Goal: Task Accomplishment & Management: Manage account settings

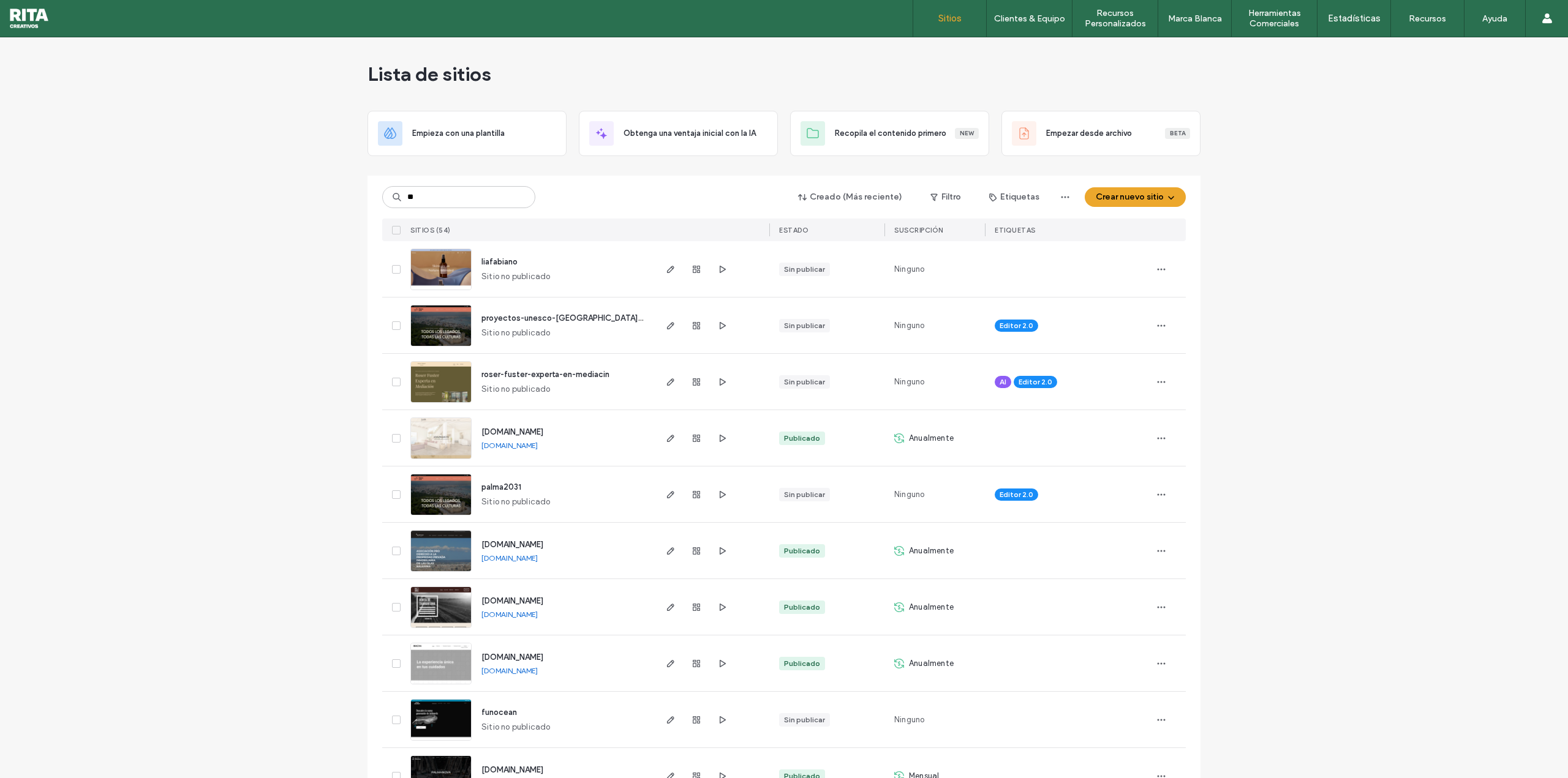
type input "**"
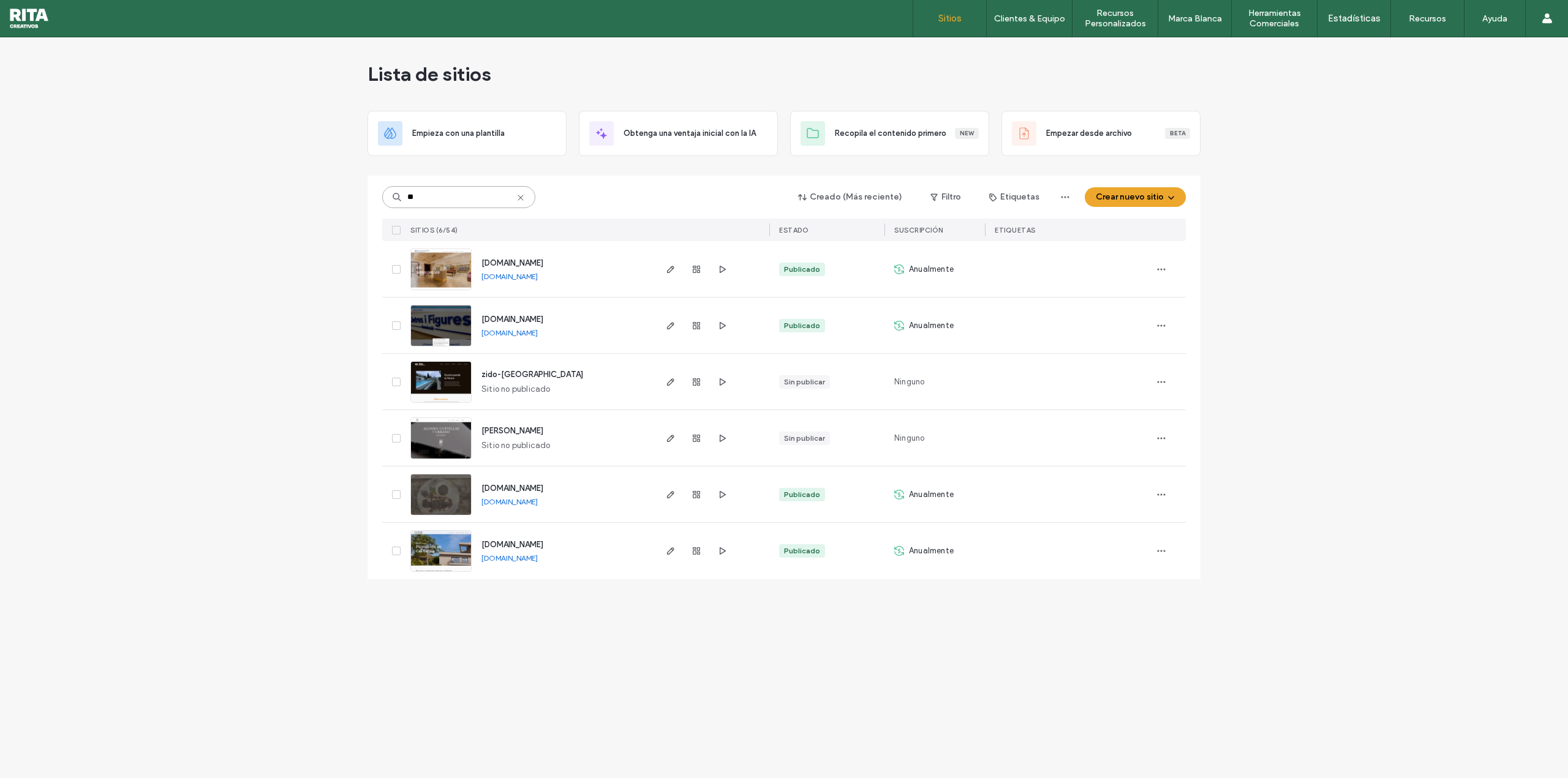
click at [465, 187] on input "**" at bounding box center [459, 197] width 153 height 22
click at [457, 325] on img at bounding box center [440, 346] width 60 height 83
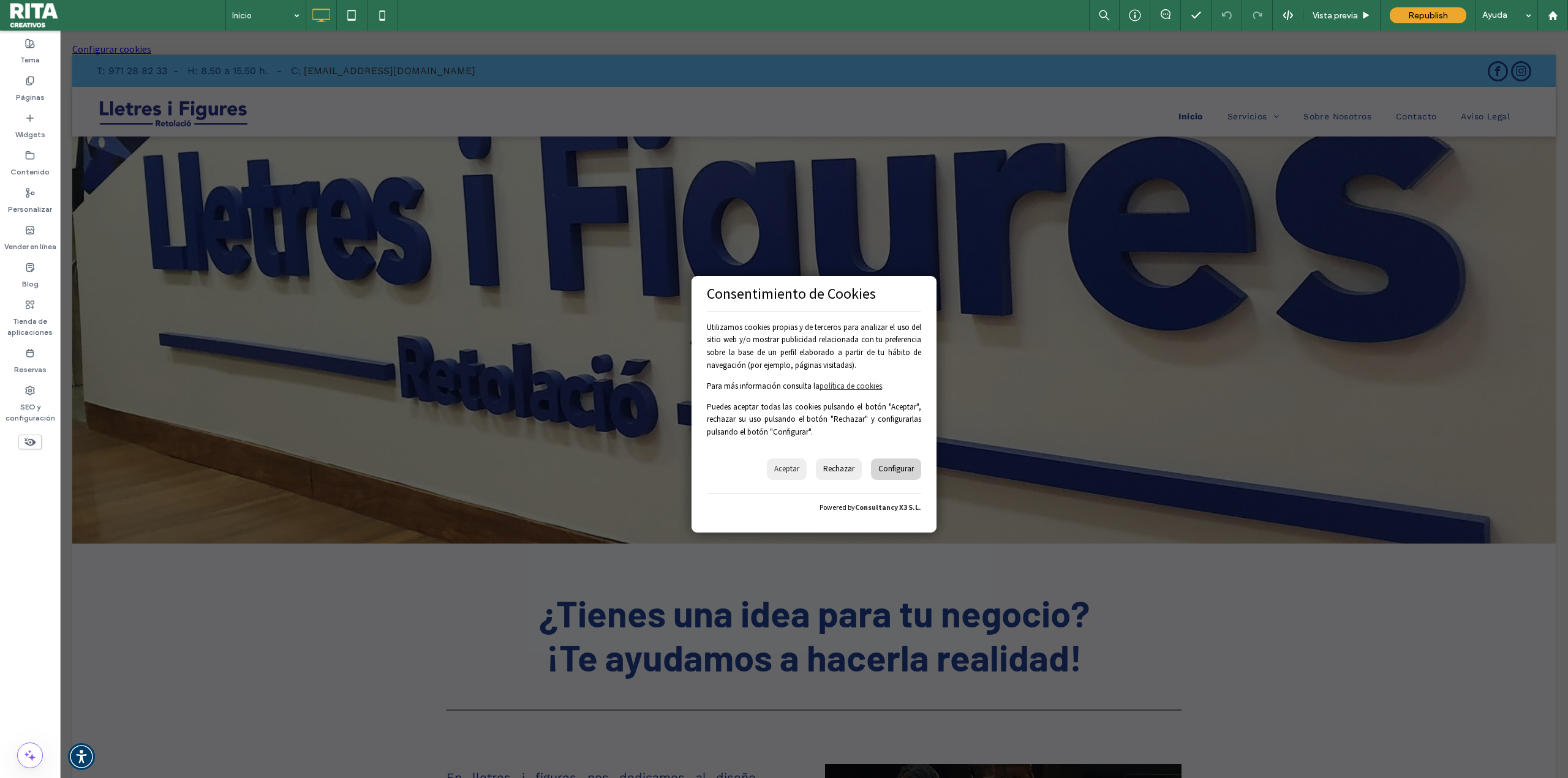
click at [790, 470] on div at bounding box center [784, 389] width 1568 height 778
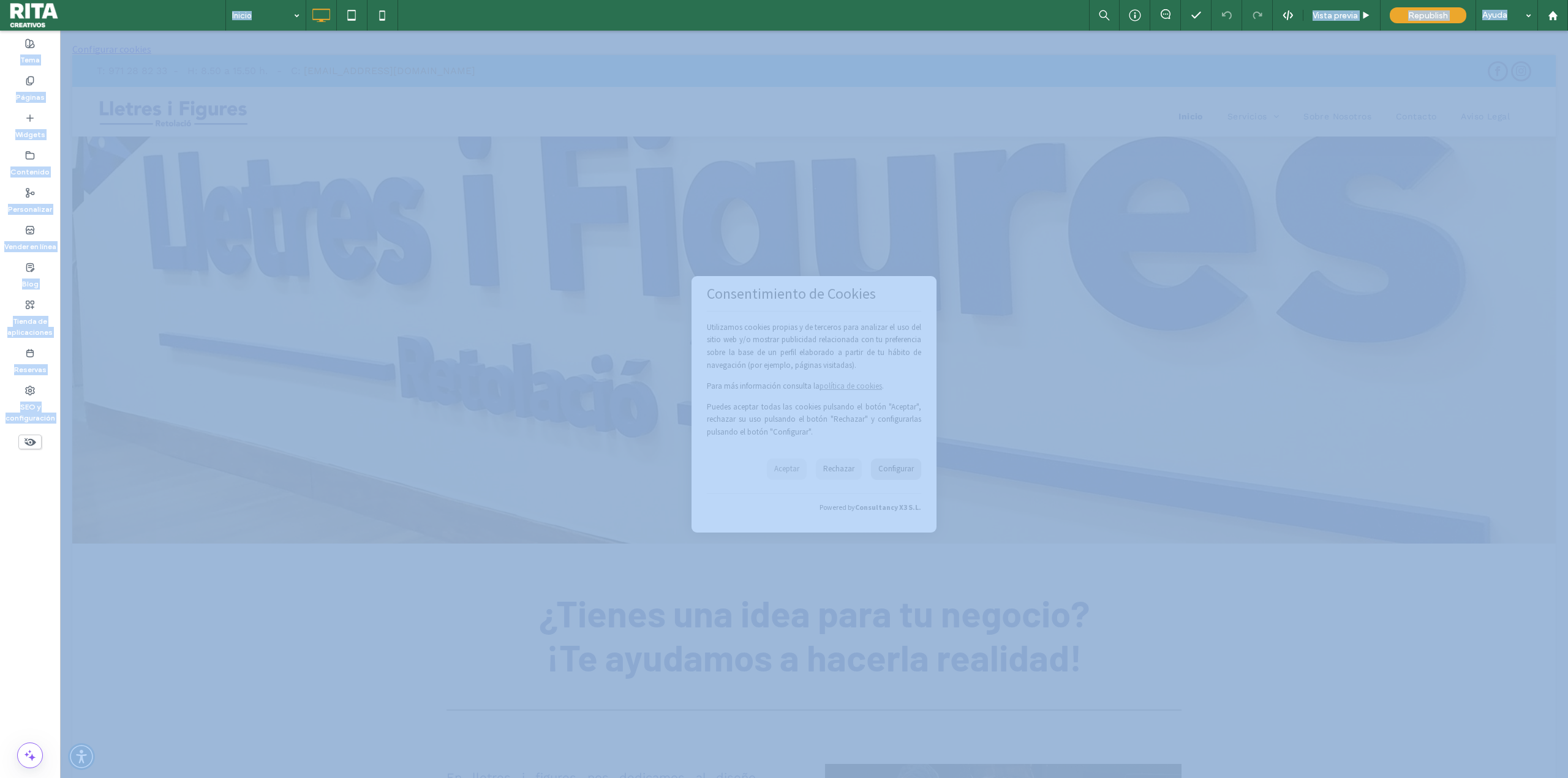
click at [790, 470] on div at bounding box center [784, 389] width 1568 height 778
click at [22, 234] on div at bounding box center [784, 389] width 1568 height 778
click at [859, 436] on div at bounding box center [784, 389] width 1568 height 778
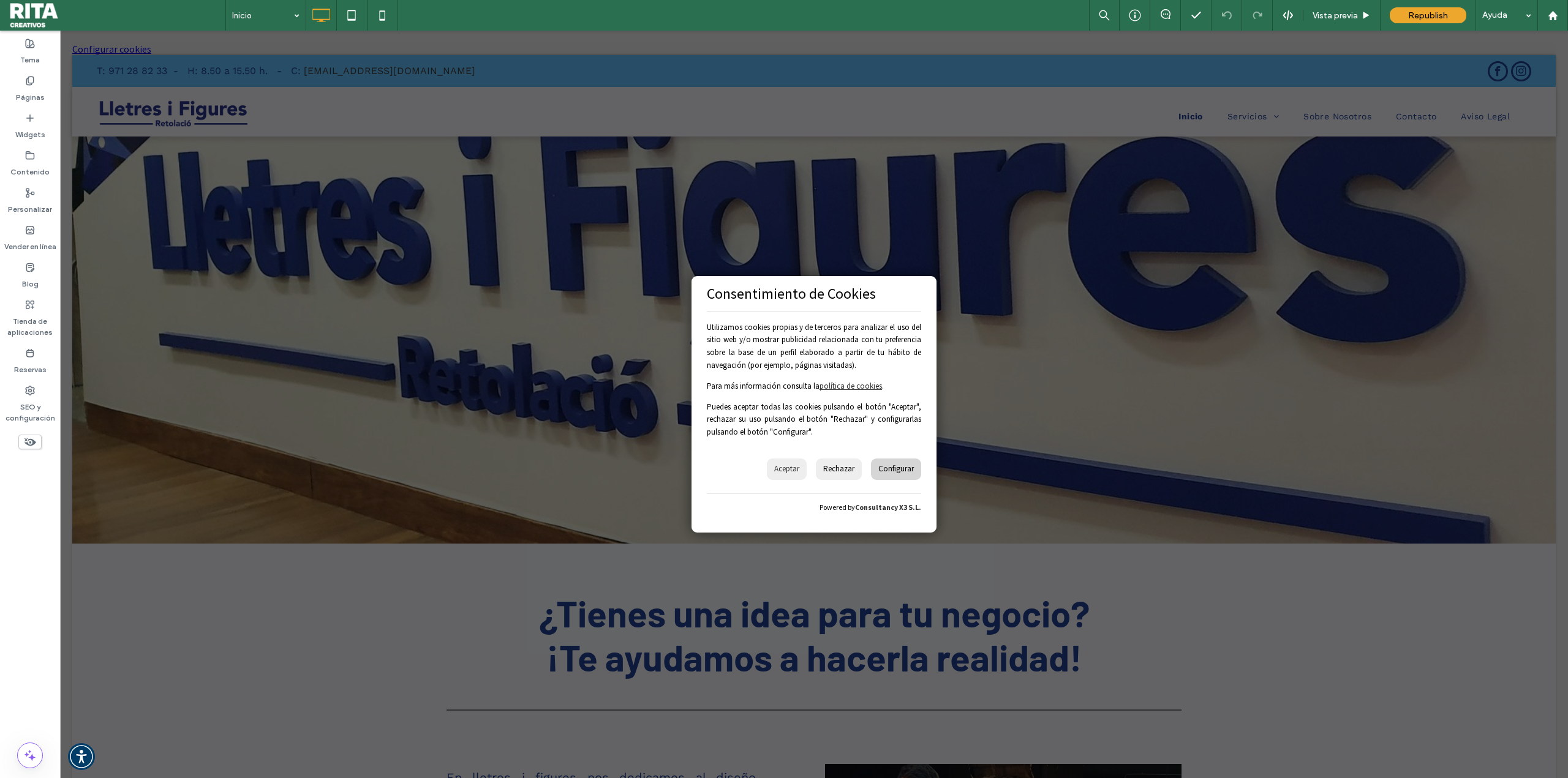
drag, startPoint x: 865, startPoint y: 438, endPoint x: 890, endPoint y: 471, distance: 41.4
click at [868, 441] on div at bounding box center [784, 389] width 1568 height 778
drag, startPoint x: 890, startPoint y: 471, endPoint x: 893, endPoint y: 476, distance: 5.8
click at [893, 476] on div at bounding box center [784, 389] width 1568 height 778
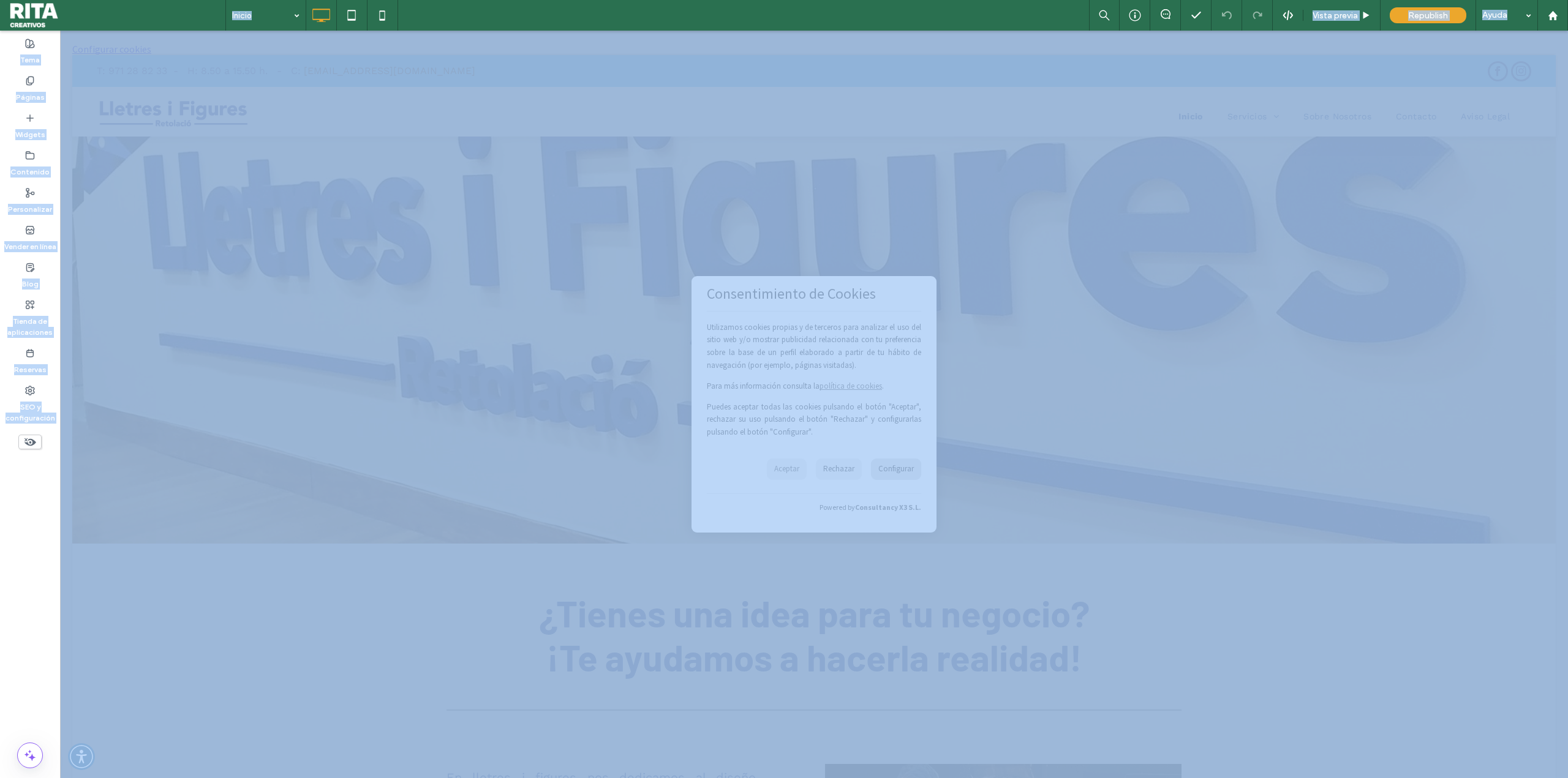
drag, startPoint x: 893, startPoint y: 476, endPoint x: 888, endPoint y: 472, distance: 6.4
click at [893, 476] on div at bounding box center [784, 389] width 1568 height 778
click at [887, 472] on div at bounding box center [784, 389] width 1568 height 778
click at [886, 472] on div at bounding box center [784, 389] width 1568 height 778
click at [885, 471] on div at bounding box center [784, 389] width 1568 height 778
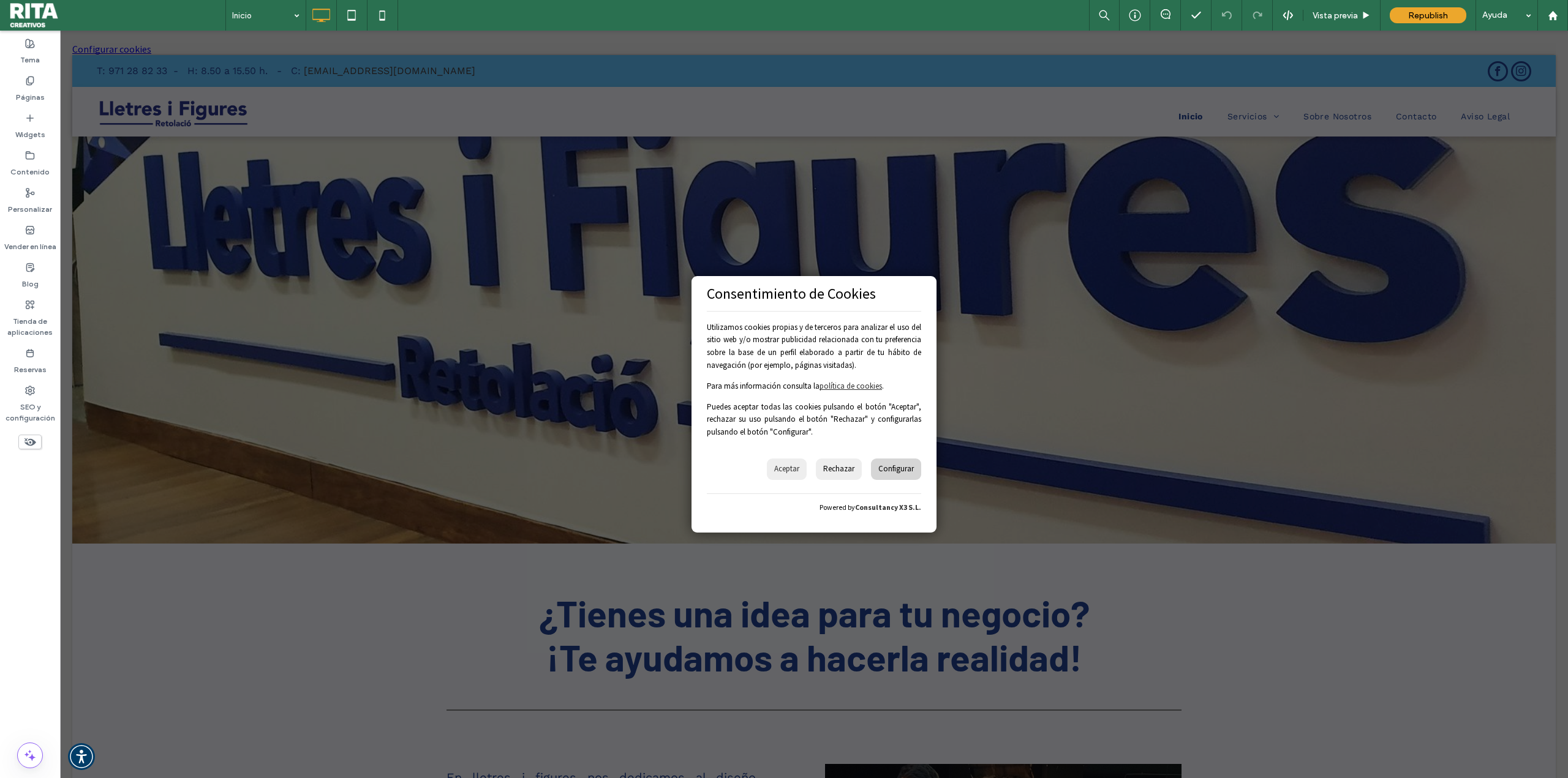
click at [855, 386] on div at bounding box center [784, 389] width 1568 height 778
click at [1337, 15] on div at bounding box center [784, 389] width 1568 height 778
click at [880, 470] on div at bounding box center [784, 389] width 1568 height 778
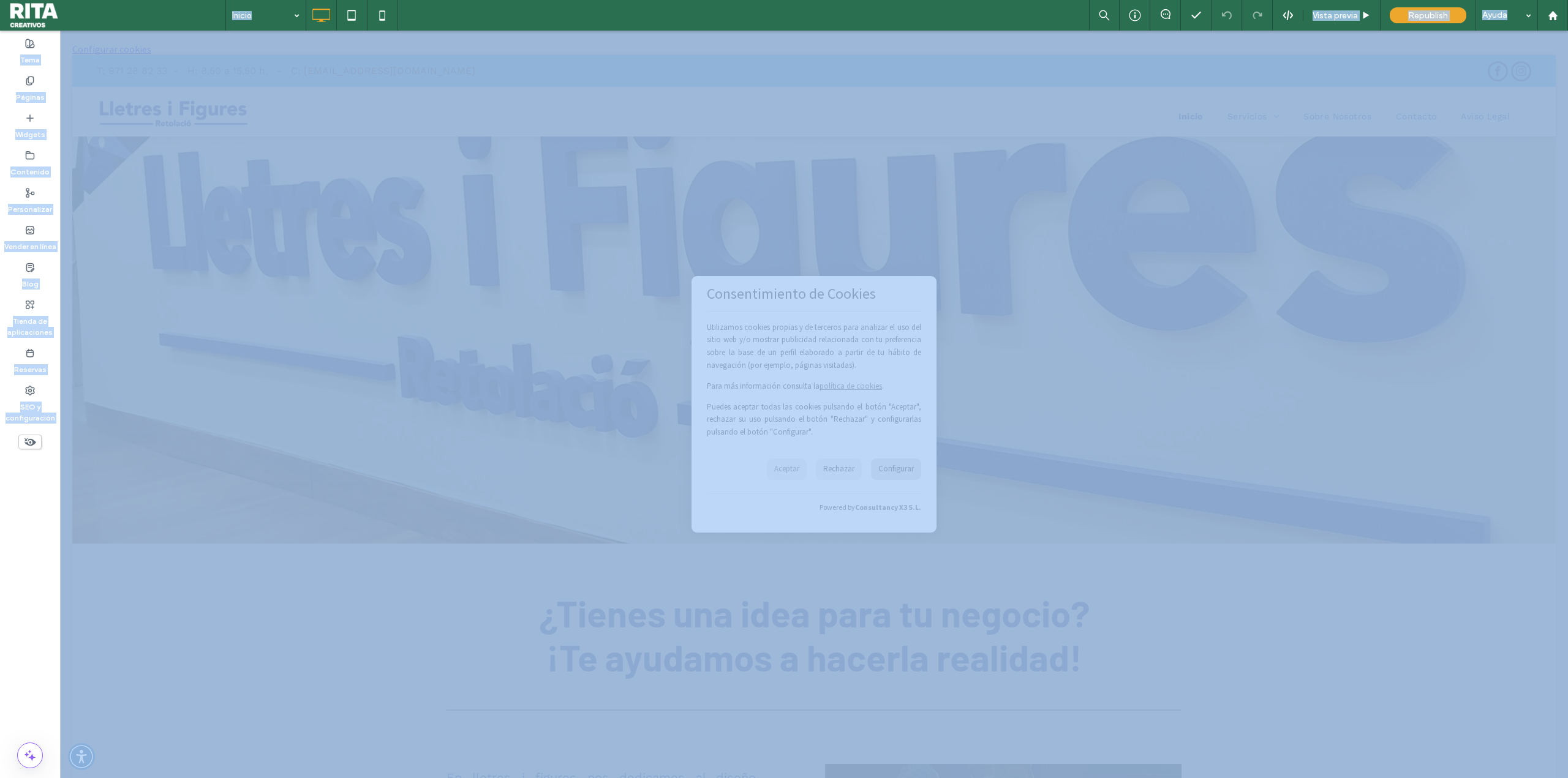
click at [880, 470] on div at bounding box center [784, 389] width 1568 height 778
click at [746, 293] on div at bounding box center [784, 389] width 1568 height 778
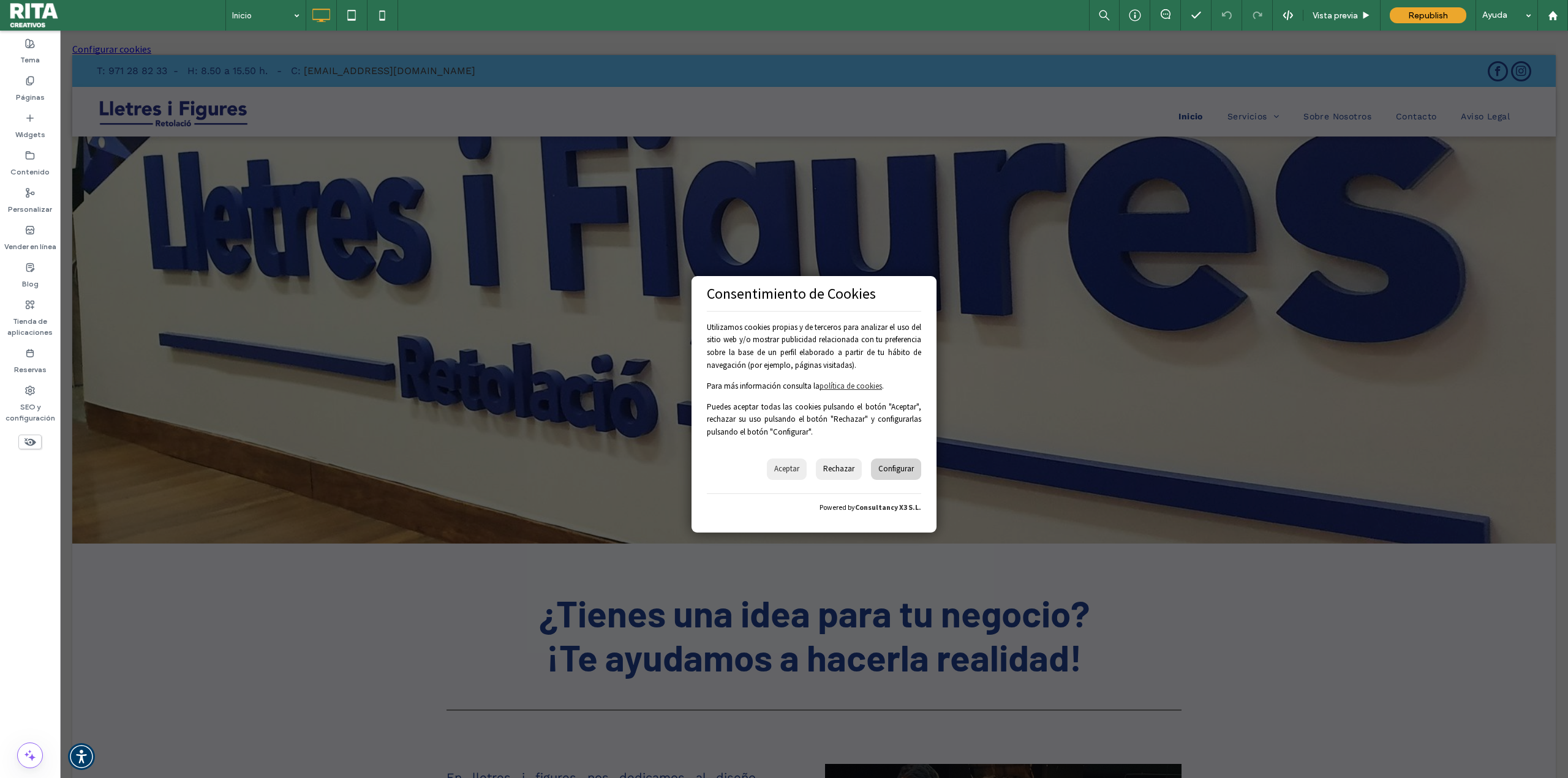
click at [873, 472] on div at bounding box center [784, 389] width 1568 height 778
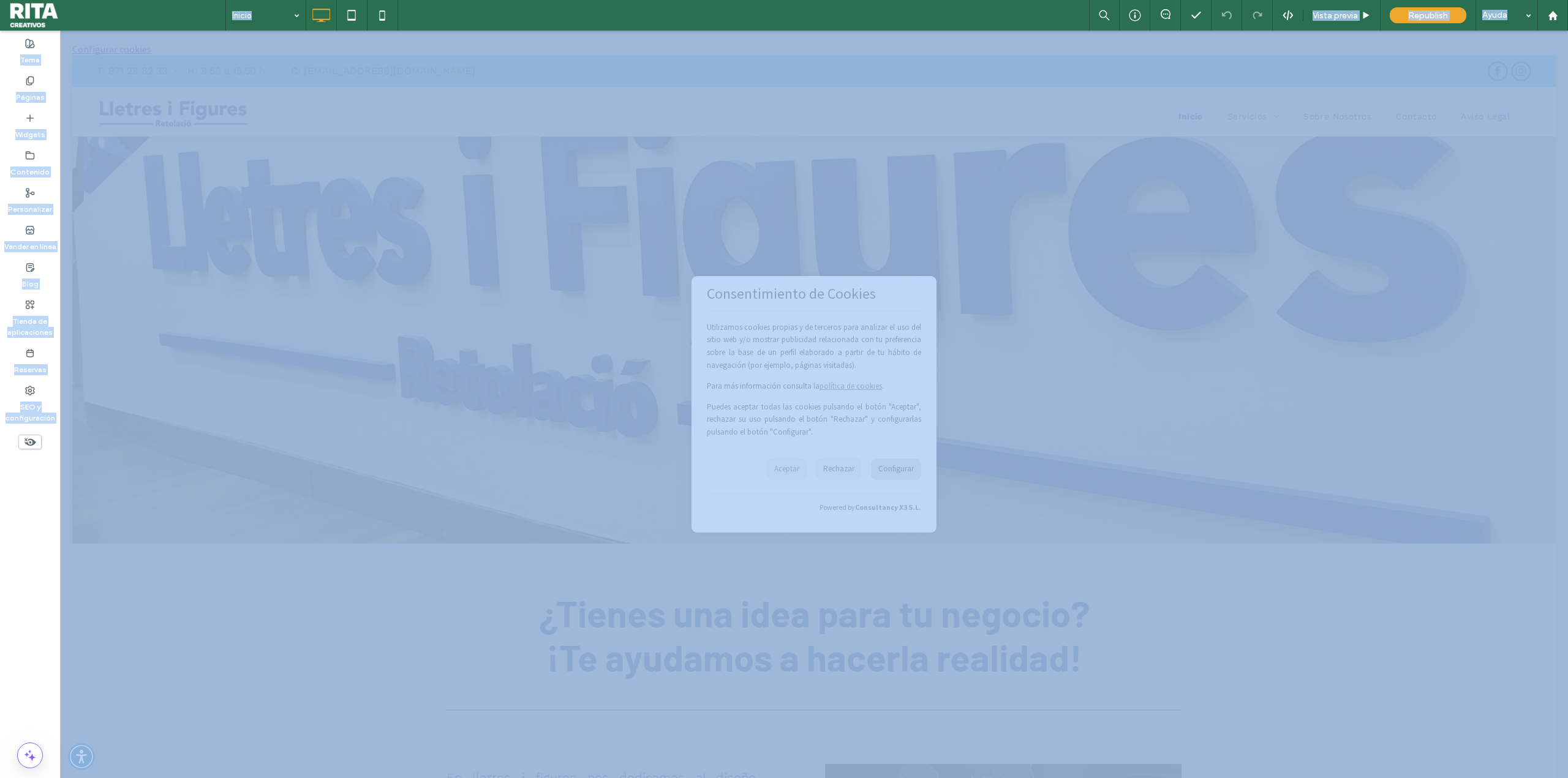
click at [873, 472] on div at bounding box center [784, 389] width 1568 height 778
drag, startPoint x: 873, startPoint y: 472, endPoint x: 862, endPoint y: 469, distance: 11.4
click at [868, 470] on div at bounding box center [784, 389] width 1568 height 778
click at [1500, 9] on div at bounding box center [784, 389] width 1568 height 778
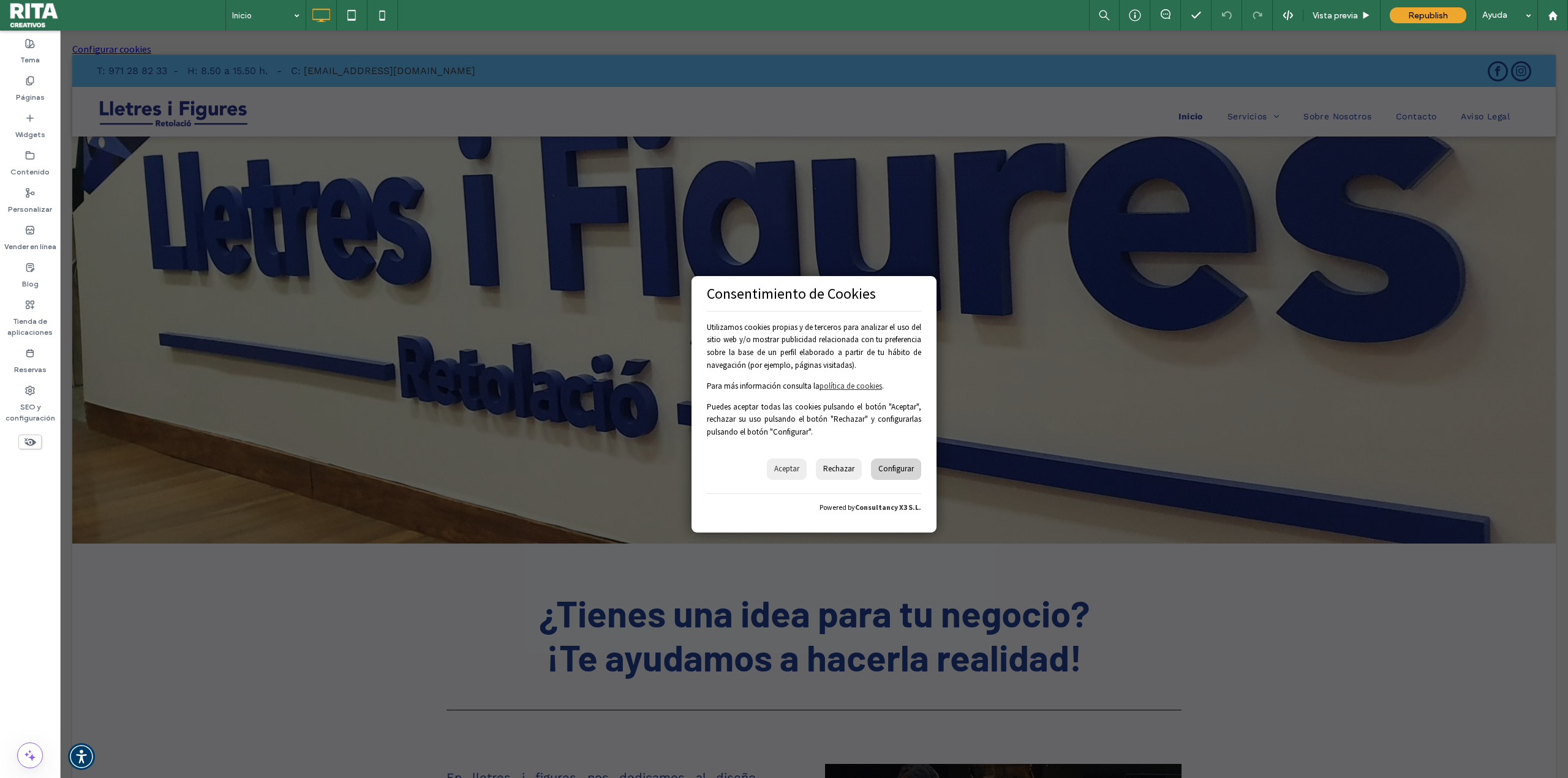
click at [1514, 22] on div at bounding box center [784, 389] width 1568 height 778
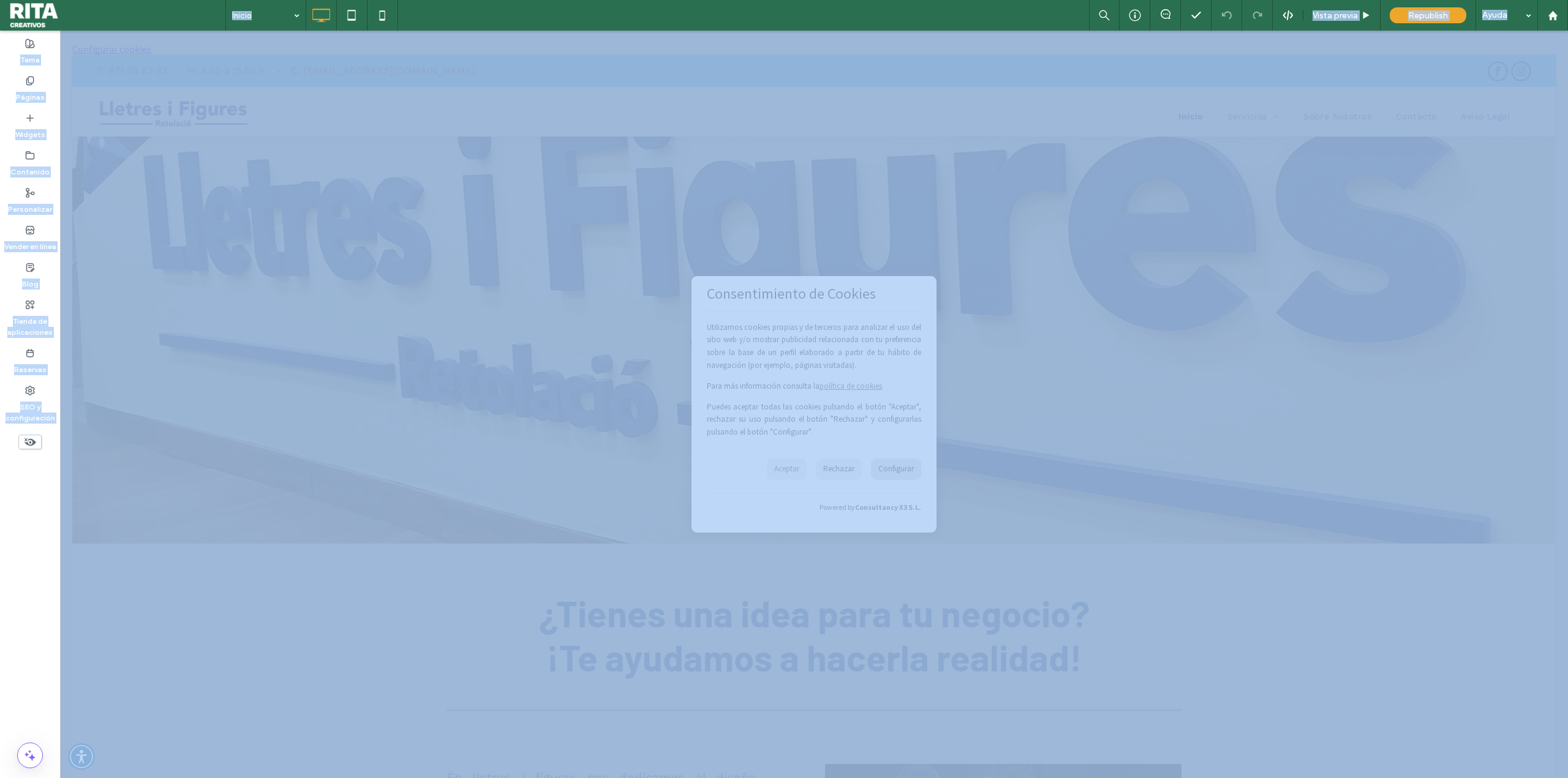
click at [1514, 22] on div at bounding box center [784, 389] width 1568 height 778
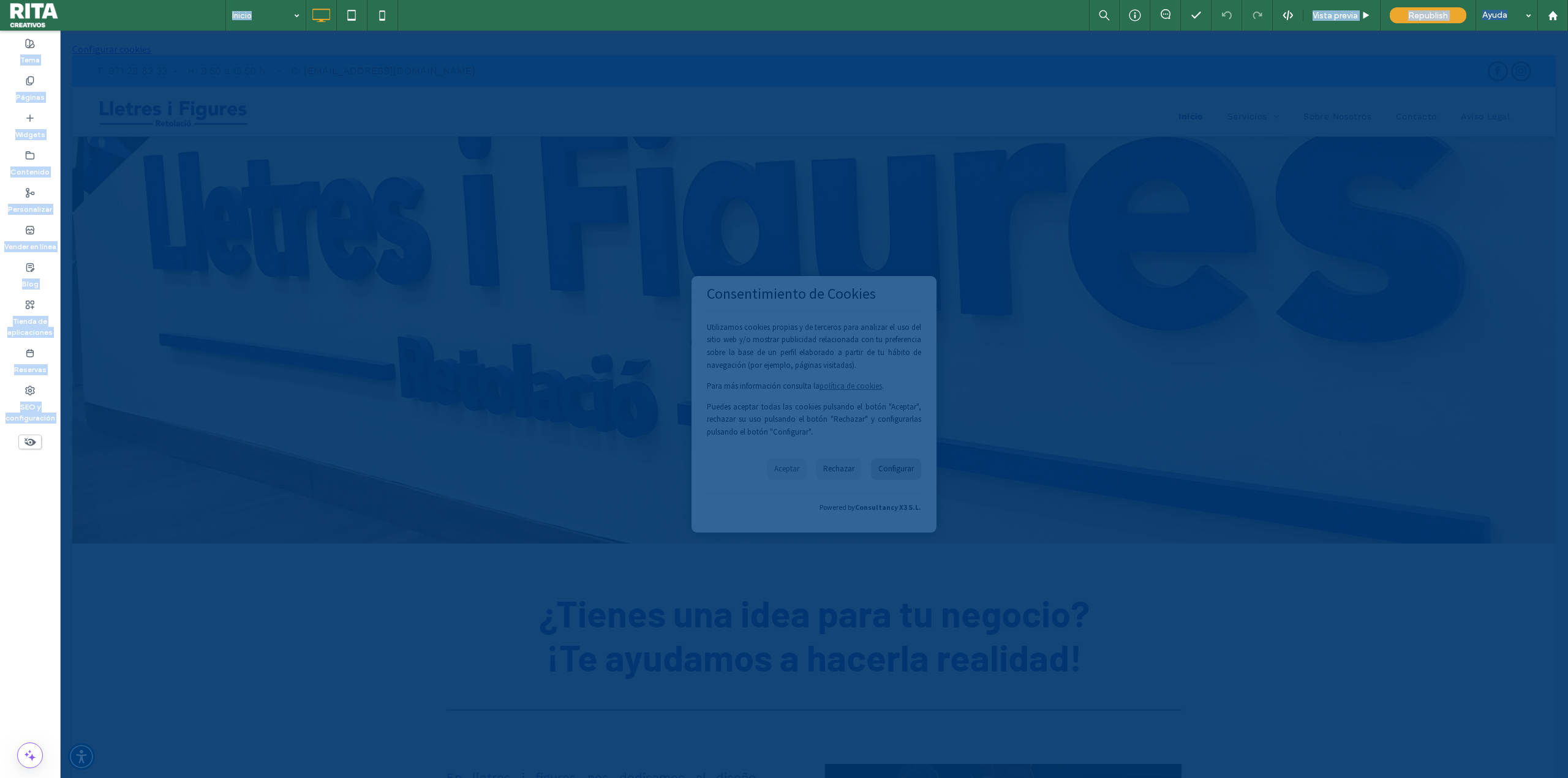
click at [827, 426] on div at bounding box center [784, 389] width 1568 height 778
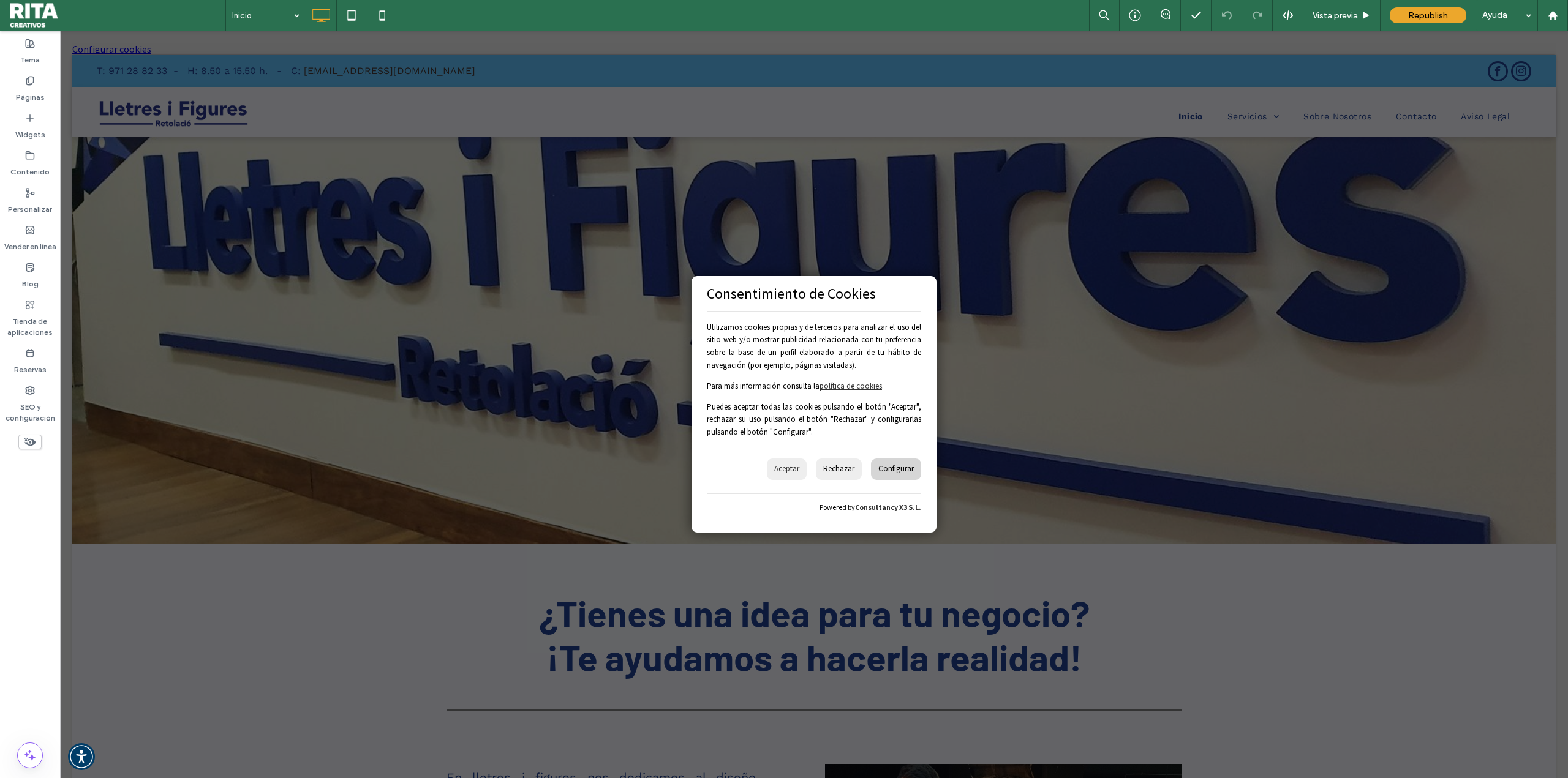
click at [882, 459] on div at bounding box center [784, 389] width 1568 height 778
click at [887, 473] on div at bounding box center [784, 389] width 1568 height 778
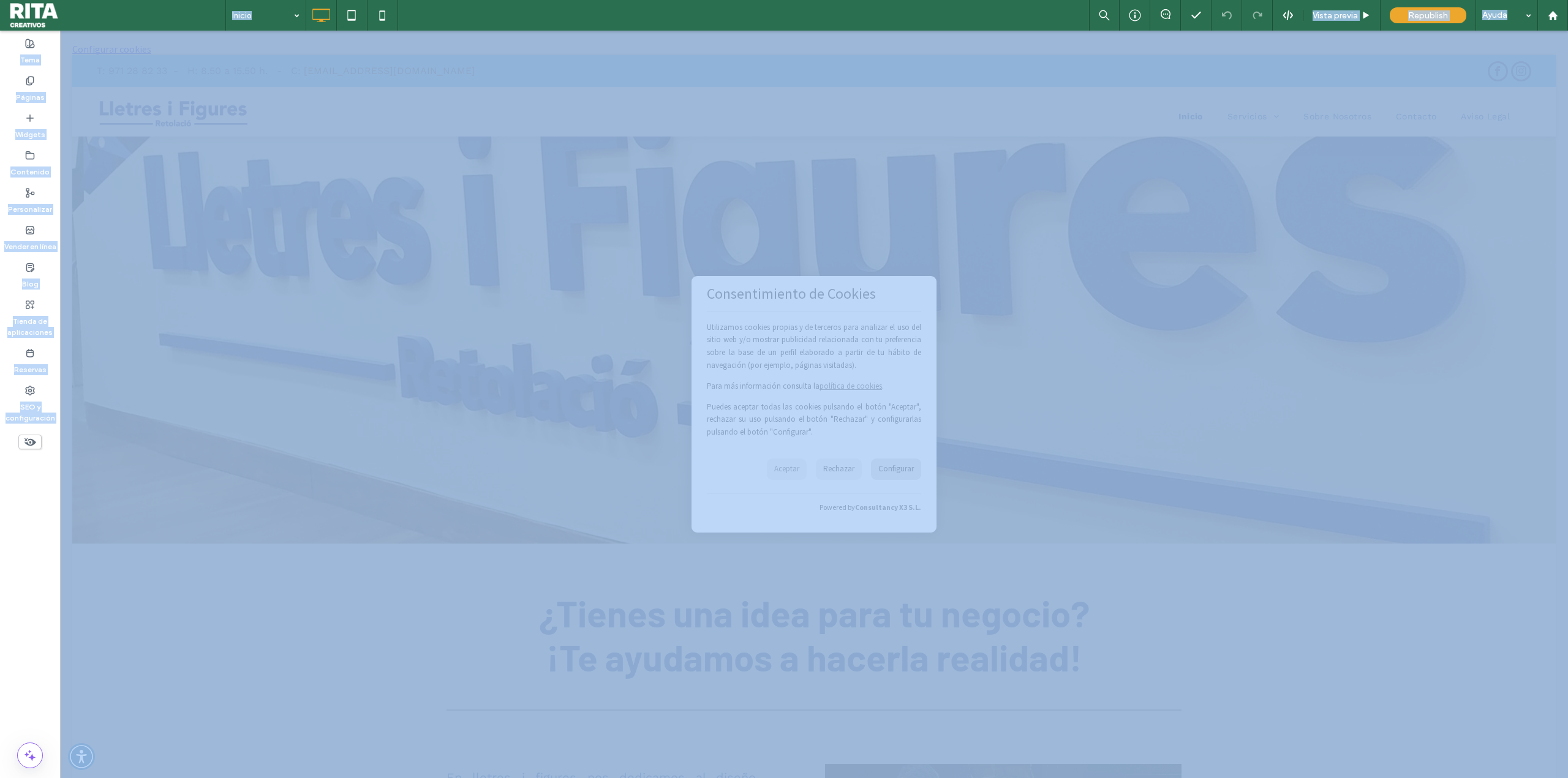
click at [887, 473] on div at bounding box center [784, 389] width 1568 height 778
click at [795, 474] on div at bounding box center [784, 389] width 1568 height 778
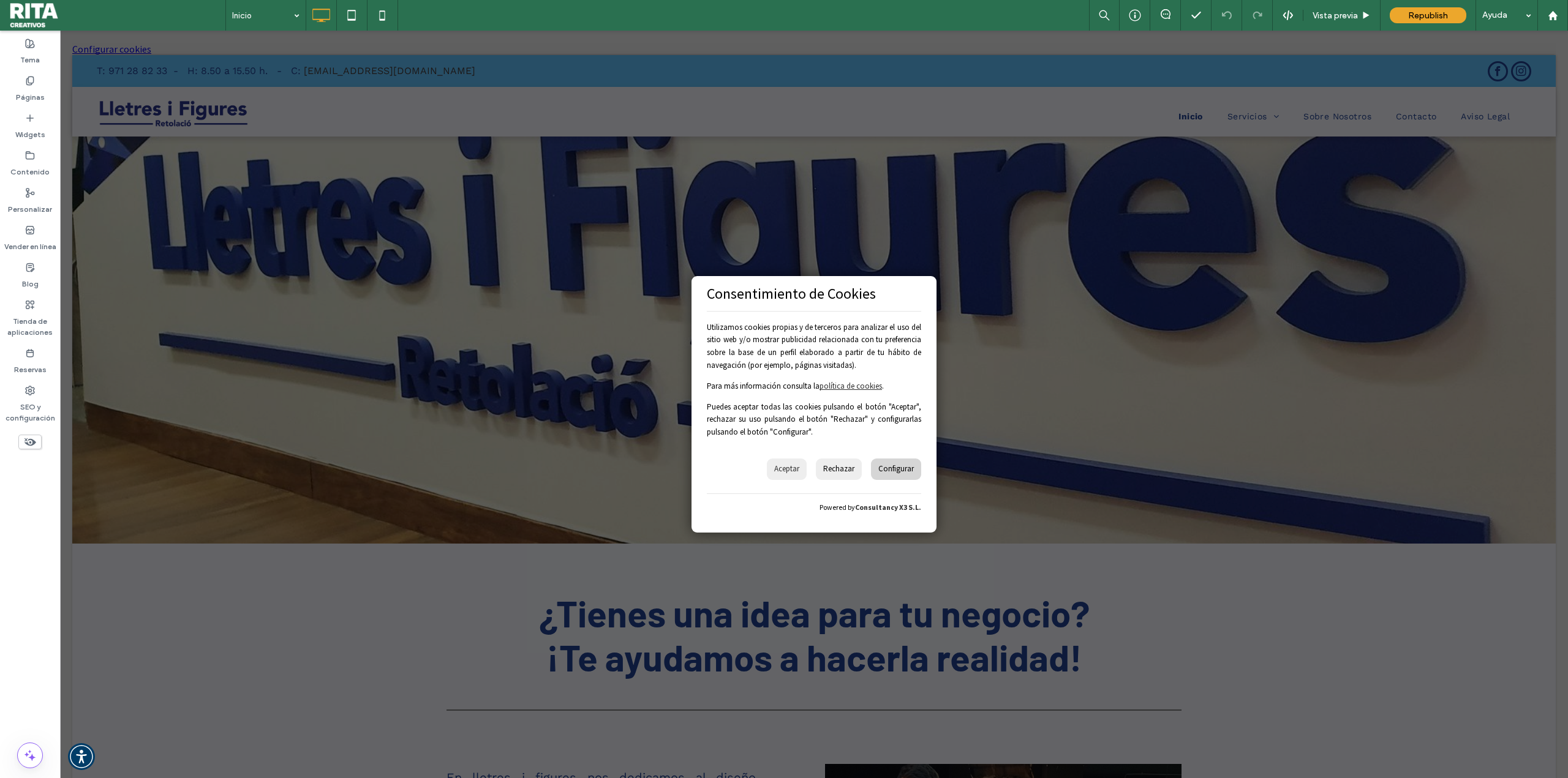
click at [909, 468] on div at bounding box center [784, 389] width 1568 height 778
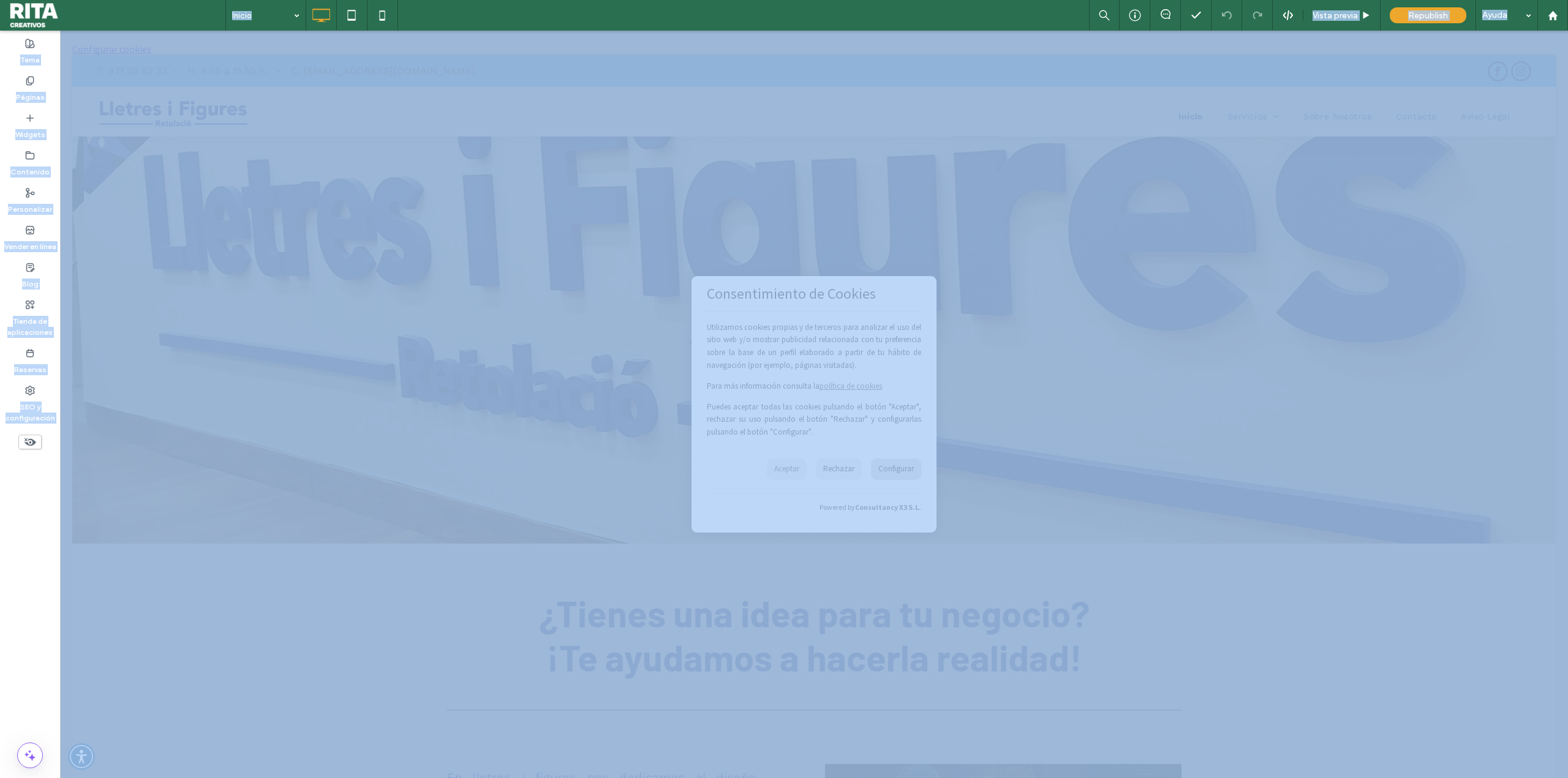
click at [909, 468] on div at bounding box center [784, 389] width 1568 height 778
click at [765, 370] on div at bounding box center [784, 389] width 1568 height 778
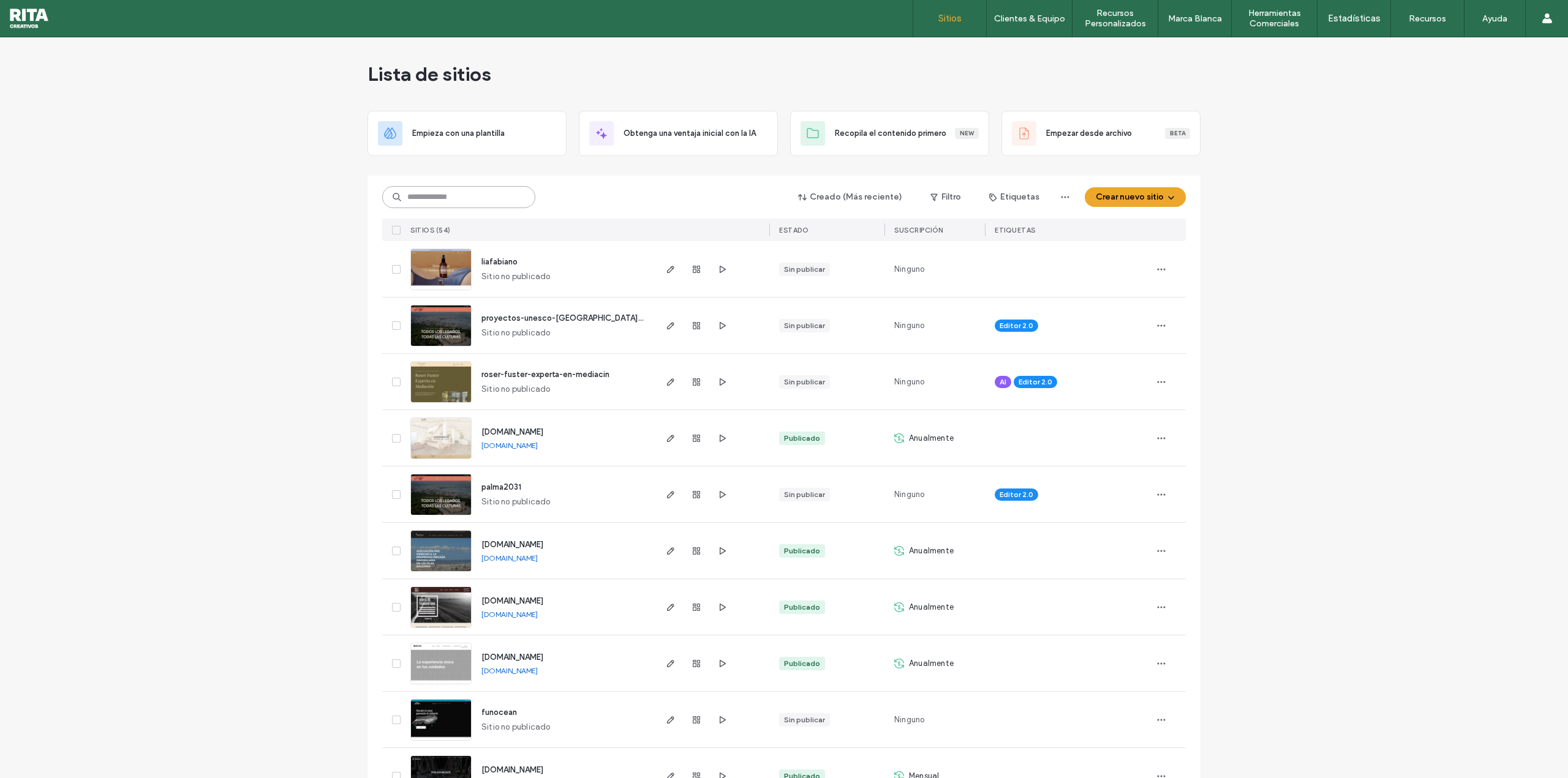
click at [474, 199] on input at bounding box center [459, 197] width 153 height 22
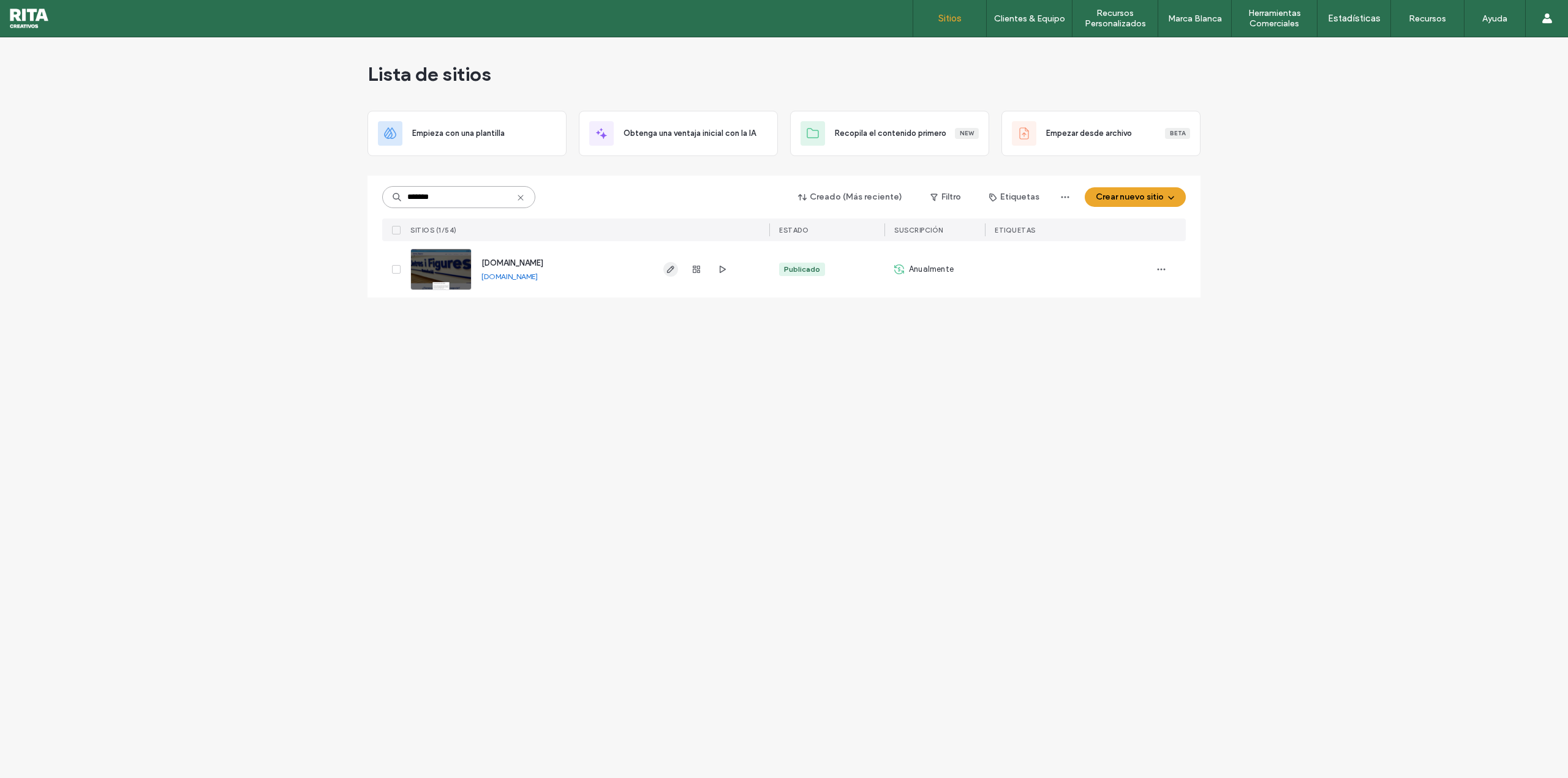
type input "*******"
click at [664, 274] on span "button" at bounding box center [671, 270] width 15 height 15
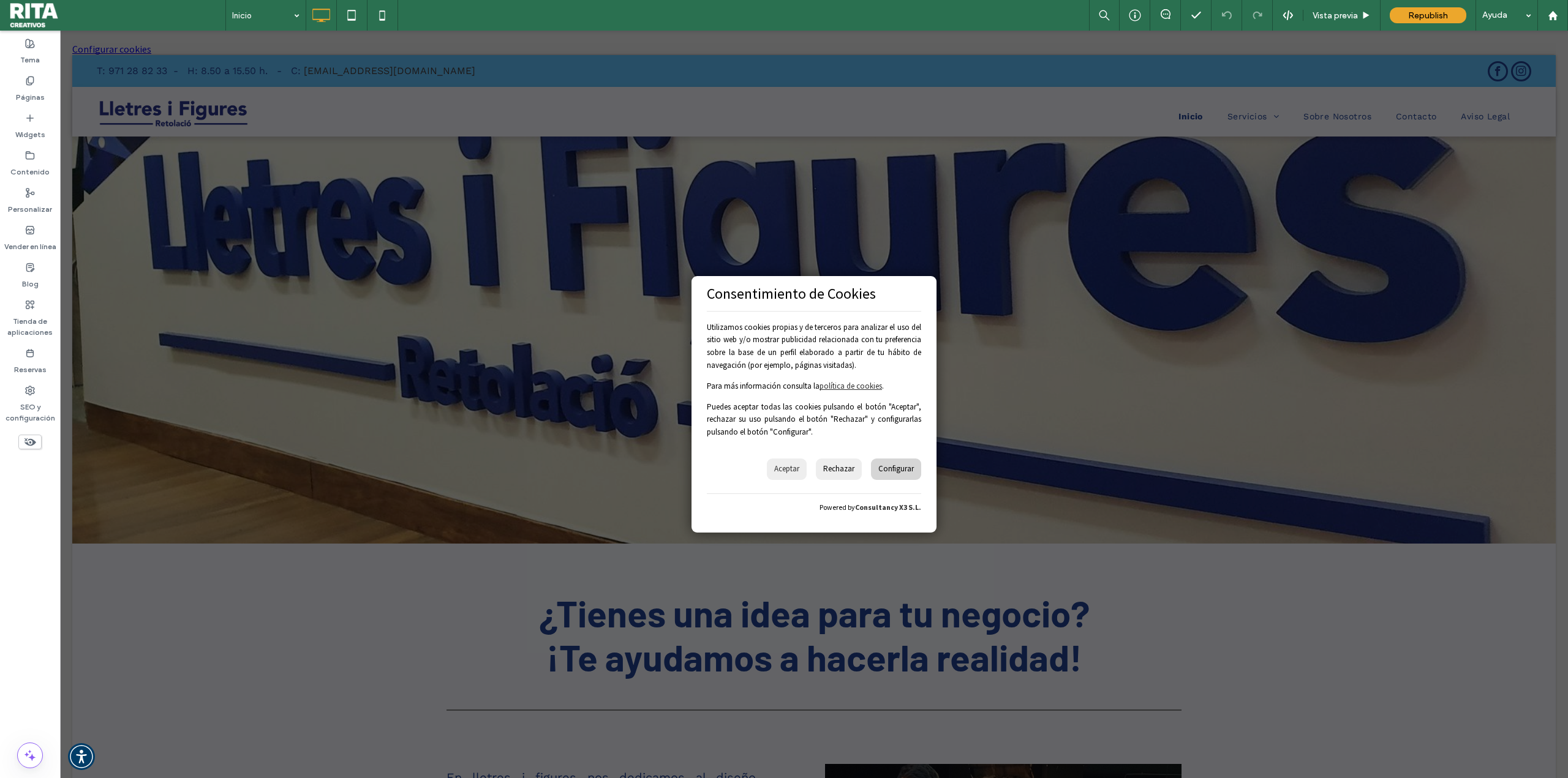
click at [737, 408] on div at bounding box center [784, 389] width 1568 height 778
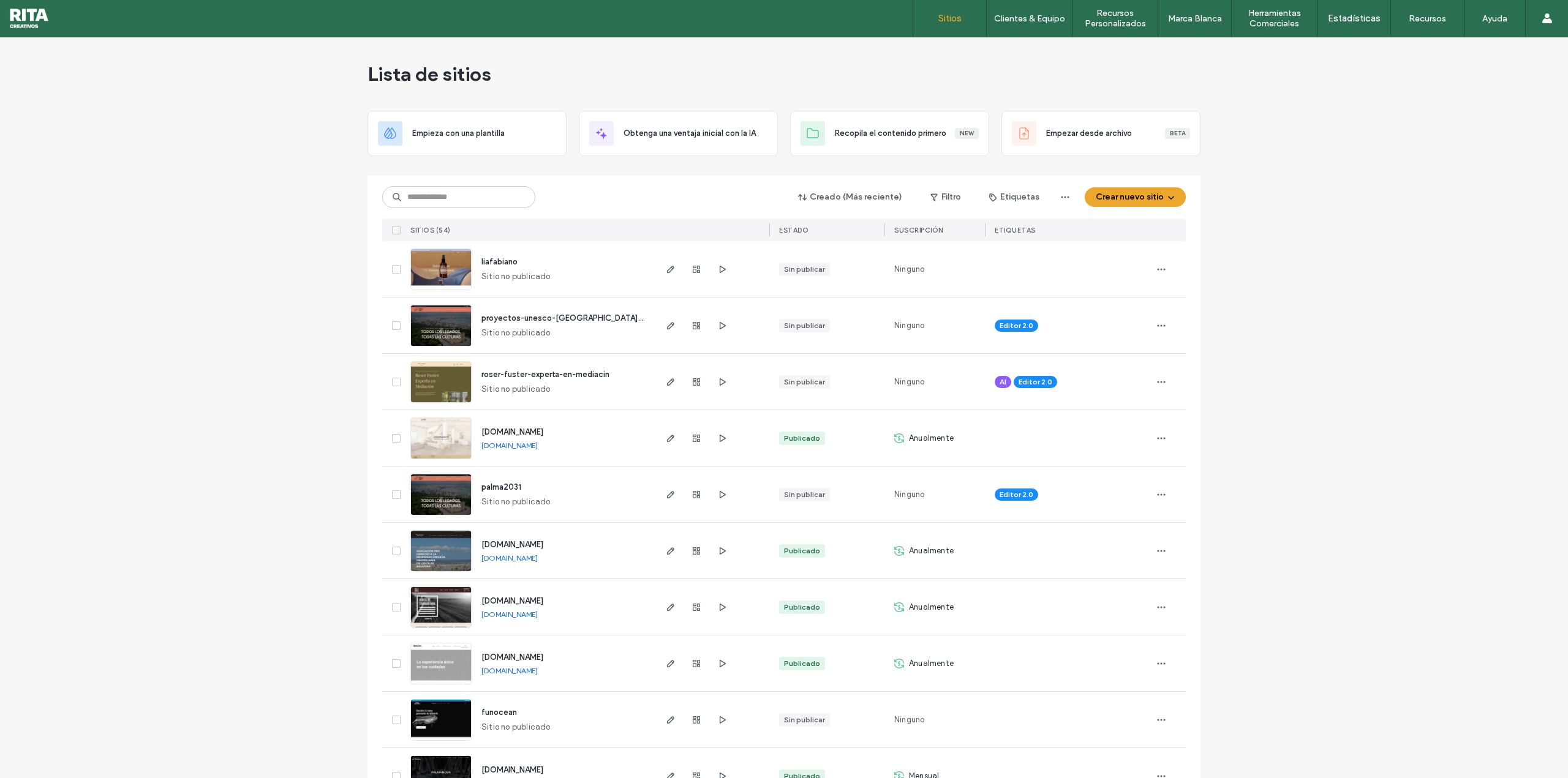
click at [447, 435] on img at bounding box center [440, 459] width 60 height 83
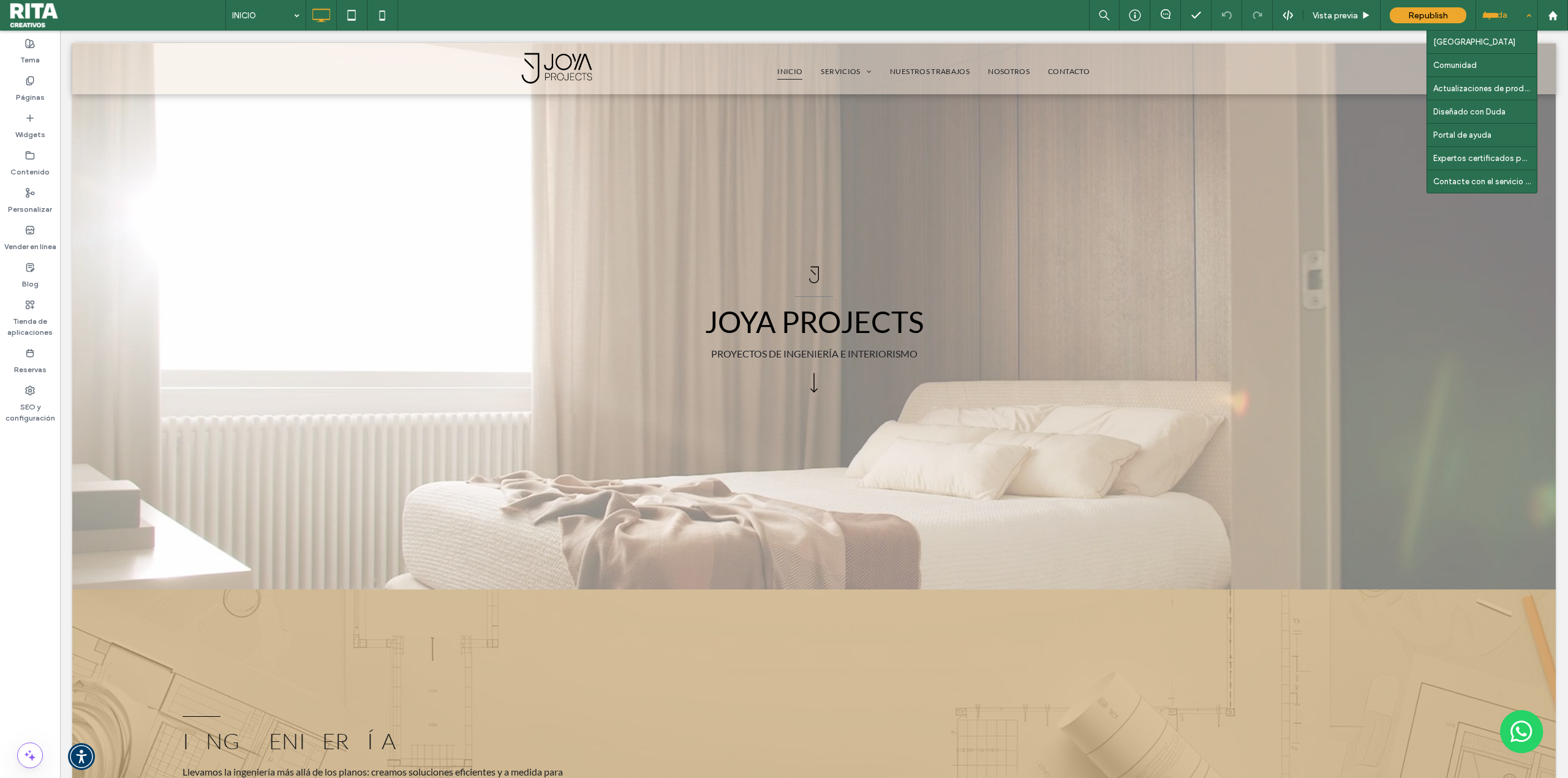
click at [1494, 13] on div "Ayuda" at bounding box center [1507, 15] width 61 height 31
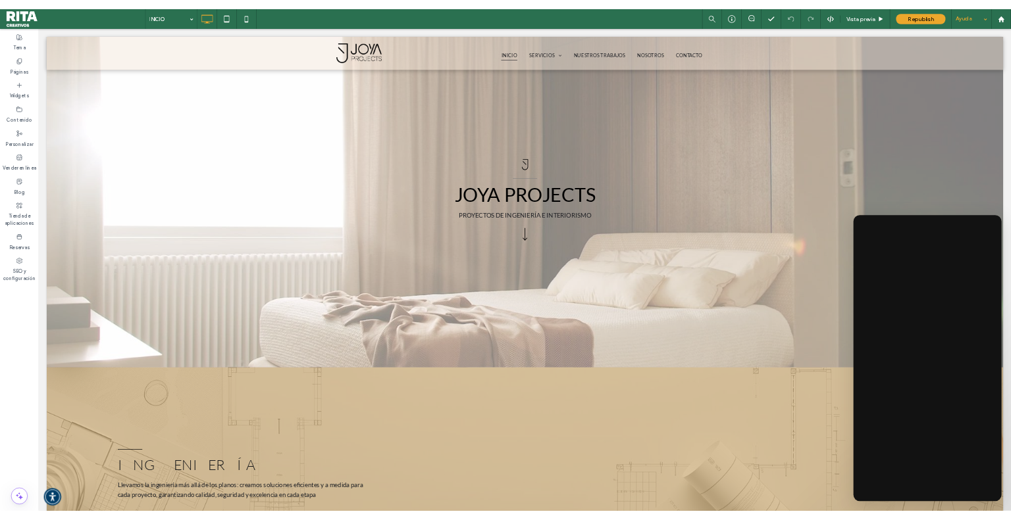
scroll to position [66, 0]
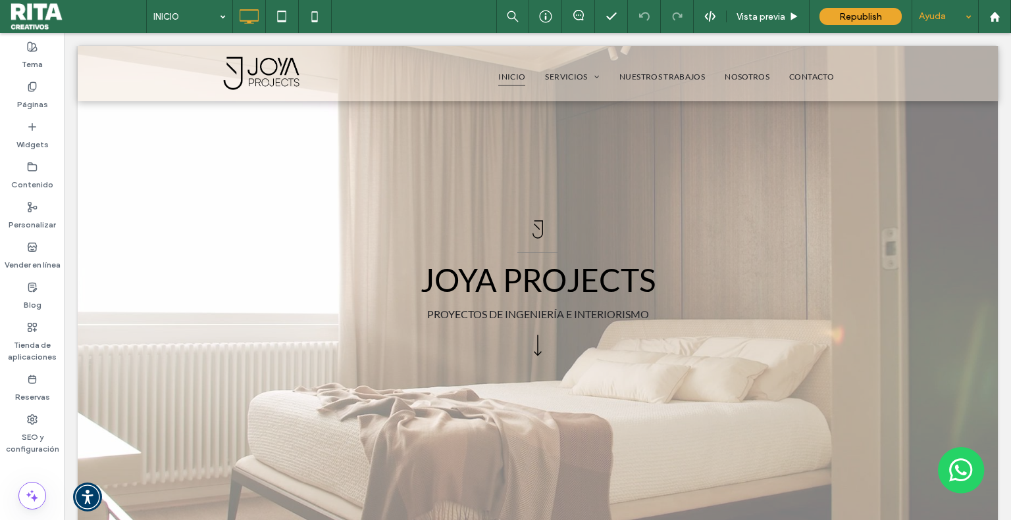
click at [941, 18] on div "Ayuda" at bounding box center [945, 16] width 66 height 33
click at [958, 24] on div "Ayuda" at bounding box center [945, 16] width 66 height 33
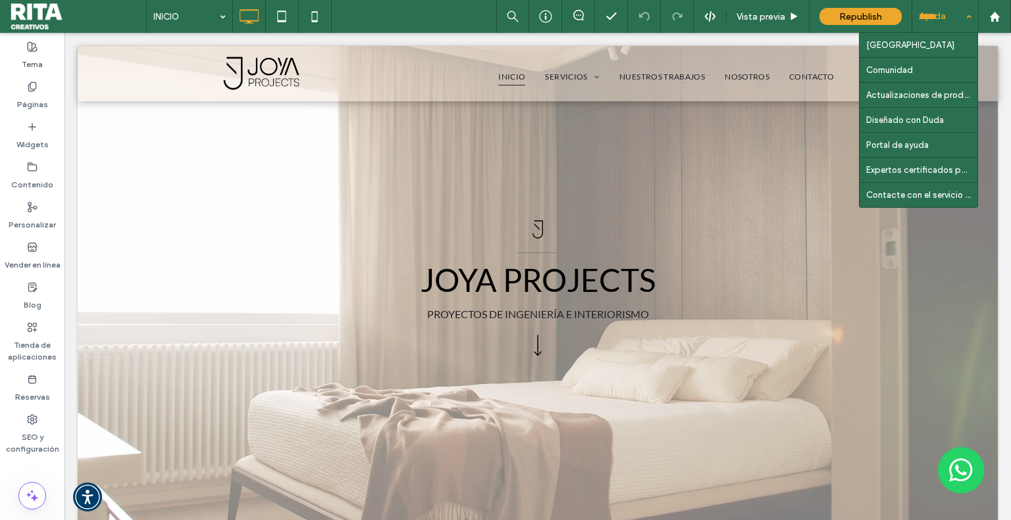
click div "Ayuda"
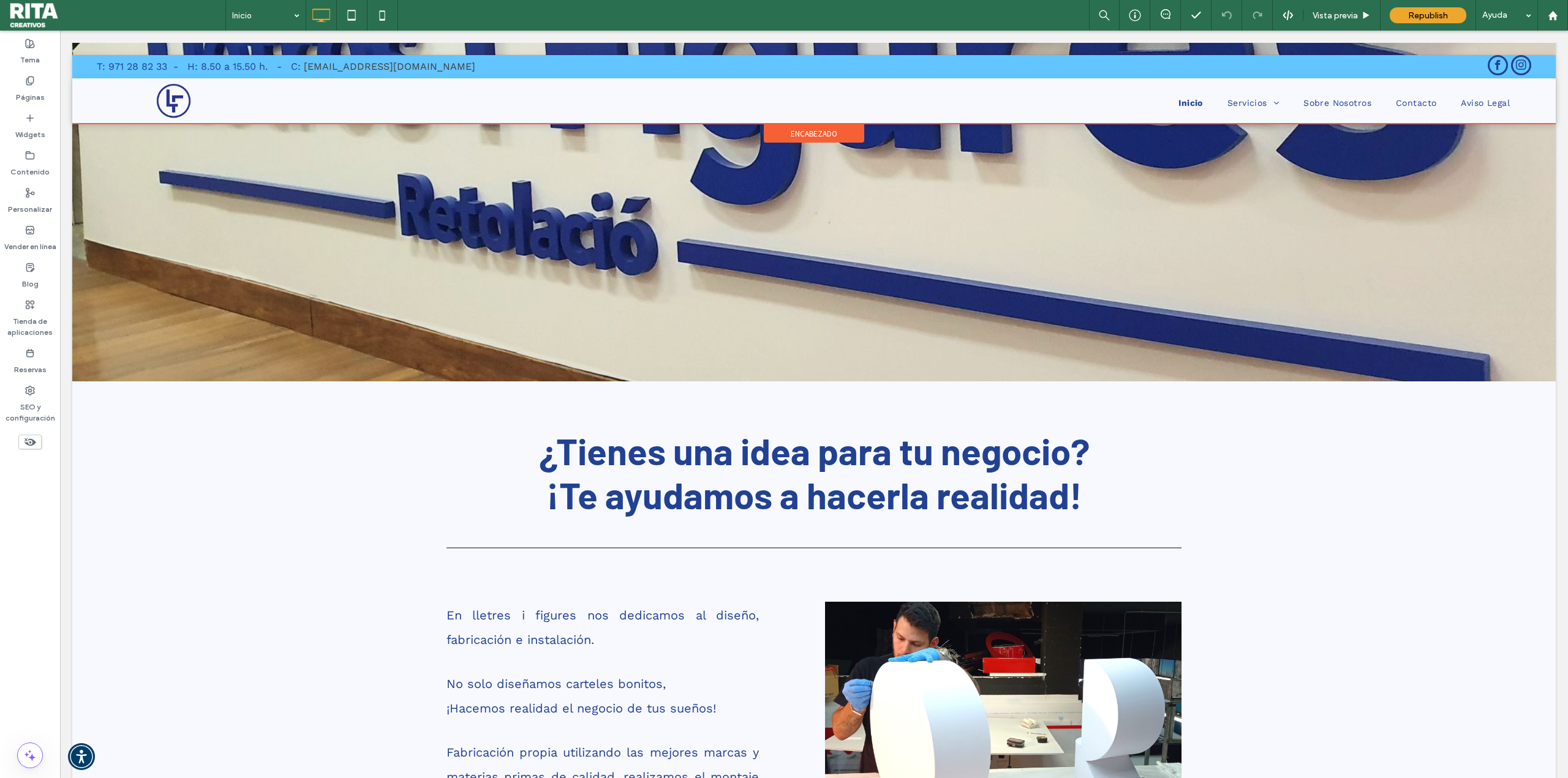
scroll to position [245, 0]
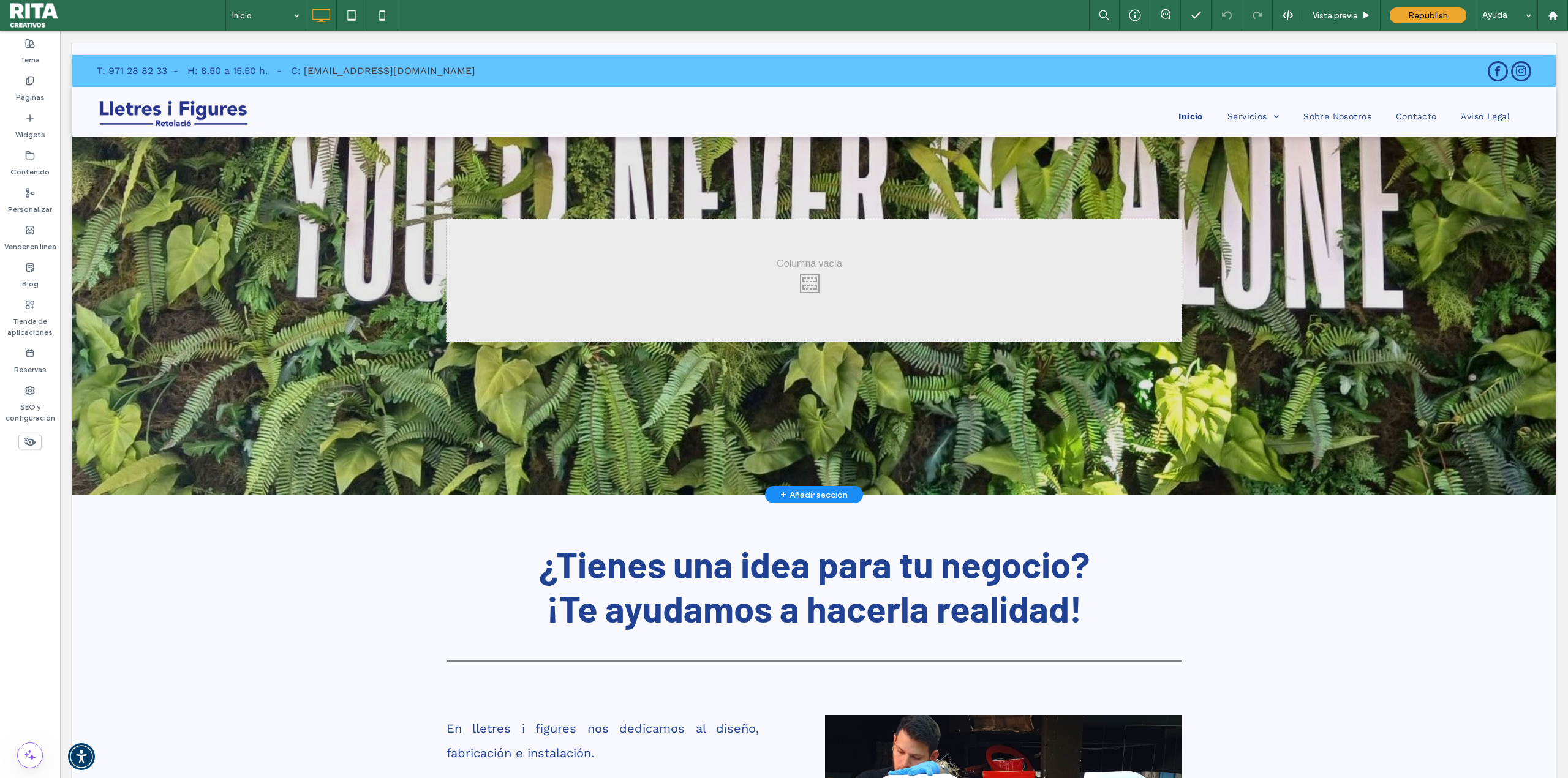
scroll to position [123, 0]
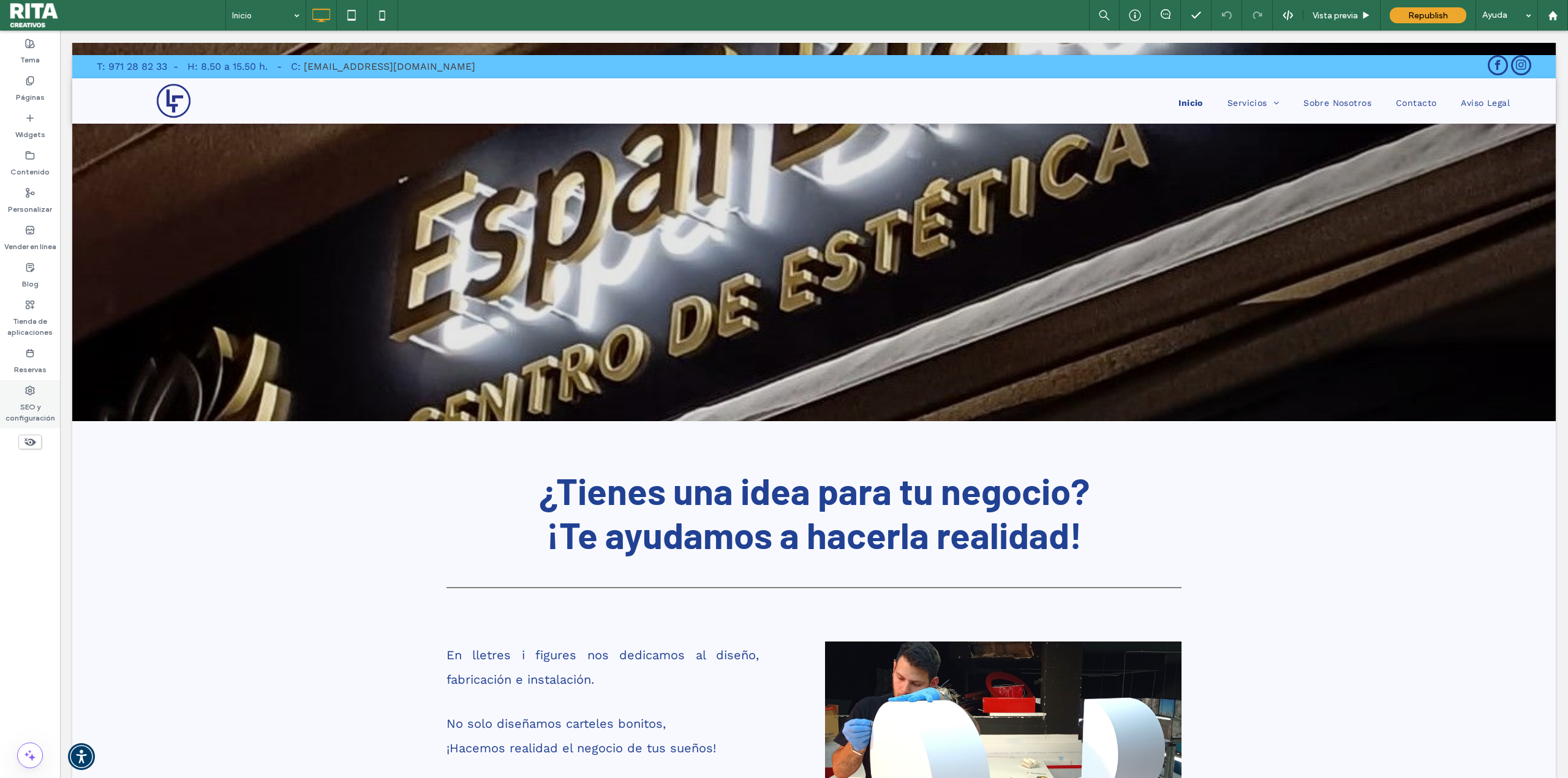
click at [48, 389] on div "SEO y configuración" at bounding box center [30, 405] width 60 height 48
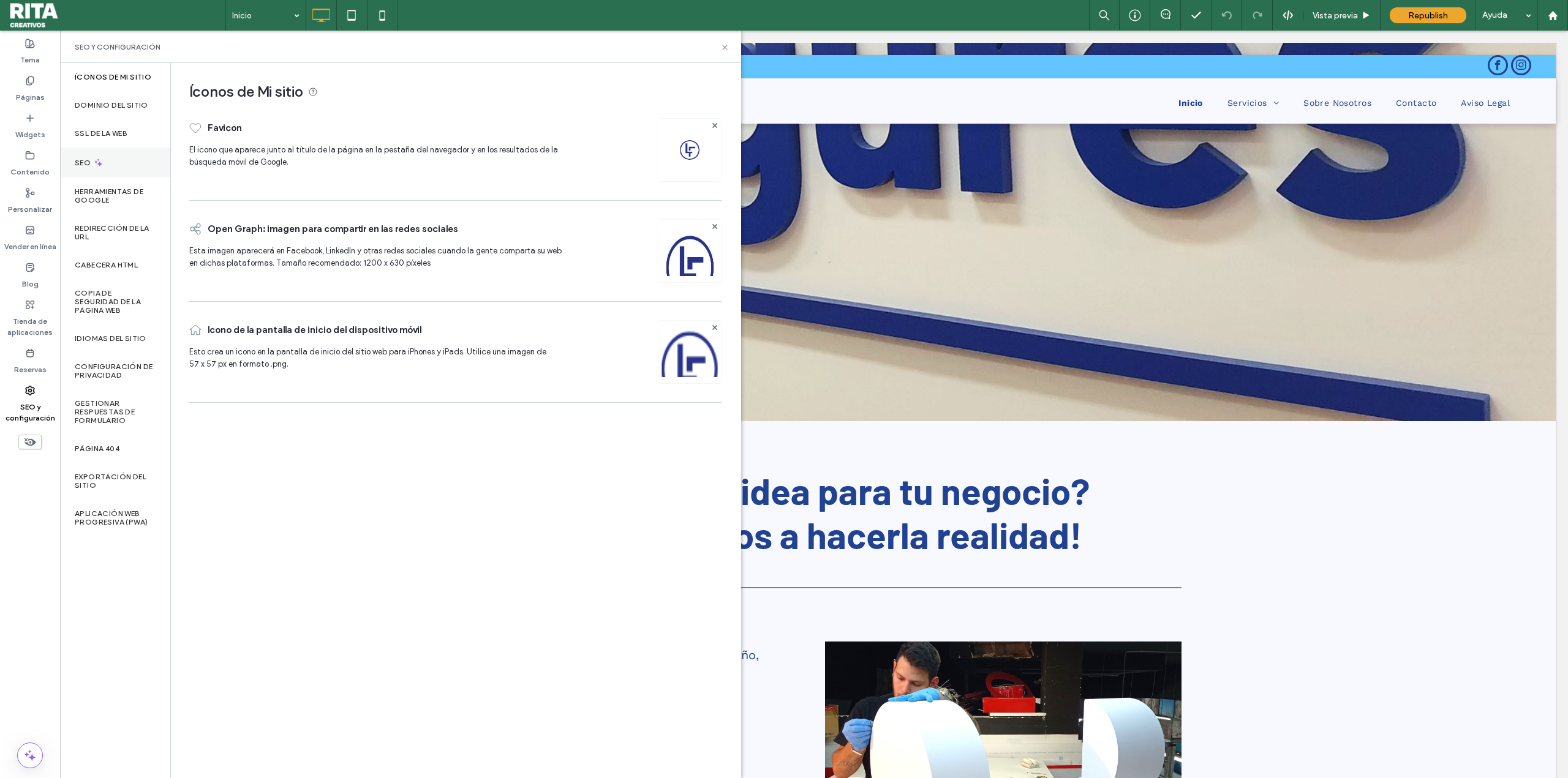
click at [124, 169] on div "SEO" at bounding box center [115, 163] width 110 height 30
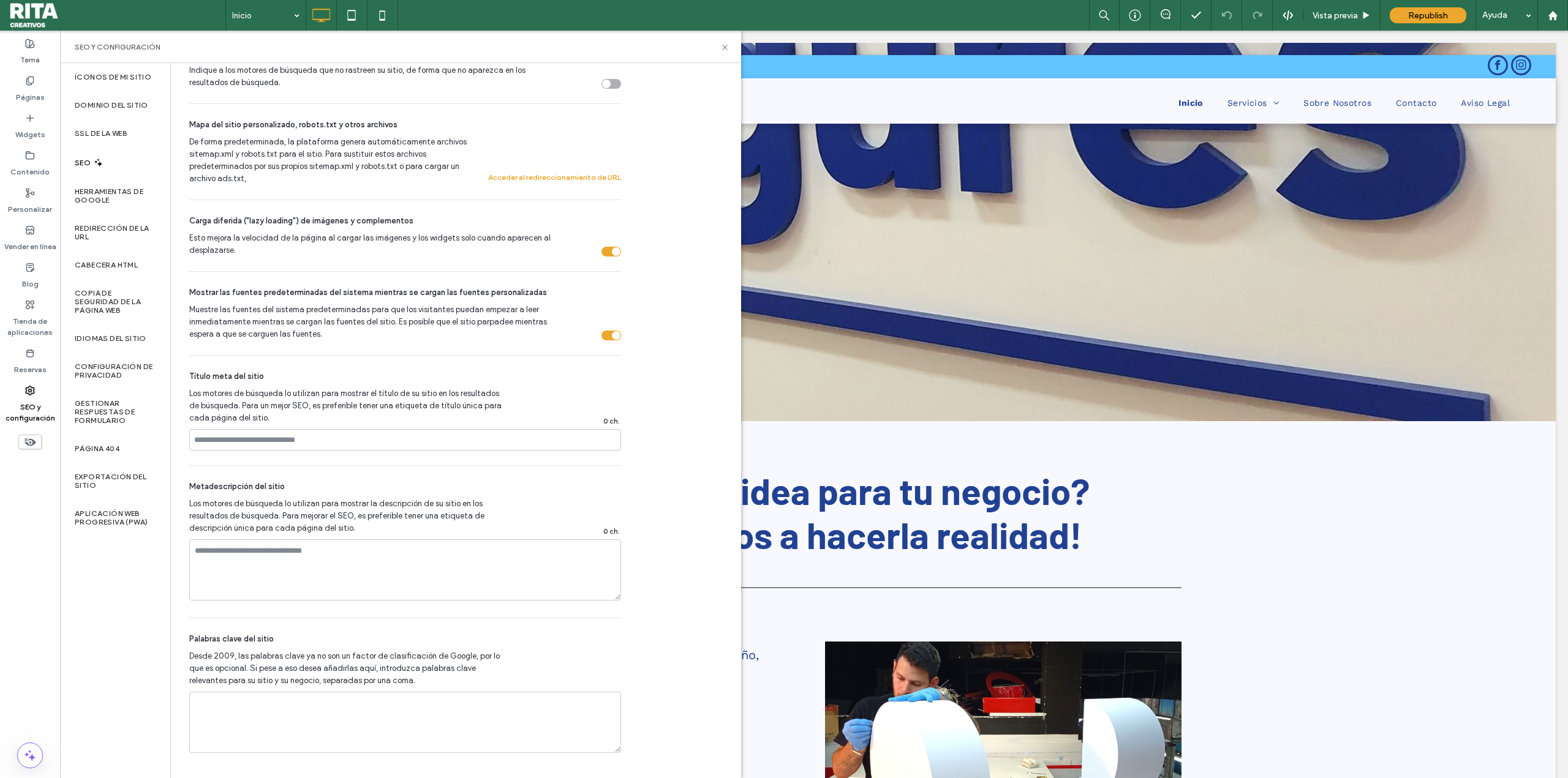
scroll to position [542, 0]
click at [122, 372] on label "Configuración de privacidad" at bounding box center [115, 370] width 81 height 17
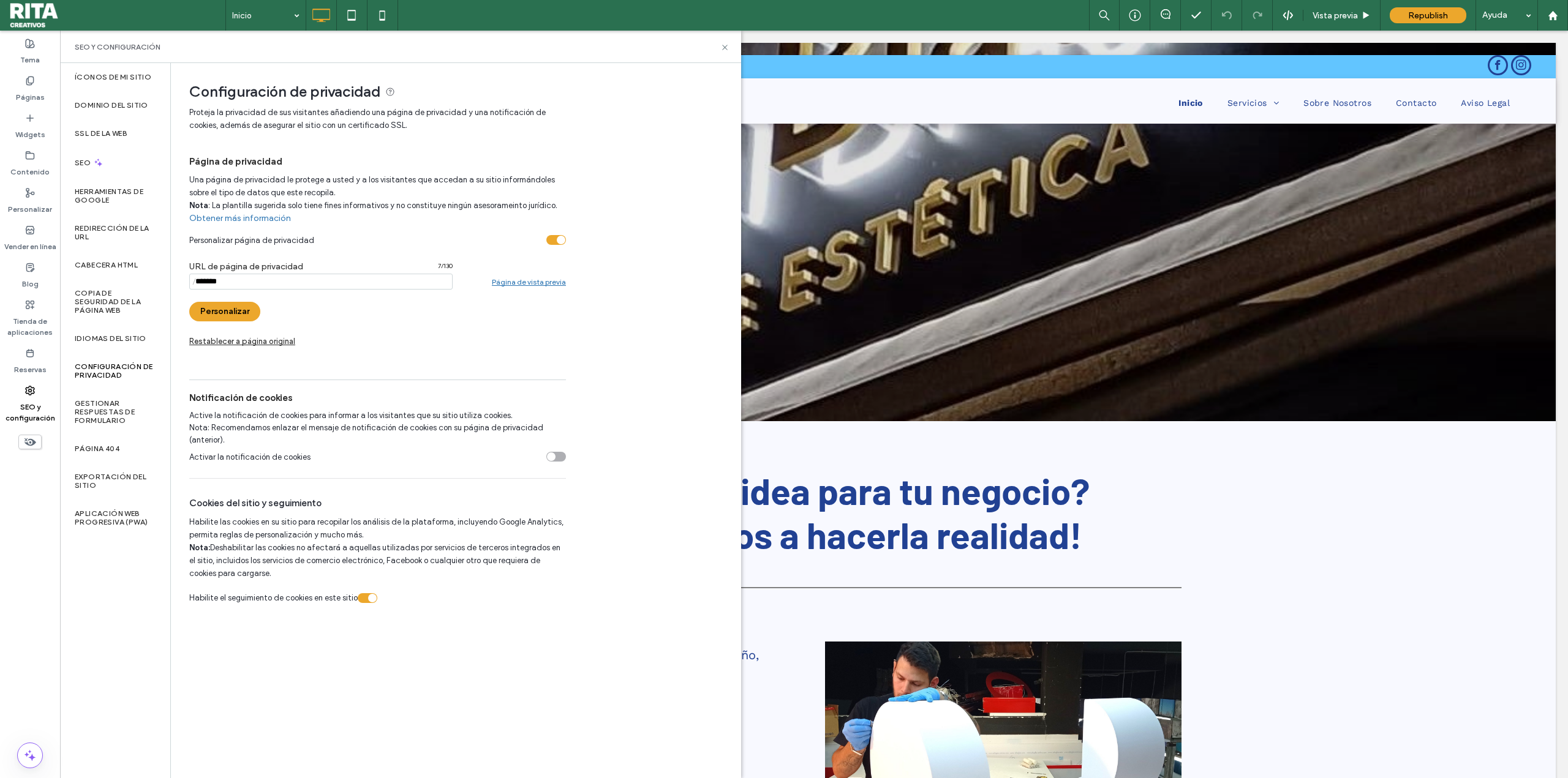
click at [558, 455] on div "toggle" at bounding box center [556, 457] width 20 height 10
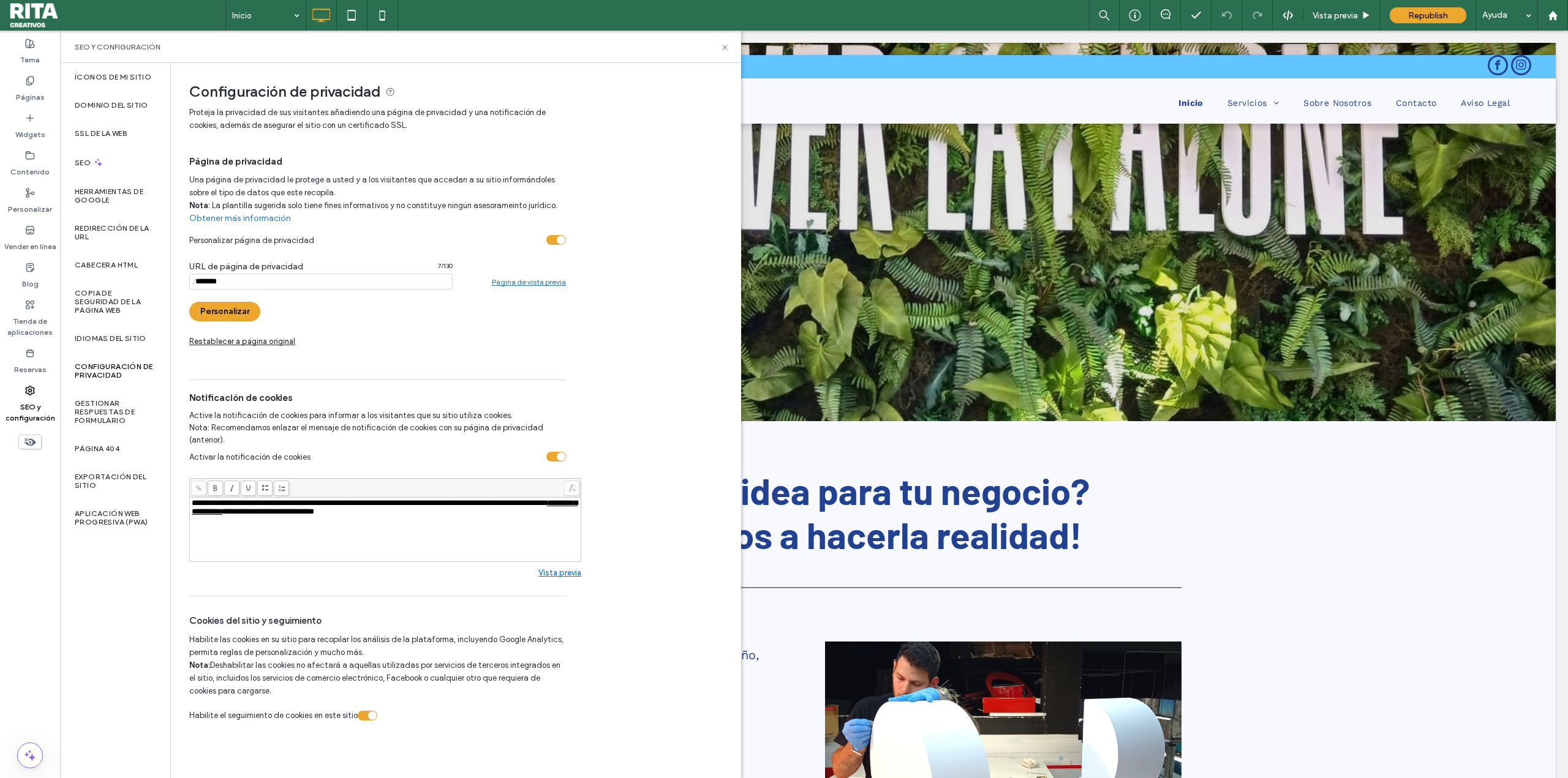
click at [562, 570] on link "Vista previa" at bounding box center [560, 573] width 43 height 9
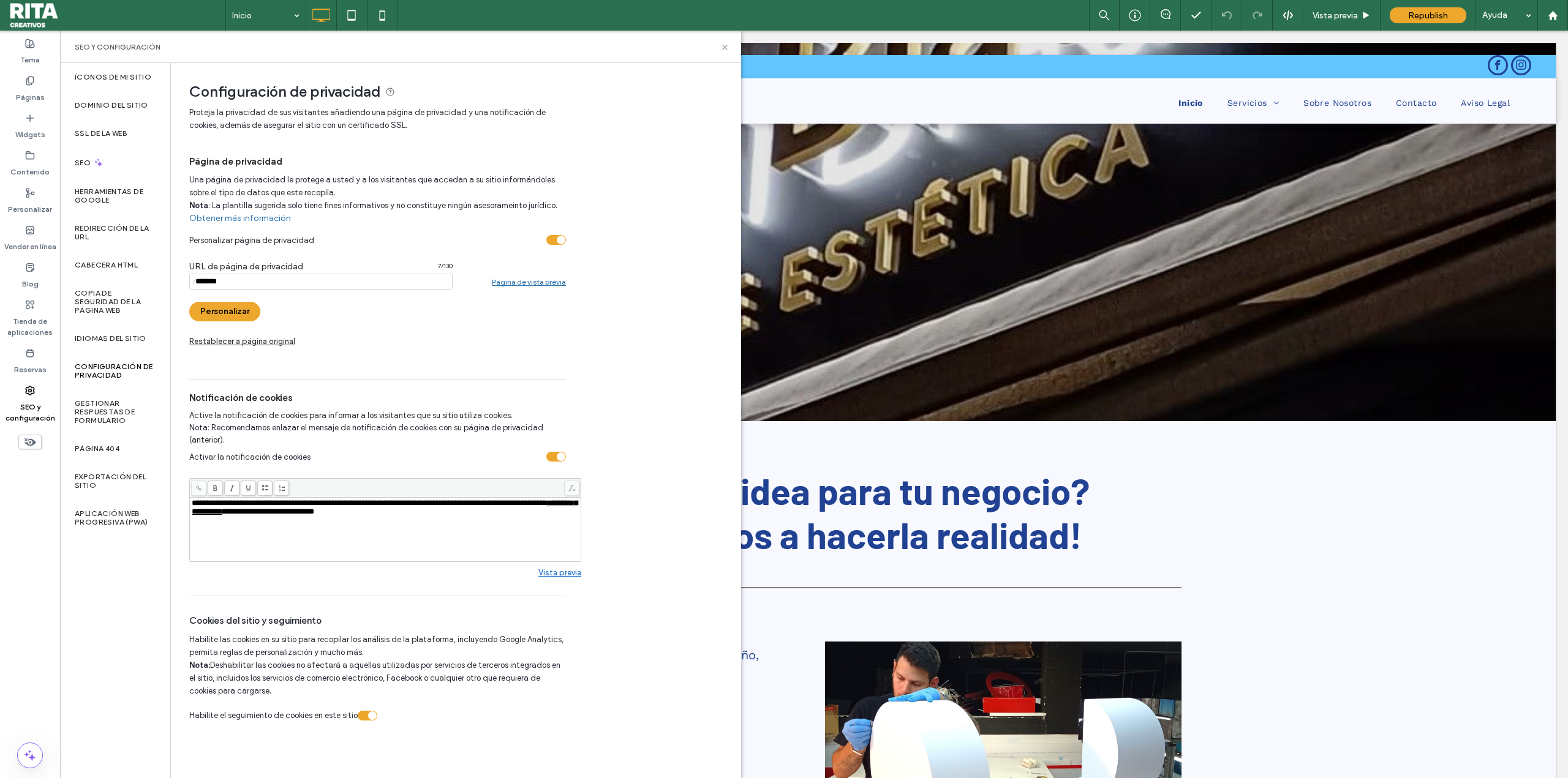
click at [565, 572] on link "Vista previa" at bounding box center [560, 573] width 43 height 9
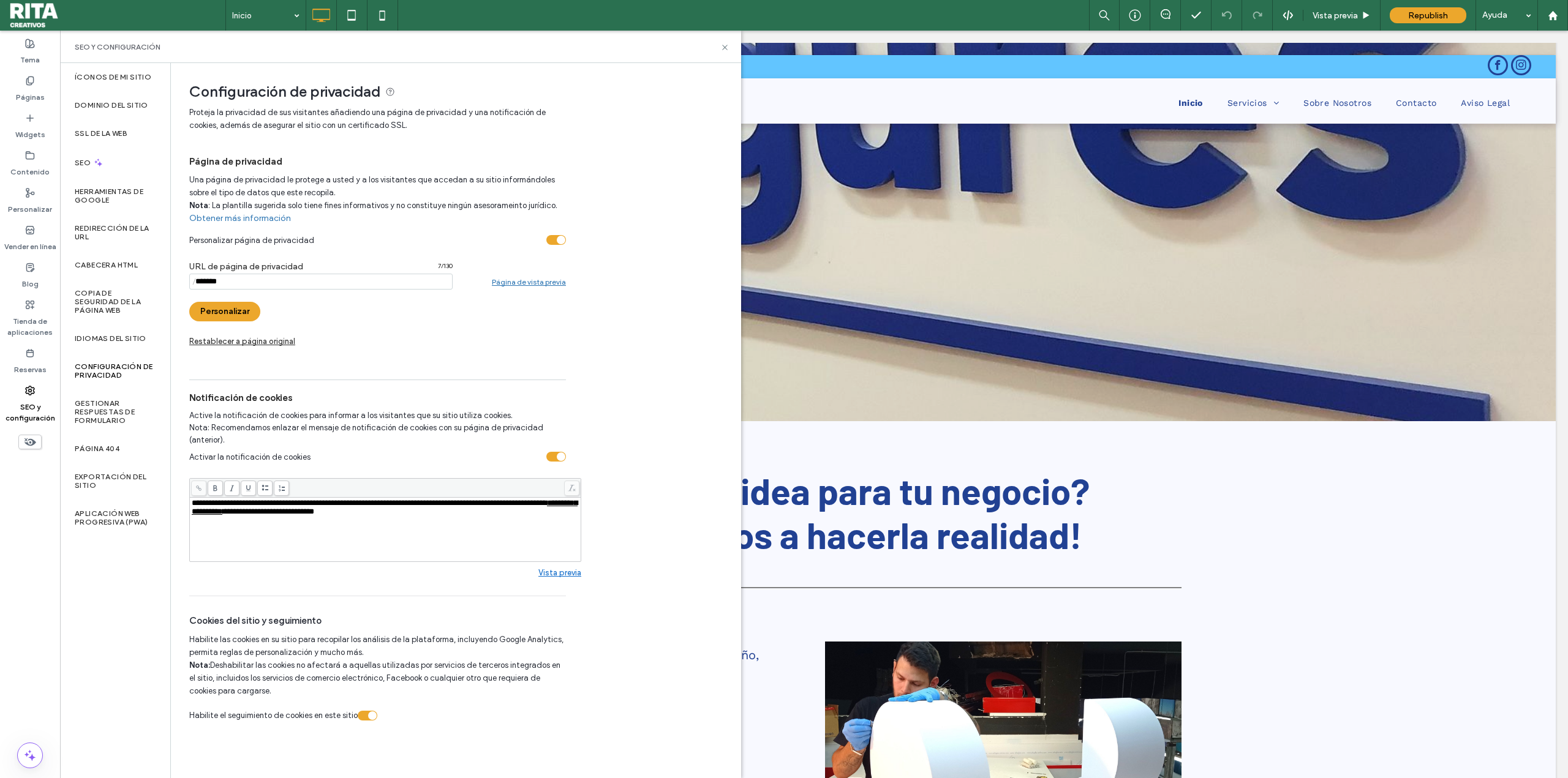
click at [300, 516] on span "**********" at bounding box center [385, 507] width 385 height 17
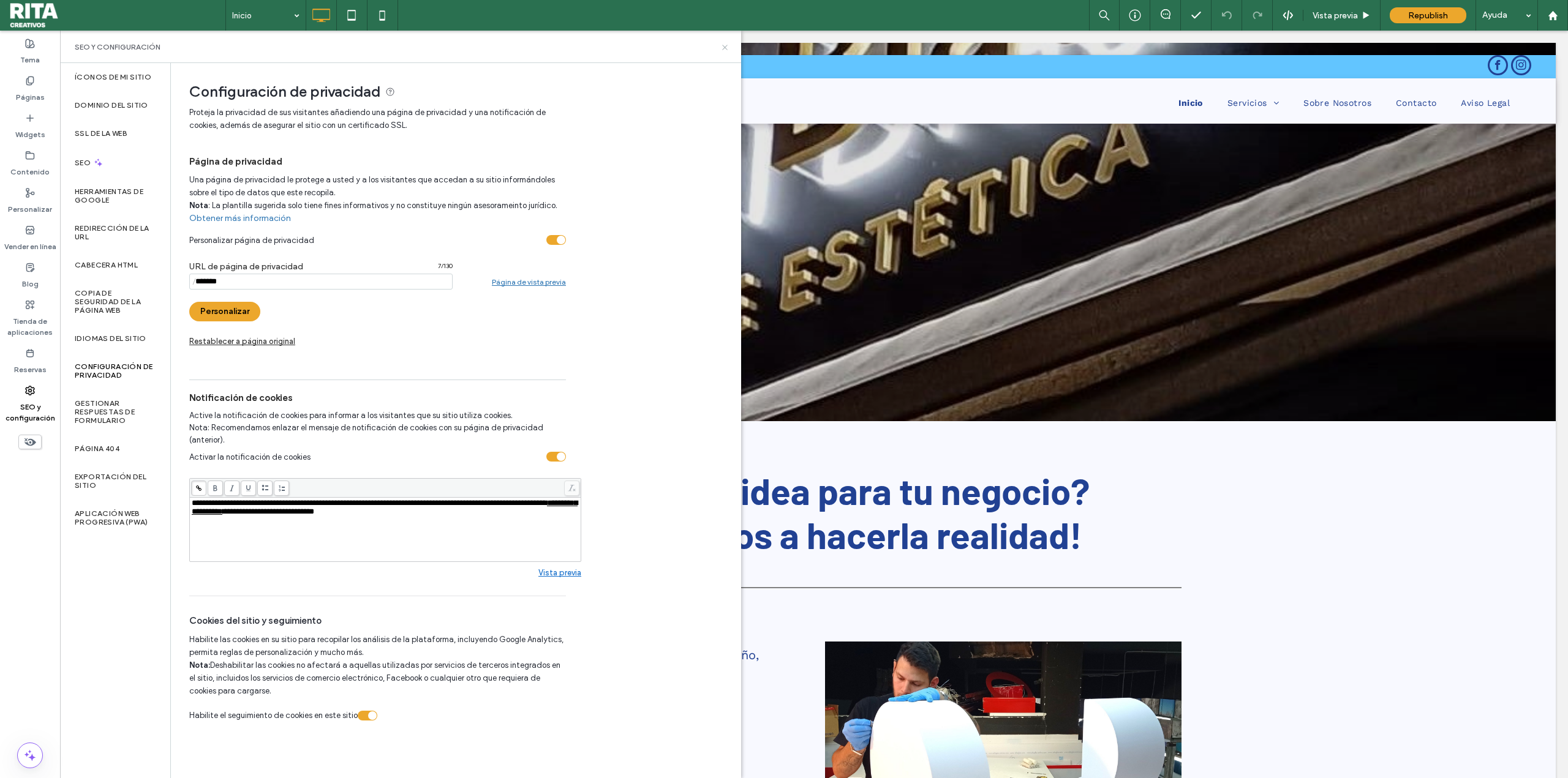
click at [725, 44] on icon at bounding box center [725, 47] width 9 height 9
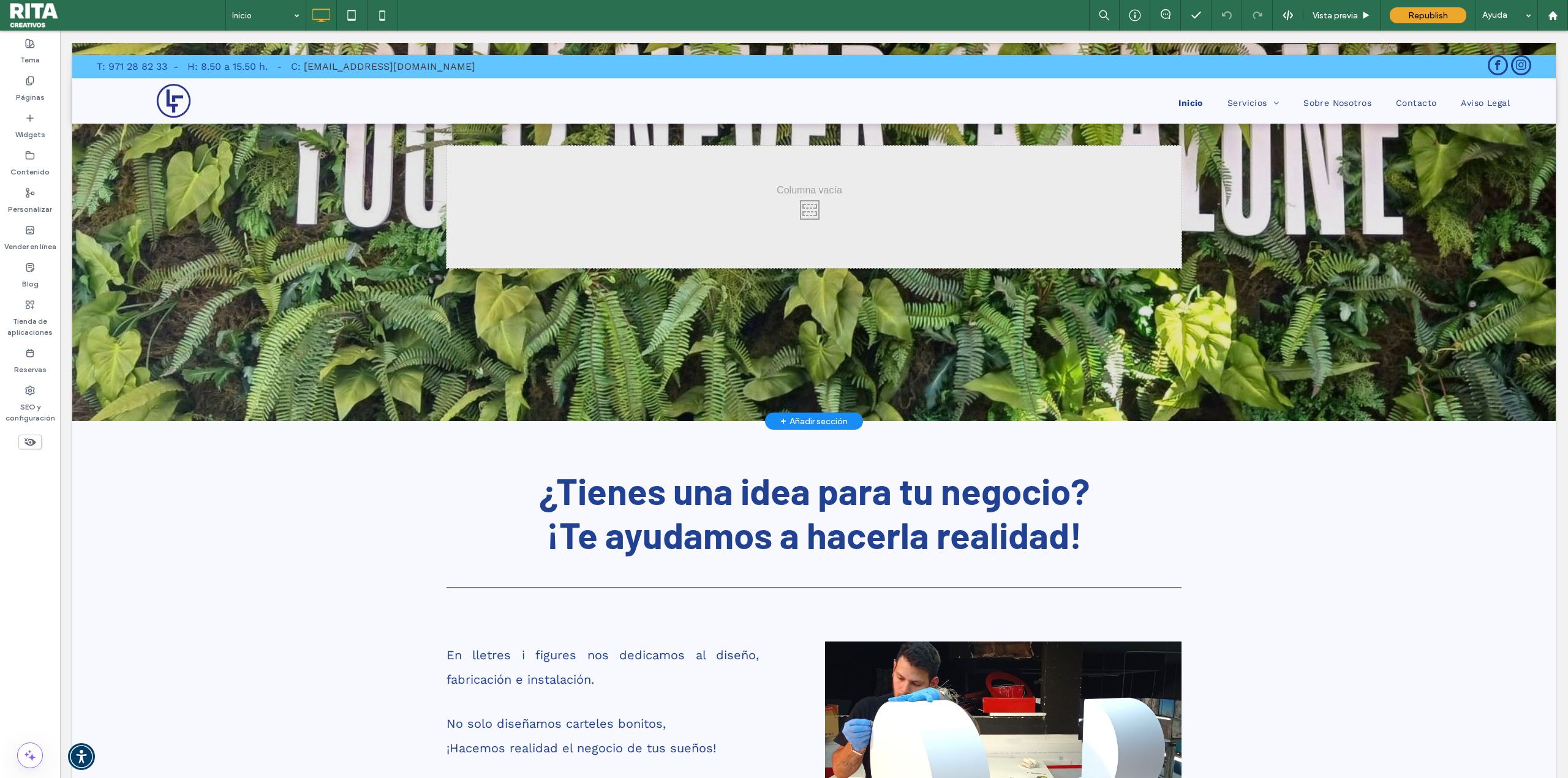
click at [78, 50] on div at bounding box center [814, 206] width 1483 height 429
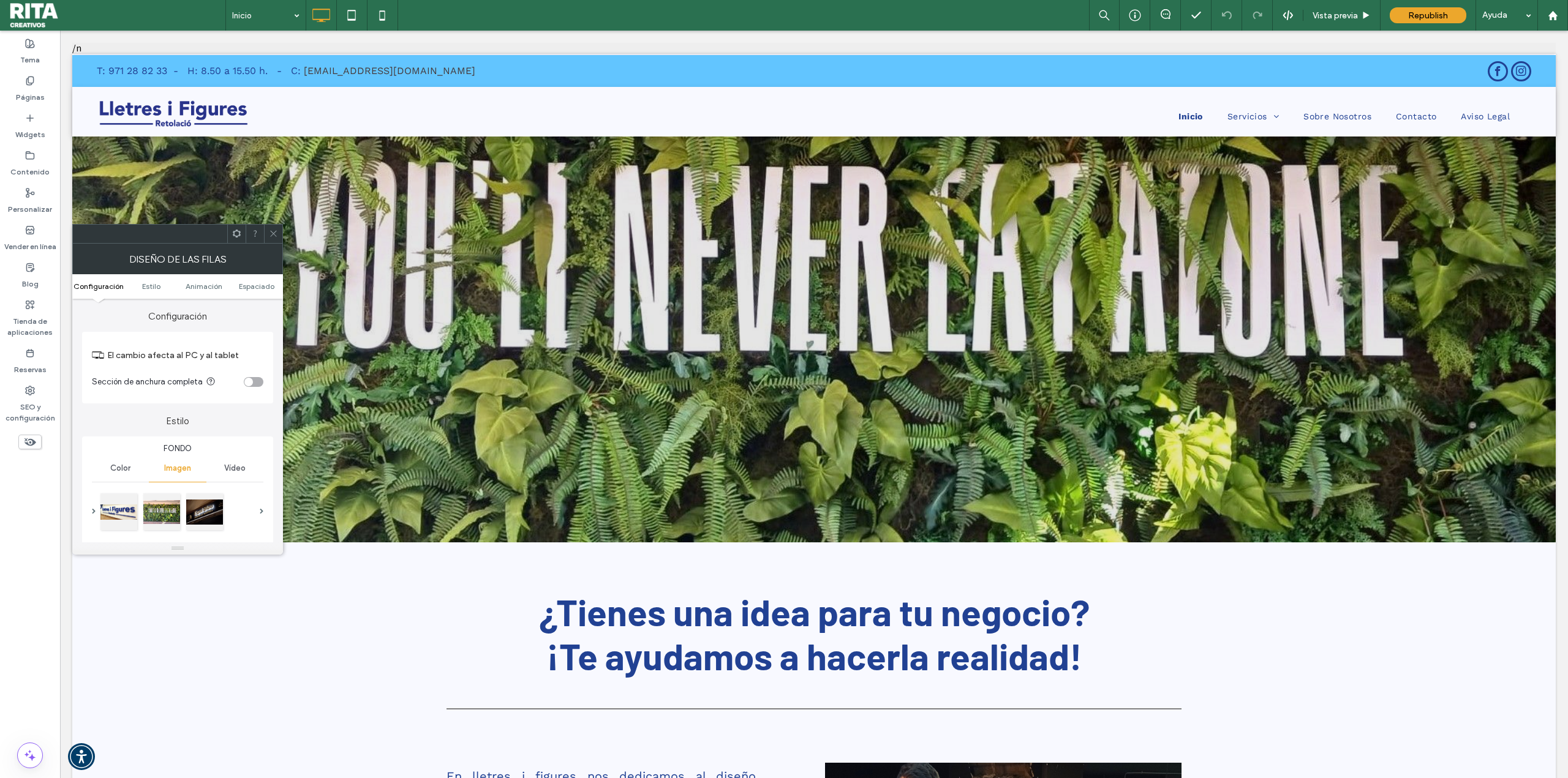
scroll to position [0, 0]
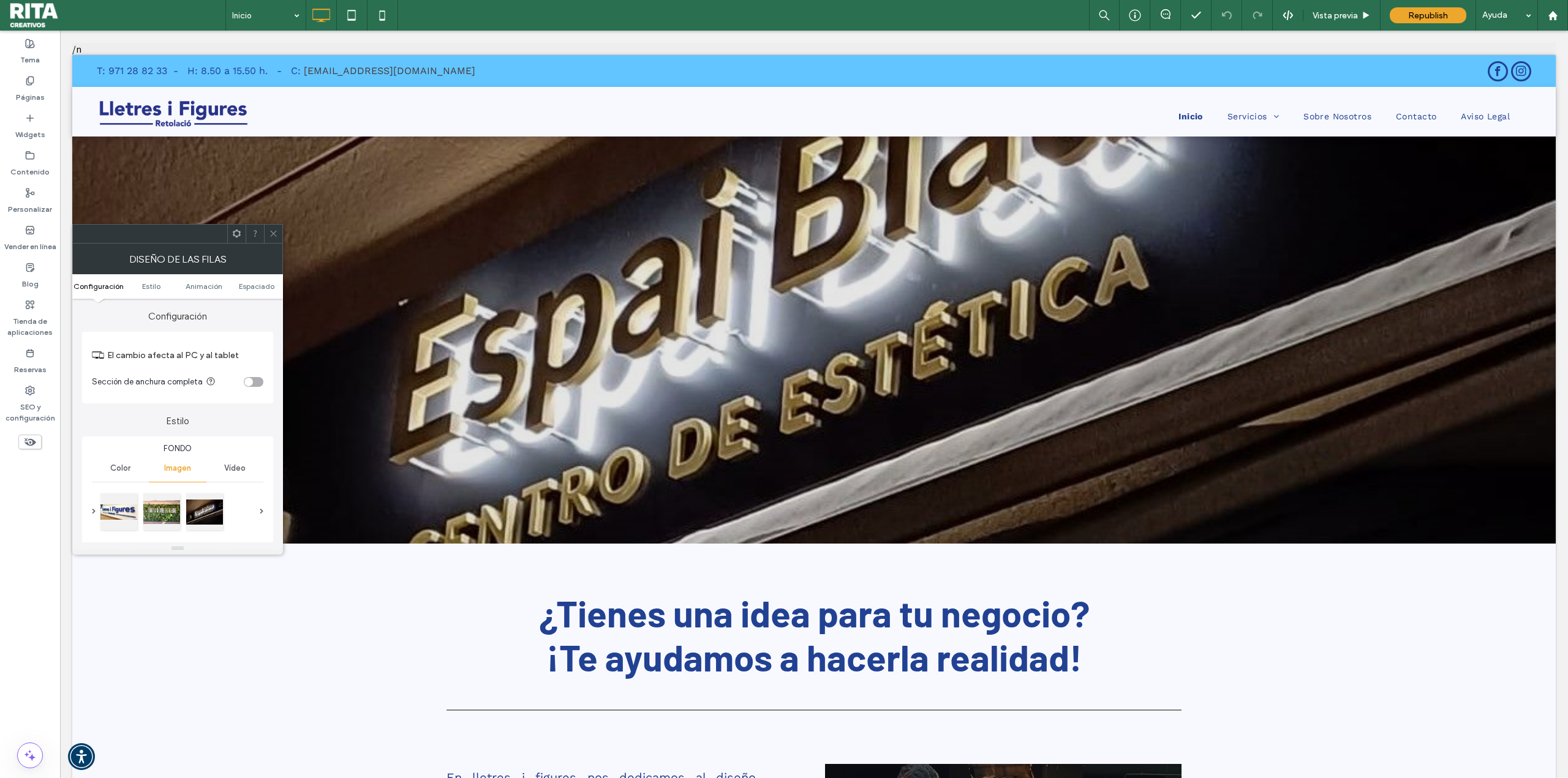
drag, startPoint x: 199, startPoint y: 184, endPoint x: 269, endPoint y: 229, distance: 83.2
click at [277, 237] on icon at bounding box center [274, 234] width 9 height 9
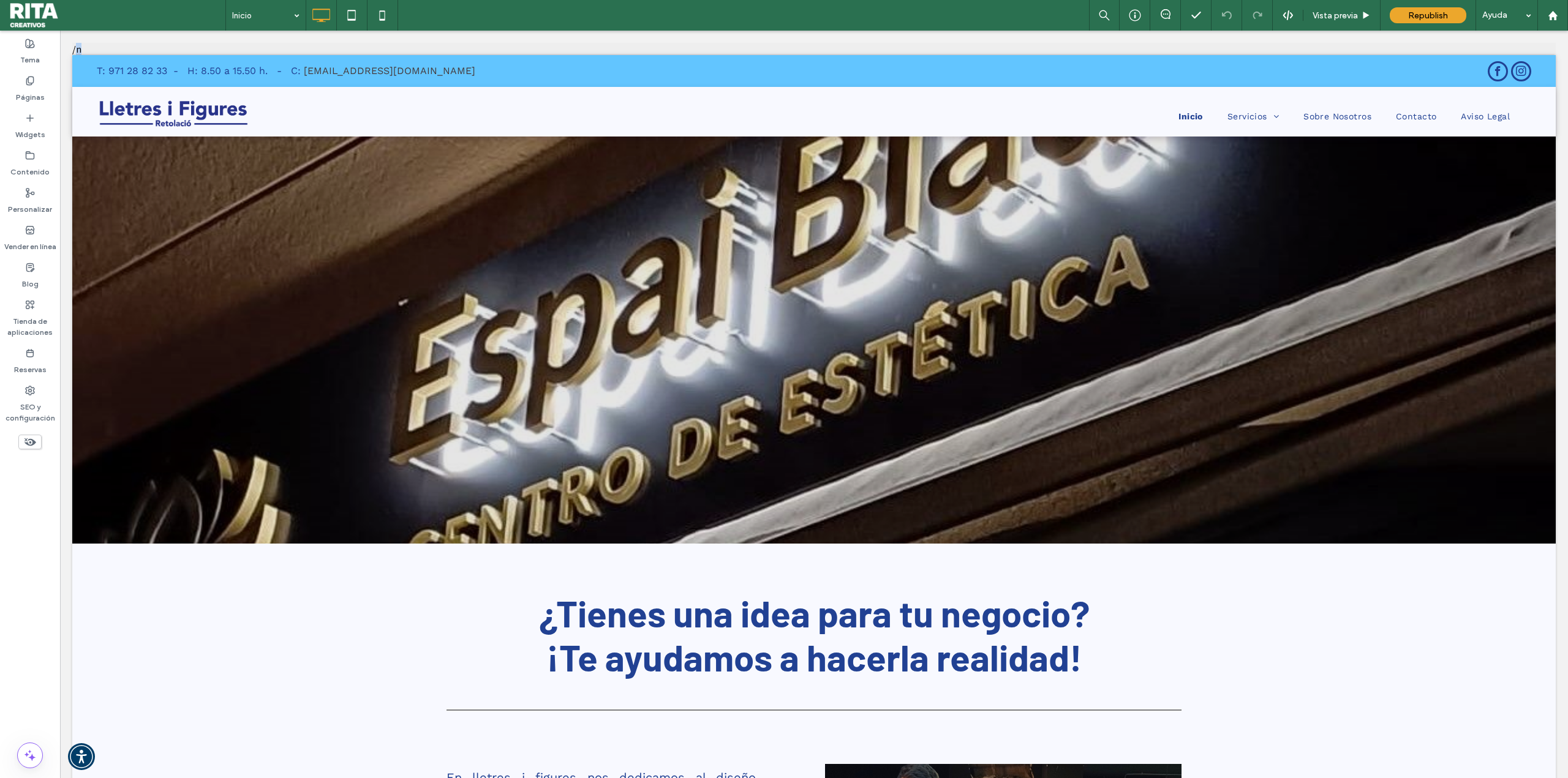
click at [36, 409] on label "SEO y configuración" at bounding box center [30, 409] width 60 height 28
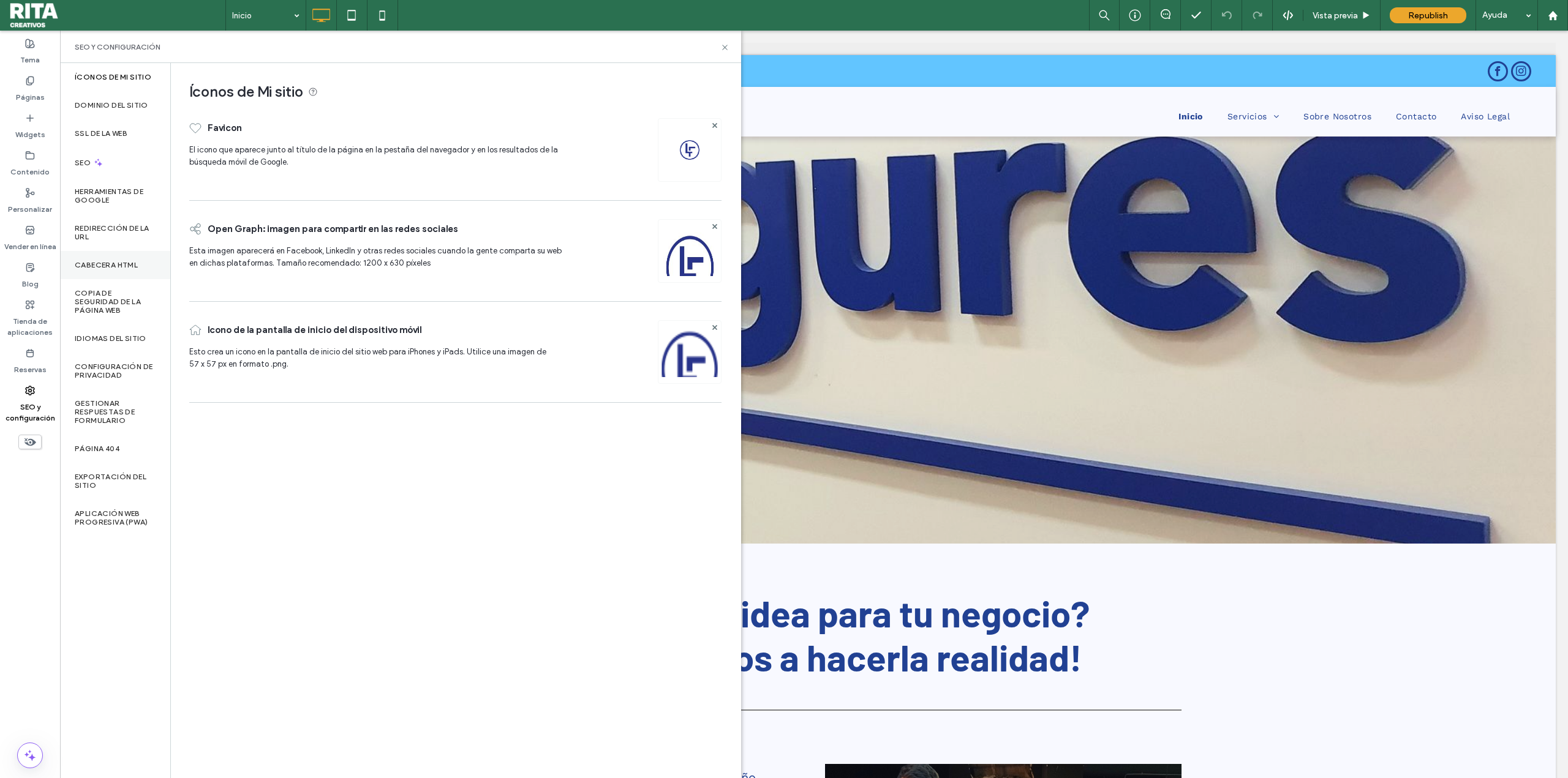
click at [129, 269] on label "CABECERA HTML" at bounding box center [106, 264] width 63 height 8
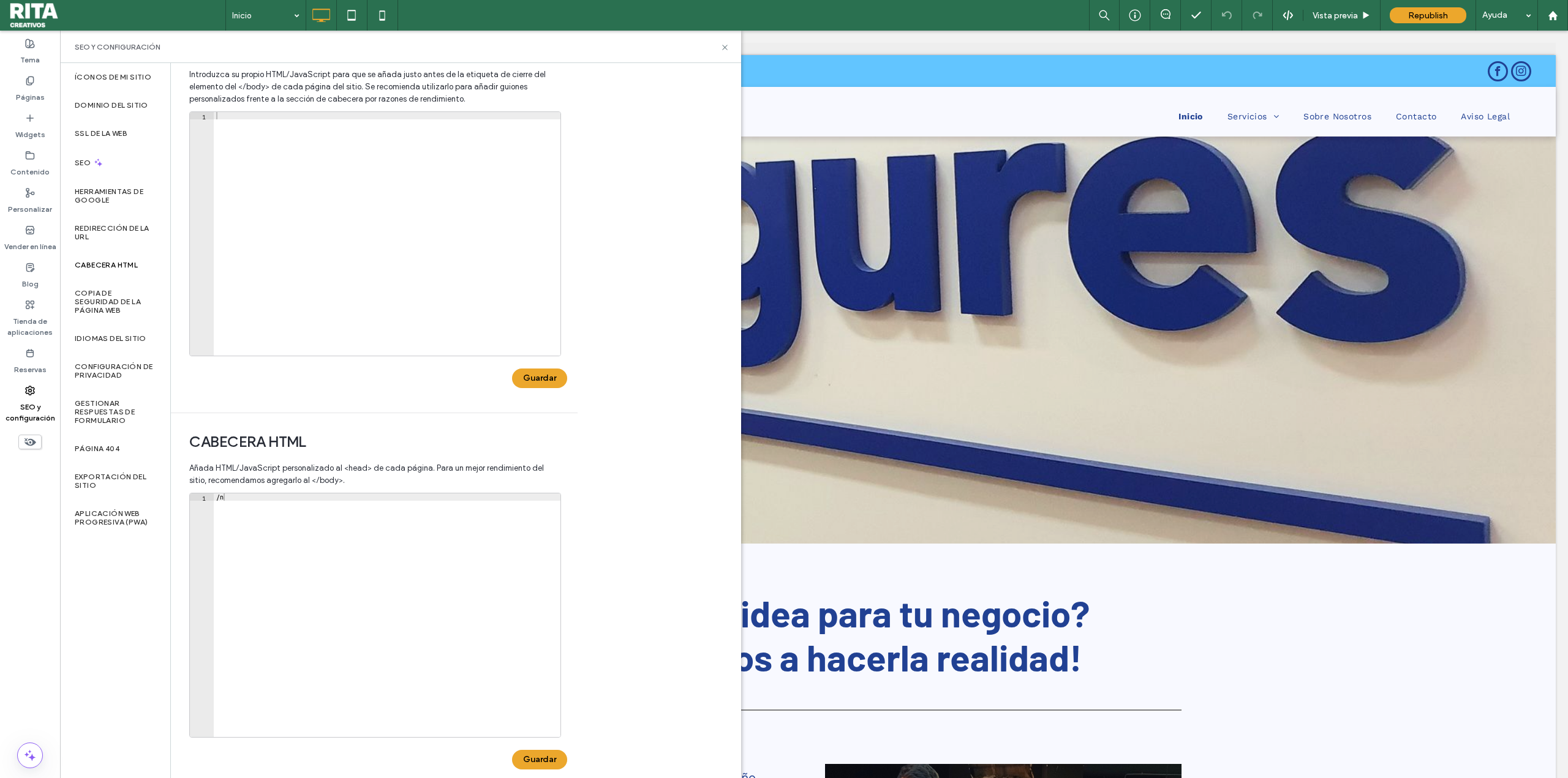
scroll to position [60, 0]
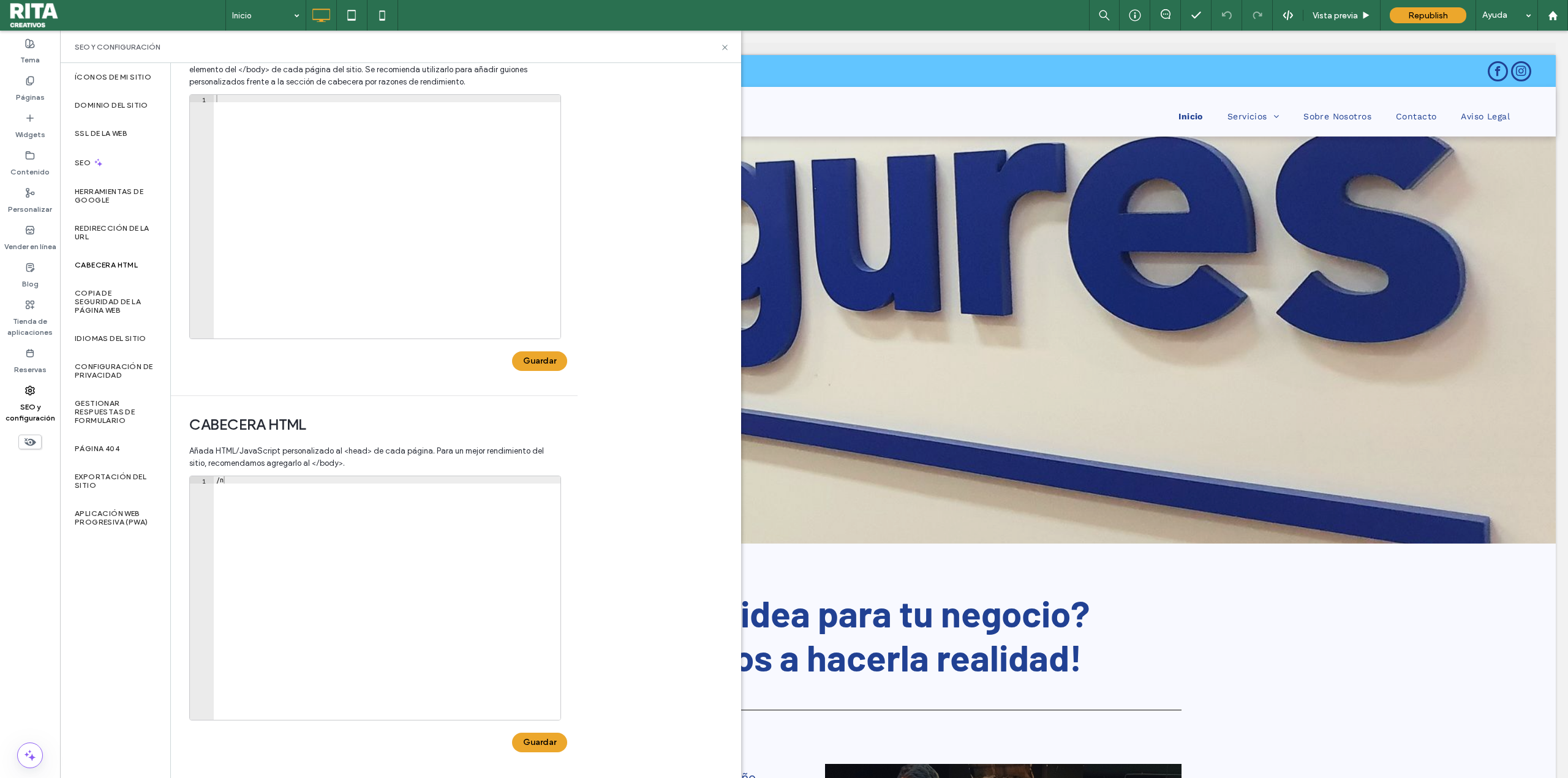
type textarea "**"
drag, startPoint x: 249, startPoint y: 482, endPoint x: 149, endPoint y: 479, distance: 100.0
click at [149, 479] on div "Íconos de Mi sitio Dominio del sitio SSL de la web SEO Herramientas de Google R…" at bounding box center [400, 421] width 682 height 715
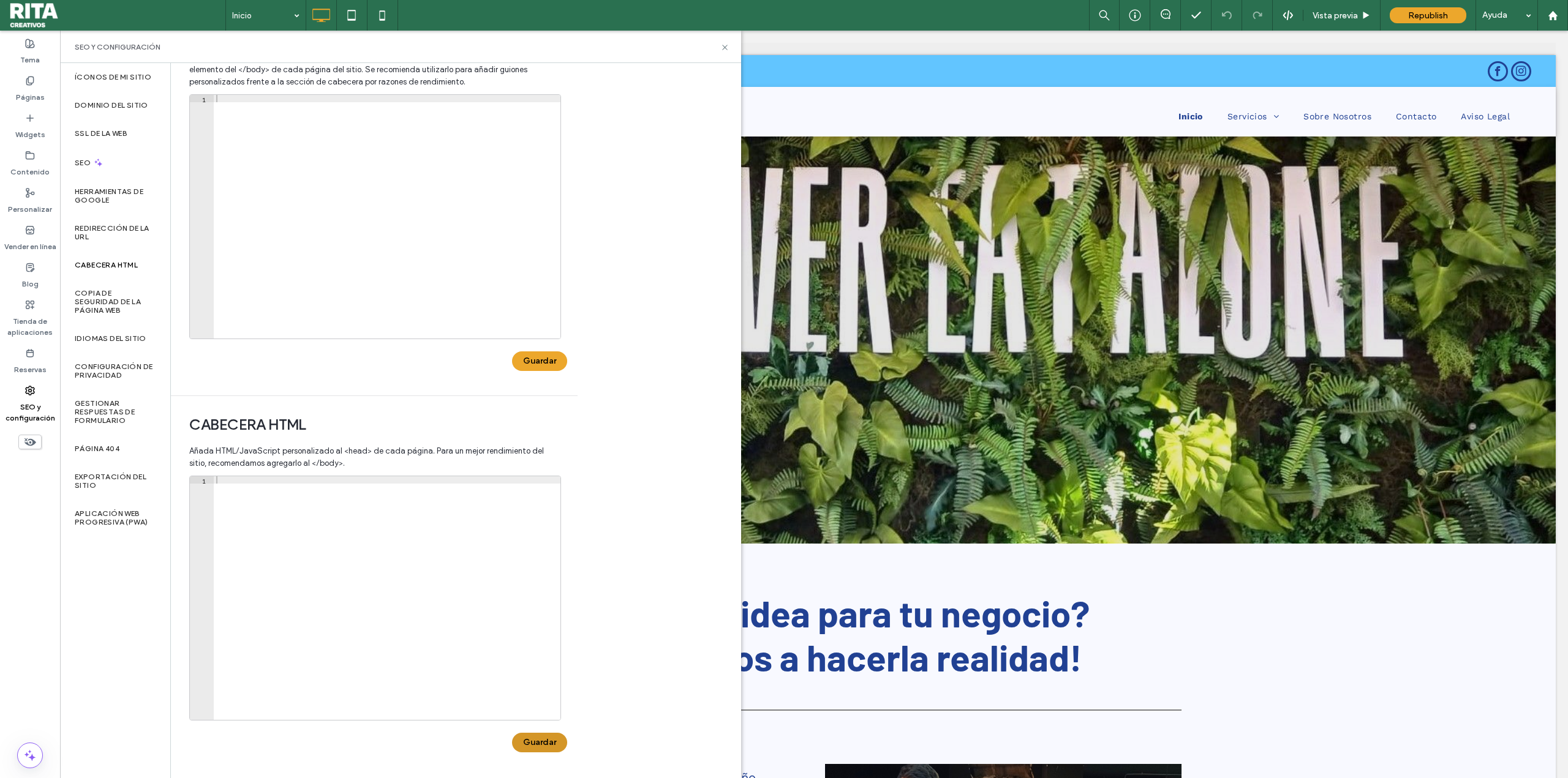
click at [534, 744] on button "Guardar" at bounding box center [539, 743] width 55 height 20
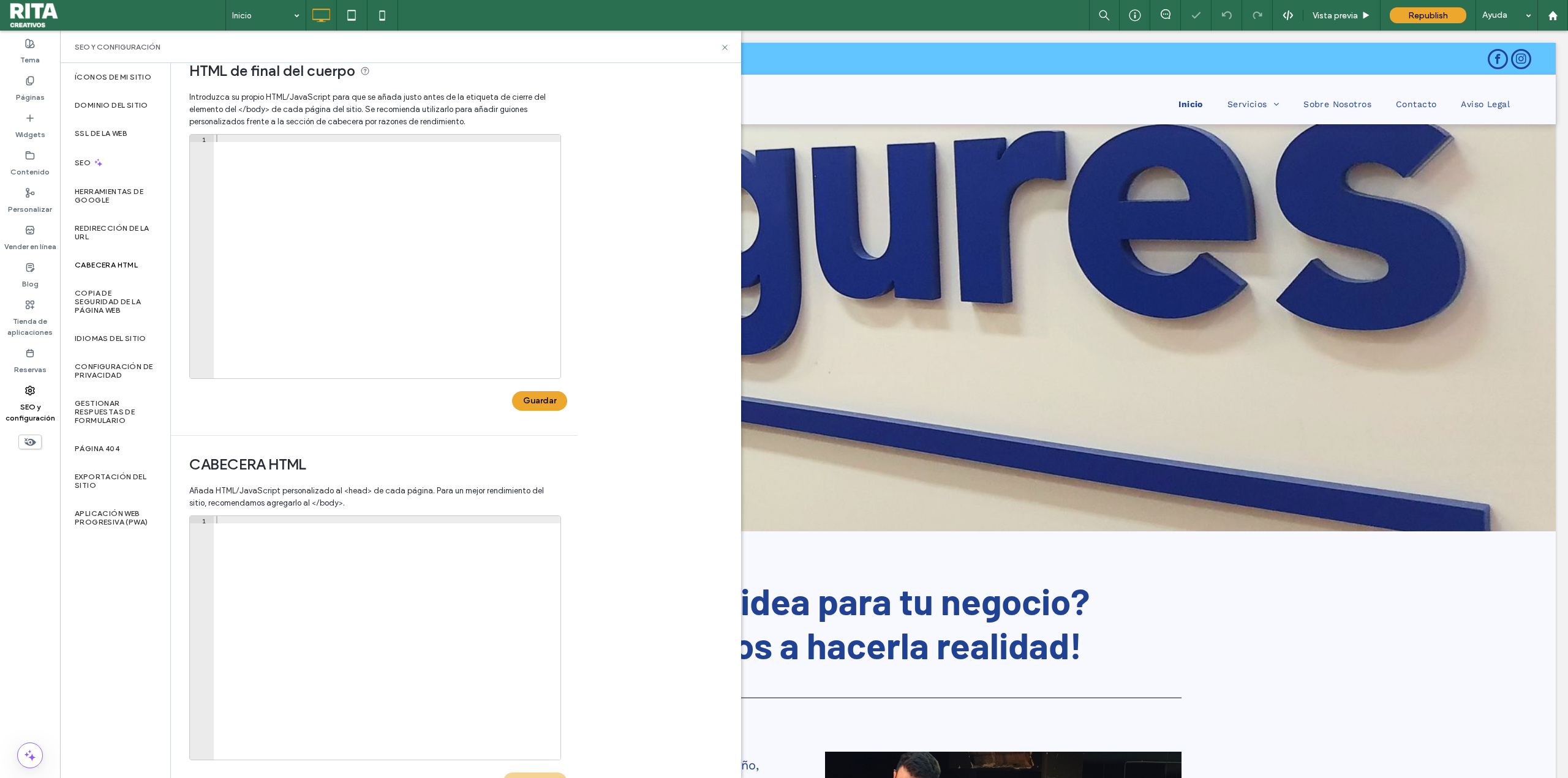
scroll to position [0, 0]
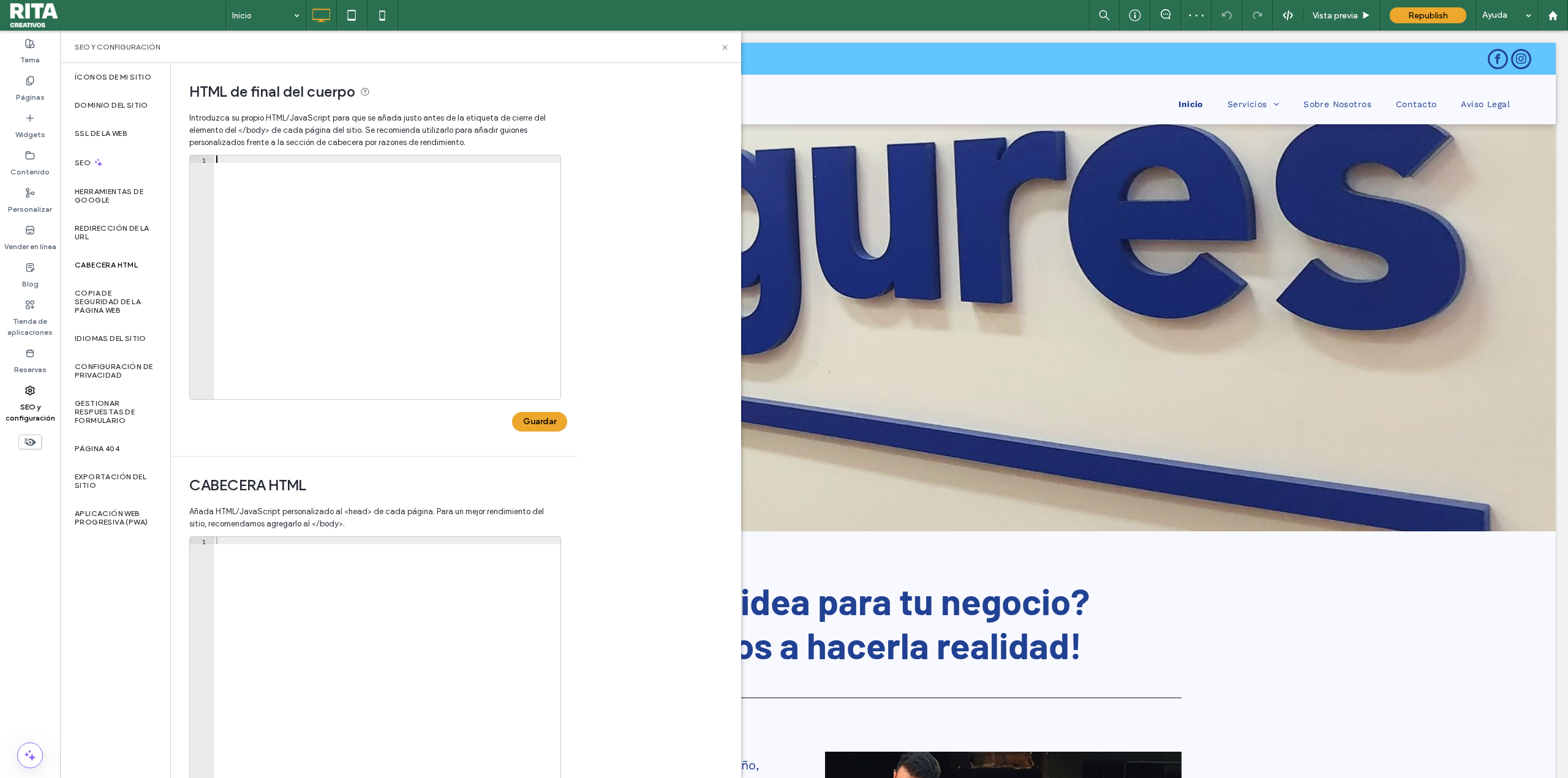
drag, startPoint x: 291, startPoint y: 156, endPoint x: 358, endPoint y: 166, distance: 67.7
click at [358, 166] on div at bounding box center [387, 285] width 346 height 259
click at [554, 431] on button "Guardar" at bounding box center [539, 422] width 55 height 20
click at [719, 48] on div "SEO y configuración" at bounding box center [400, 47] width 652 height 10
click at [723, 49] on use at bounding box center [724, 47] width 5 height 5
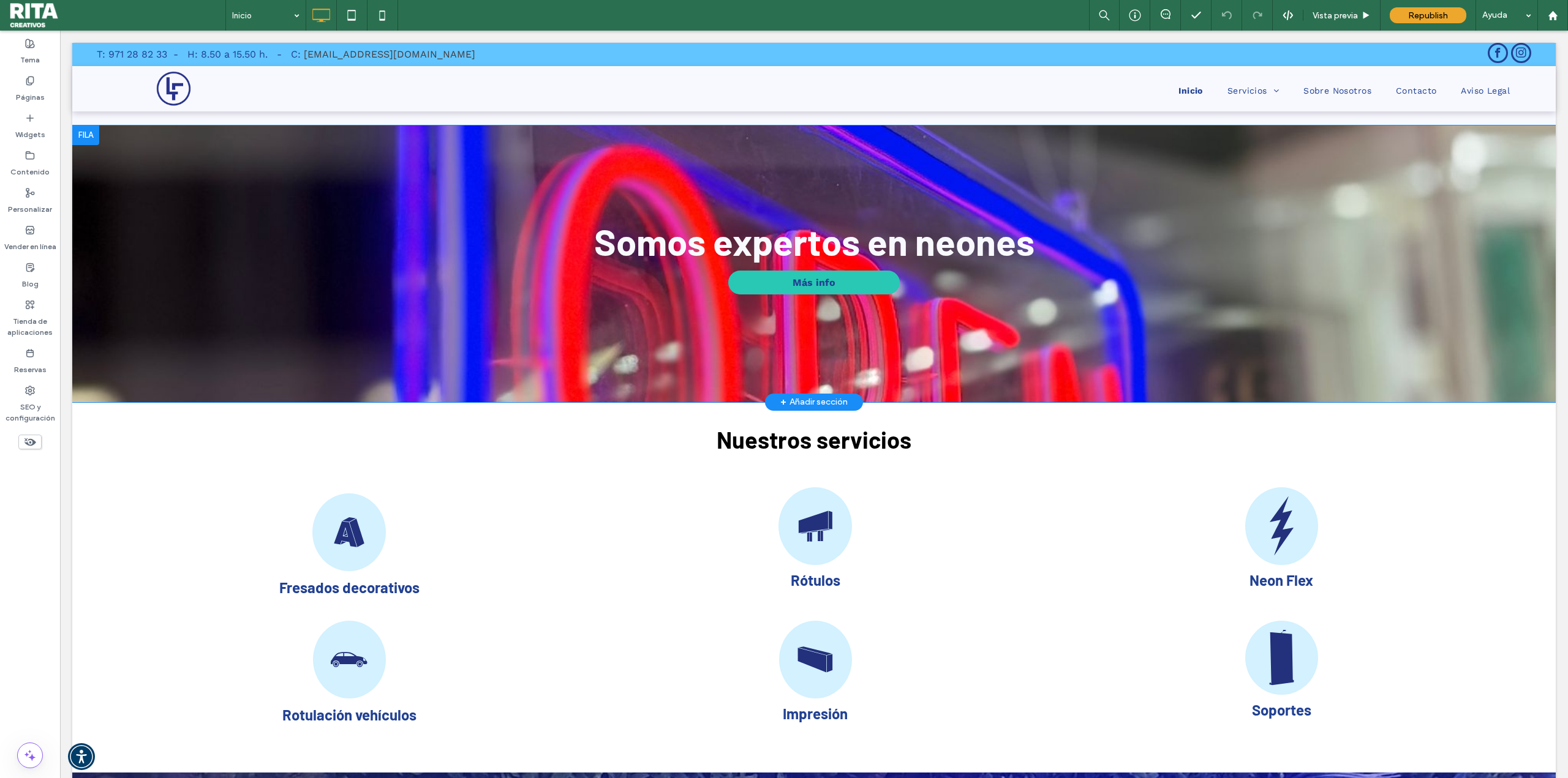
scroll to position [919, 0]
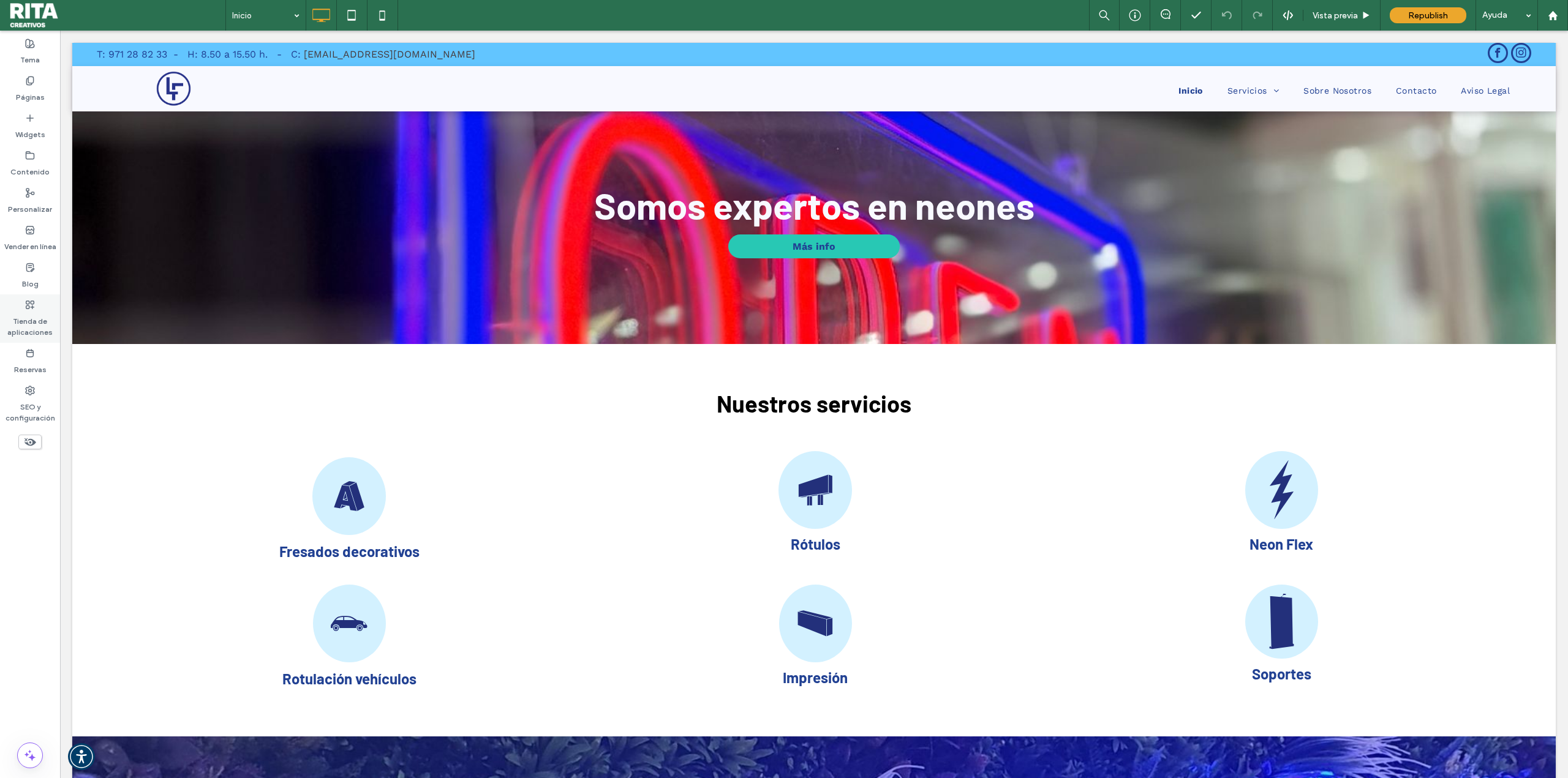
click at [39, 321] on label "Tienda de aplicaciones" at bounding box center [30, 324] width 60 height 28
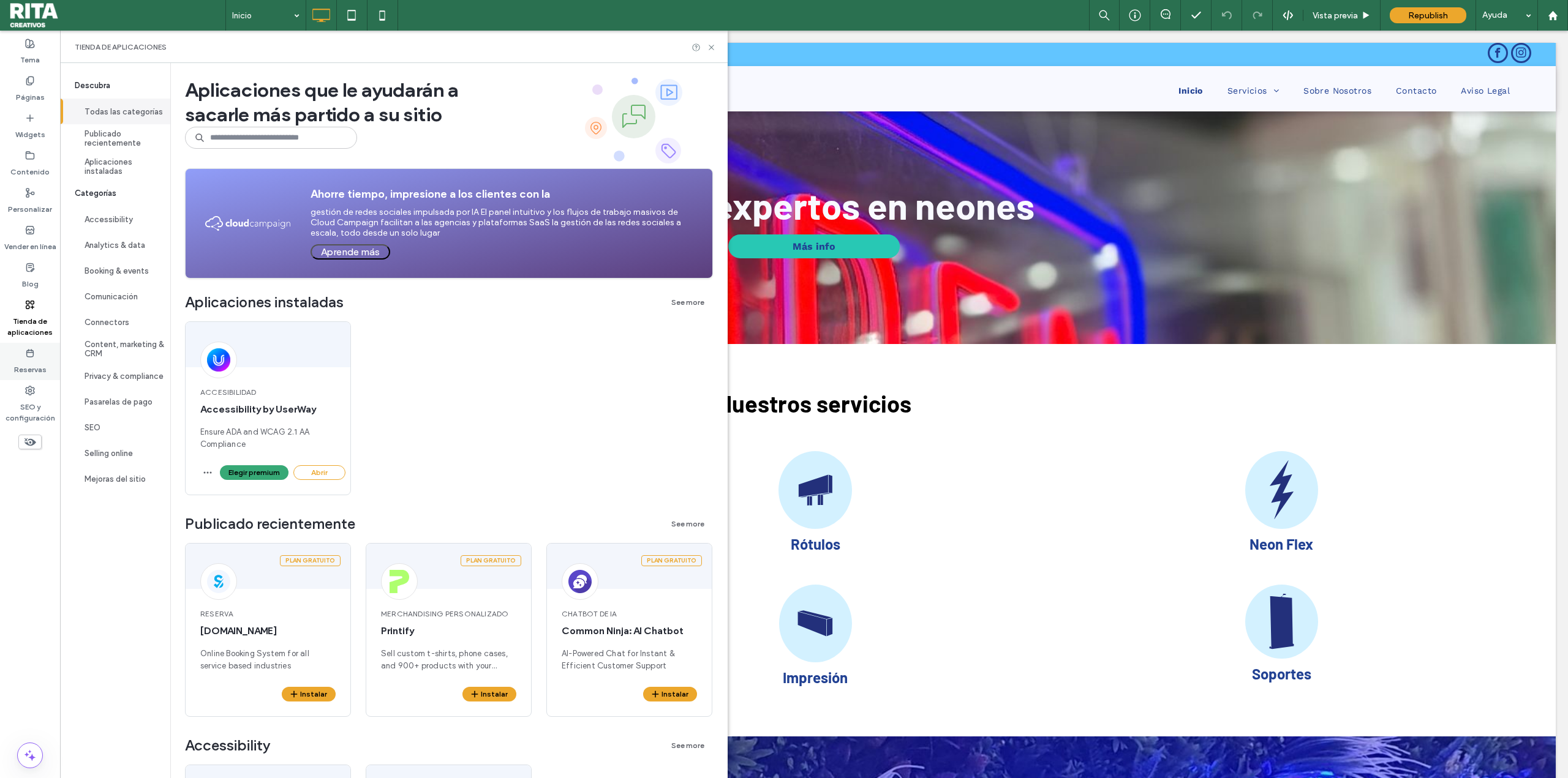
click at [45, 363] on label "Reservas" at bounding box center [30, 367] width 33 height 17
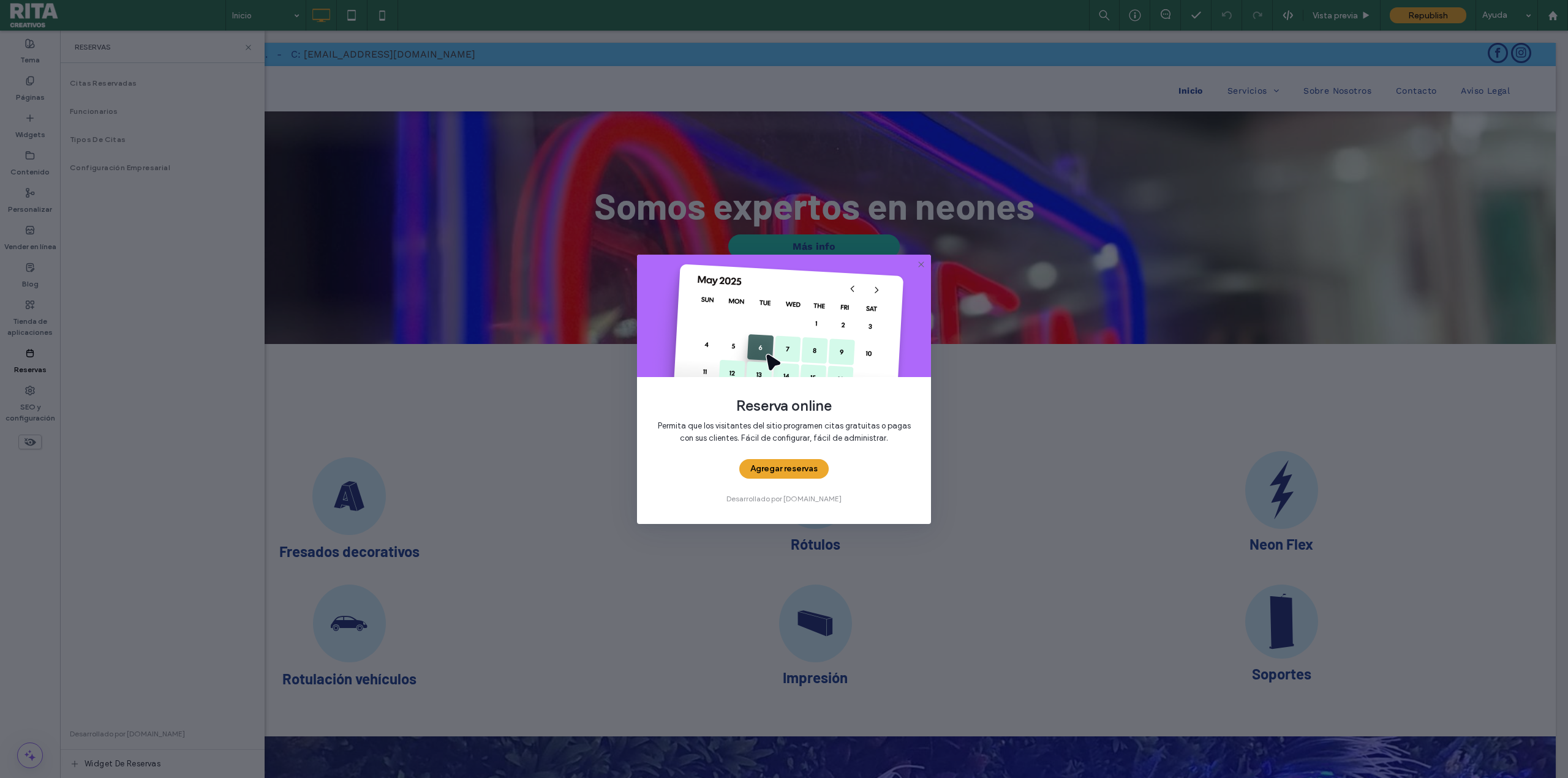
drag, startPoint x: 918, startPoint y: 264, endPoint x: 847, endPoint y: 333, distance: 99.0
click at [858, 323] on div "Reserva online Permita que los visitantes del sitio programen citas gratuitas o…" at bounding box center [784, 389] width 294 height 269
click at [872, 400] on span "Reserva online" at bounding box center [784, 406] width 255 height 19
drag, startPoint x: 760, startPoint y: 408, endPoint x: 893, endPoint y: 447, distance: 138.6
click at [893, 447] on div "Reserva online Permita que los visitantes del sitio programen citas gratuitas o…" at bounding box center [784, 389] width 294 height 269
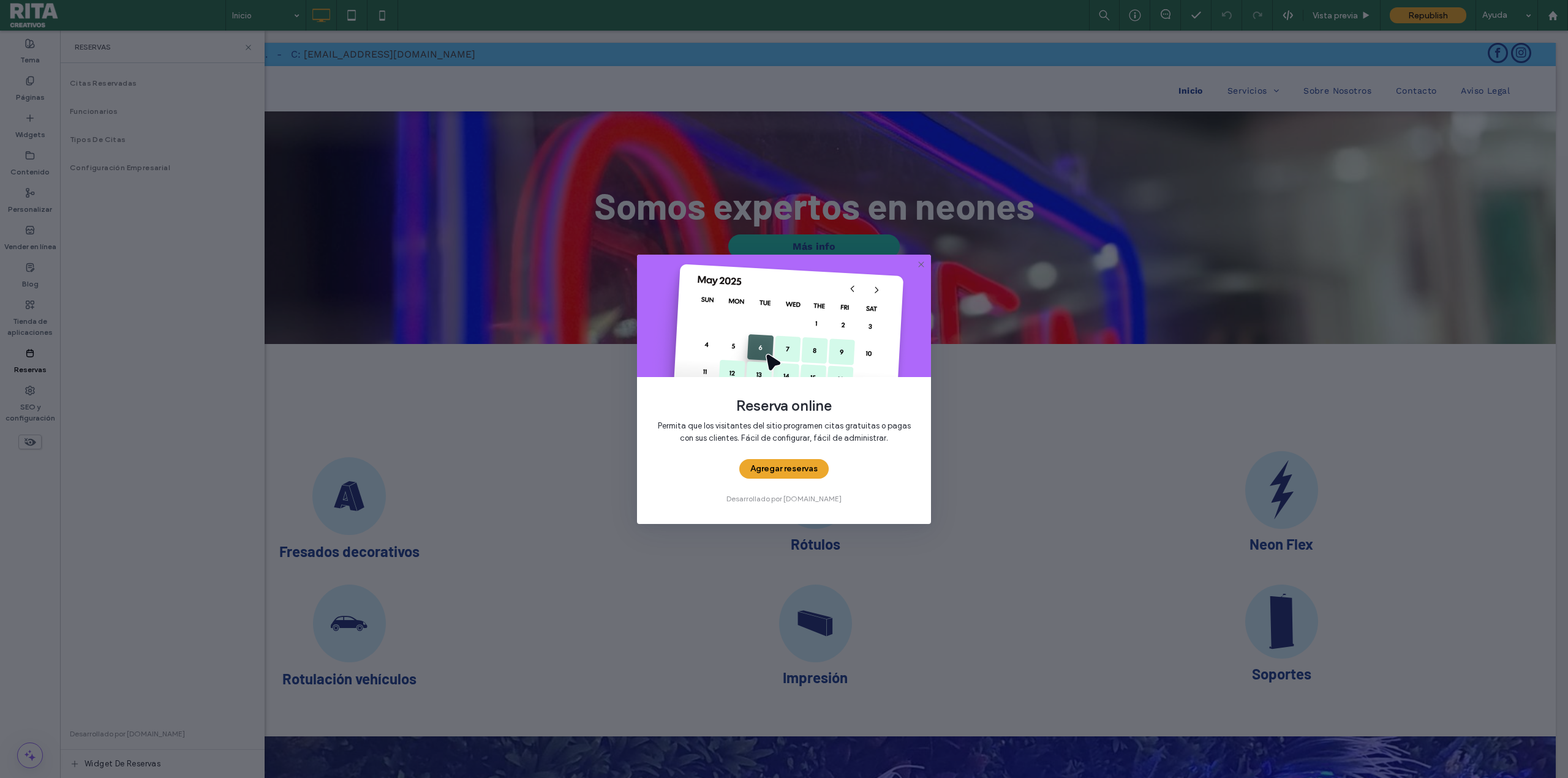
click at [145, 262] on div "Reserva online Permita que los visitantes del sitio programen citas gratuitas o…" at bounding box center [784, 389] width 1568 height 778
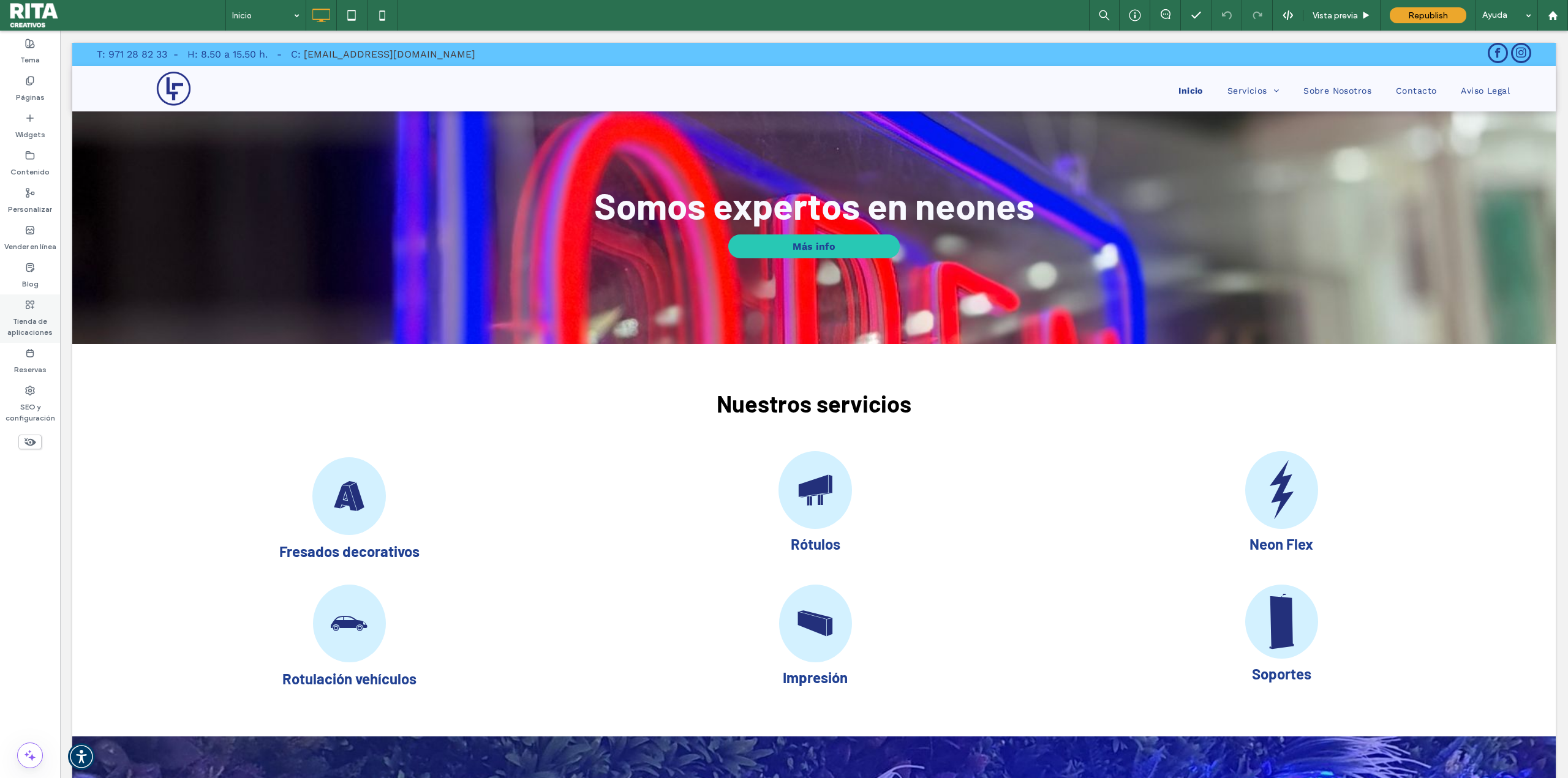
click at [51, 317] on label "Tienda de aplicaciones" at bounding box center [30, 324] width 60 height 28
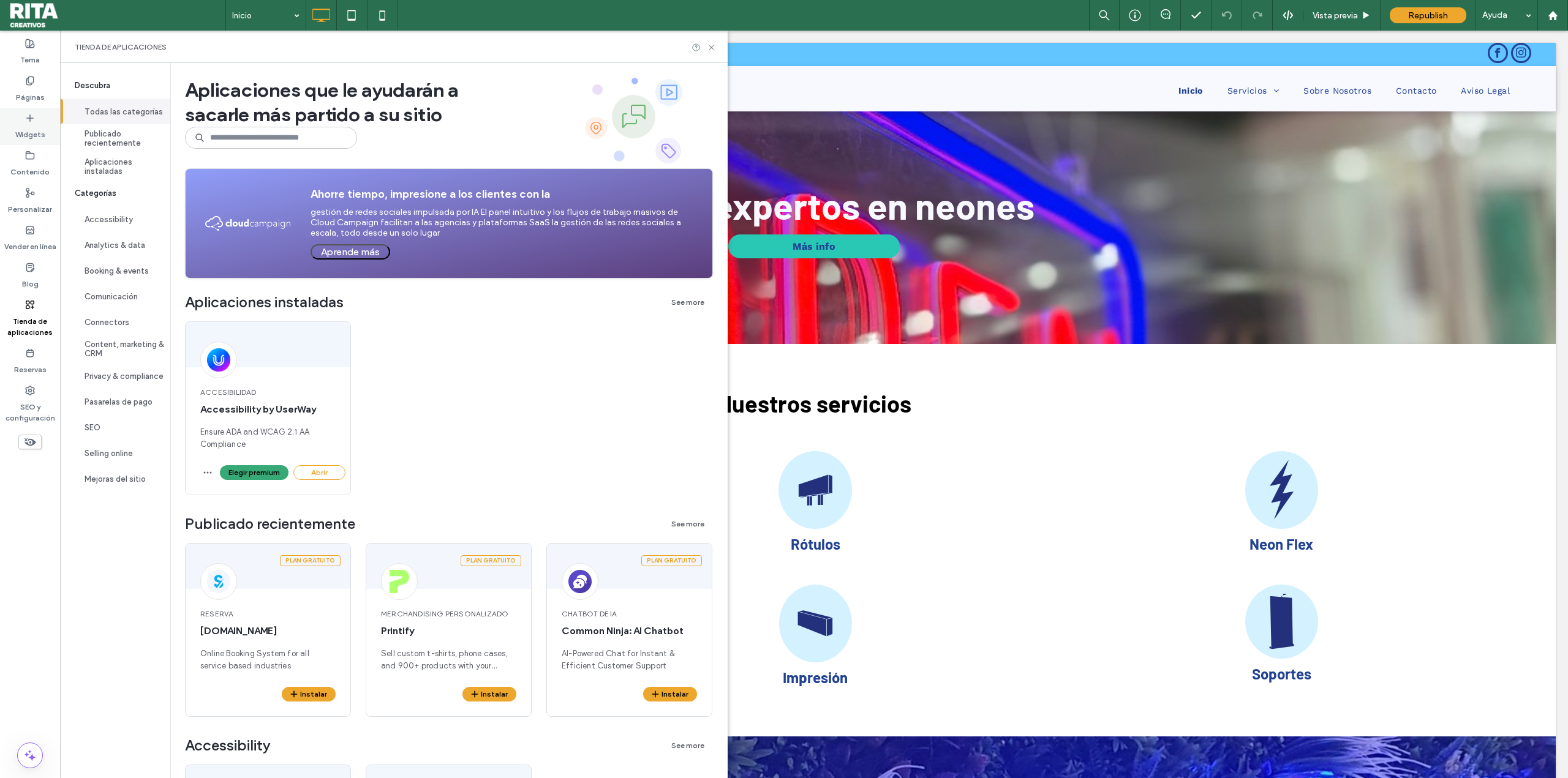
click at [40, 123] on label "Widgets" at bounding box center [30, 131] width 30 height 17
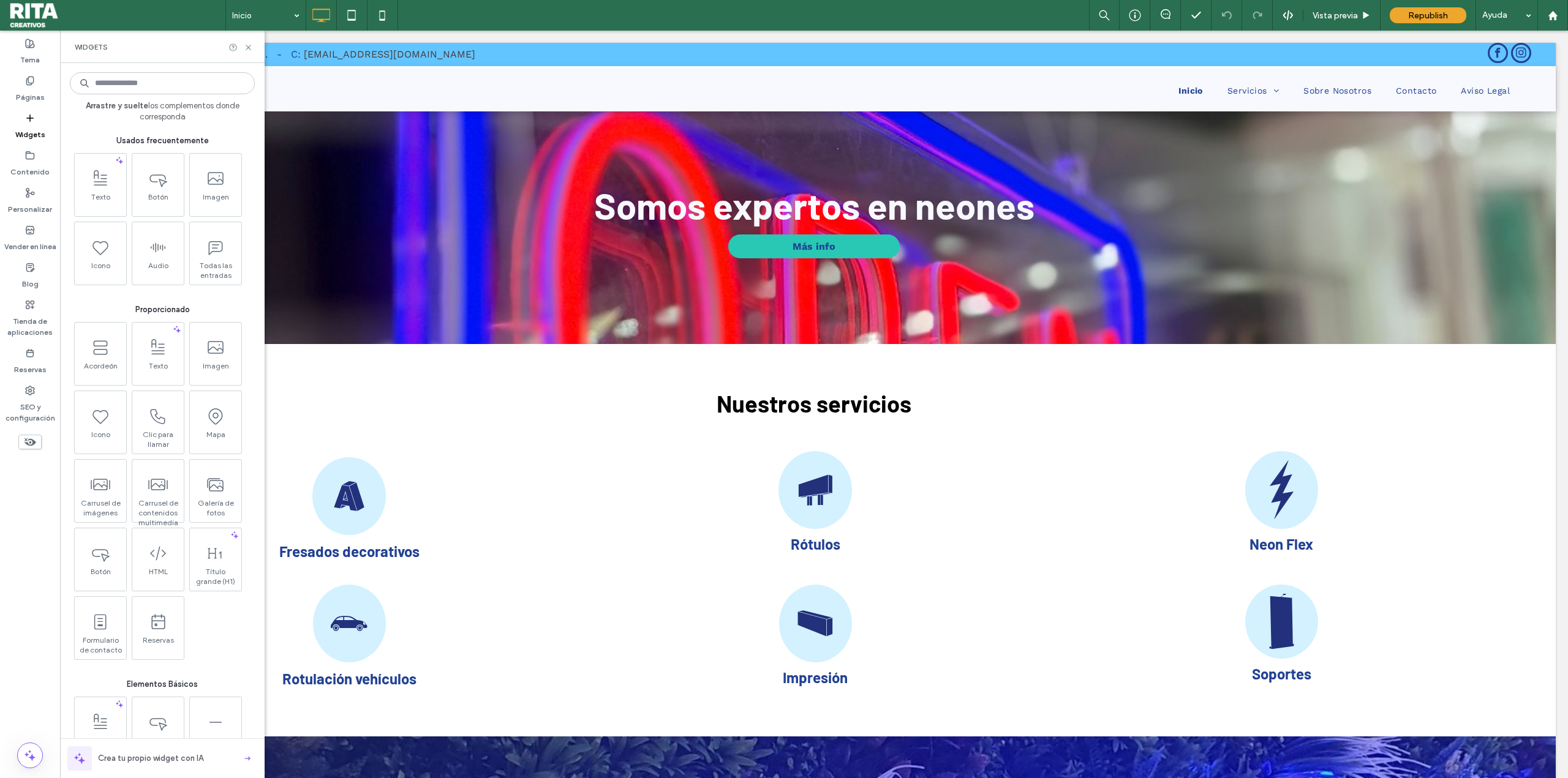
drag, startPoint x: 256, startPoint y: 156, endPoint x: 253, endPoint y: 164, distance: 8.5
click at [253, 164] on div "Arrastre y suelte los complementos donde corresponda Usados frecuentemente Text…" at bounding box center [162, 421] width 205 height 715
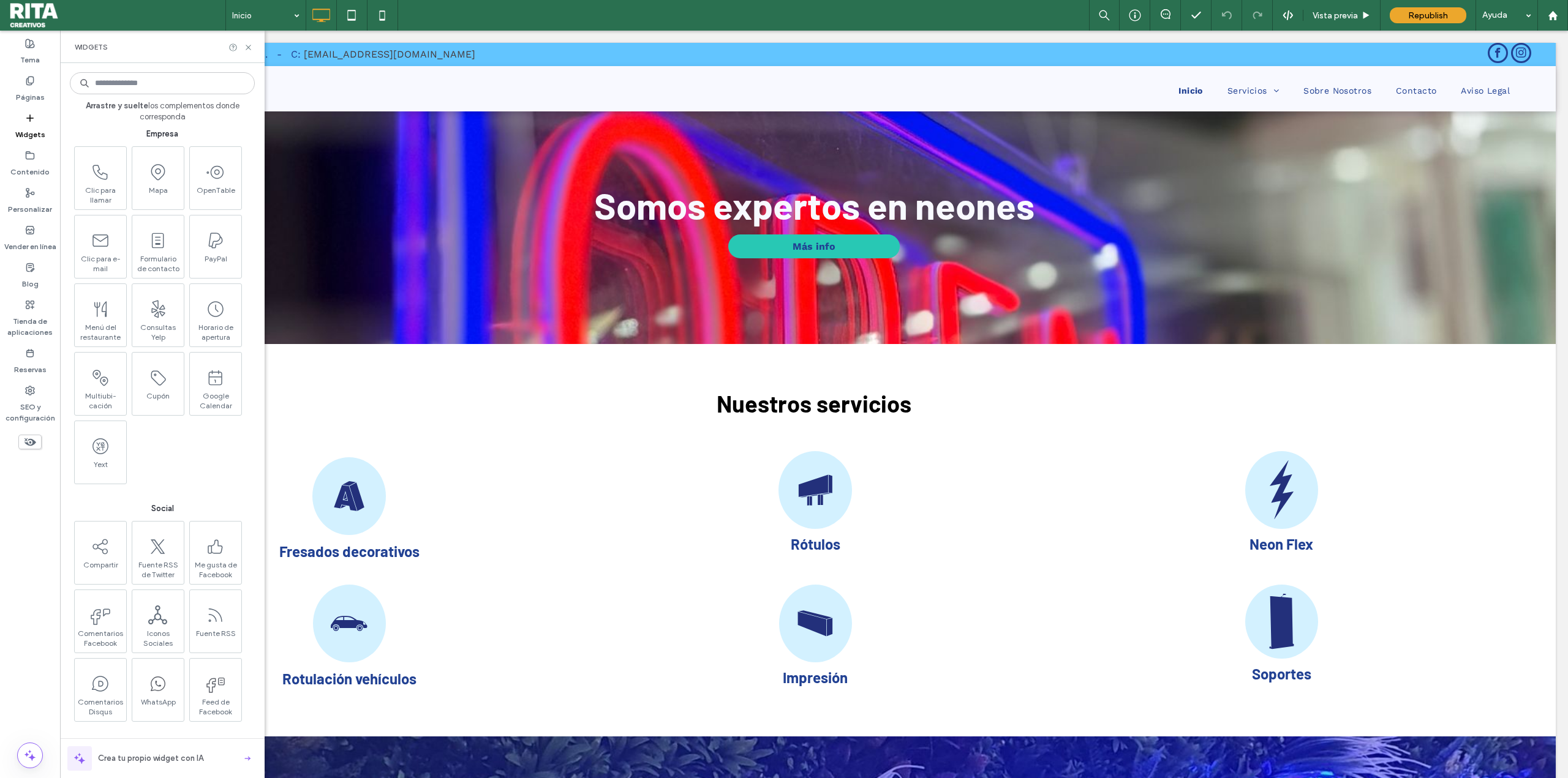
scroll to position [1667, 0]
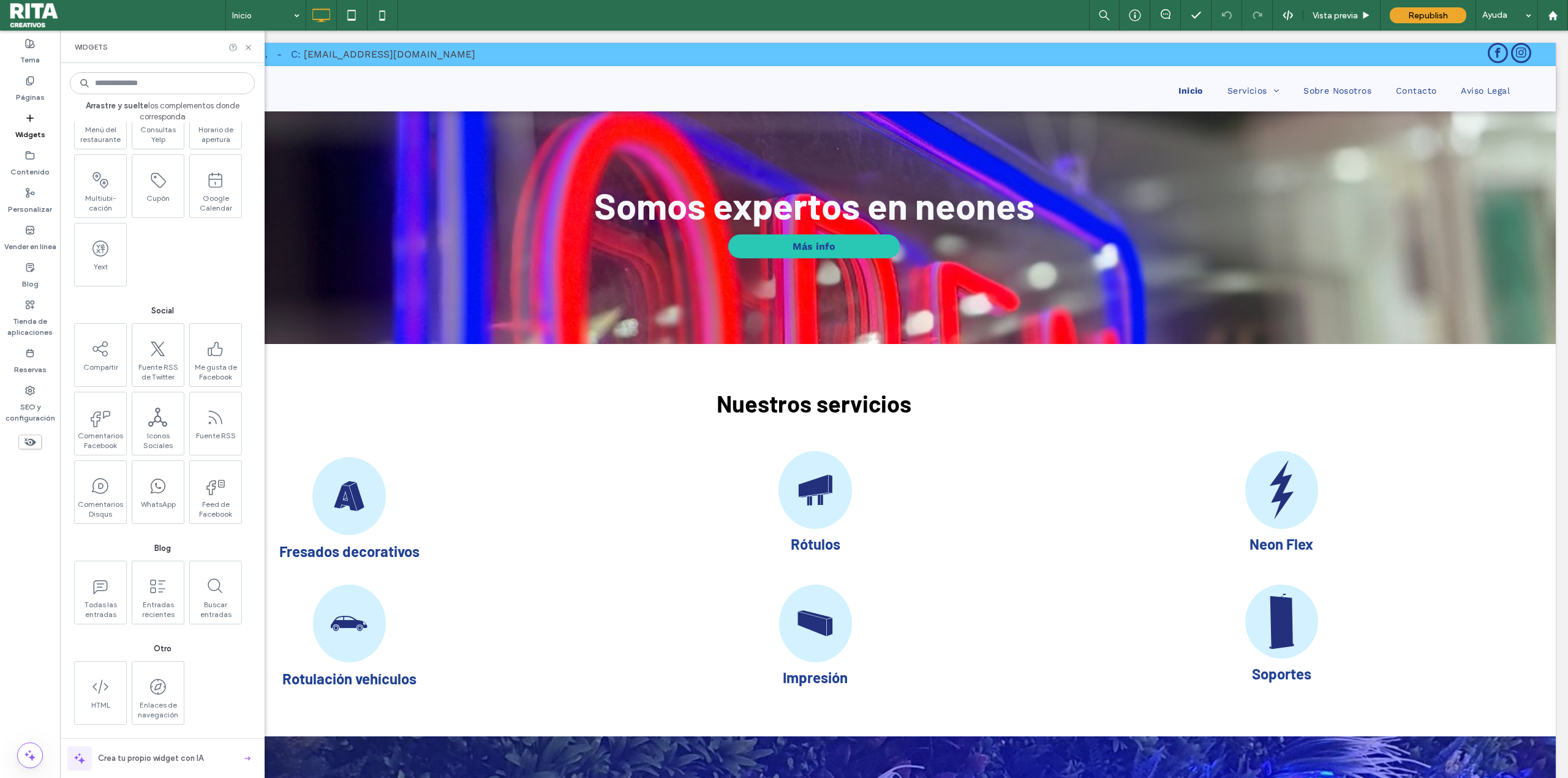
click at [83, 757] on icon at bounding box center [80, 758] width 15 height 15
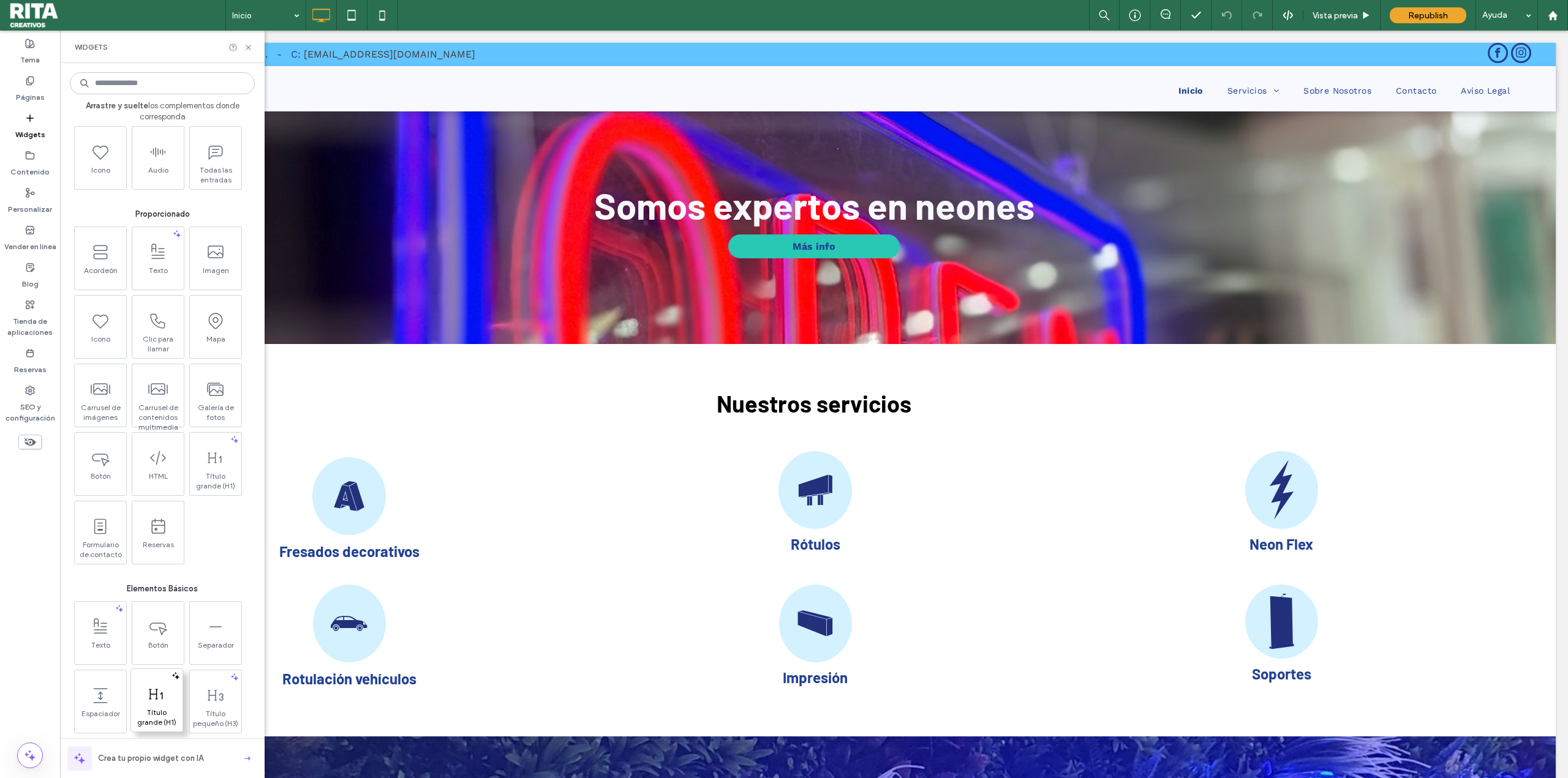
scroll to position [0, 0]
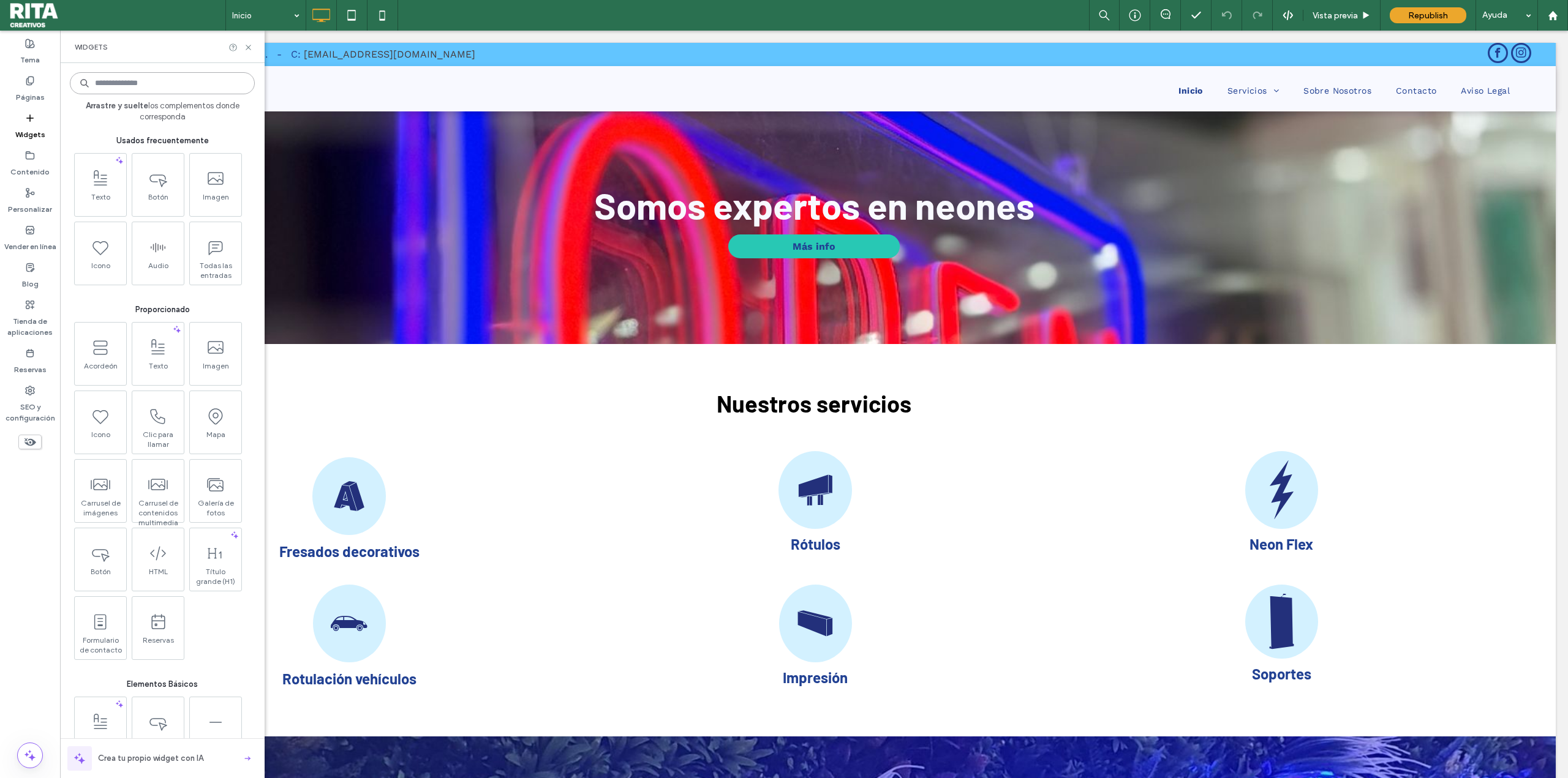
click at [131, 84] on input at bounding box center [162, 84] width 185 height 22
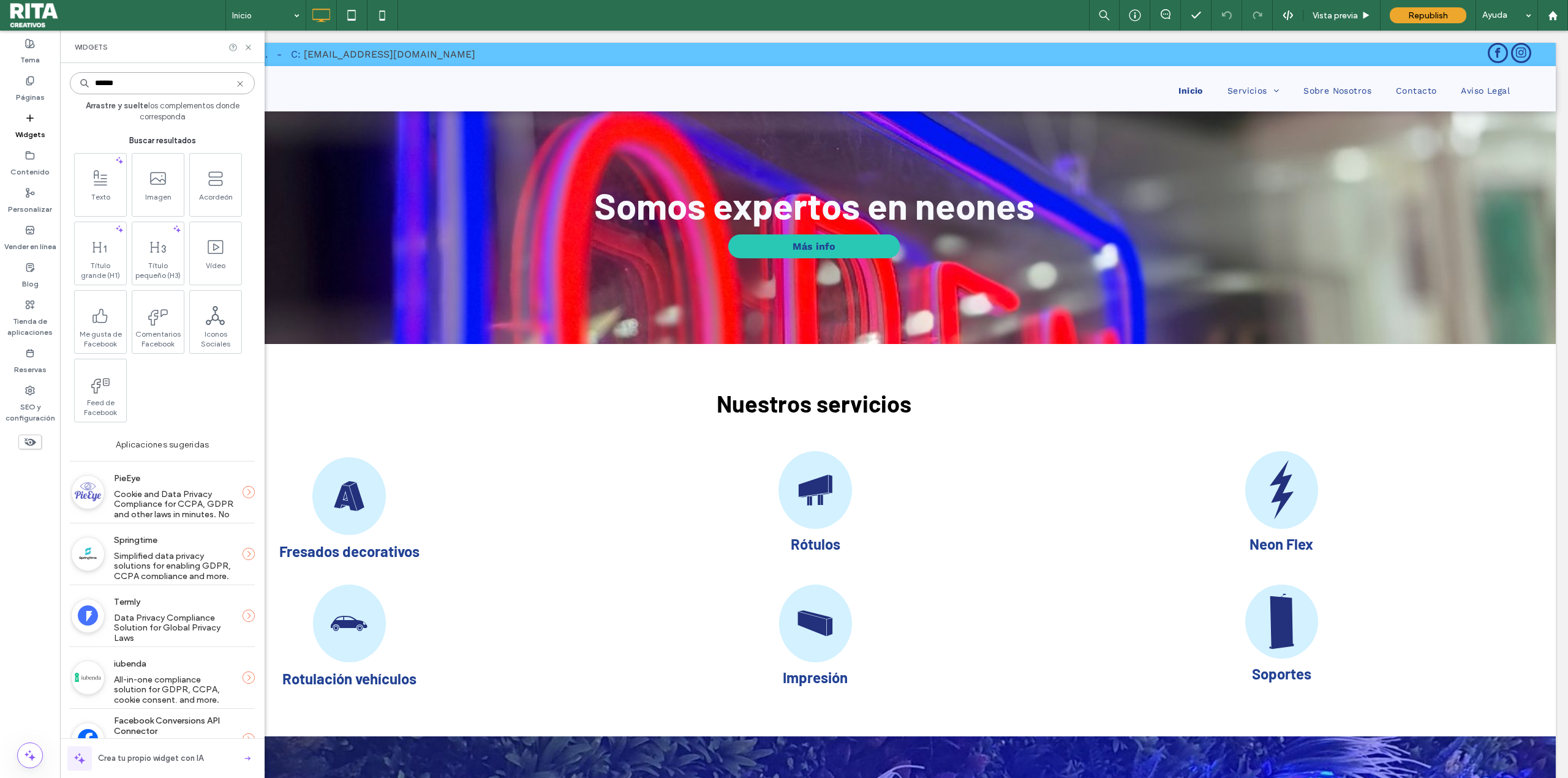
type input "*******"
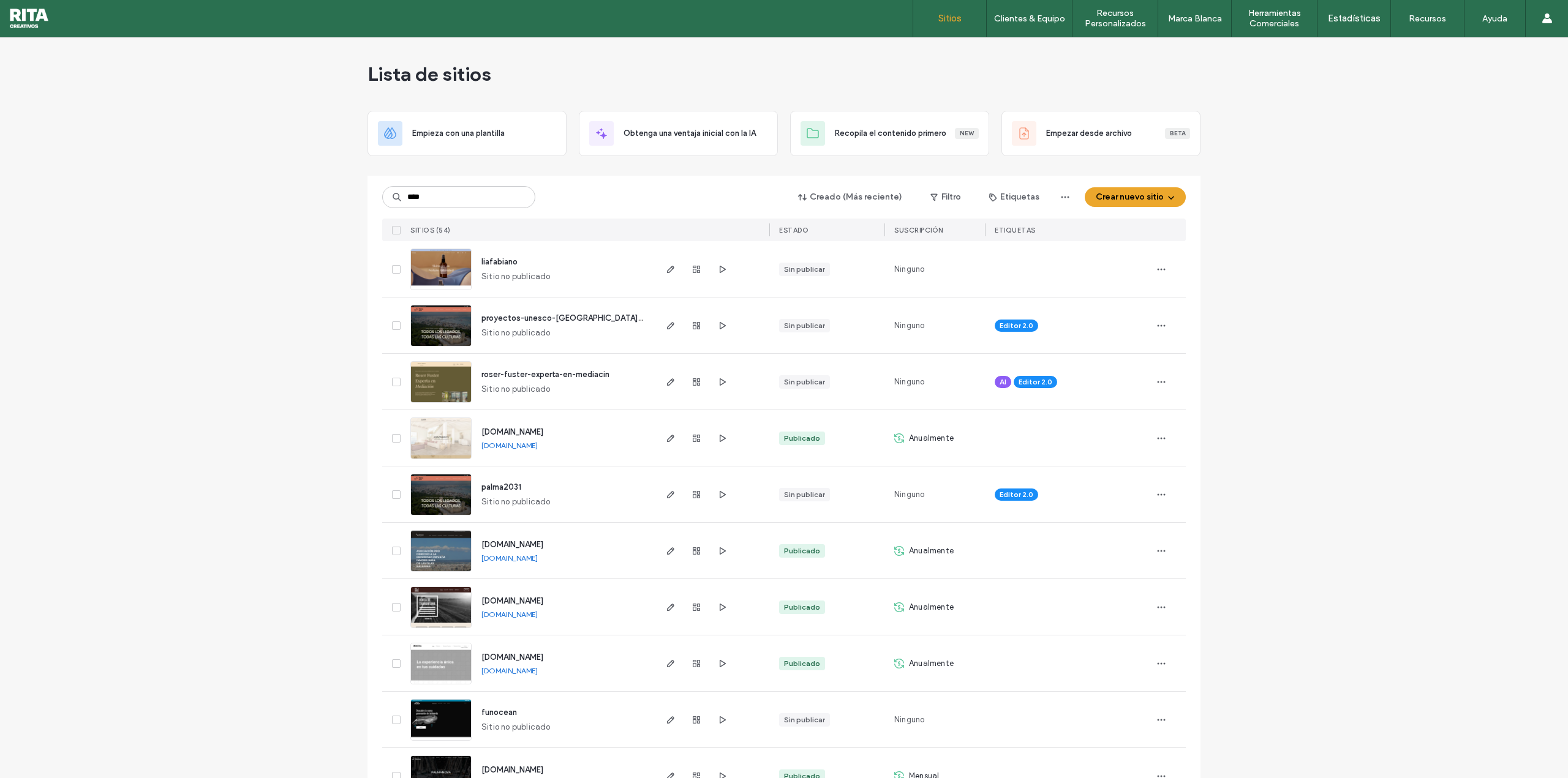
type input "****"
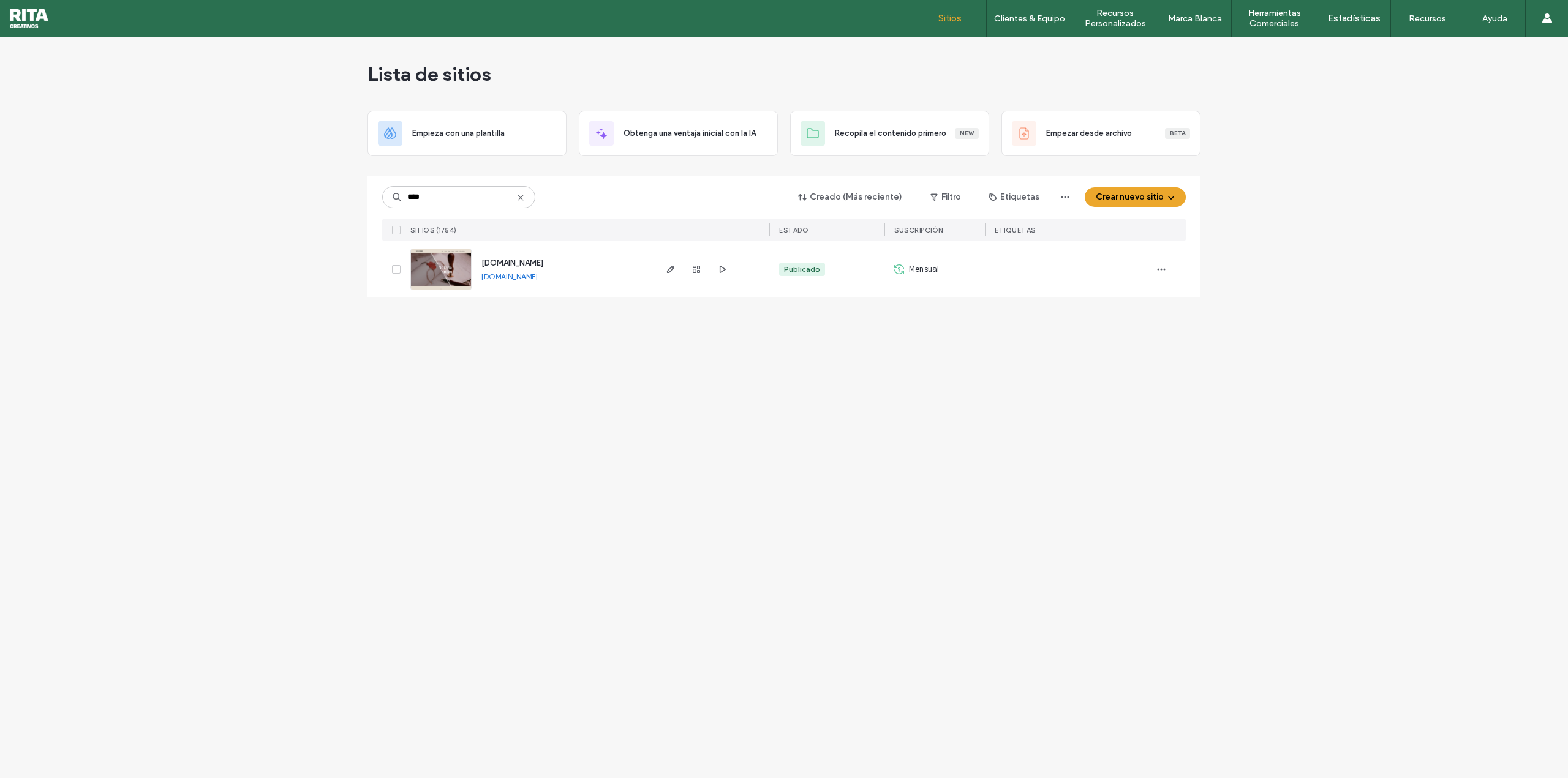
click at [424, 268] on img at bounding box center [440, 290] width 60 height 83
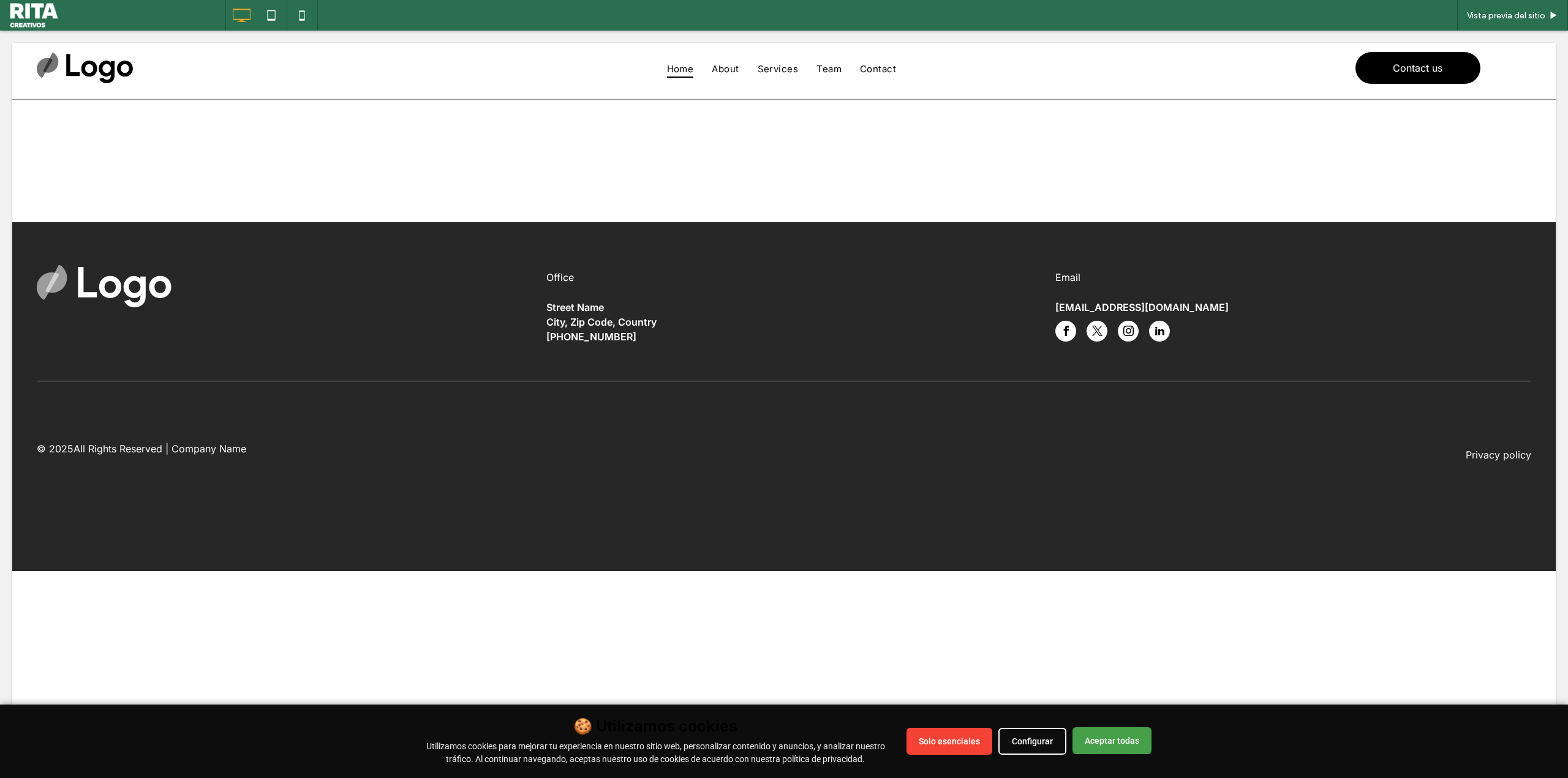
click at [1109, 738] on button "Aceptar todas" at bounding box center [1112, 741] width 79 height 27
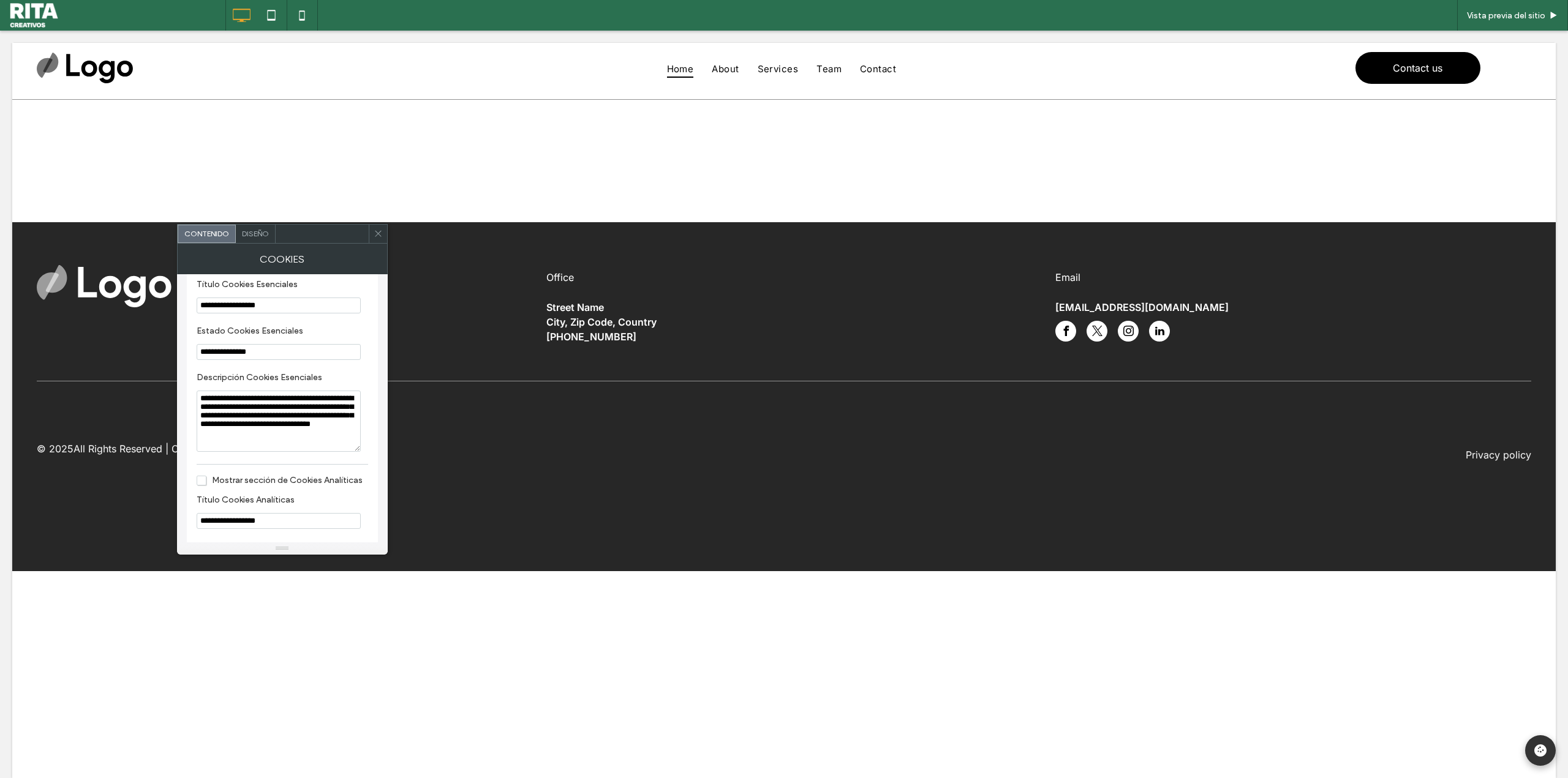
scroll to position [612, 0]
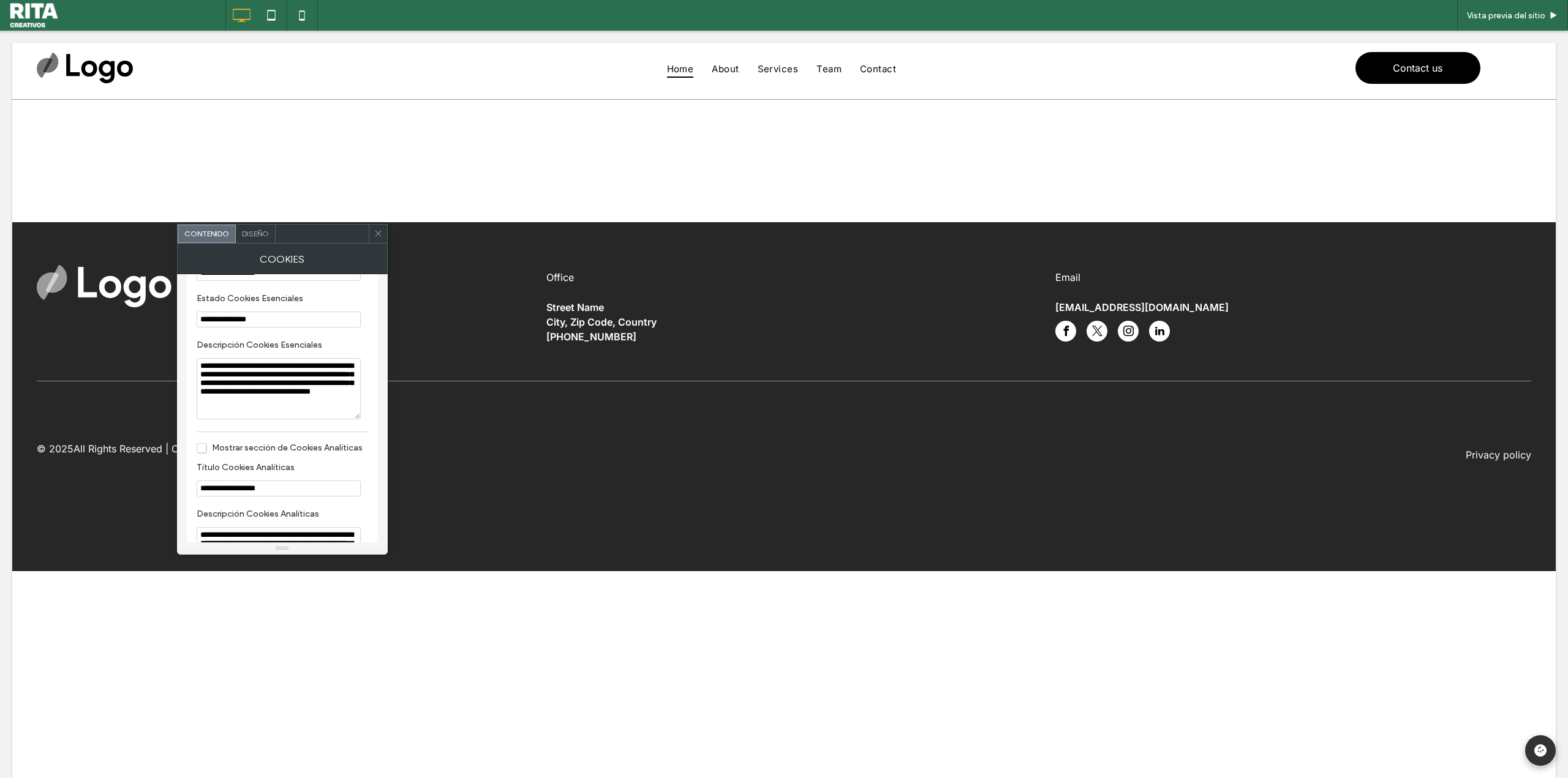
click at [259, 238] on div "Diseño" at bounding box center [255, 234] width 40 height 19
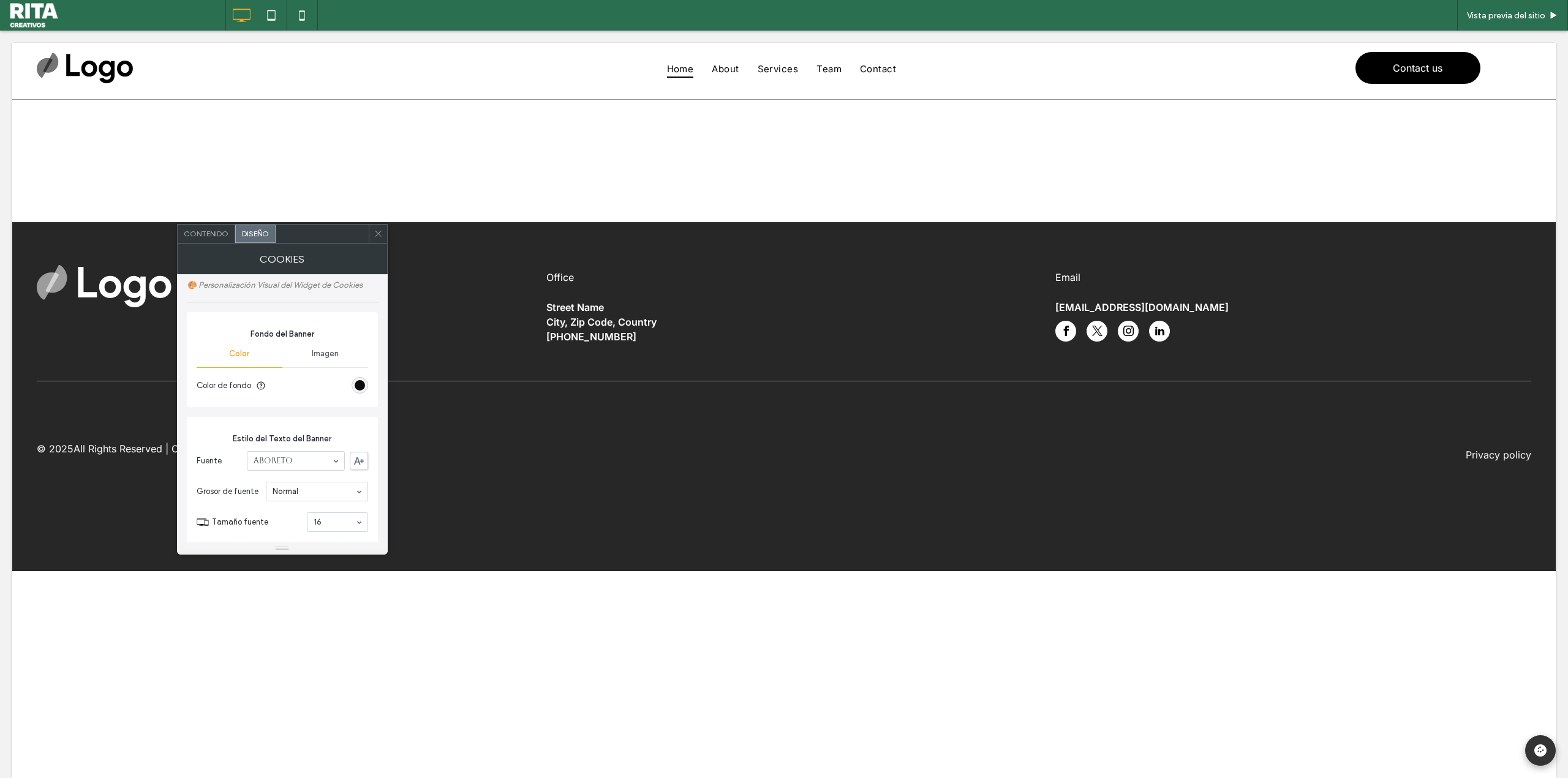
type input "**"
type input "*"
type input "**"
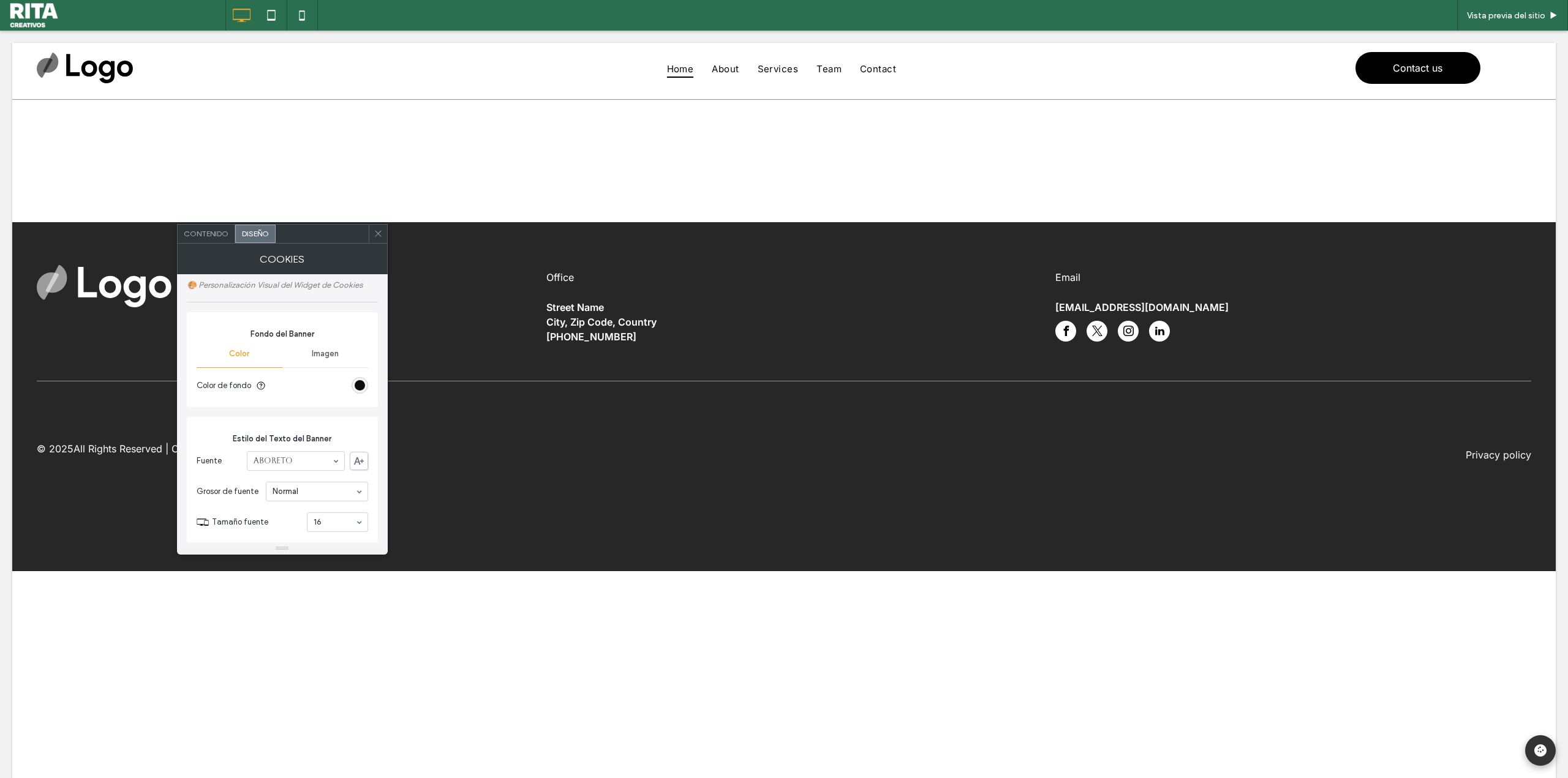
type input "**"
click at [212, 240] on div "Contenido" at bounding box center [207, 234] width 58 height 19
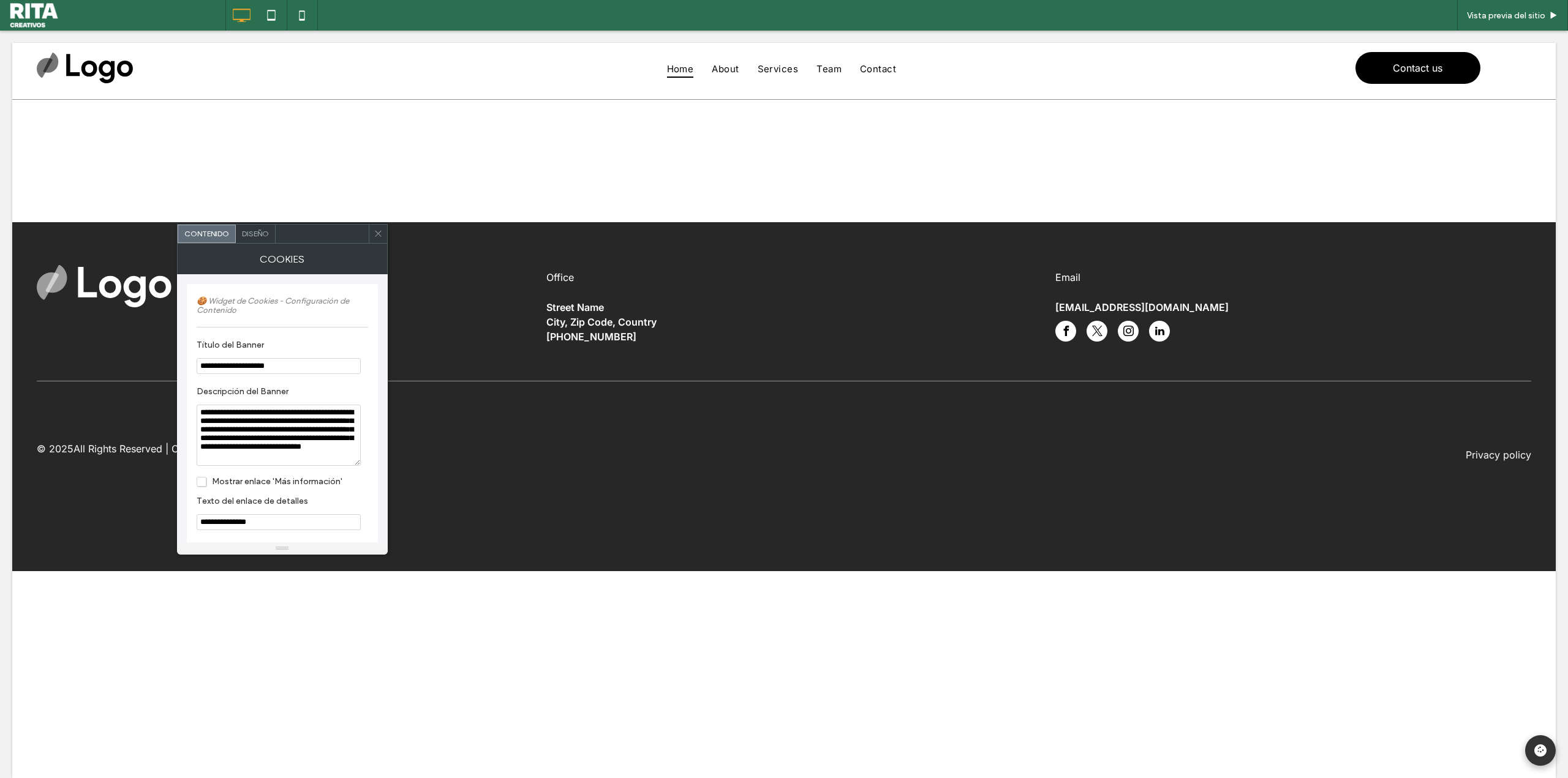
drag, startPoint x: 210, startPoint y: 368, endPoint x: 189, endPoint y: 366, distance: 21.1
type input "**********"
click at [263, 237] on span "Diseño" at bounding box center [255, 234] width 27 height 9
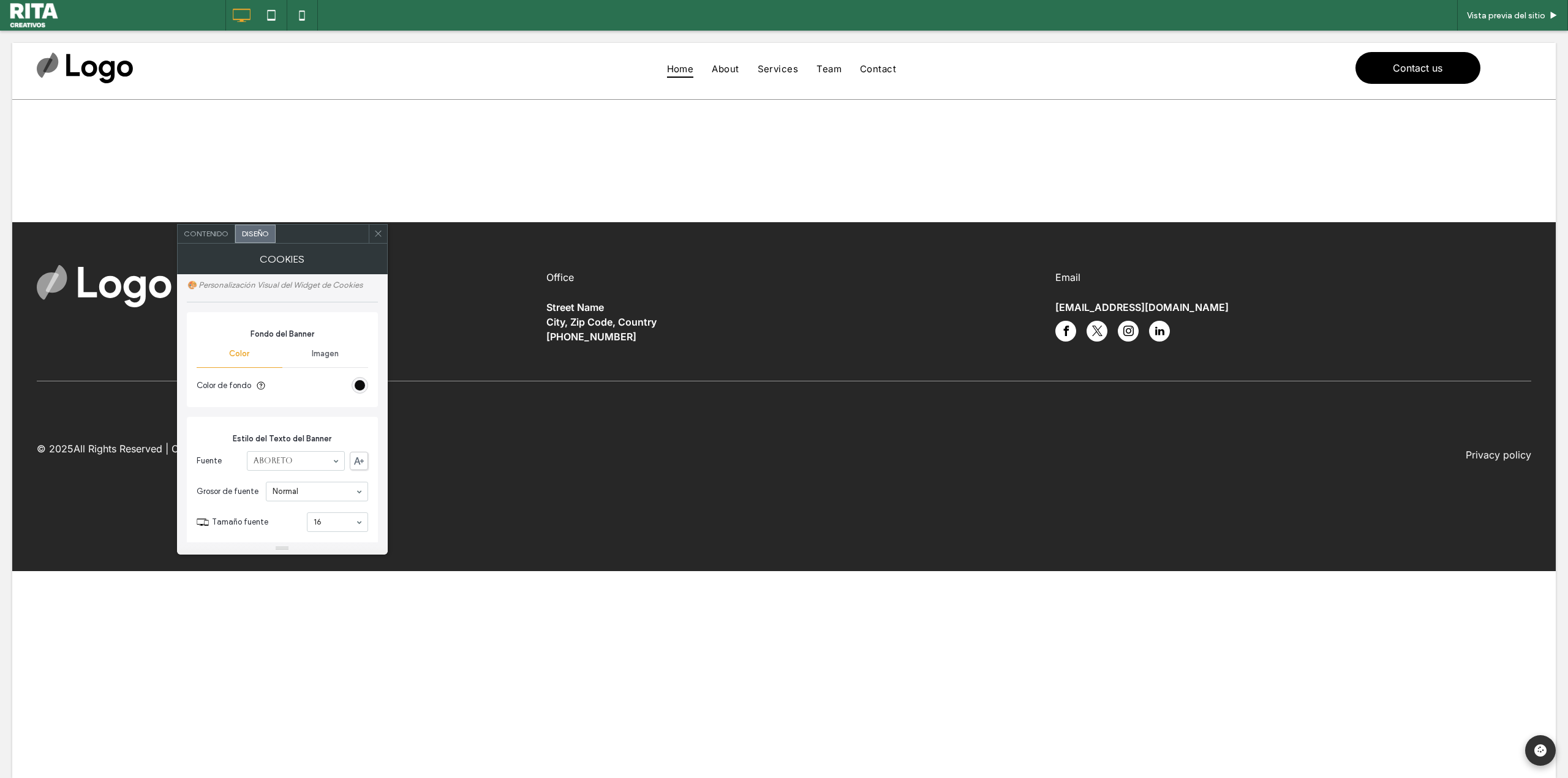
type input "**"
type input "*"
type input "**"
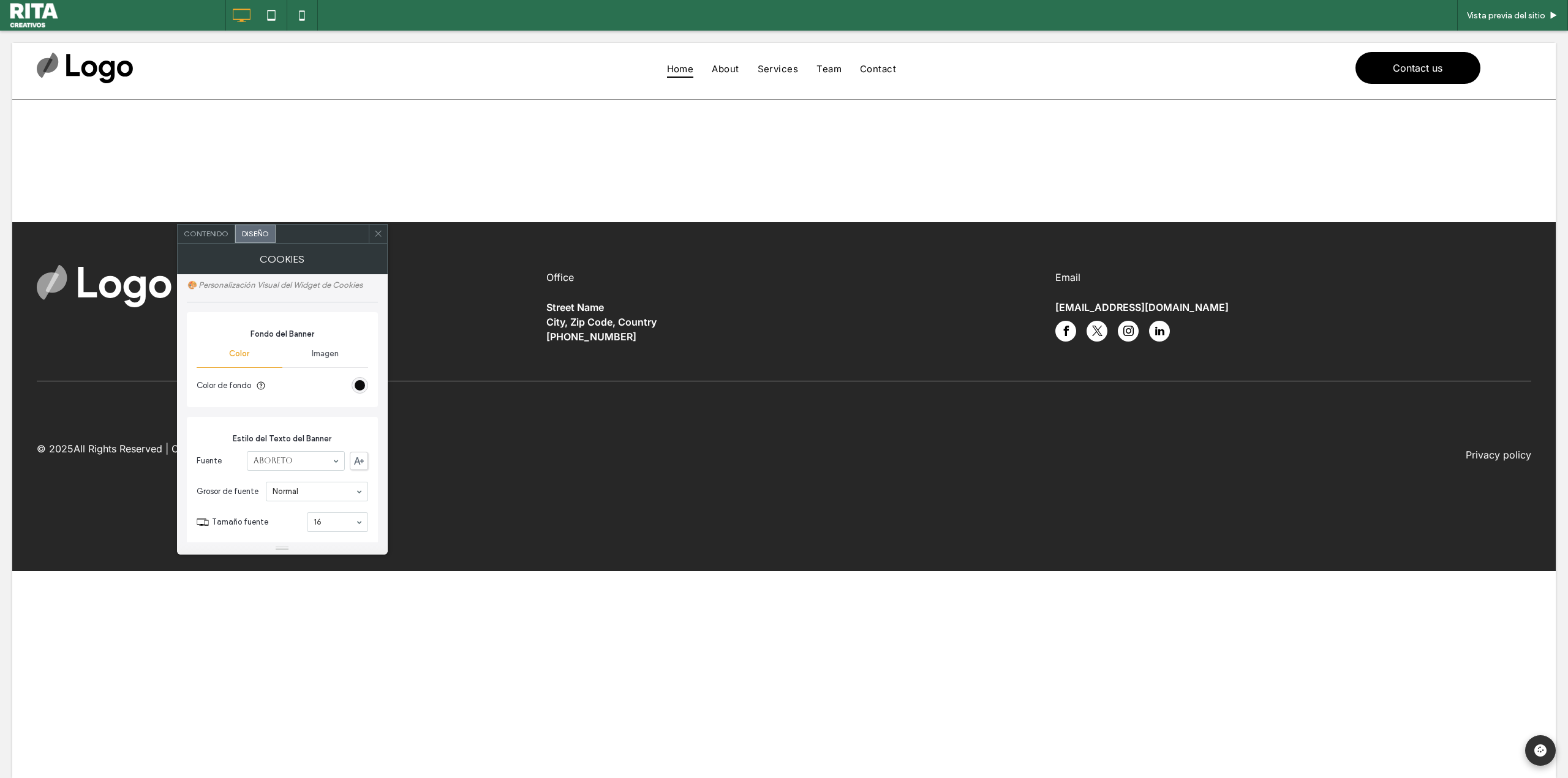
type input "**"
click at [361, 450] on div "rgb(0, 0, 0)" at bounding box center [359, 451] width 10 height 10
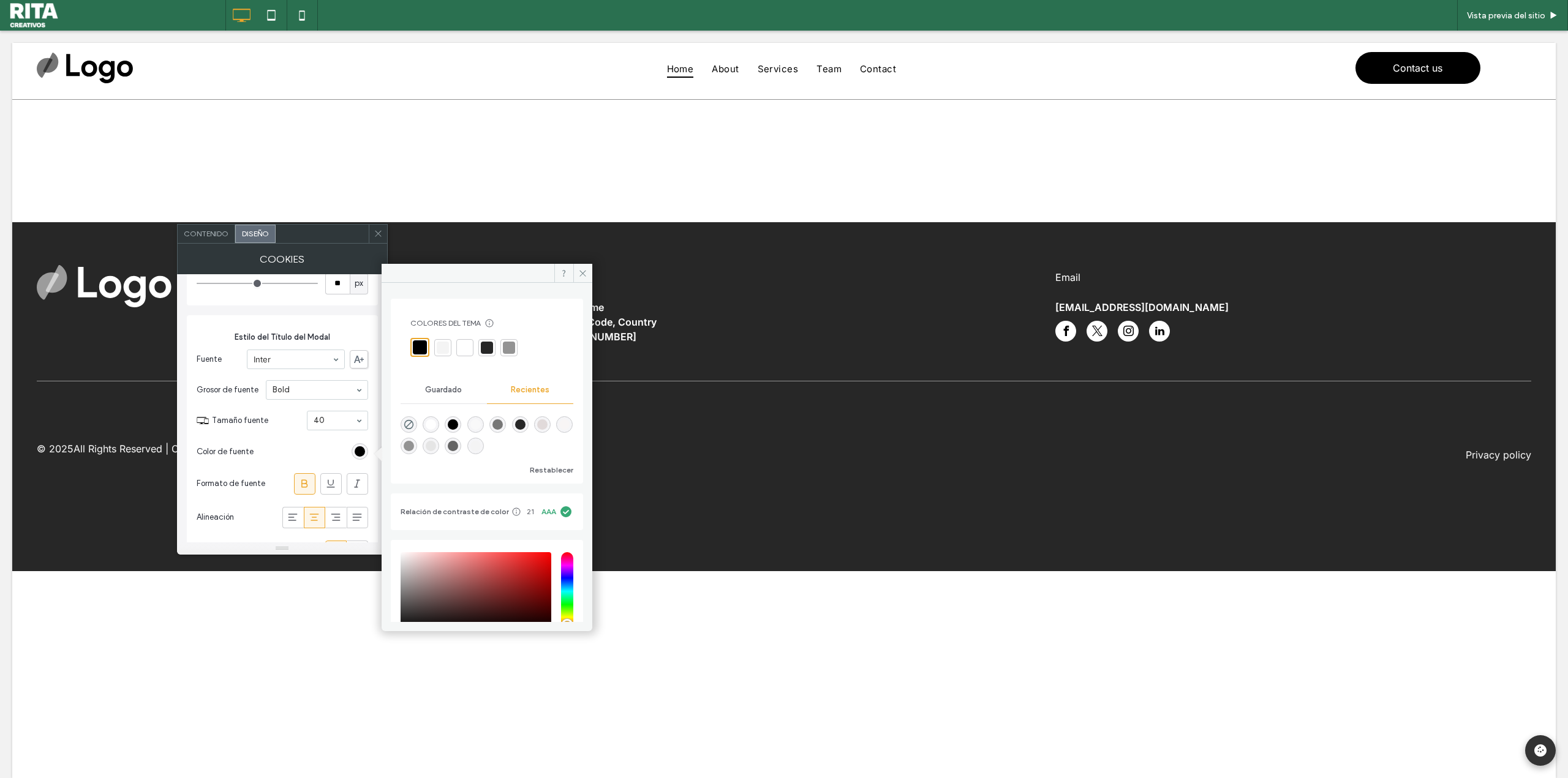
click at [467, 348] on div at bounding box center [465, 347] width 12 height 12
click at [306, 310] on div "🎨 Personalización Visual del Widget de Cookies Fondo del Banner Color Imagen Co…" at bounding box center [282, 760] width 191 height 4769
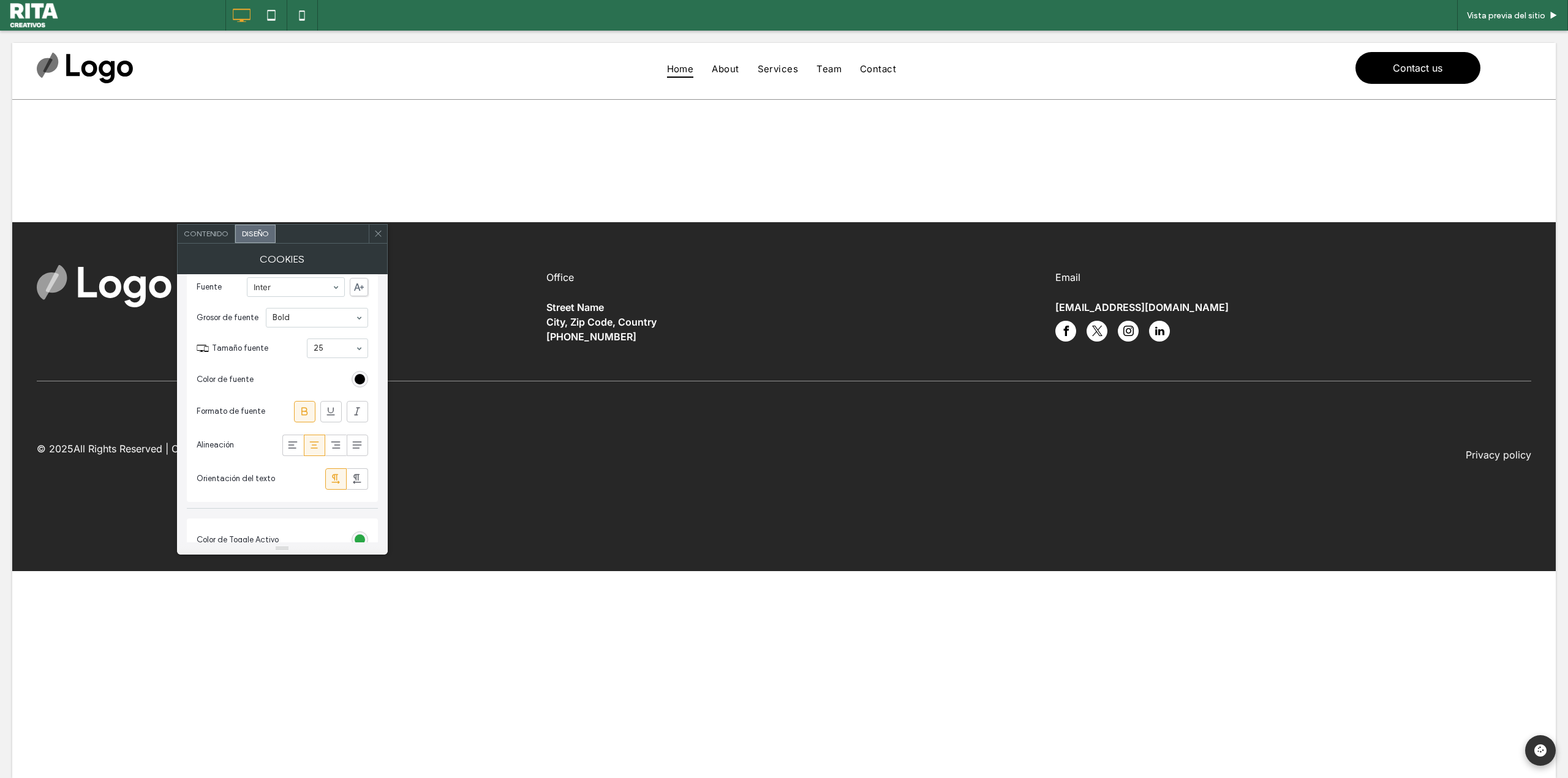
scroll to position [2816, 0]
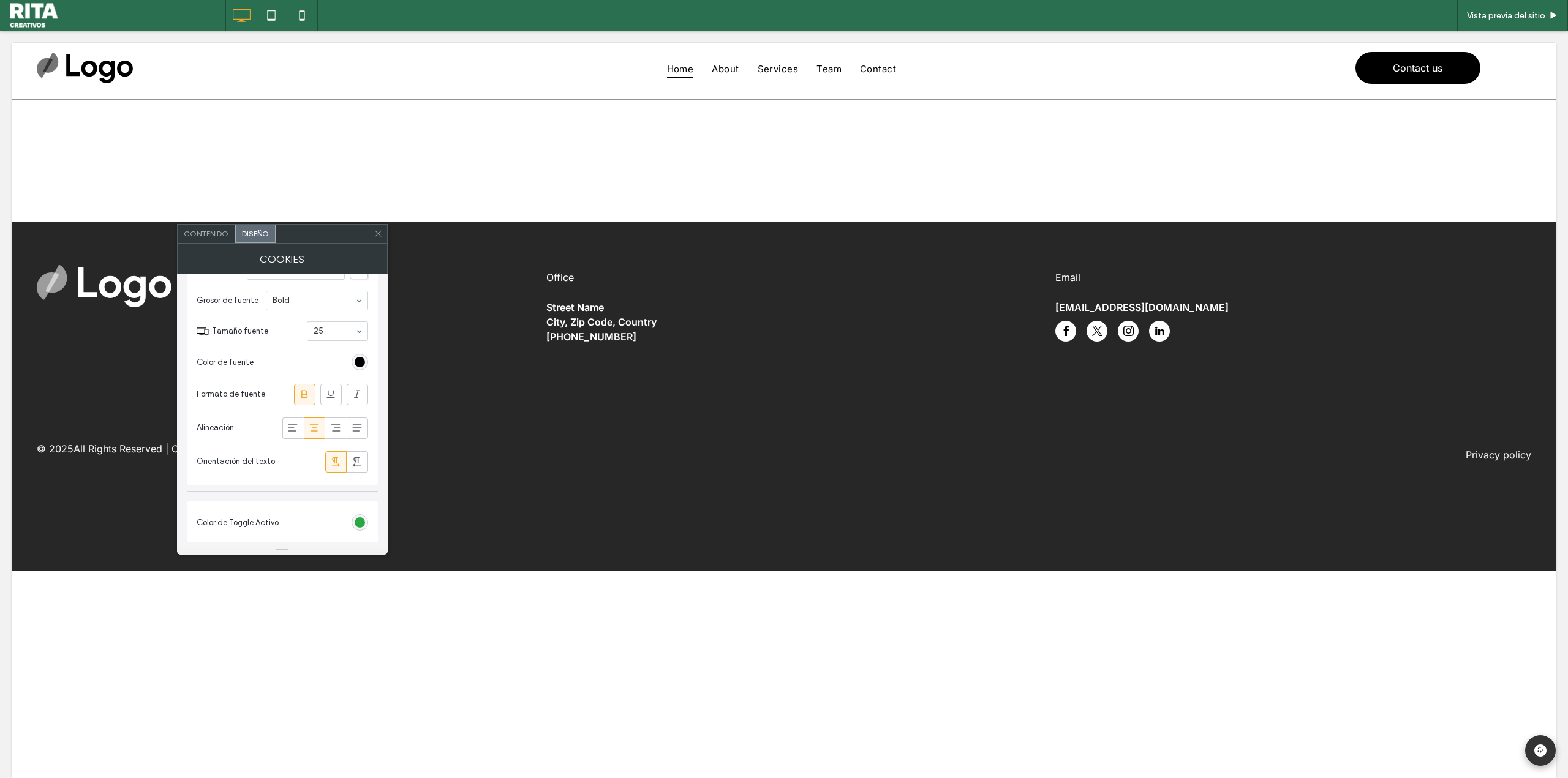
click at [377, 235] on icon at bounding box center [378, 234] width 9 height 9
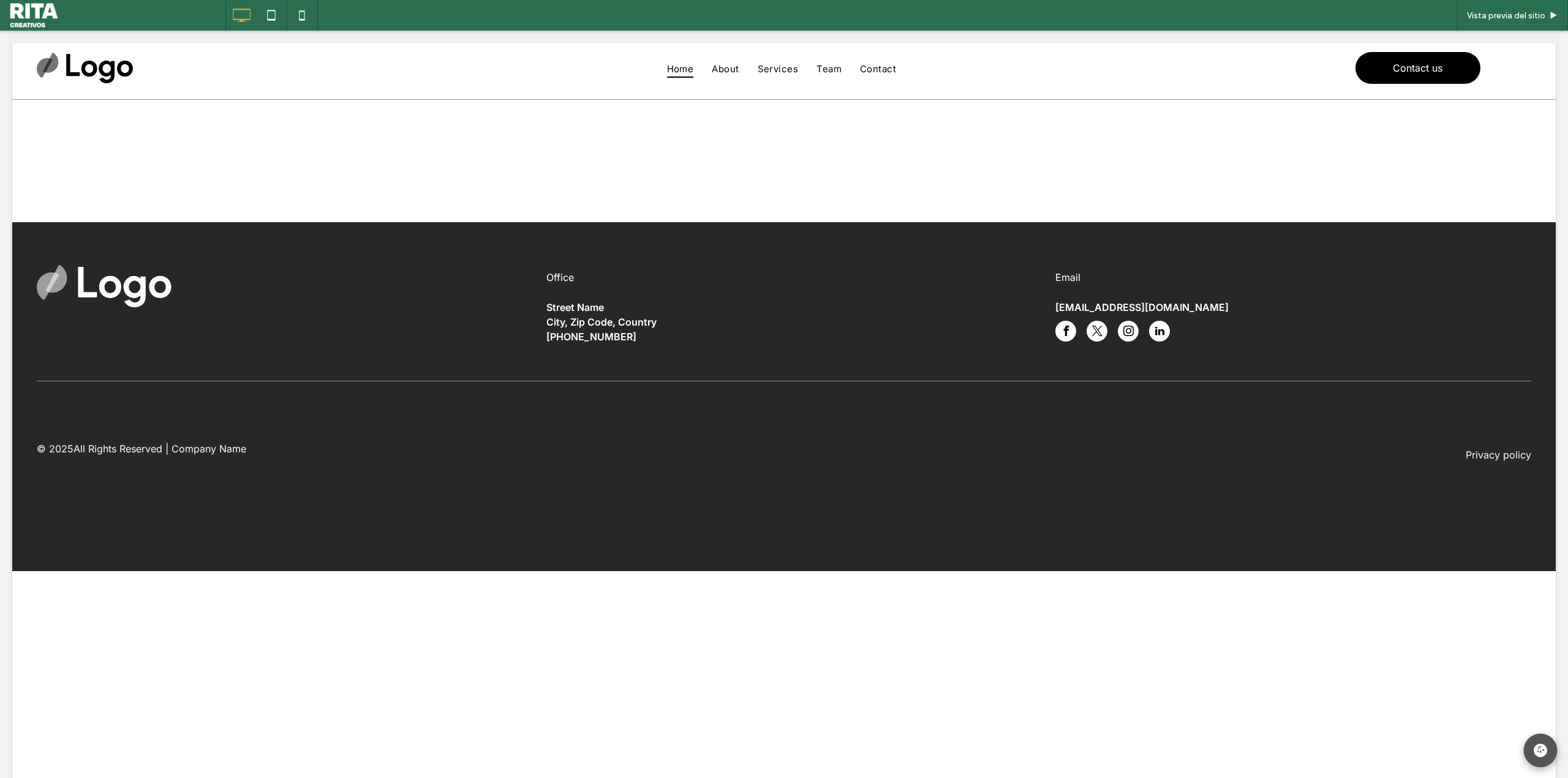
click at [1534, 748] on icon at bounding box center [1540, 750] width 13 height 13
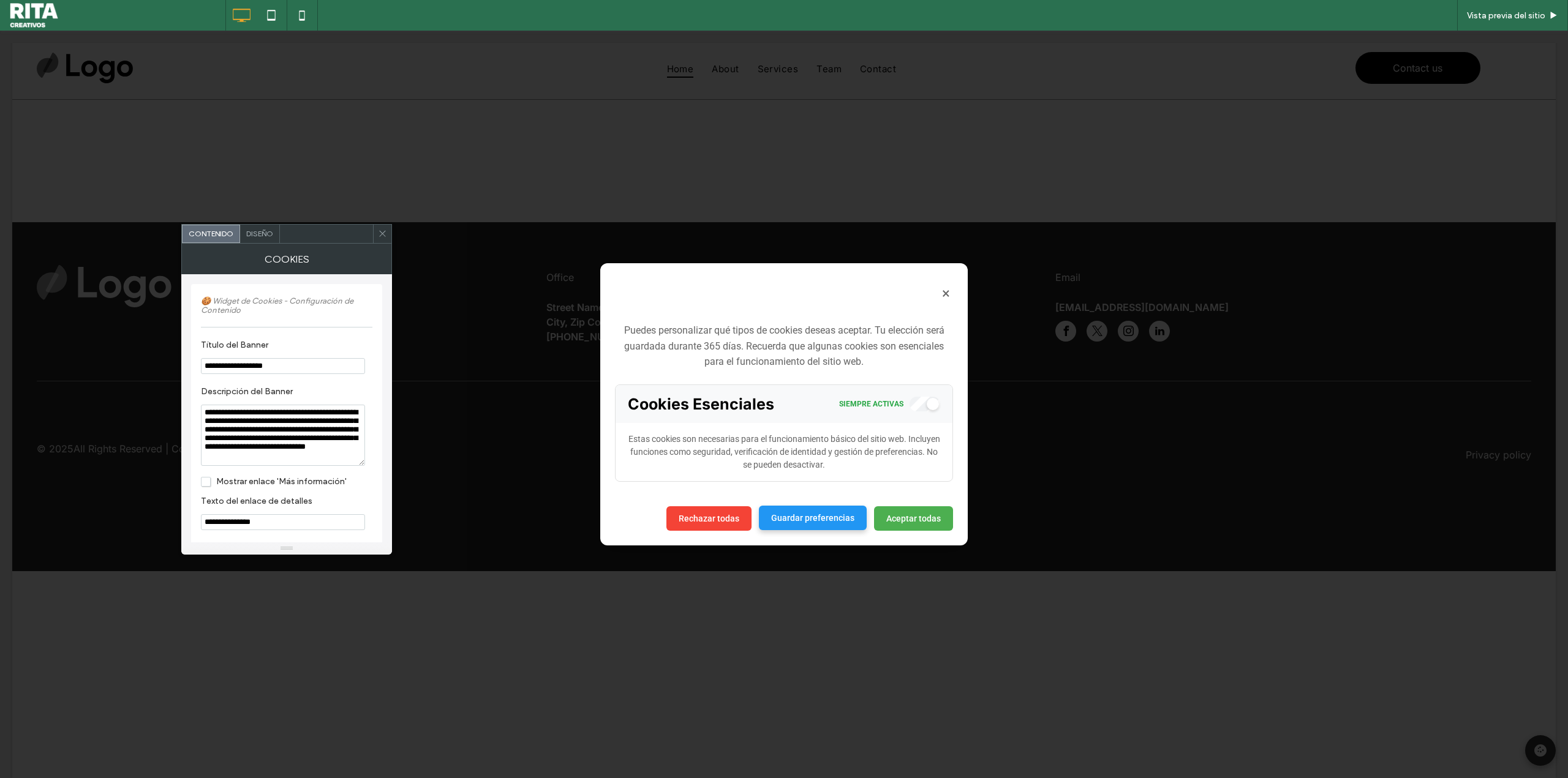
click at [829, 518] on button "Guardar preferencias" at bounding box center [813, 517] width 108 height 24
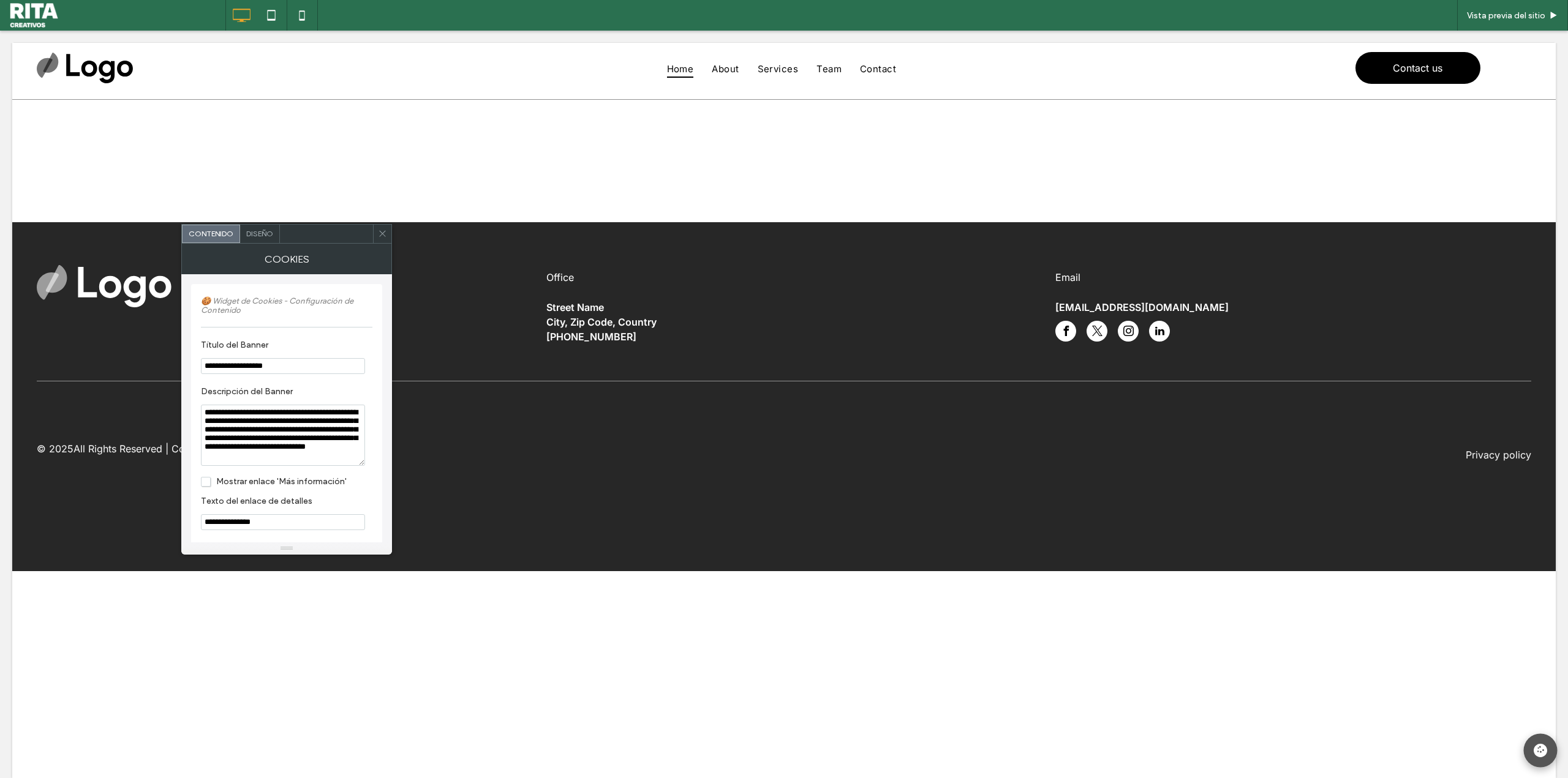
click at [1532, 740] on button at bounding box center [1541, 751] width 34 height 34
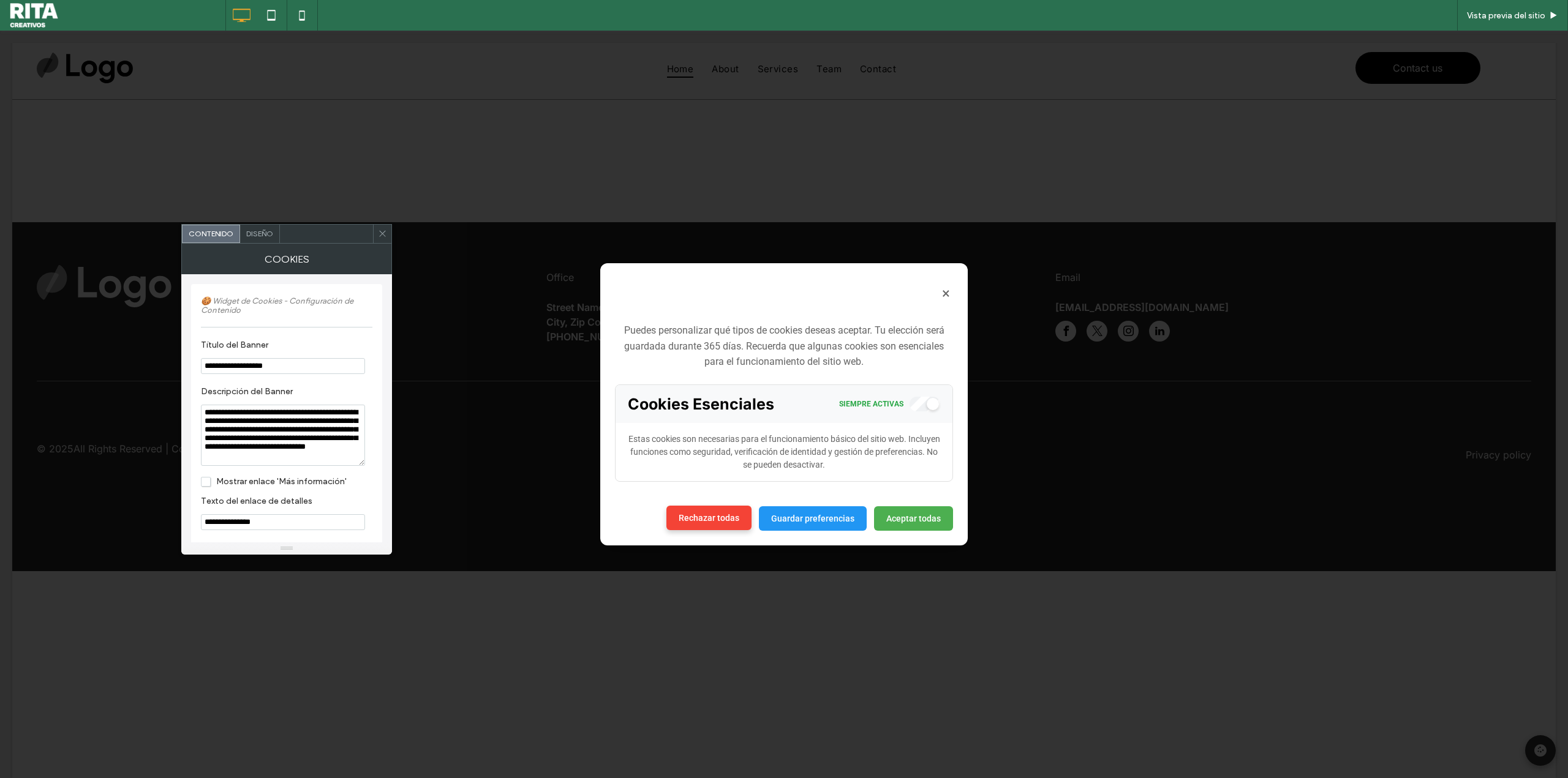
click at [734, 517] on button "Rechazar todas" at bounding box center [709, 517] width 85 height 24
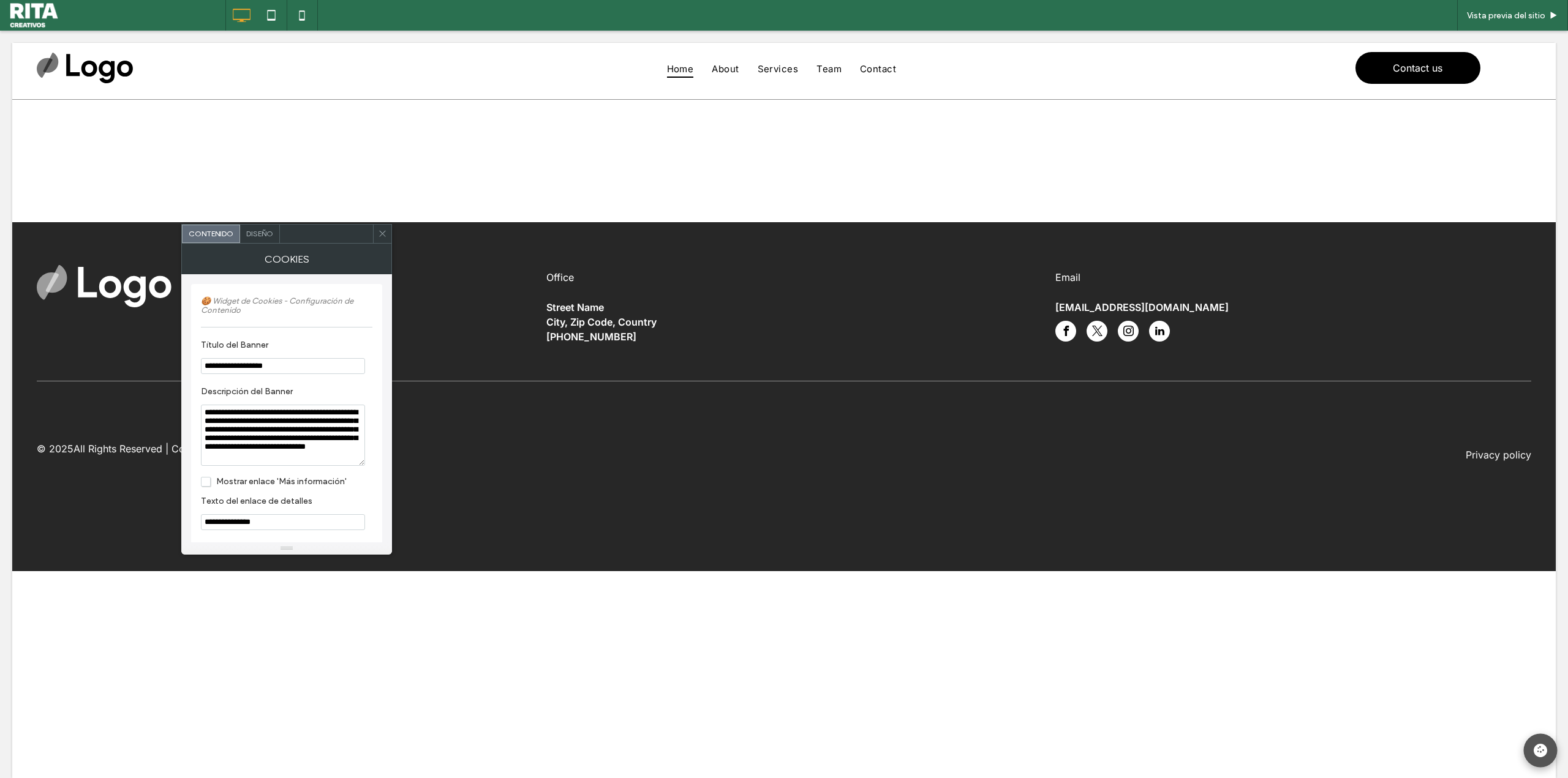
click at [1533, 763] on button at bounding box center [1541, 751] width 34 height 34
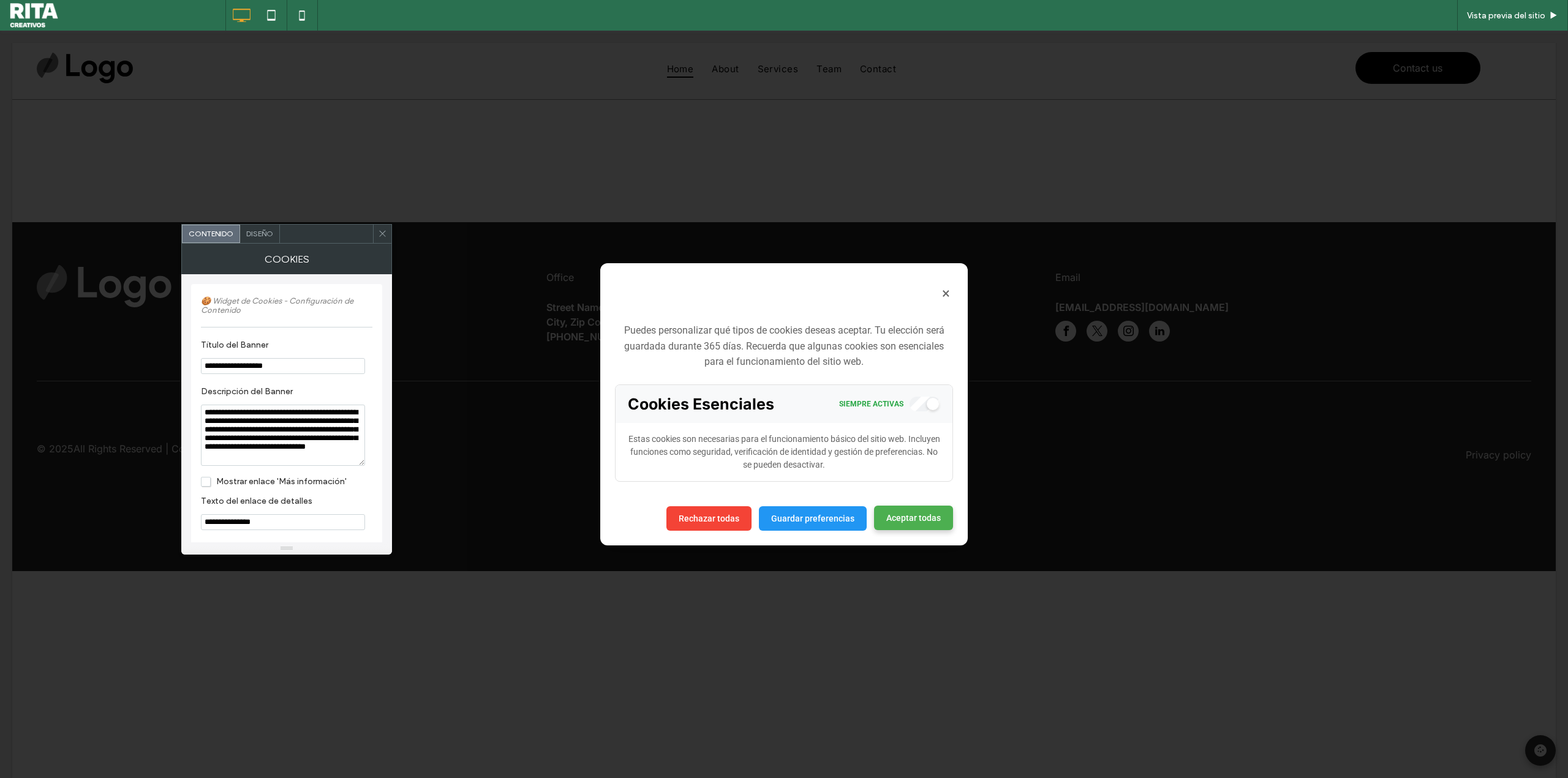
click at [946, 513] on button "Aceptar todas" at bounding box center [913, 517] width 79 height 24
drag, startPoint x: 383, startPoint y: 264, endPoint x: 934, endPoint y: 339, distance: 556.1
click at [952, 289] on button "×" at bounding box center [946, 293] width 14 height 20
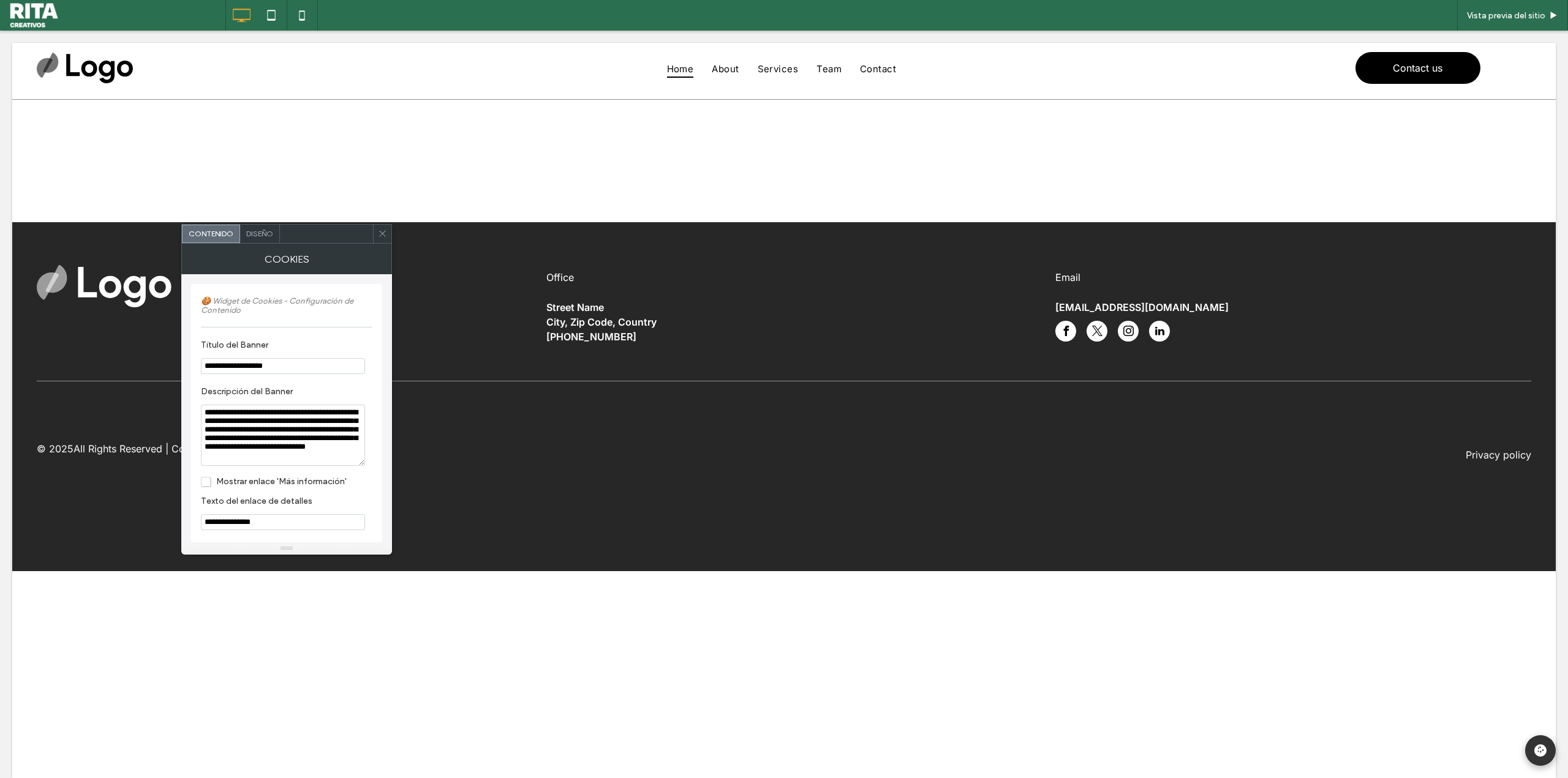
click at [379, 238] on span at bounding box center [383, 234] width 9 height 19
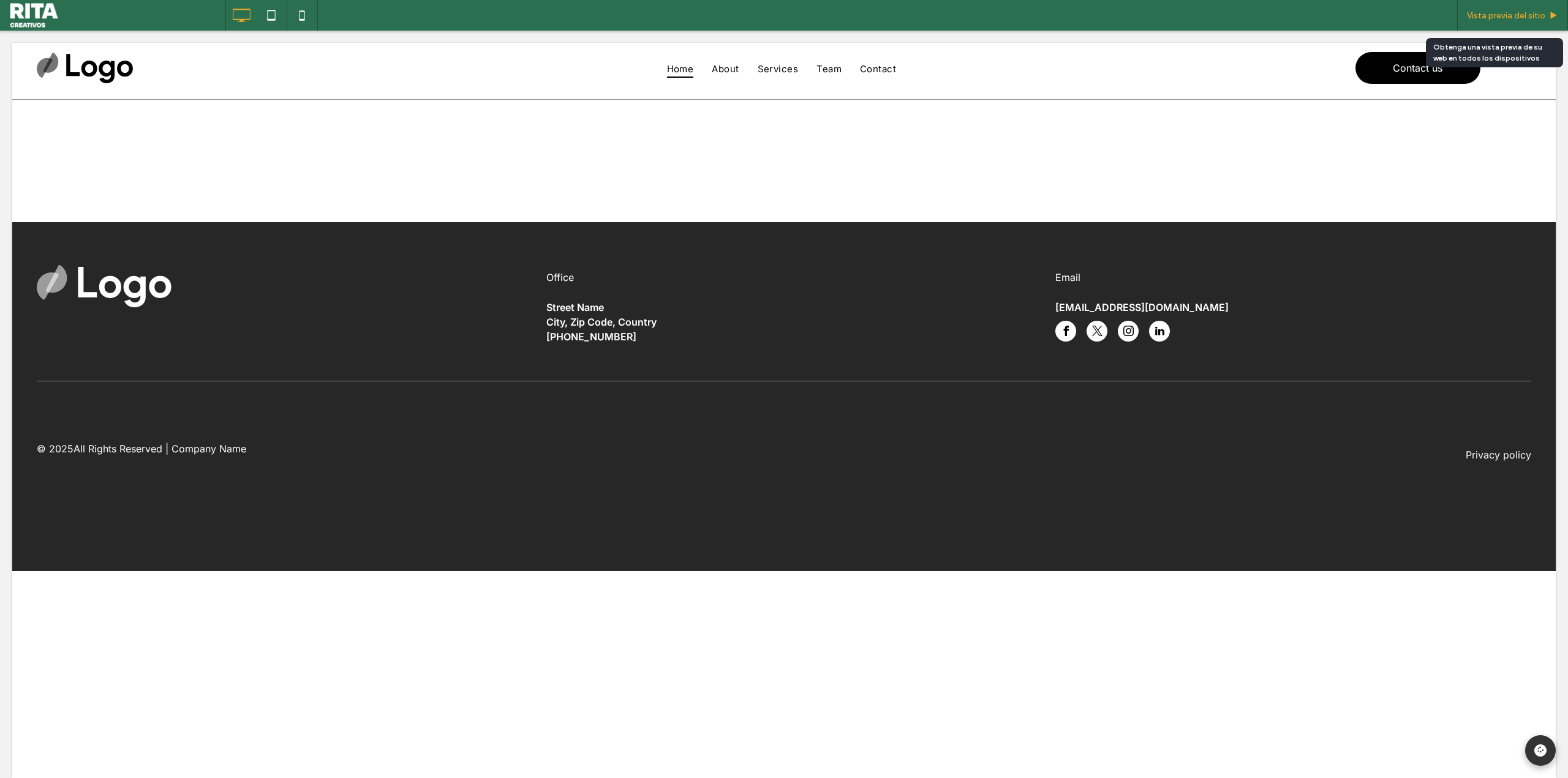
click at [1492, 17] on span "Vista previa del sitio" at bounding box center [1507, 15] width 78 height 10
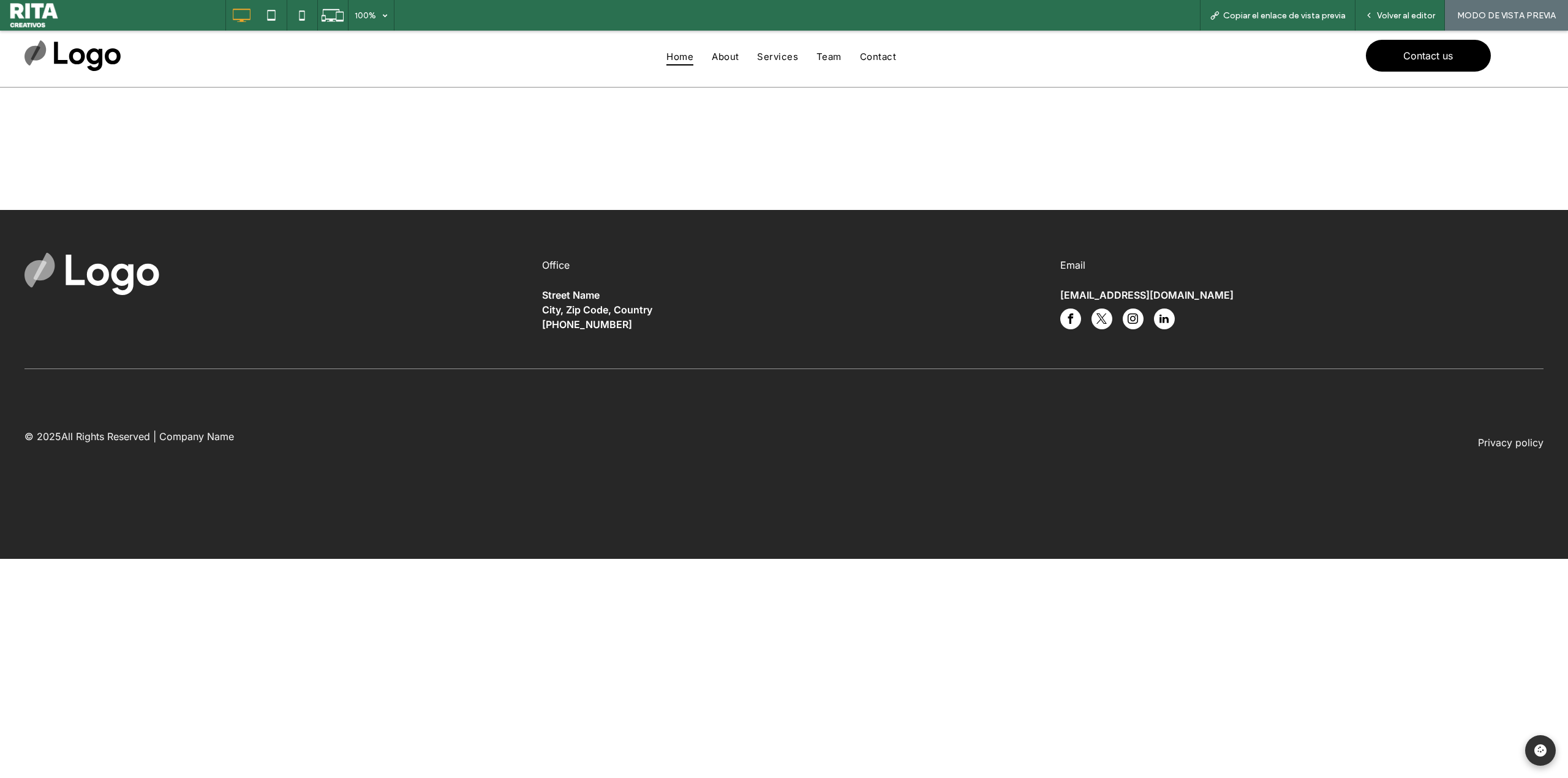
click at [597, 548] on div "Office Street Name City, Zip Code, Country [PHONE_NUMBER] Email [EMAIL_ADDRESS]…" at bounding box center [784, 384] width 1568 height 349
click at [1394, 10] on span "Volver al editor" at bounding box center [1406, 15] width 59 height 10
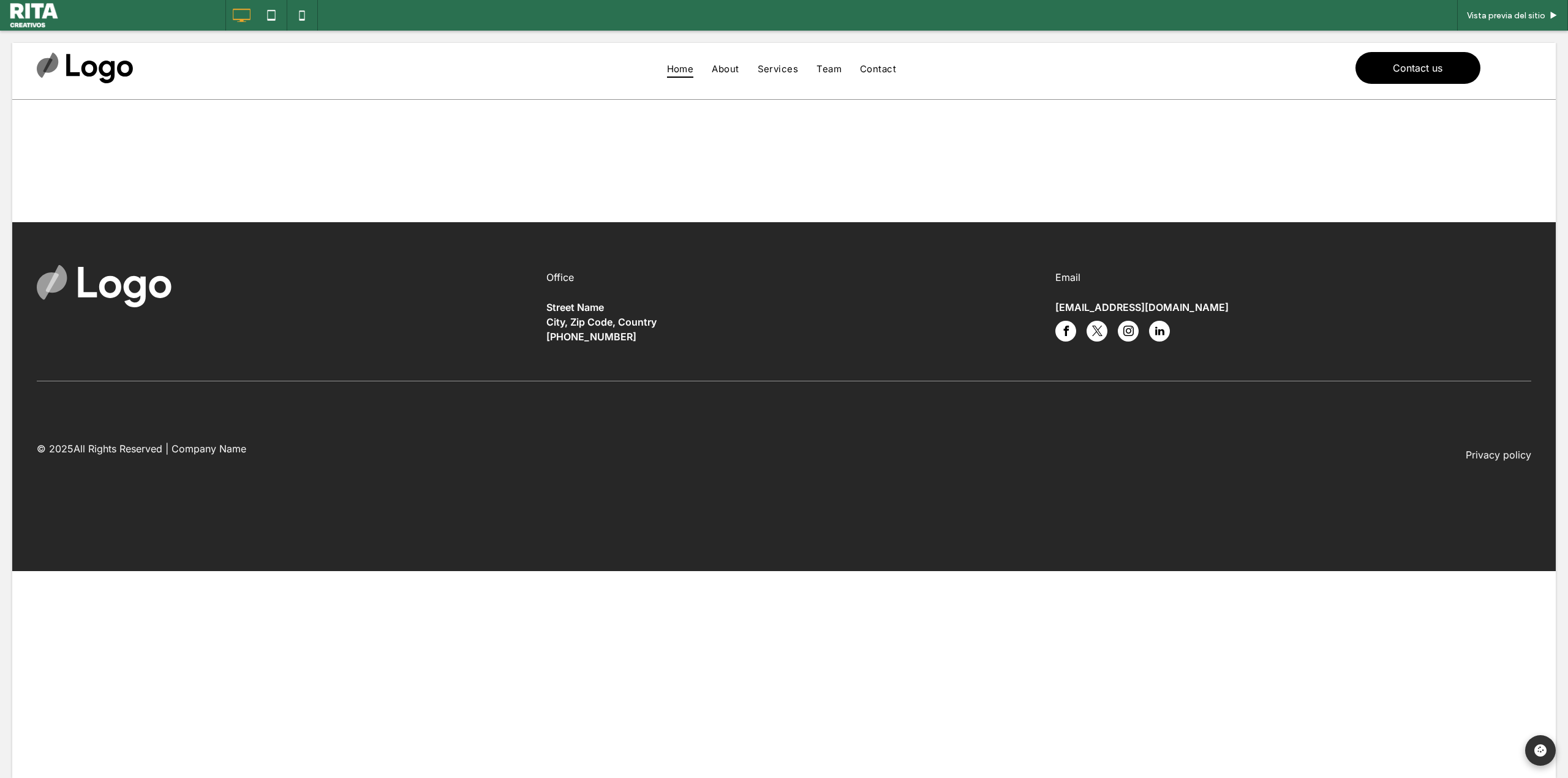
click at [546, 365] on div "Office Street Name City, Zip Code, Country [PHONE_NUMBER] Email [EMAIL_ADDRESS]…" at bounding box center [783, 323] width 1494 height 115
click at [1551, 759] on body "Home About Services Contact Get in touch [PHONE_NUMBER] [EMAIL_ADDRESS][DOMAIN_…" at bounding box center [784, 410] width 1568 height 759
click at [1533, 751] on icon at bounding box center [1540, 750] width 16 height 16
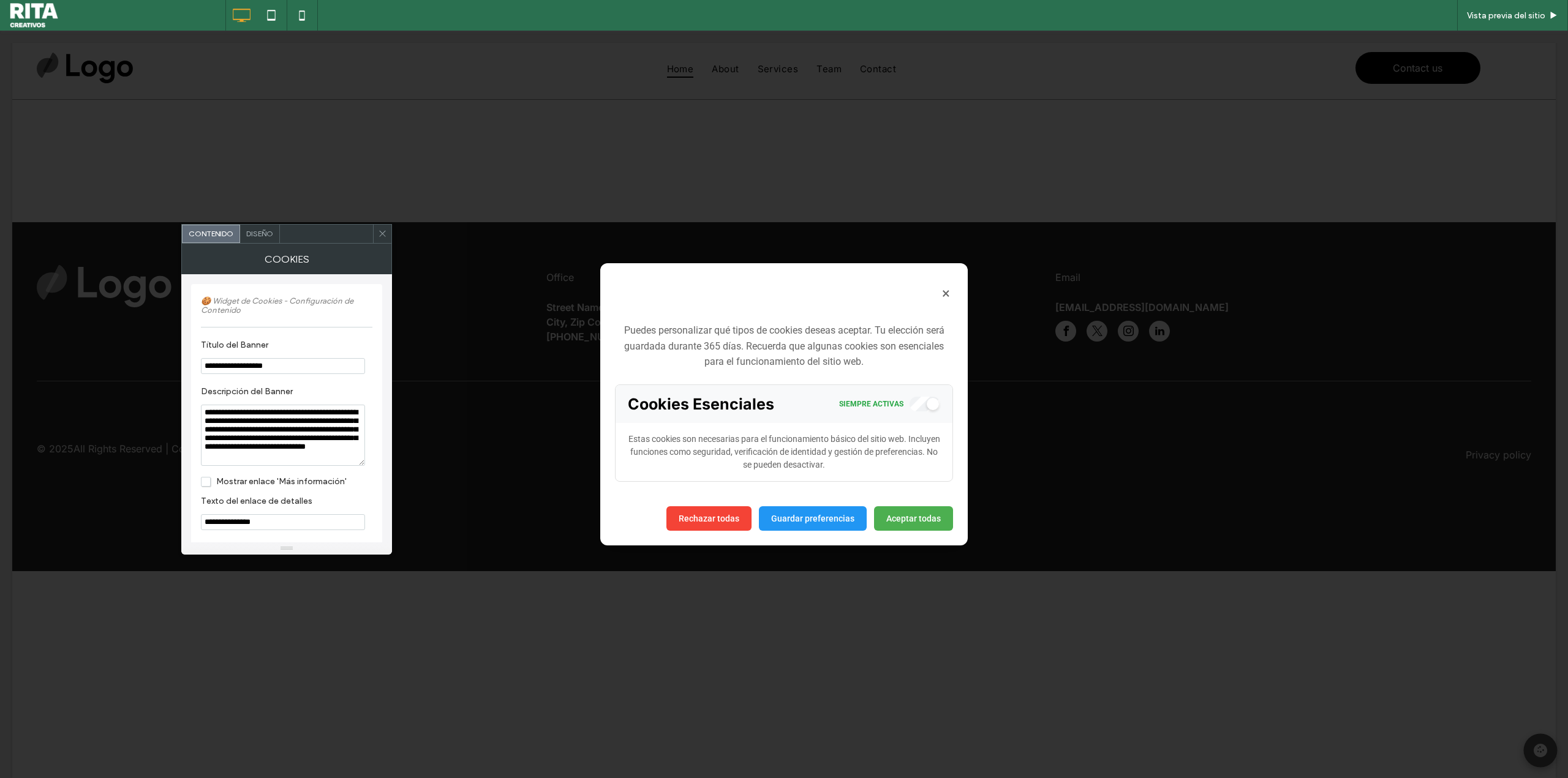
click at [1529, 751] on div "Configuración de Cookies × Puedes personalizar qué tipos de cookies deseas acep…" at bounding box center [784, 404] width 1568 height 747
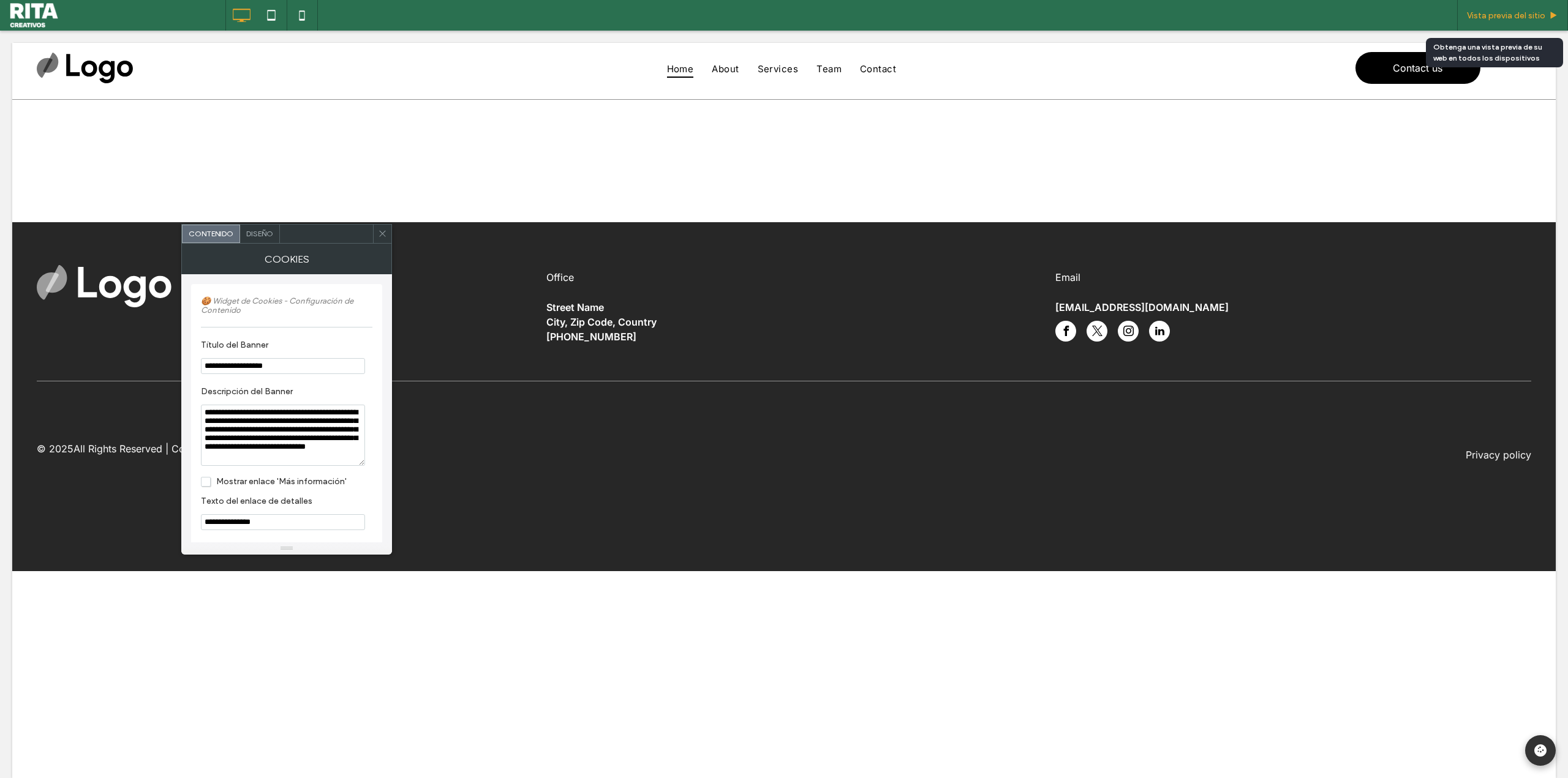
click at [1510, 16] on span "Vista previa del sitio" at bounding box center [1507, 15] width 78 height 10
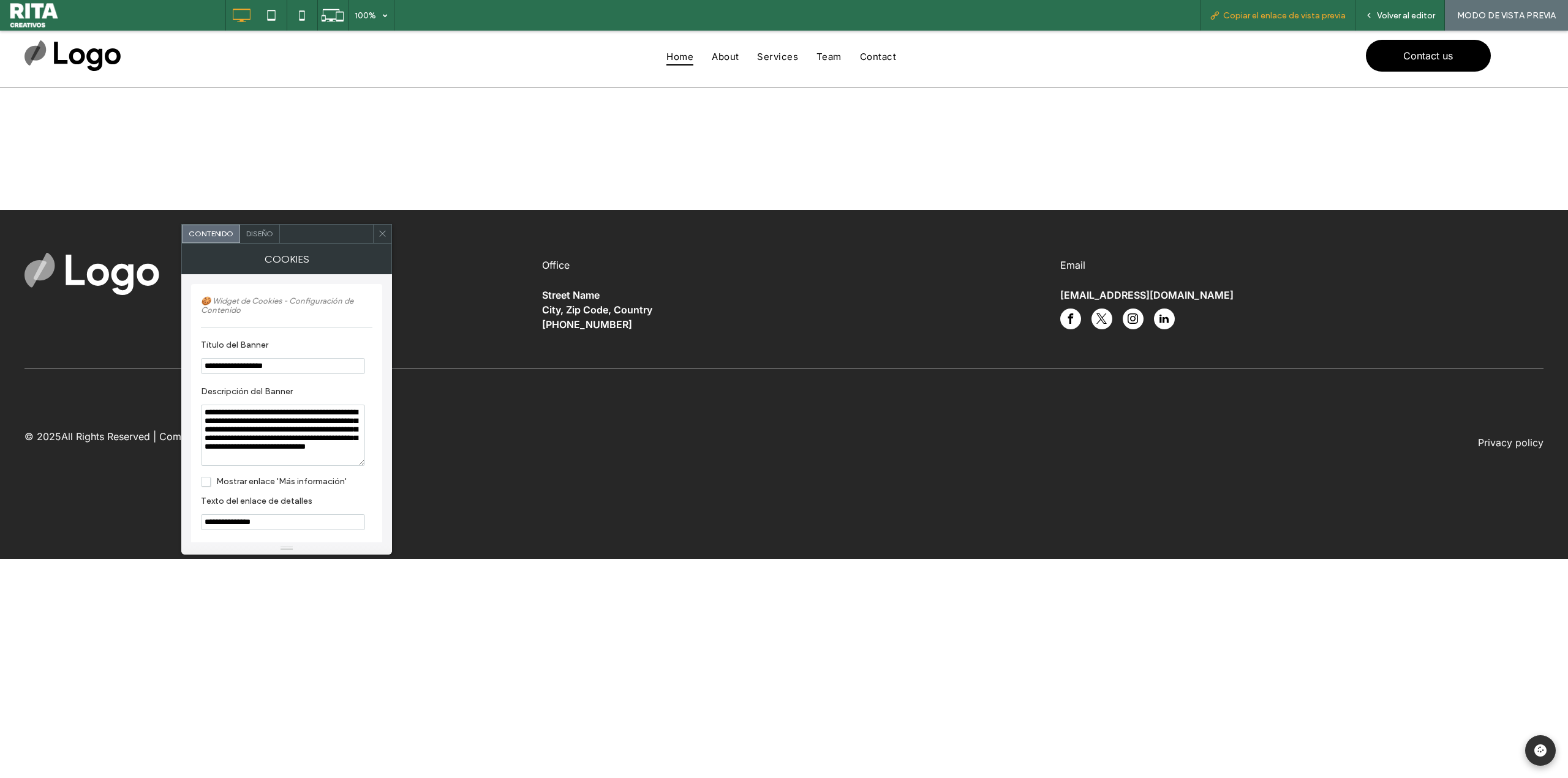
click at [1264, 19] on span "Copiar el enlace de vista previa" at bounding box center [1285, 15] width 123 height 10
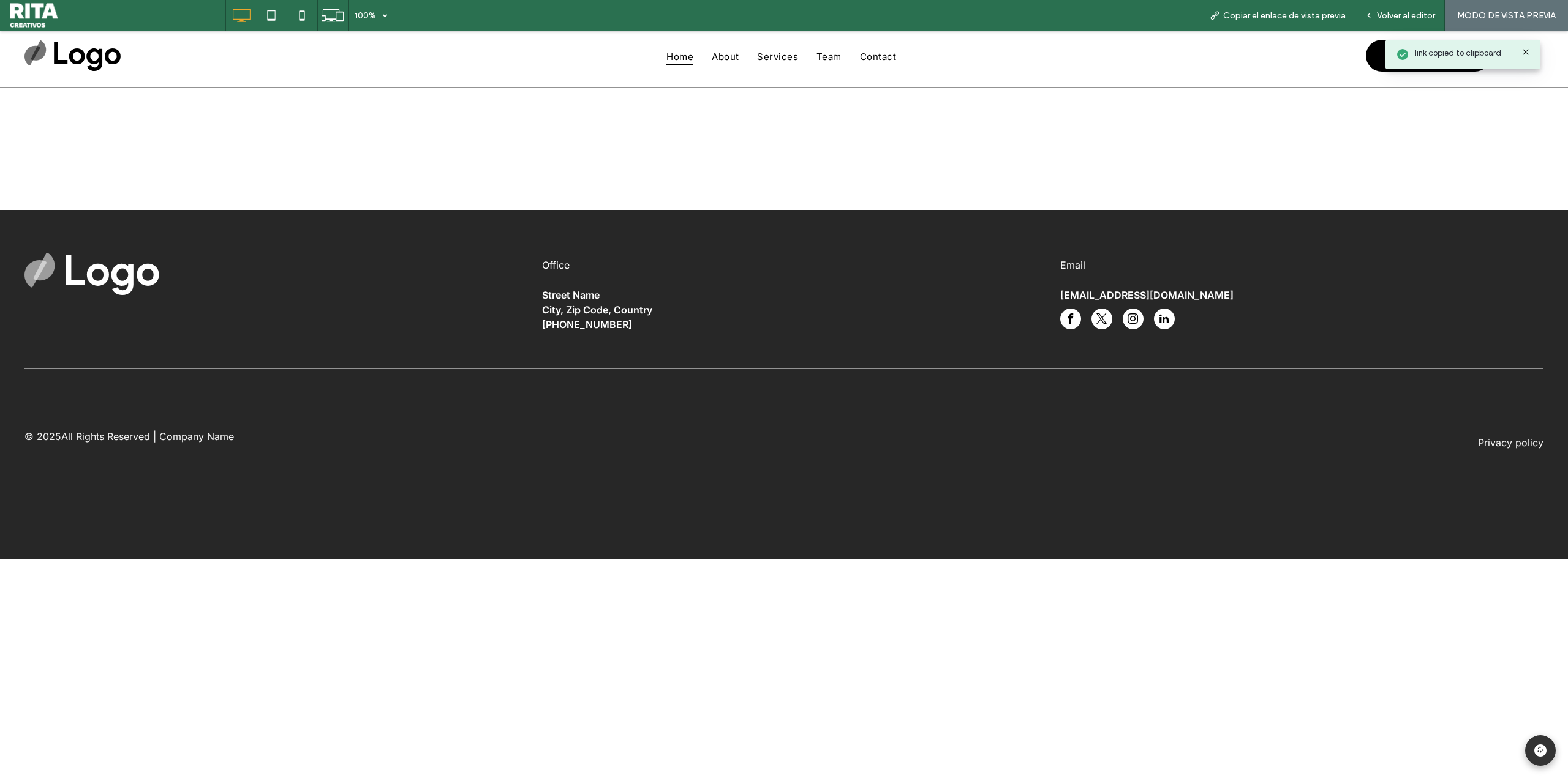
click at [1538, 48] on div "link copied to clipboard" at bounding box center [1463, 55] width 155 height 30
click at [1413, 16] on span "Volver al editor" at bounding box center [1406, 15] width 59 height 10
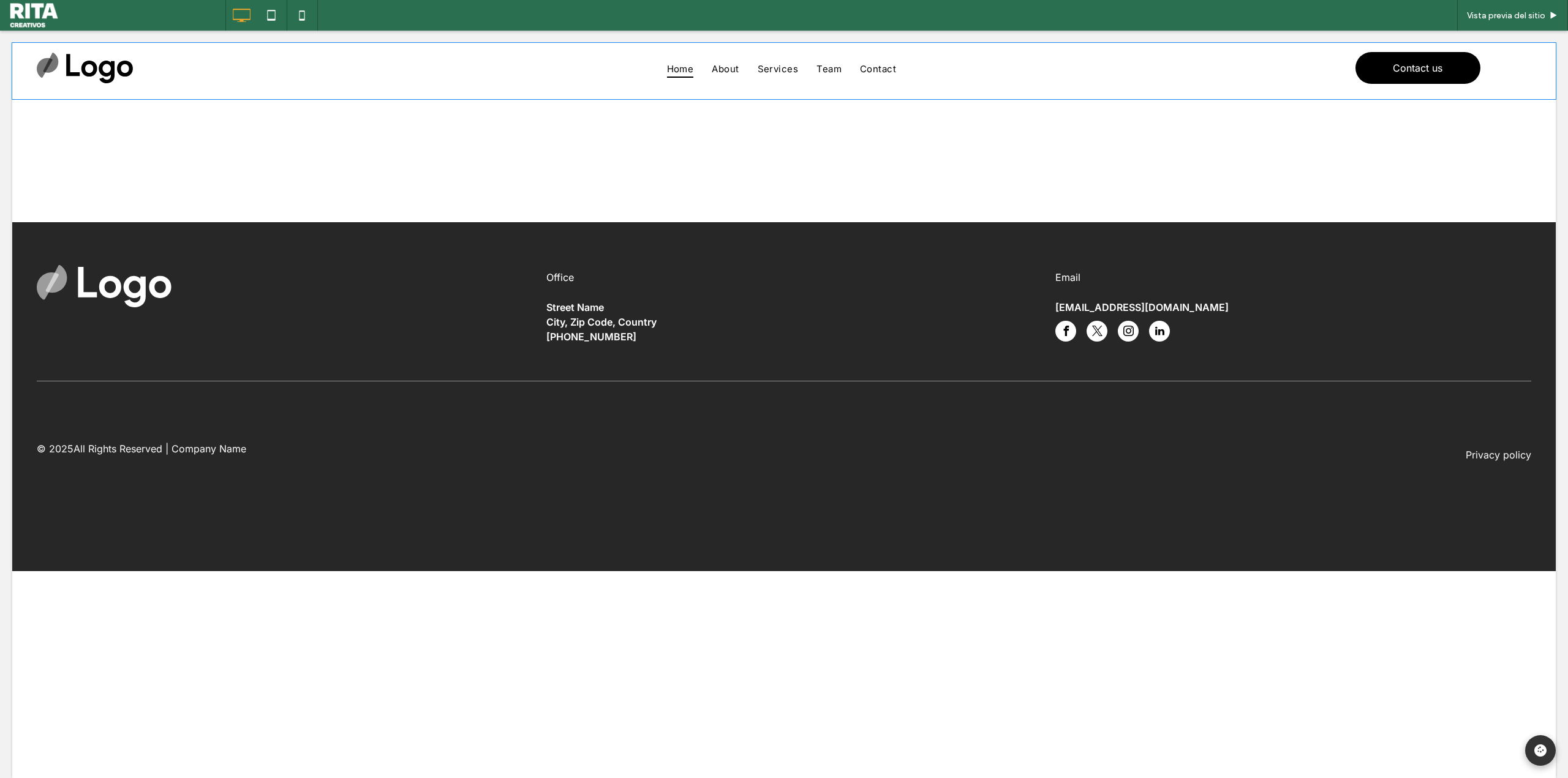
click at [1169, 88] on div "Home About Services Team Contact" at bounding box center [784, 71] width 996 height 38
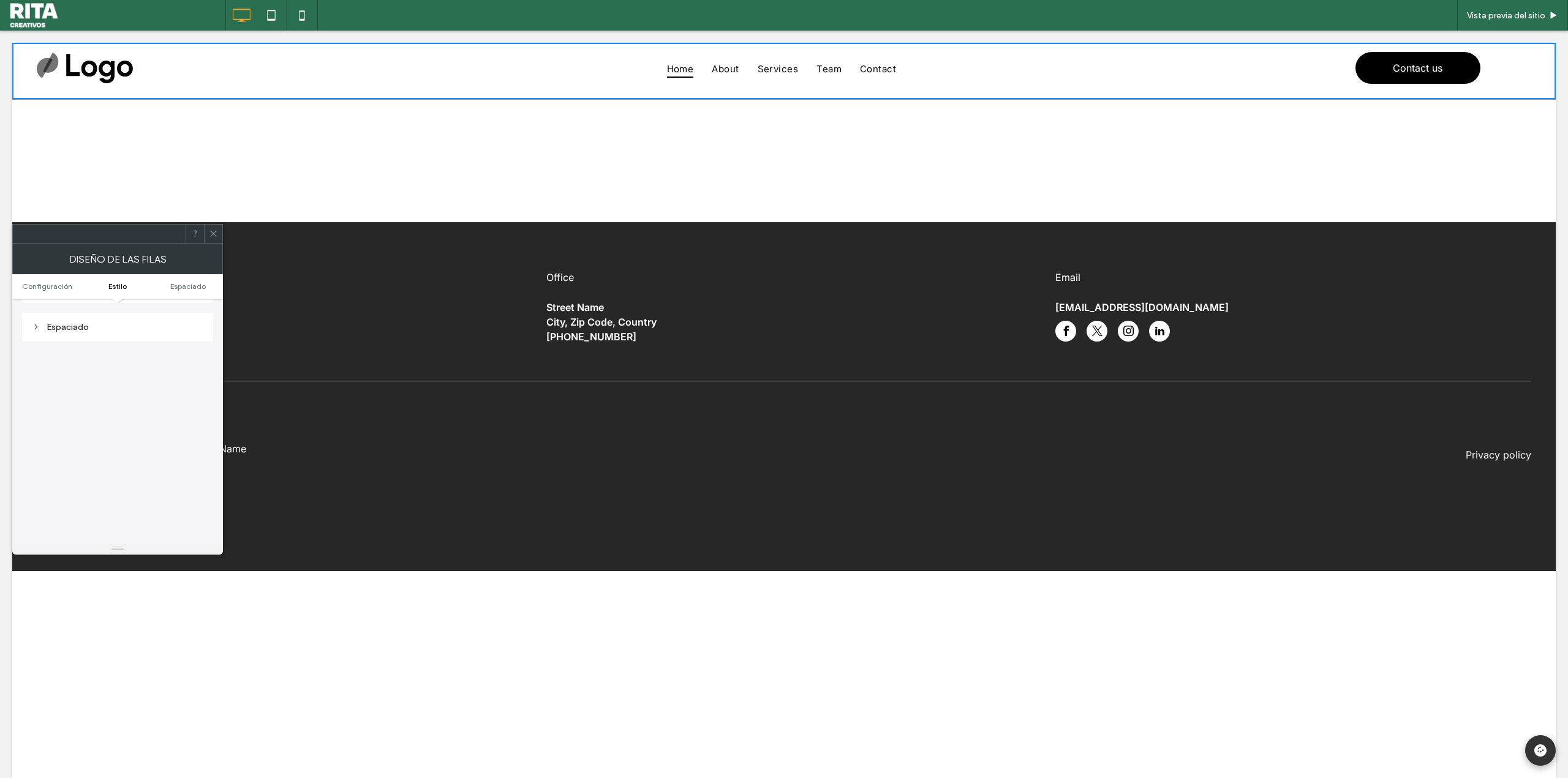
scroll to position [307, 0]
click at [212, 245] on div "Diseño de las filas" at bounding box center [117, 259] width 210 height 31
click at [1533, 758] on icon at bounding box center [1540, 750] width 16 height 16
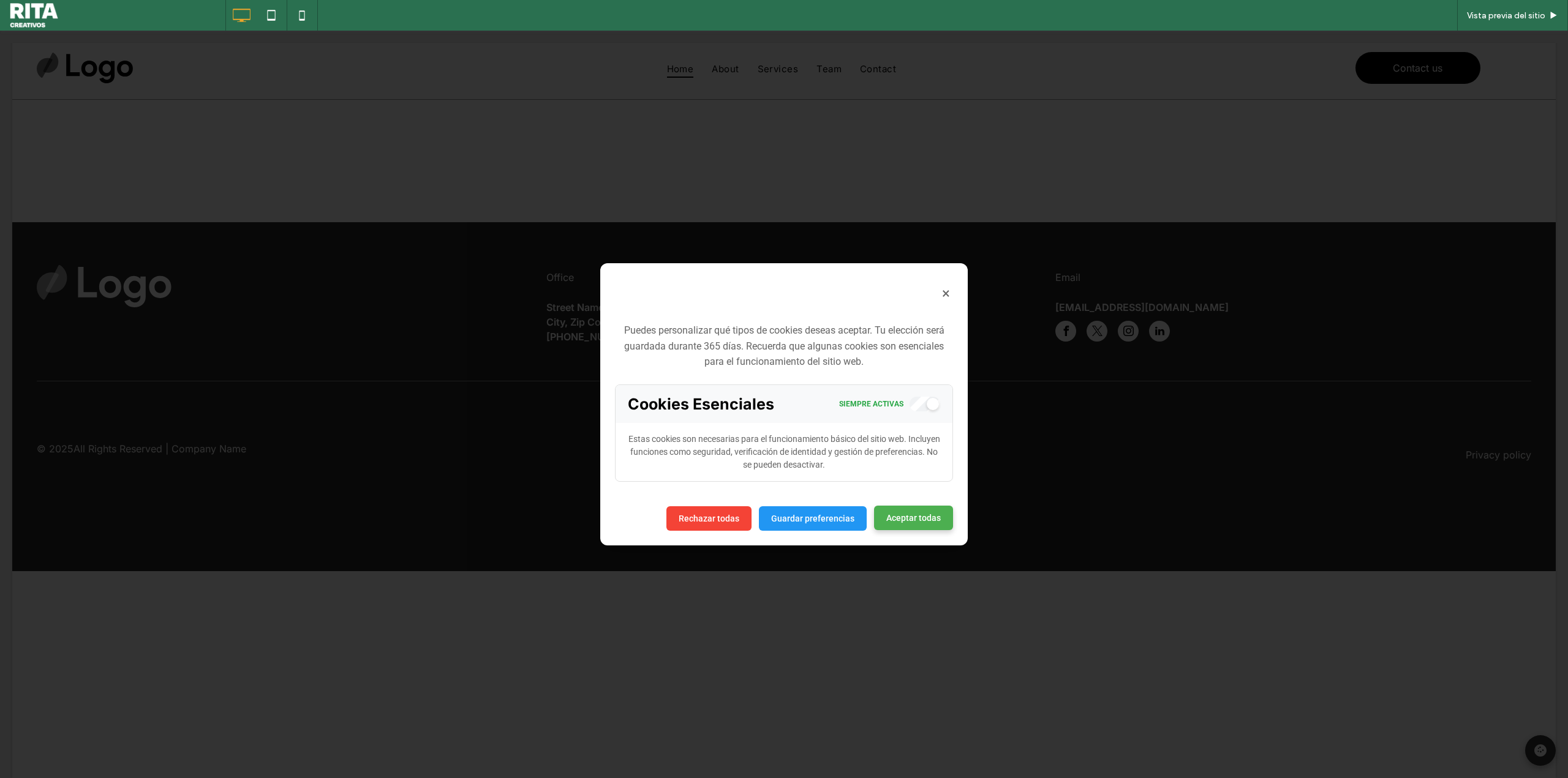
drag, startPoint x: 901, startPoint y: 522, endPoint x: 930, endPoint y: 343, distance: 181.3
click at [901, 521] on button "Aceptar todas" at bounding box center [913, 517] width 79 height 24
click at [942, 288] on button "×" at bounding box center [946, 293] width 14 height 20
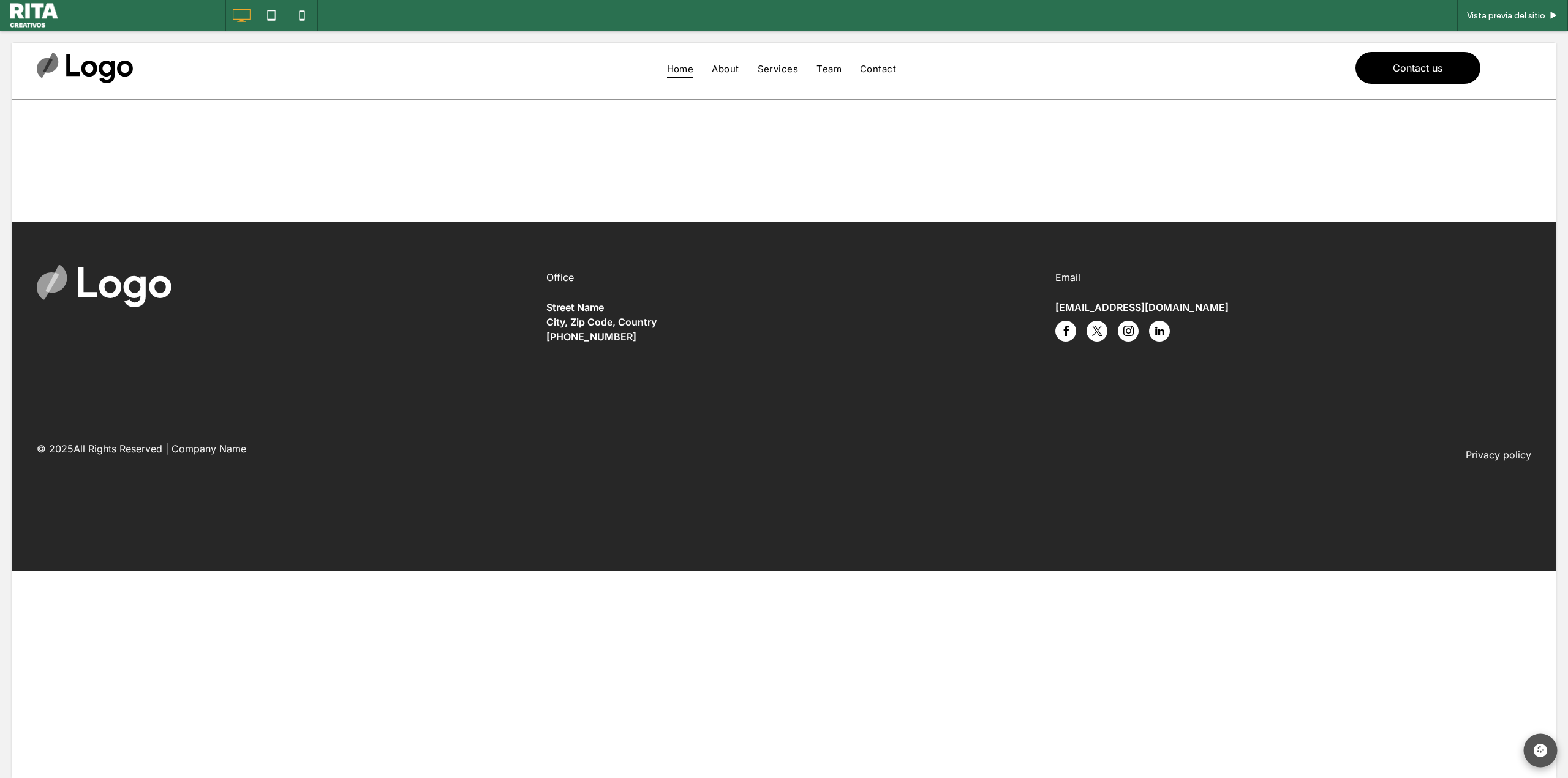
click at [1534, 749] on icon at bounding box center [1540, 750] width 13 height 13
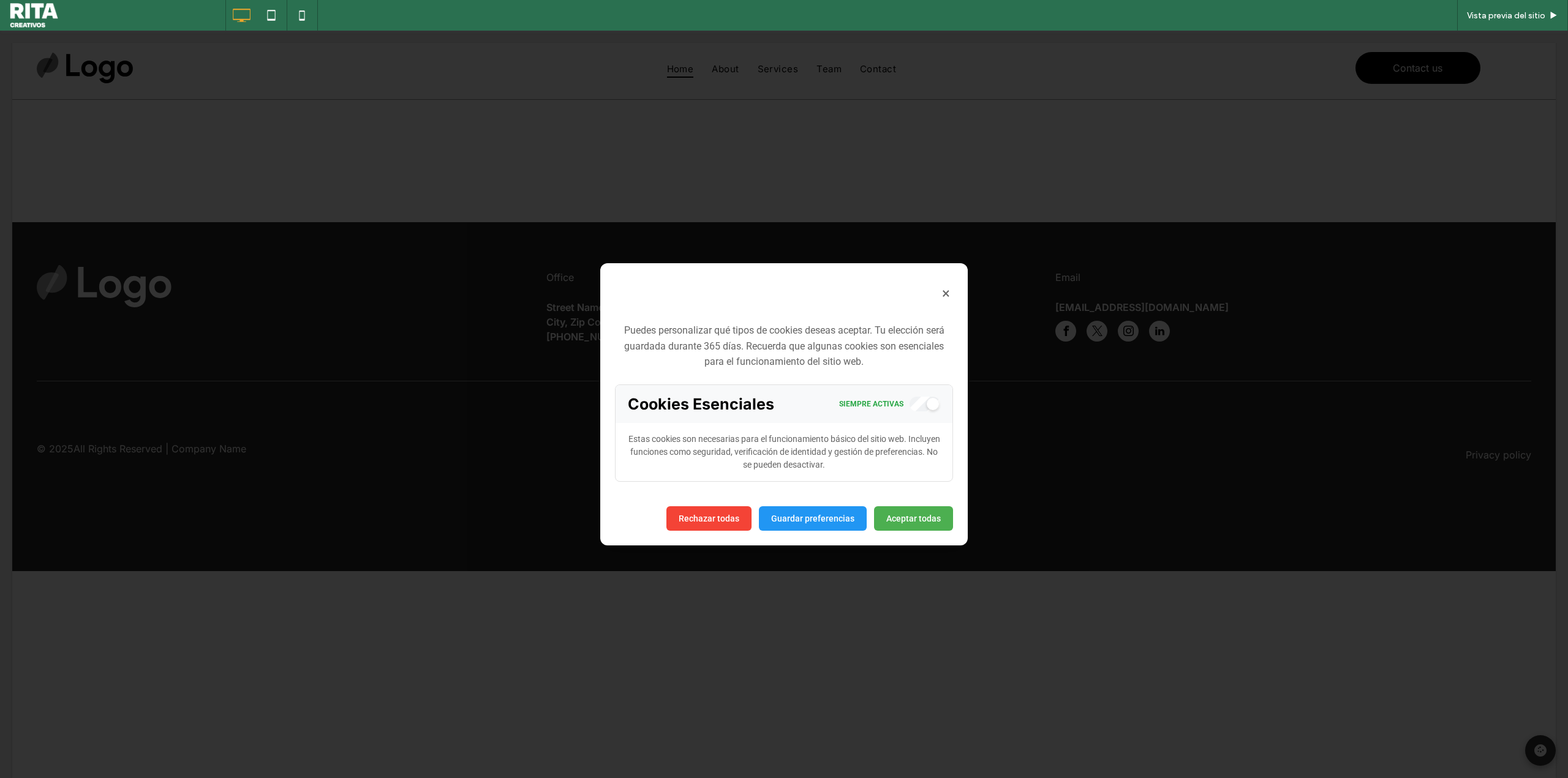
click at [836, 455] on p "Estas cookies son necesarias para el funcionamiento básico del sitio web. Inclu…" at bounding box center [784, 452] width 337 height 59
click at [823, 491] on div "Puedes personalizar qué tipos de cookies deseas aceptar. Tu elección será guard…" at bounding box center [784, 407] width 368 height 198
click at [1527, 20] on span "Vista previa del sitio" at bounding box center [1507, 15] width 78 height 10
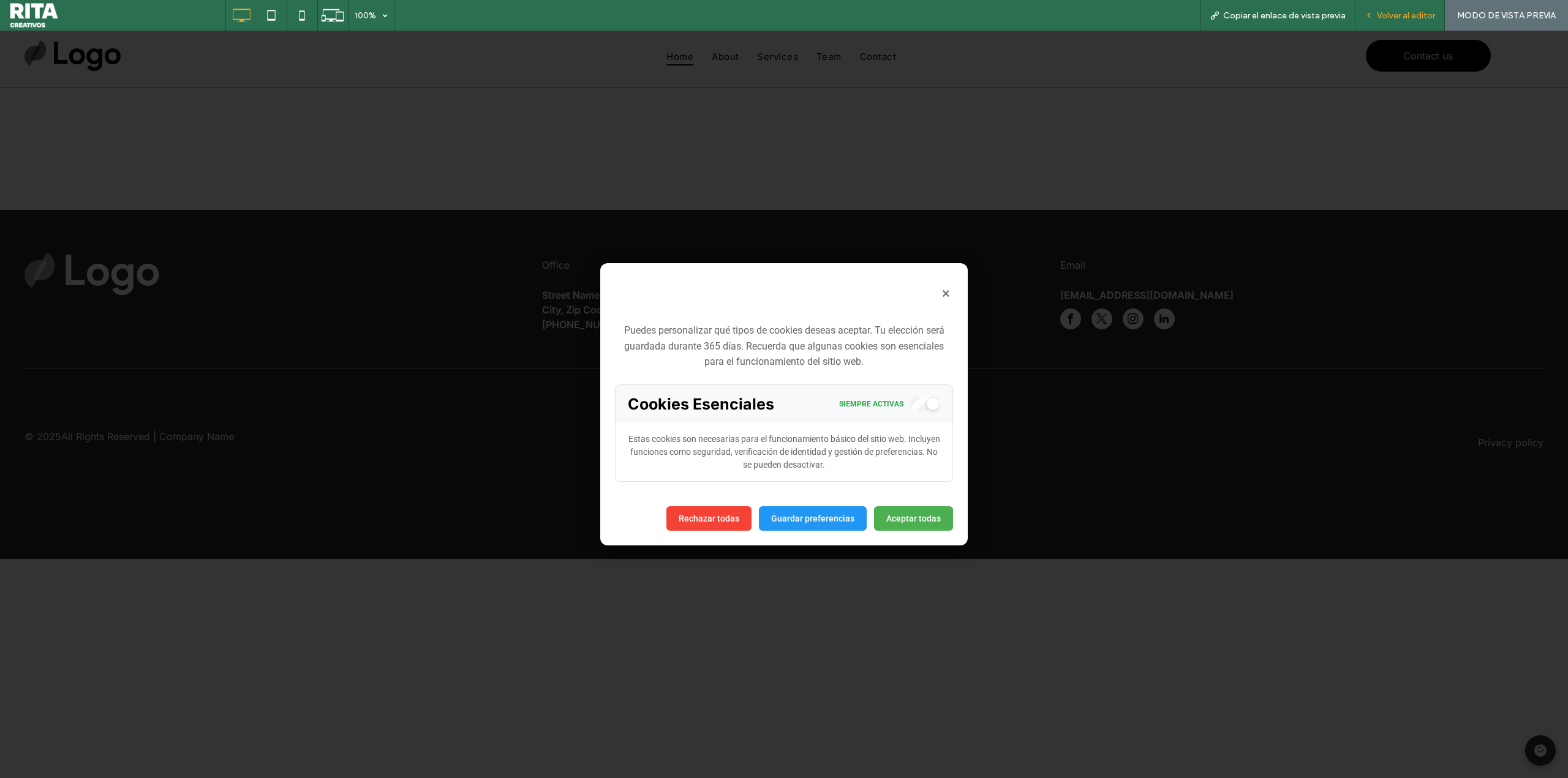
click at [1423, 8] on div "Volver al editor" at bounding box center [1400, 15] width 89 height 31
click at [1375, 7] on div "Volver al editor" at bounding box center [1400, 15] width 89 height 31
click at [926, 509] on button "Aceptar todas" at bounding box center [913, 517] width 79 height 24
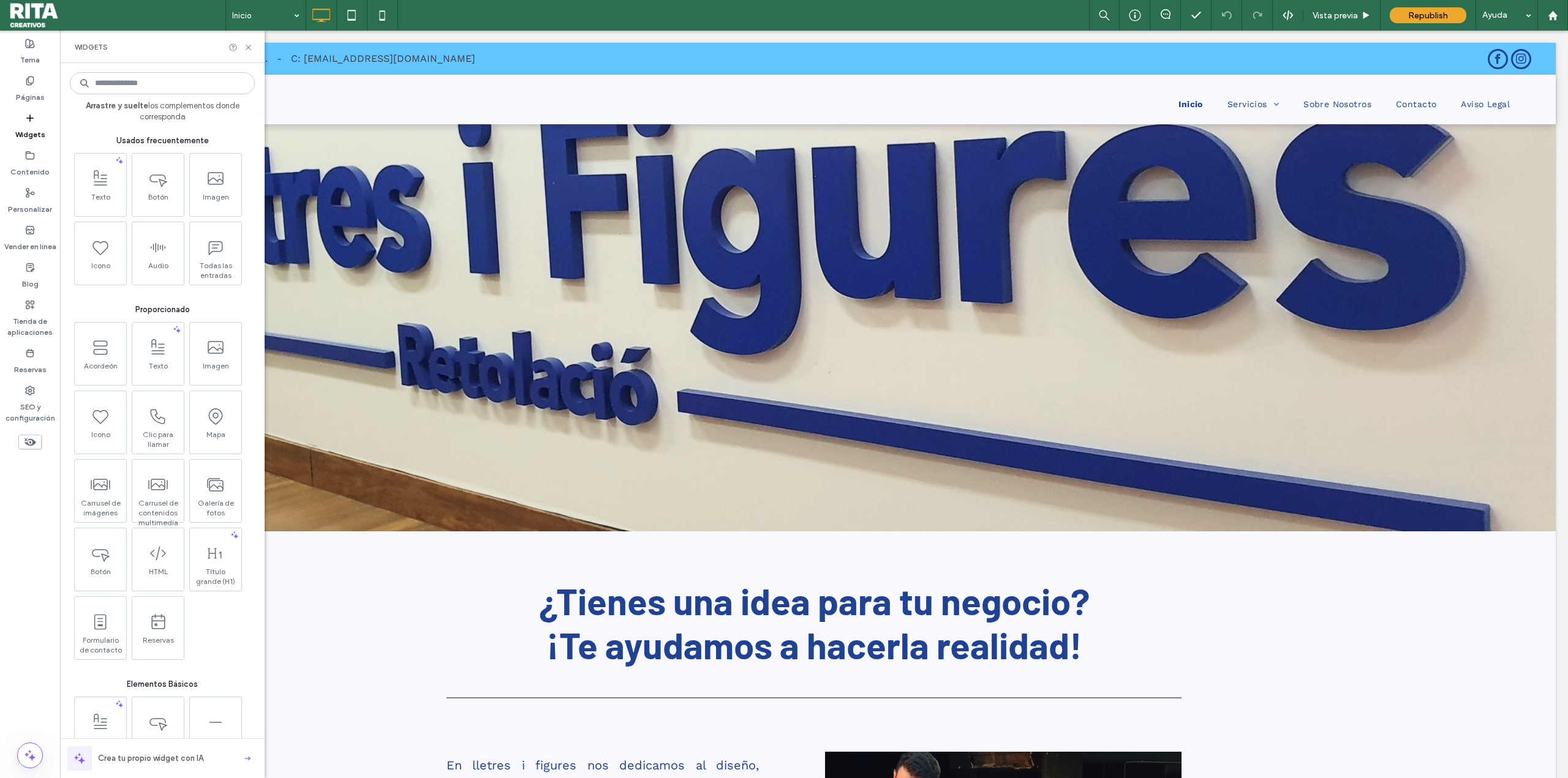
click at [168, 92] on input at bounding box center [162, 84] width 185 height 22
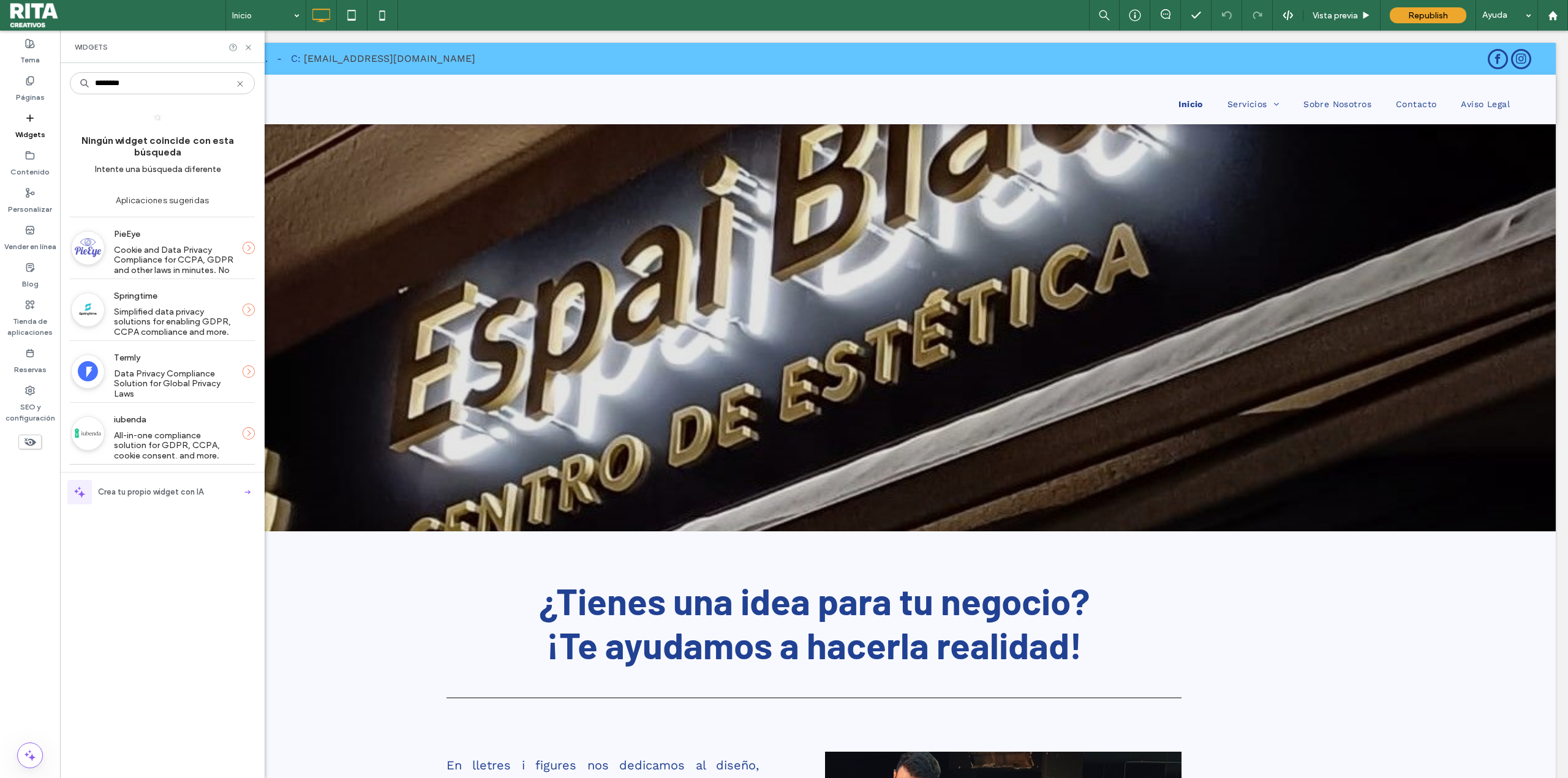
type input "********"
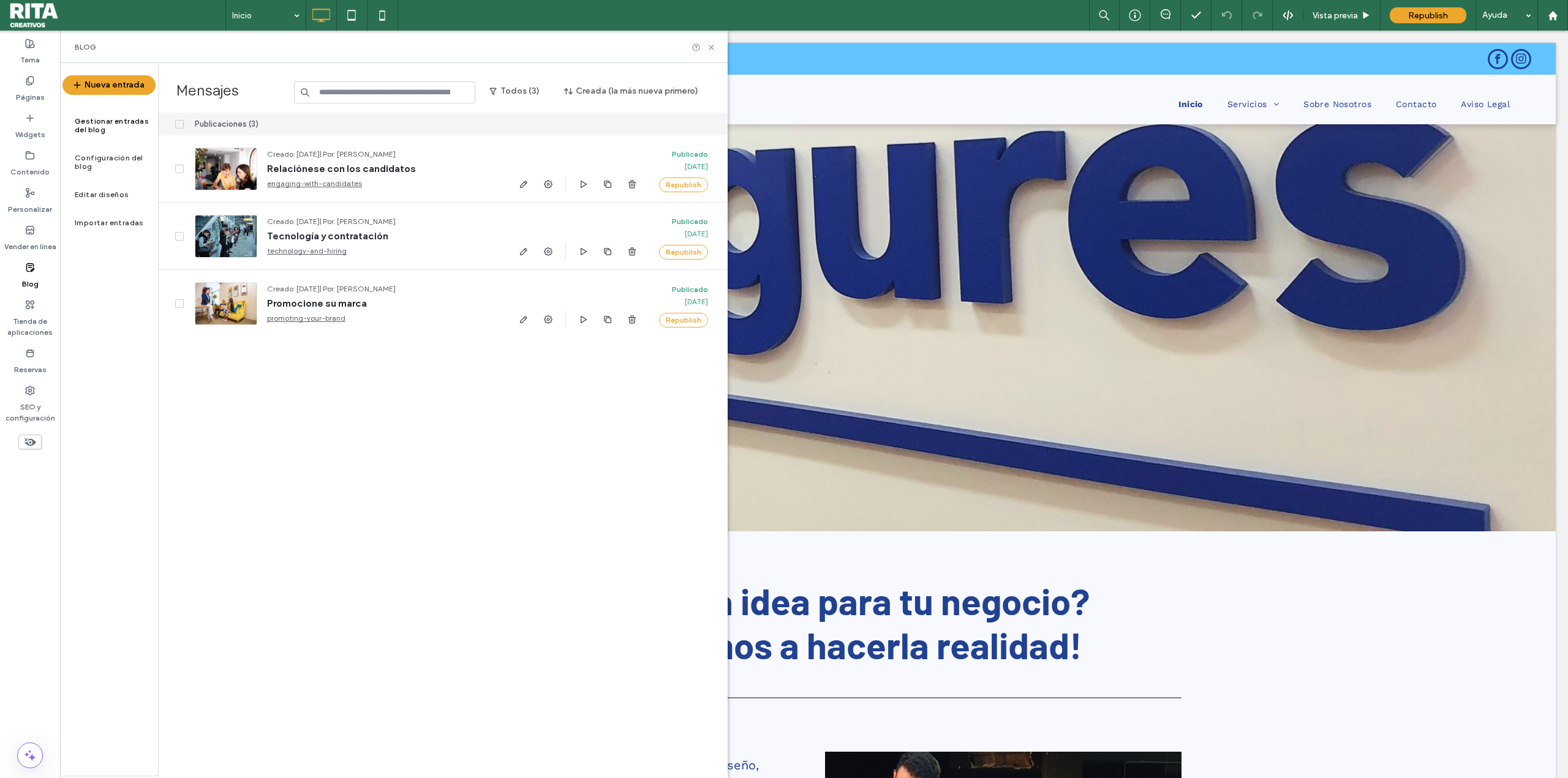
click at [28, 269] on icon at bounding box center [30, 267] width 10 height 10
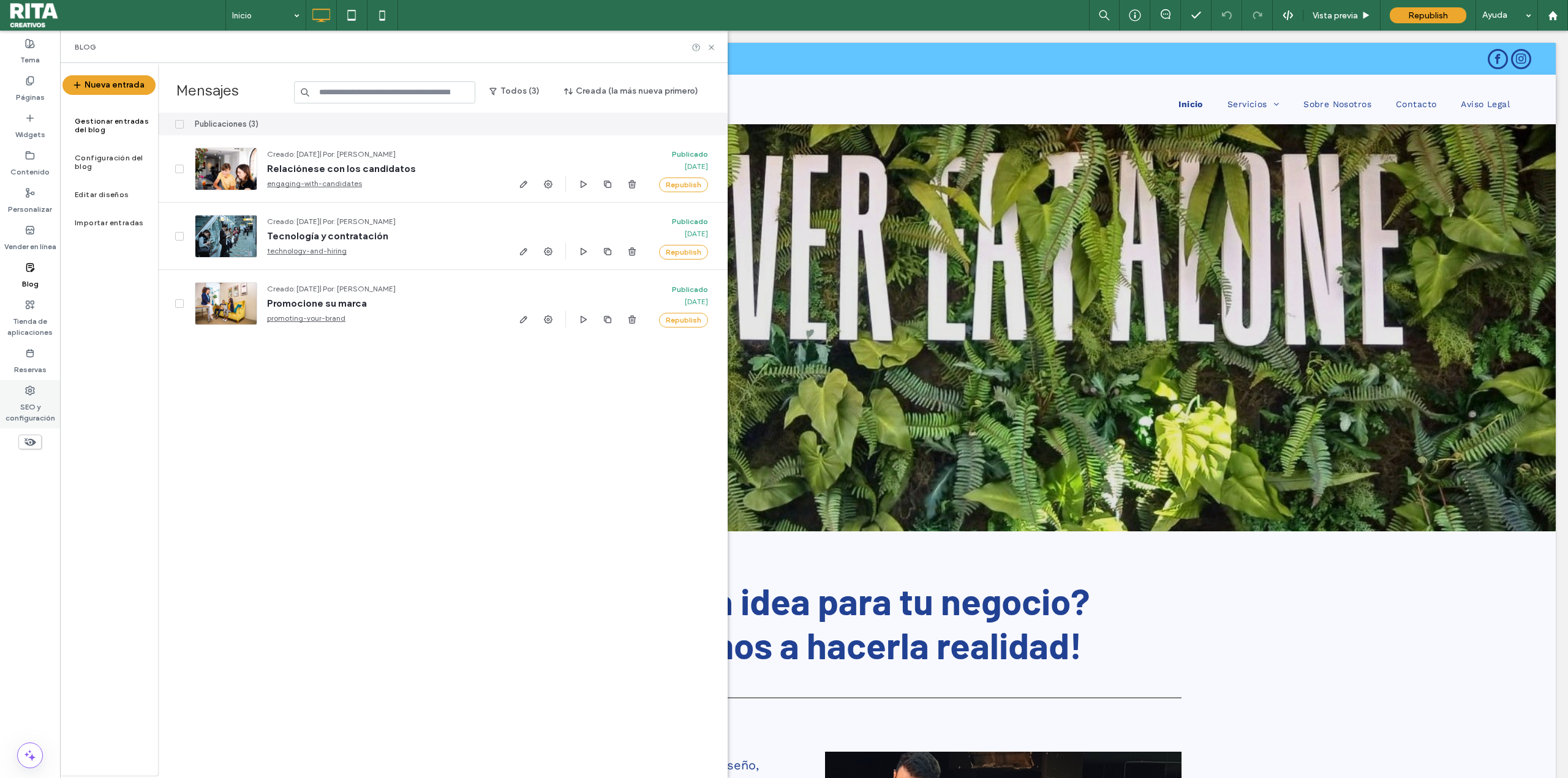
click at [29, 397] on label "SEO y configuración" at bounding box center [30, 409] width 60 height 28
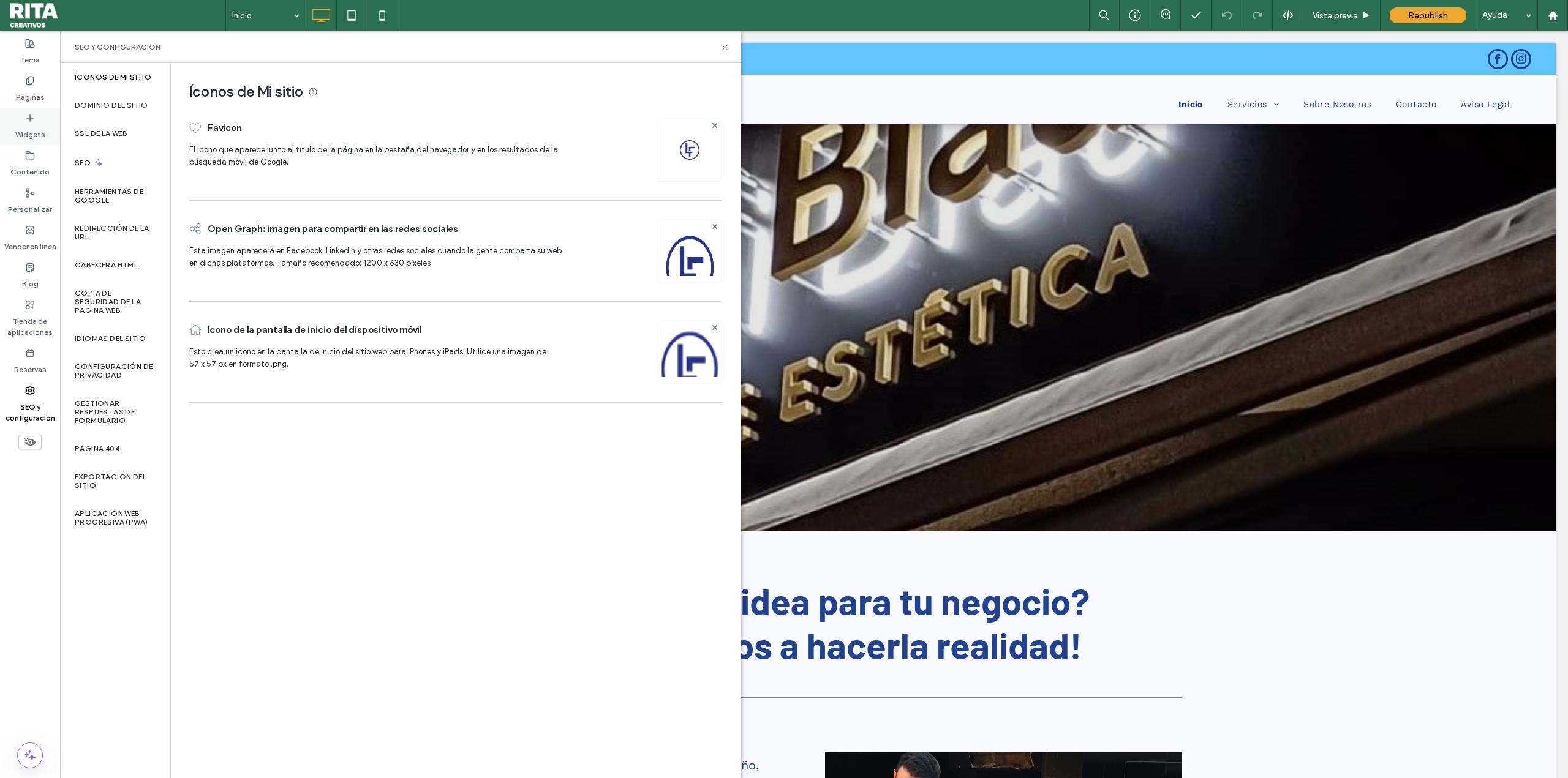
click at [32, 126] on label "Widgets" at bounding box center [30, 131] width 30 height 17
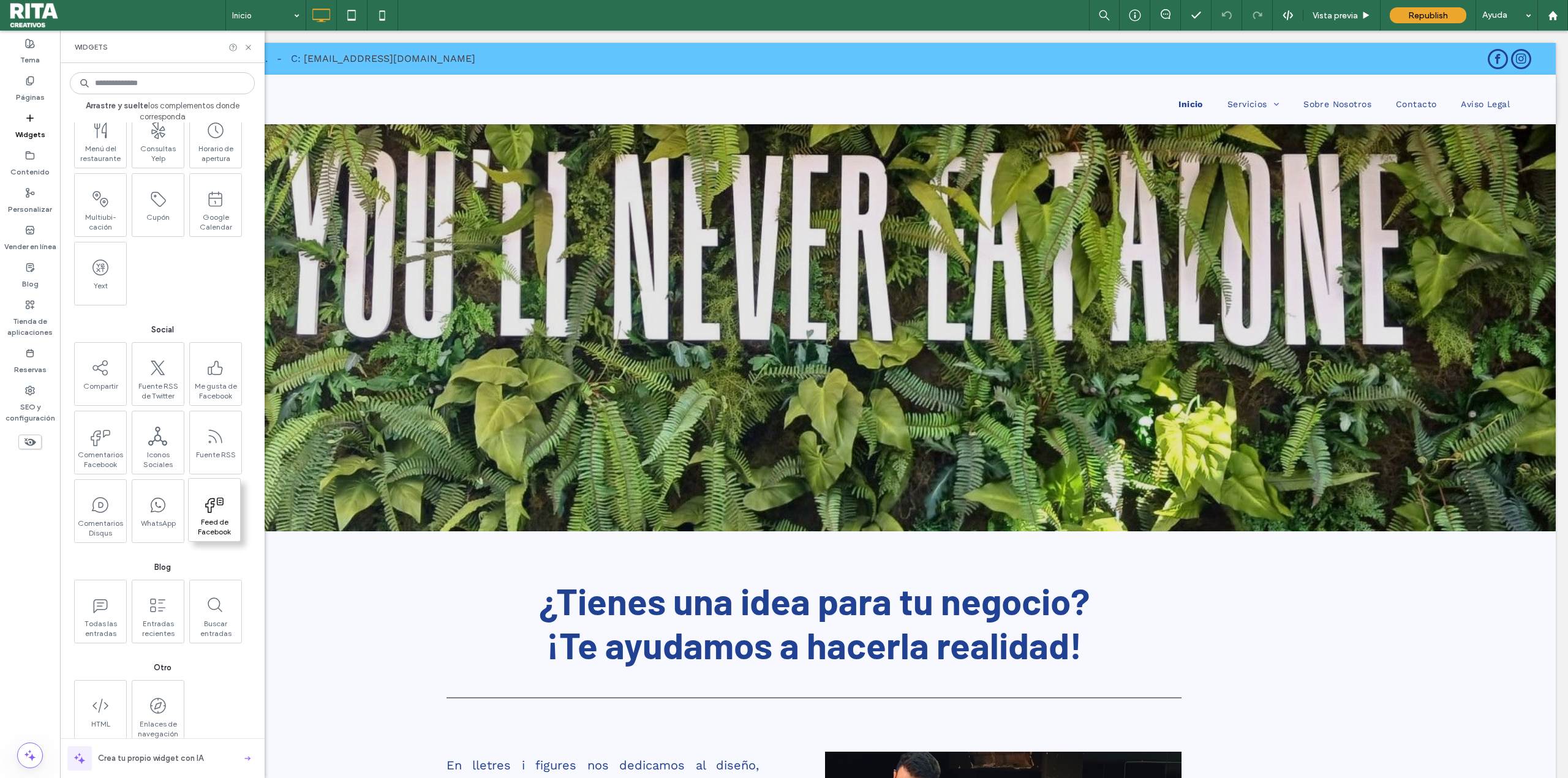
scroll to position [1667, 0]
click at [246, 753] on span "button" at bounding box center [247, 758] width 20 height 20
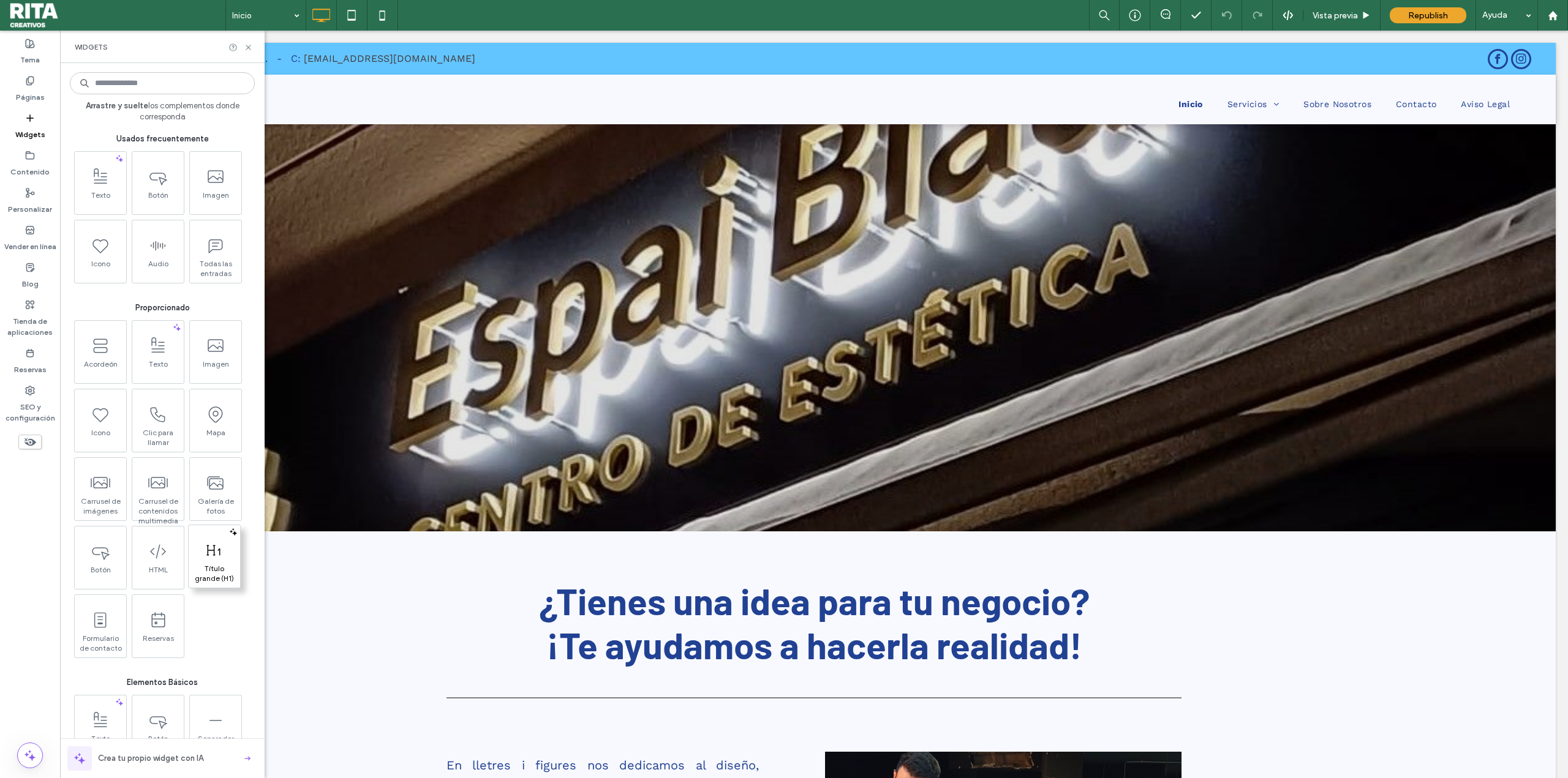
scroll to position [0, 0]
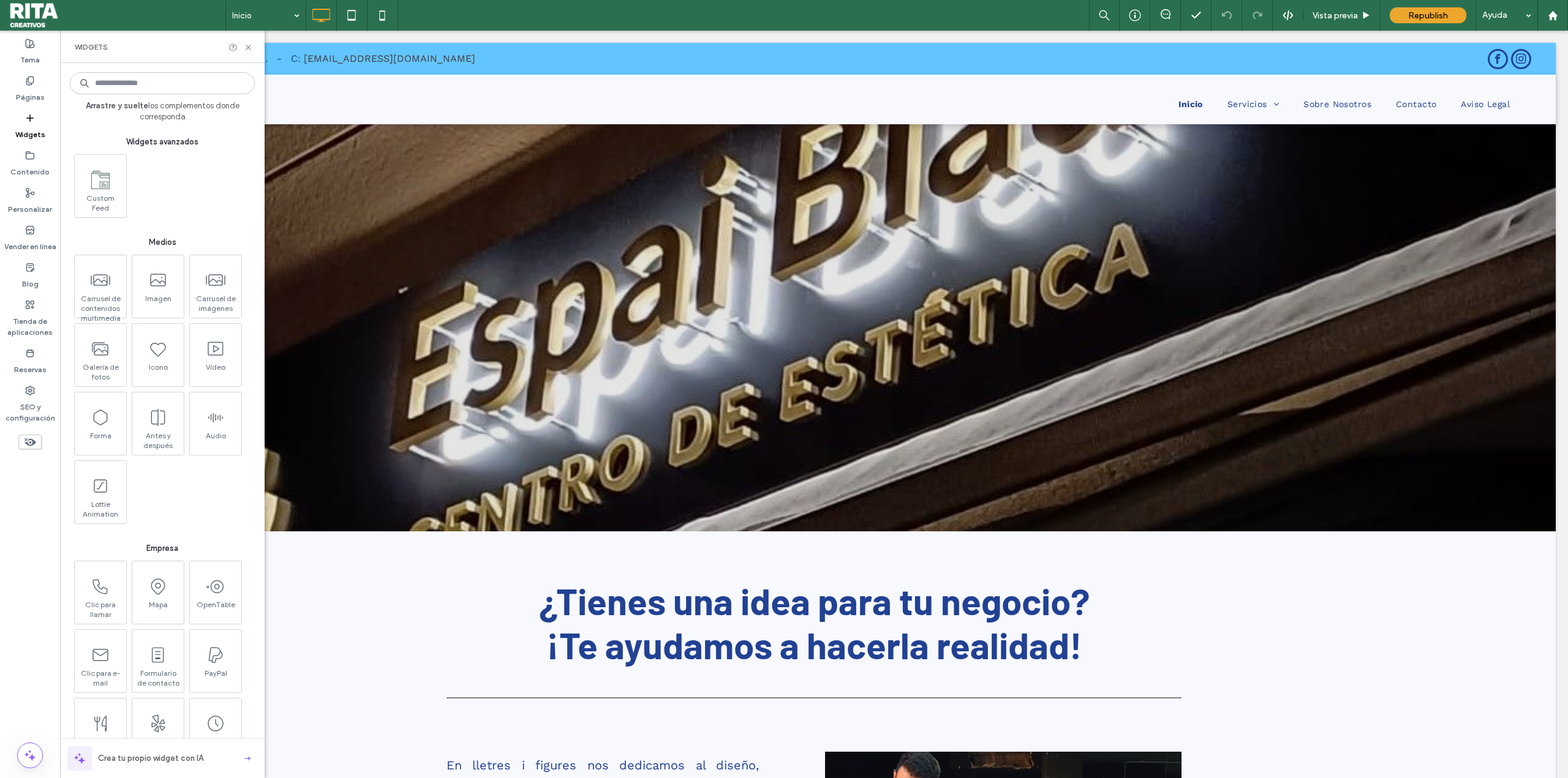
click at [160, 80] on input at bounding box center [162, 84] width 185 height 22
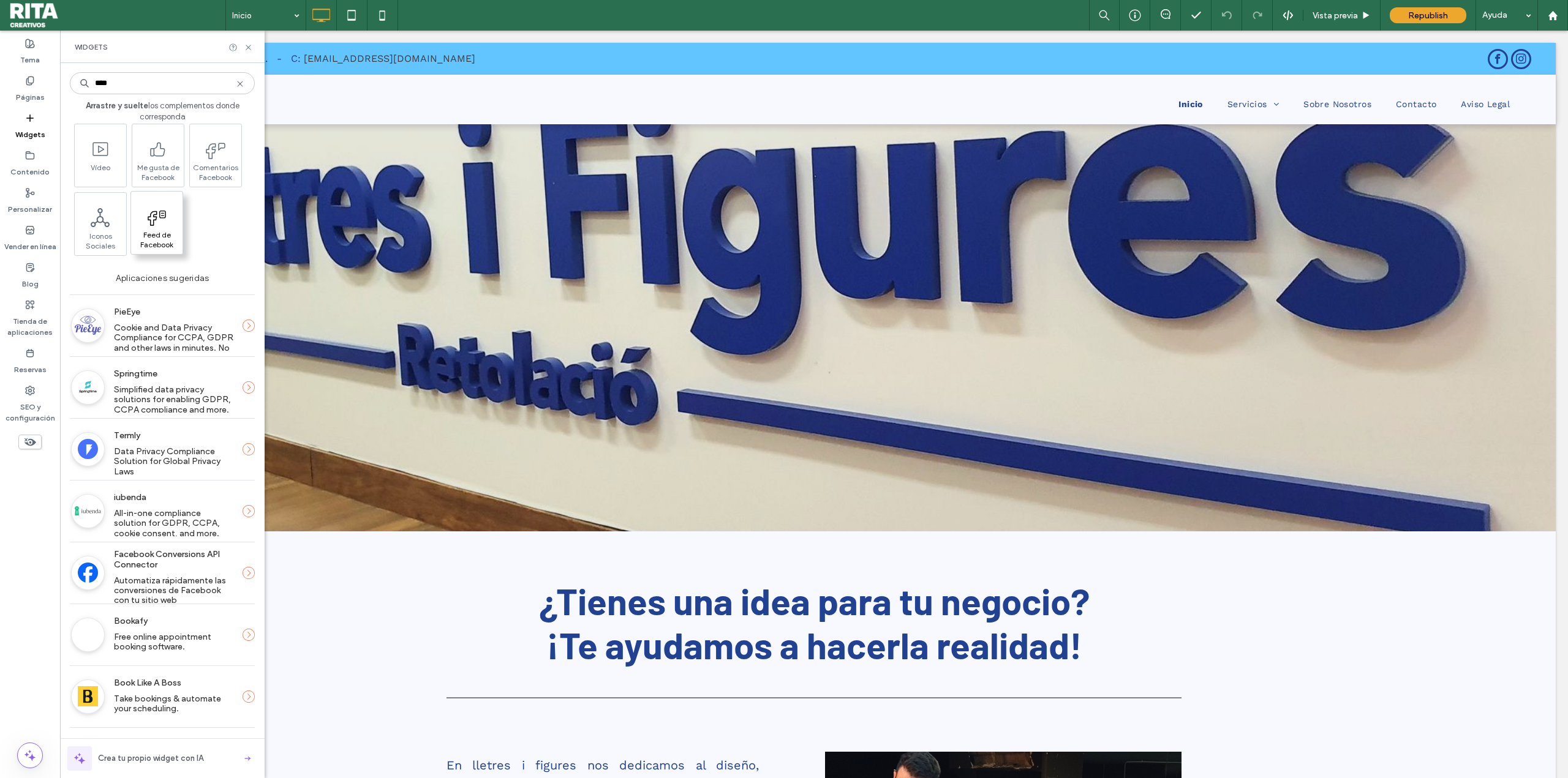
scroll to position [0, 0]
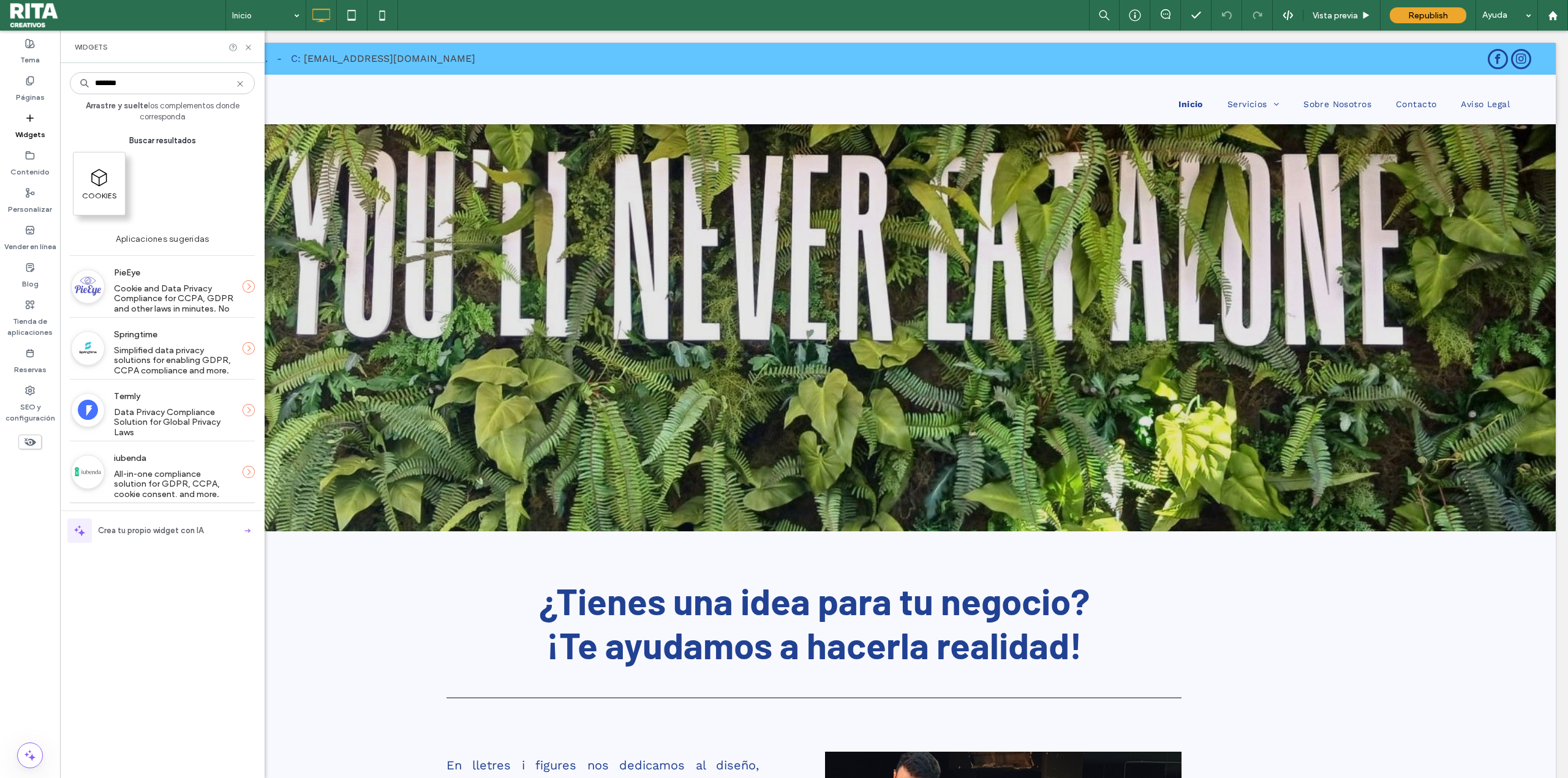
type input "*******"
click at [99, 199] on span "COOKIES" at bounding box center [99, 199] width 51 height 17
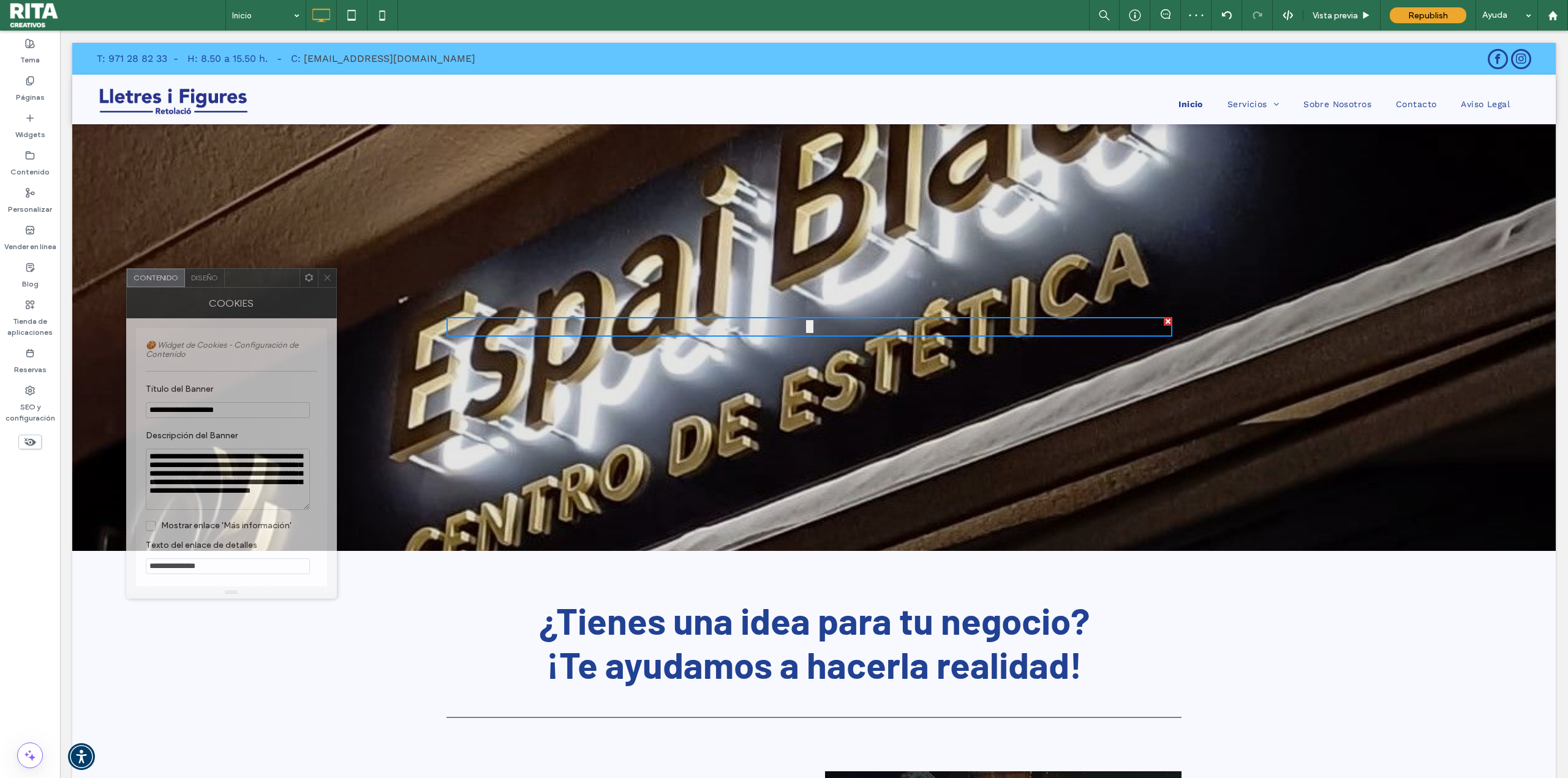
drag, startPoint x: 350, startPoint y: 240, endPoint x: 191, endPoint y: 303, distance: 171.0
click at [224, 288] on div at bounding box center [262, 278] width 74 height 19
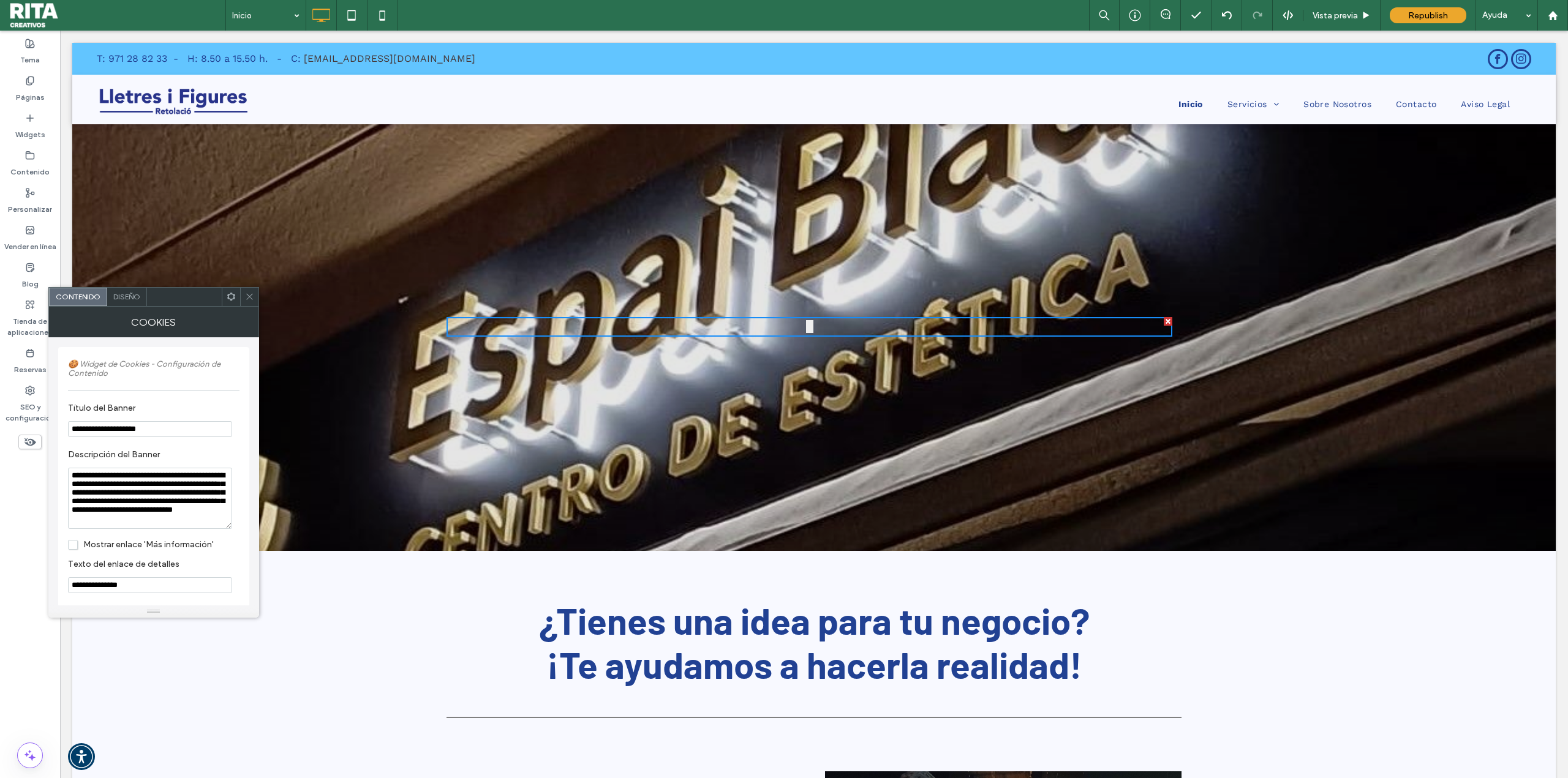
drag, startPoint x: 759, startPoint y: 328, endPoint x: 847, endPoint y: 350, distance: 90.7
click at [840, 362] on div "🍪 Utilizamos cookies Utilizamos cookies para mejorar tu experiencia en nuestro …" at bounding box center [814, 327] width 735 height 142
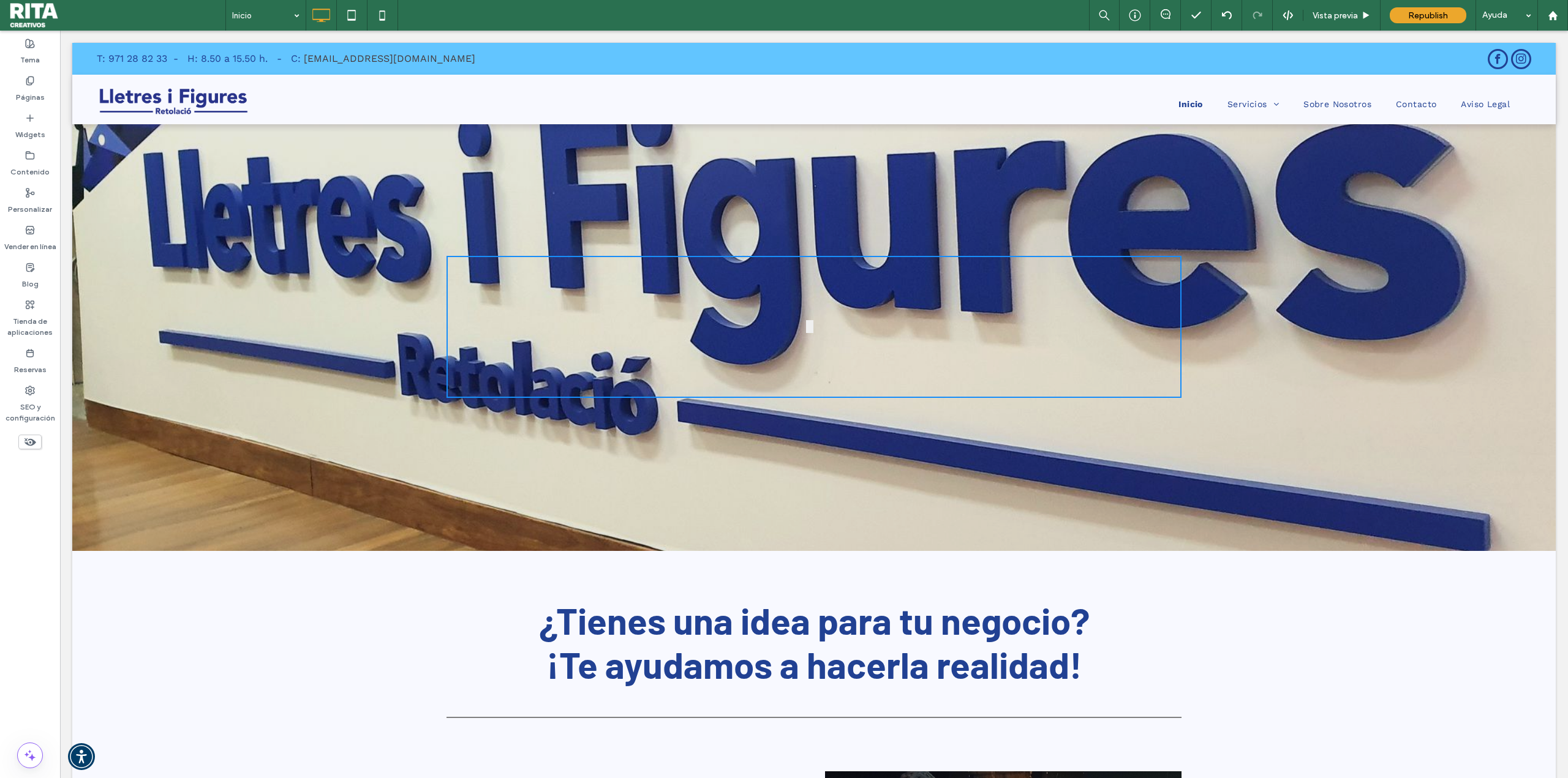
click at [807, 320] on button at bounding box center [810, 327] width 7 height 13
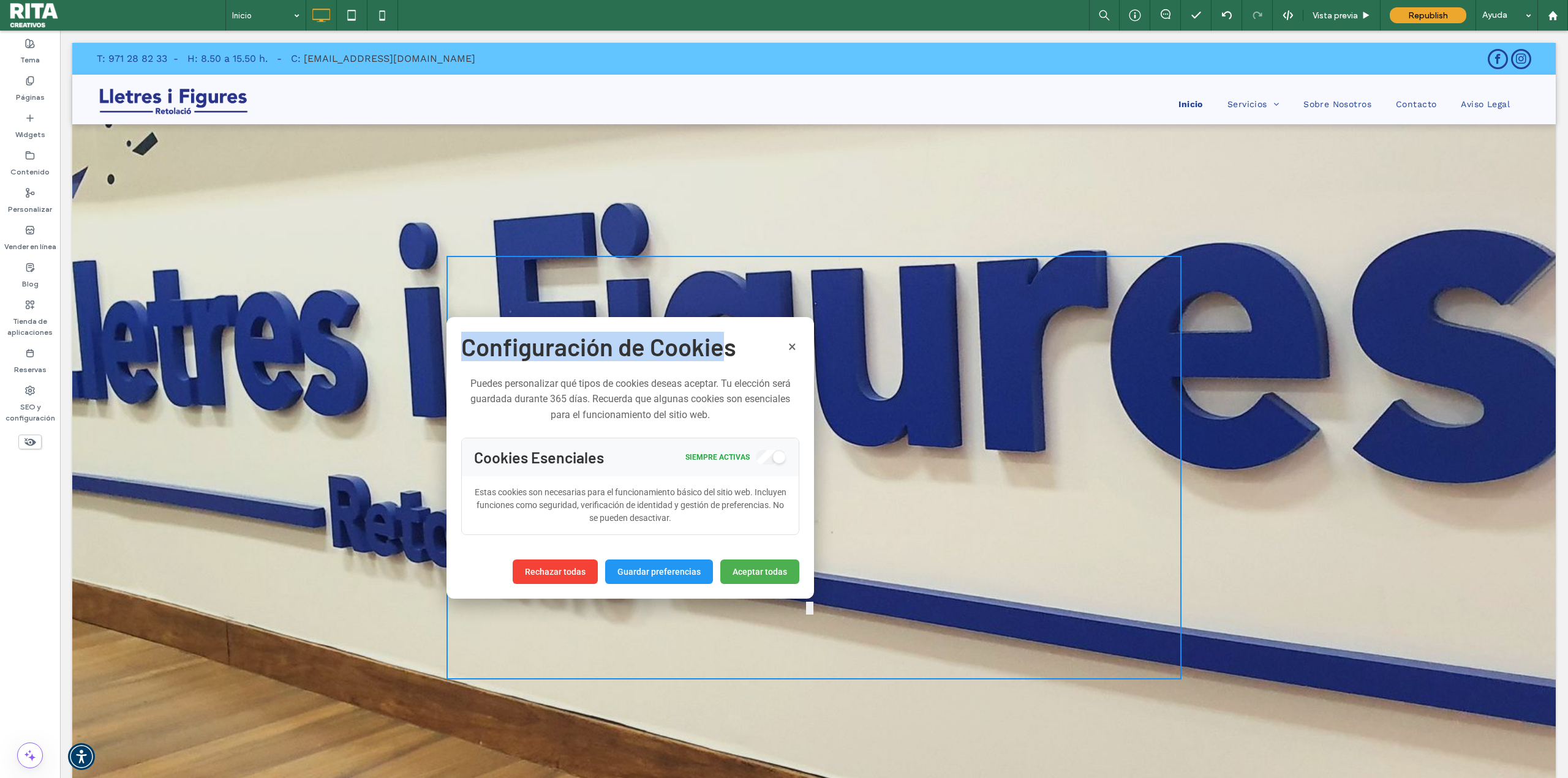
drag, startPoint x: 725, startPoint y: 327, endPoint x: 778, endPoint y: 279, distance: 71.5
click at [812, 243] on div "🍪 Utilizamos cookies Utilizamos cookies para mejorar tu experiencia en nuestro …" at bounding box center [814, 467] width 1483 height 731
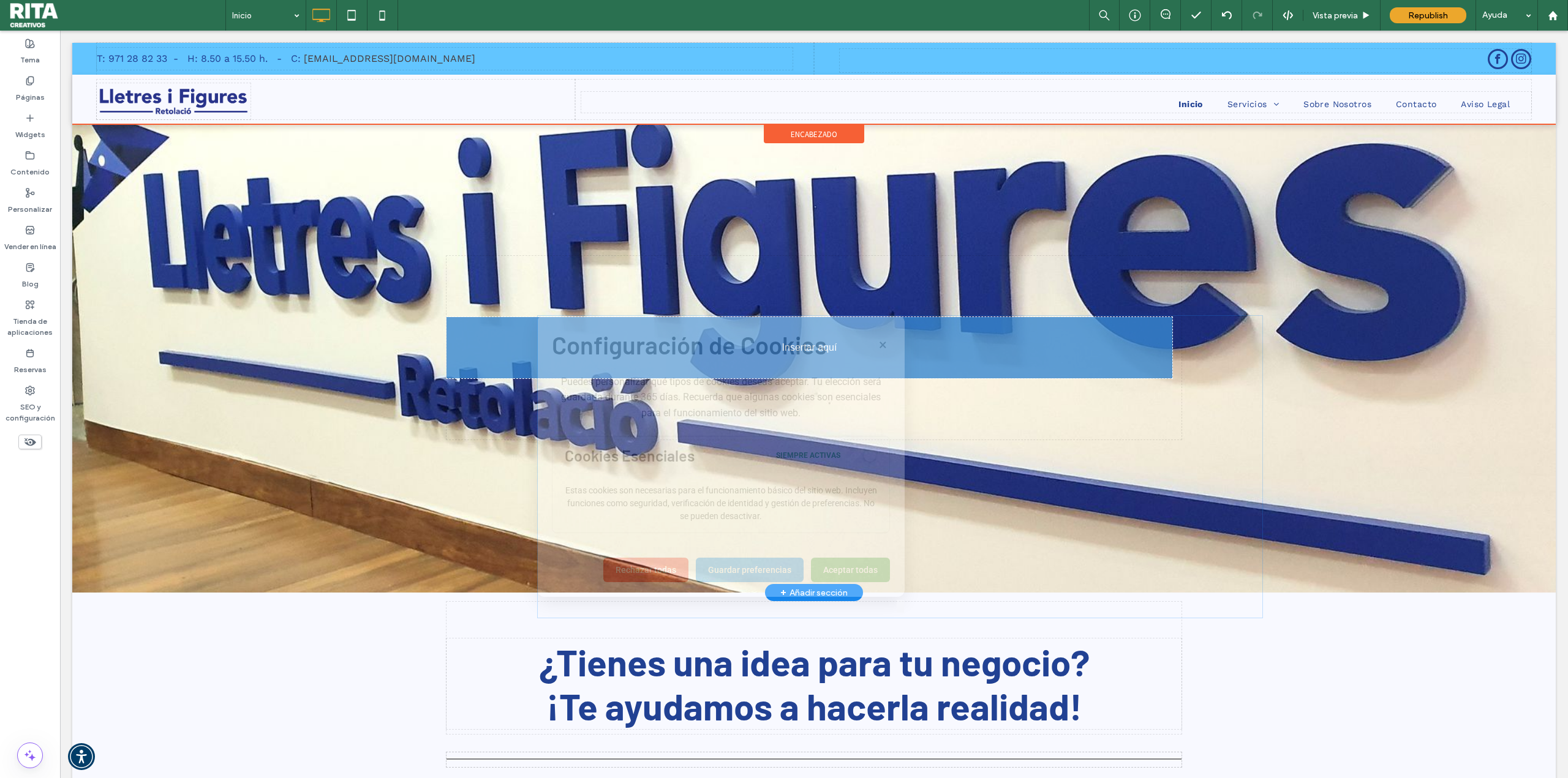
drag, startPoint x: 765, startPoint y: 336, endPoint x: 856, endPoint y: 334, distance: 91.0
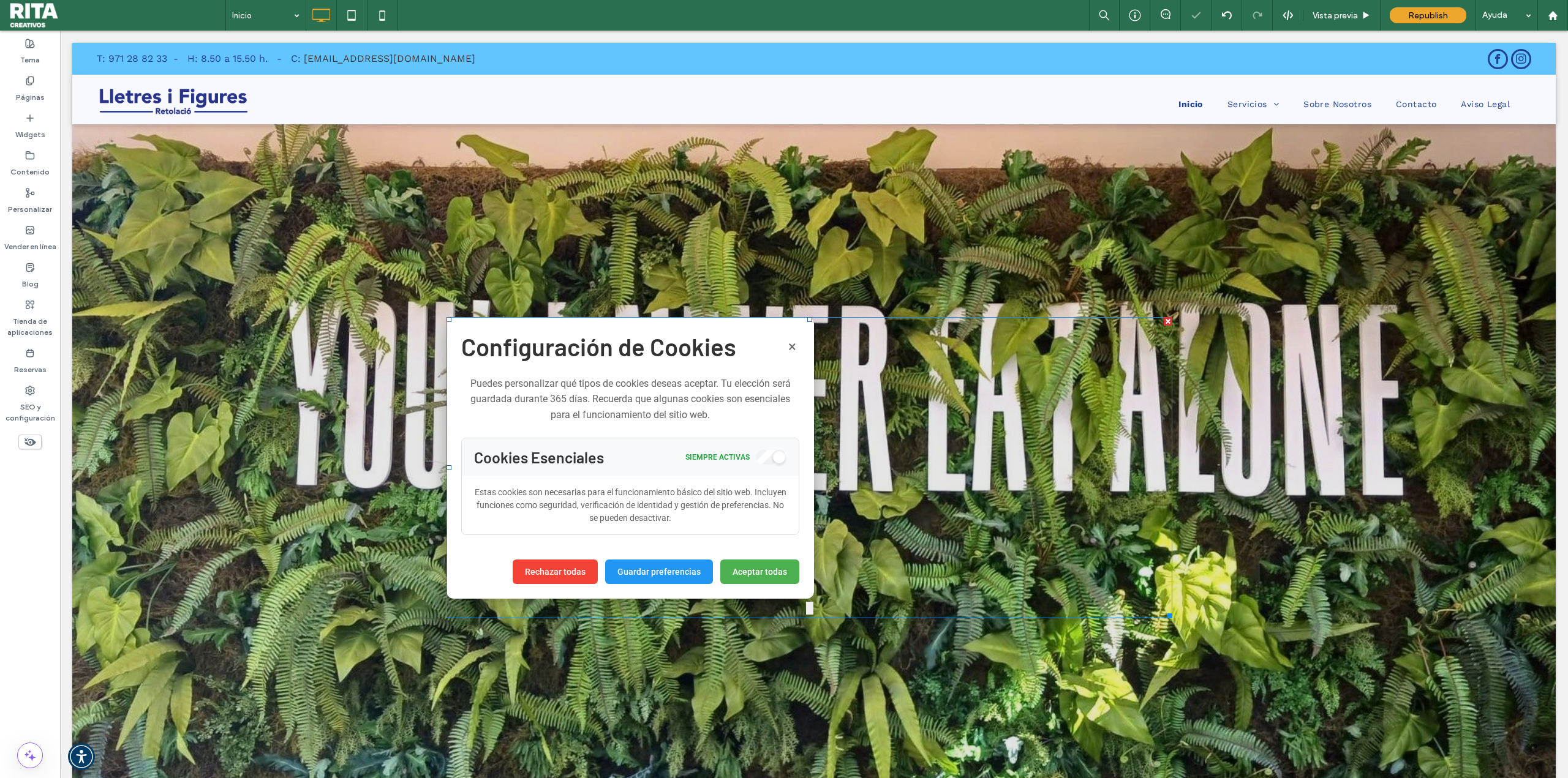
click at [751, 577] on span at bounding box center [810, 468] width 726 height 302
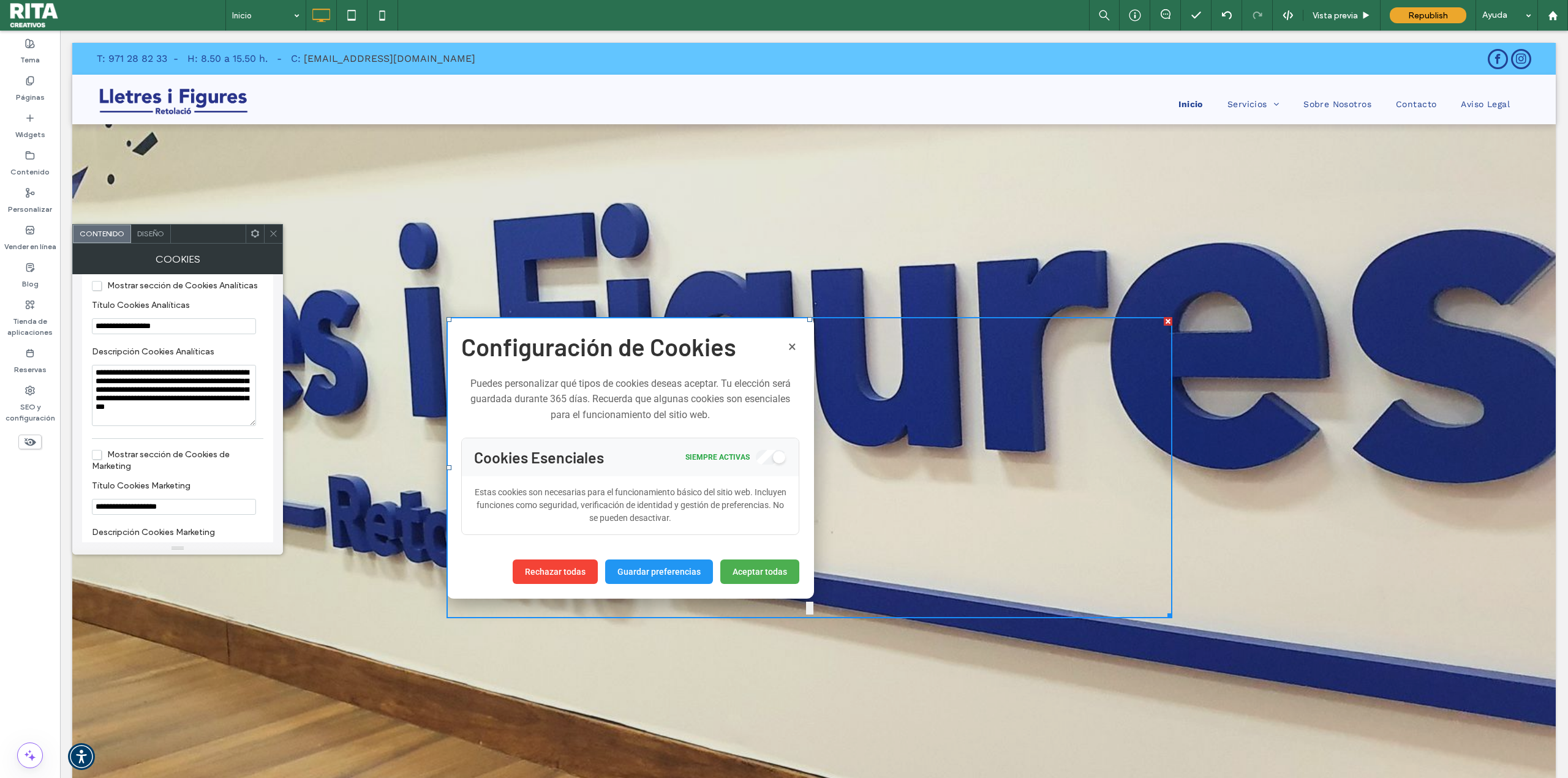
scroll to position [796, 0]
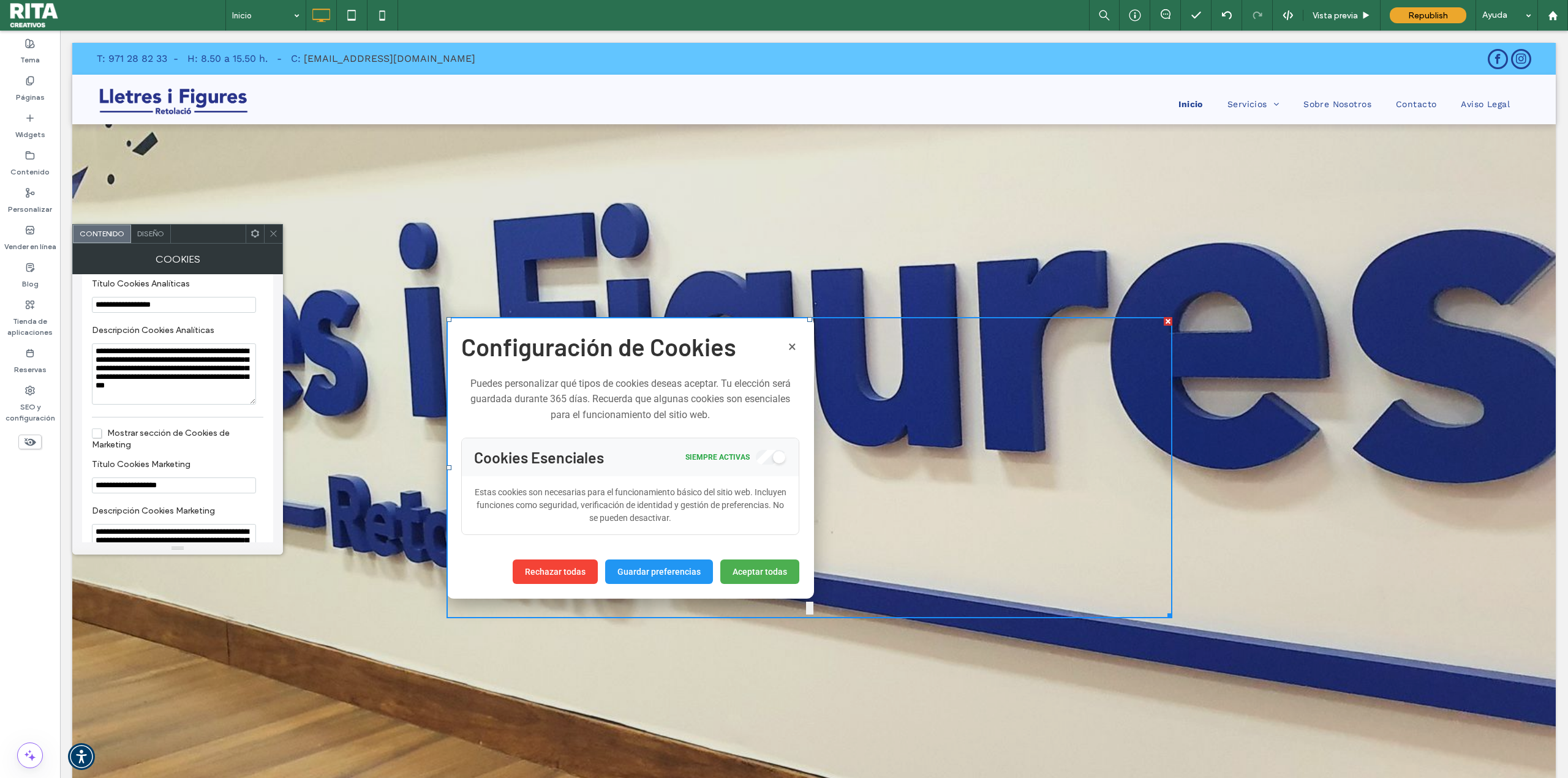
click at [272, 233] on icon at bounding box center [274, 234] width 9 height 9
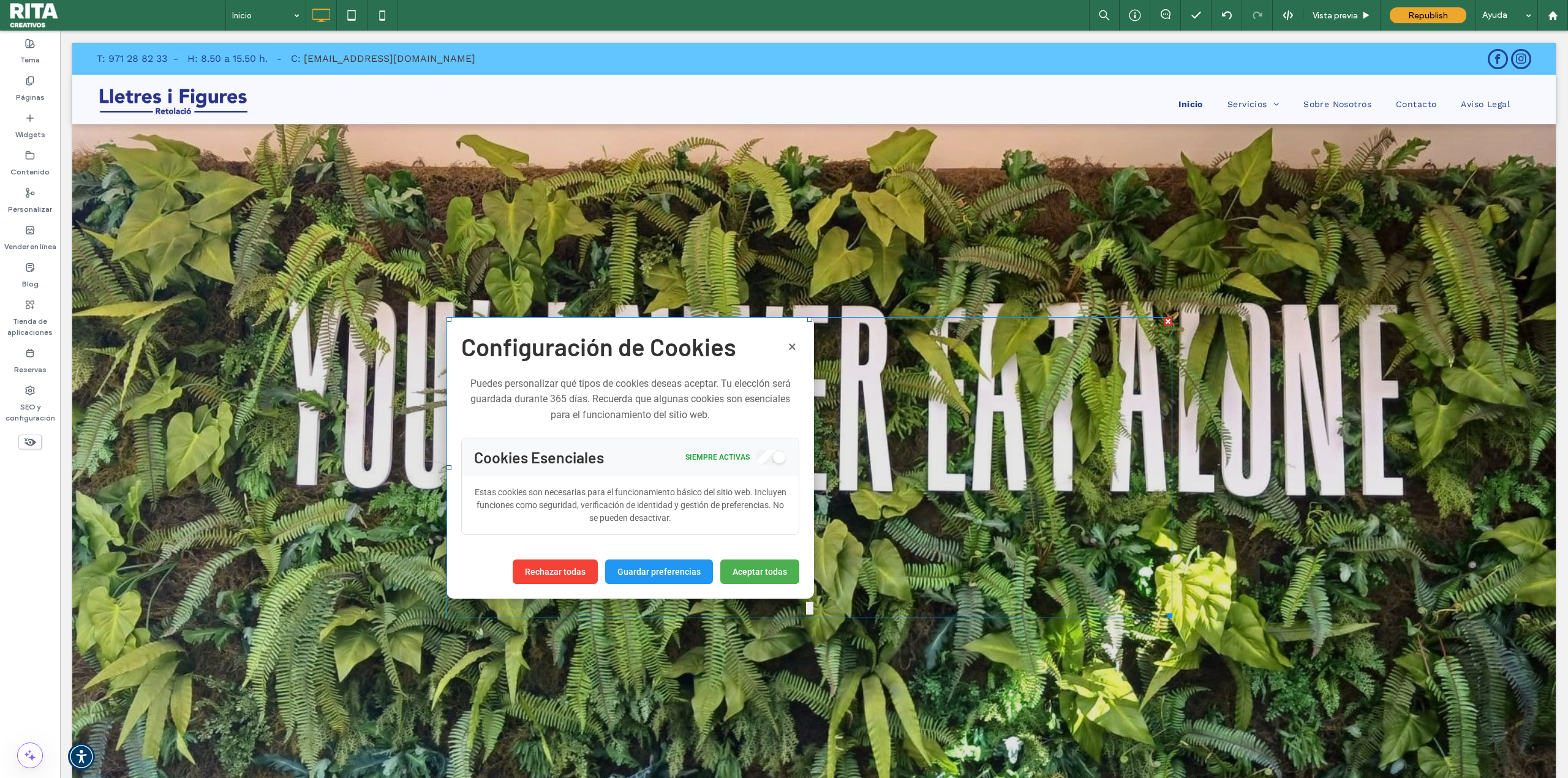
click at [777, 585] on span at bounding box center [810, 468] width 726 height 302
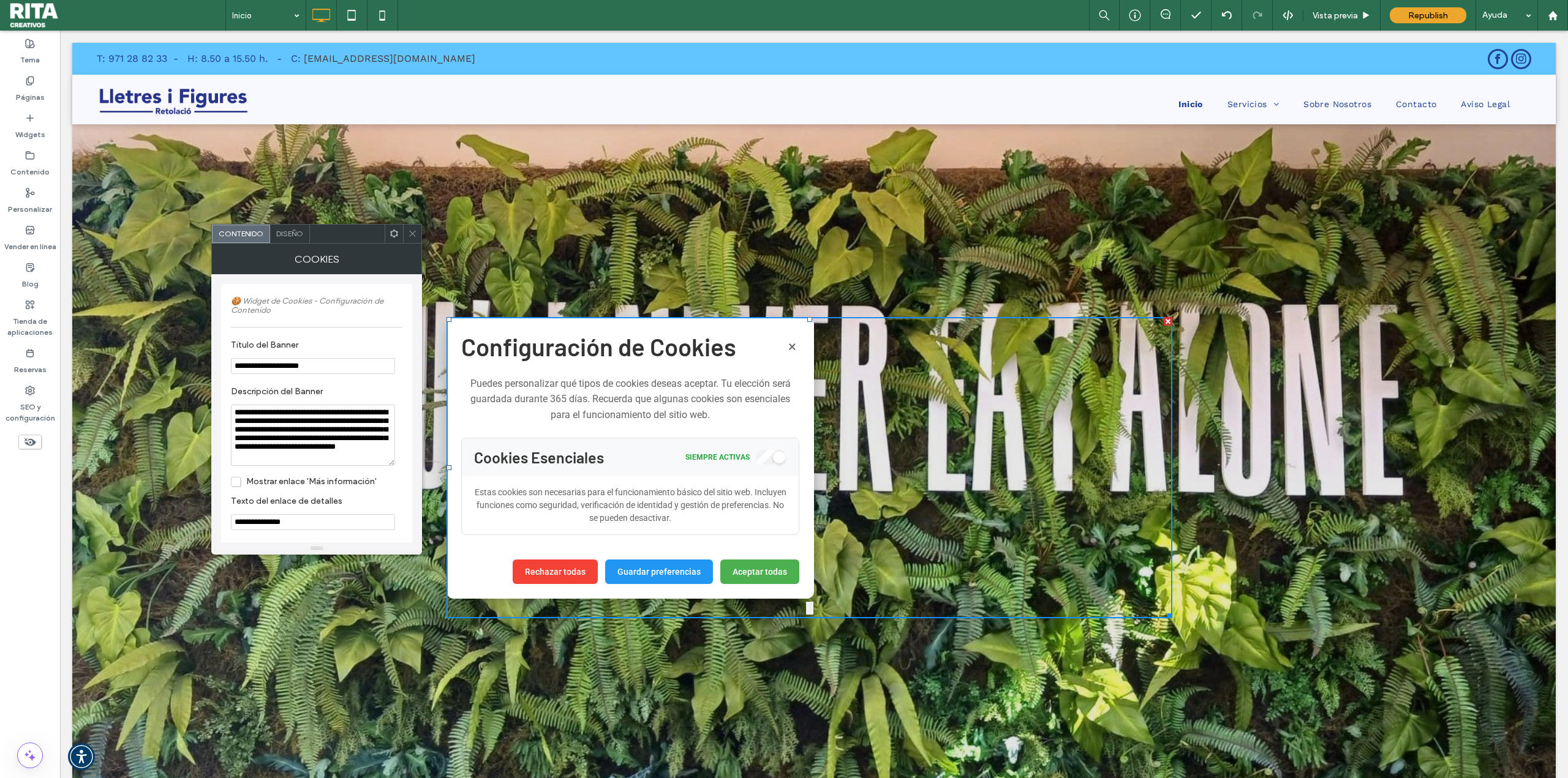
click at [775, 579] on button "Aceptar todas" at bounding box center [760, 571] width 79 height 24
click at [791, 348] on button "×" at bounding box center [791, 346] width 14 height 20
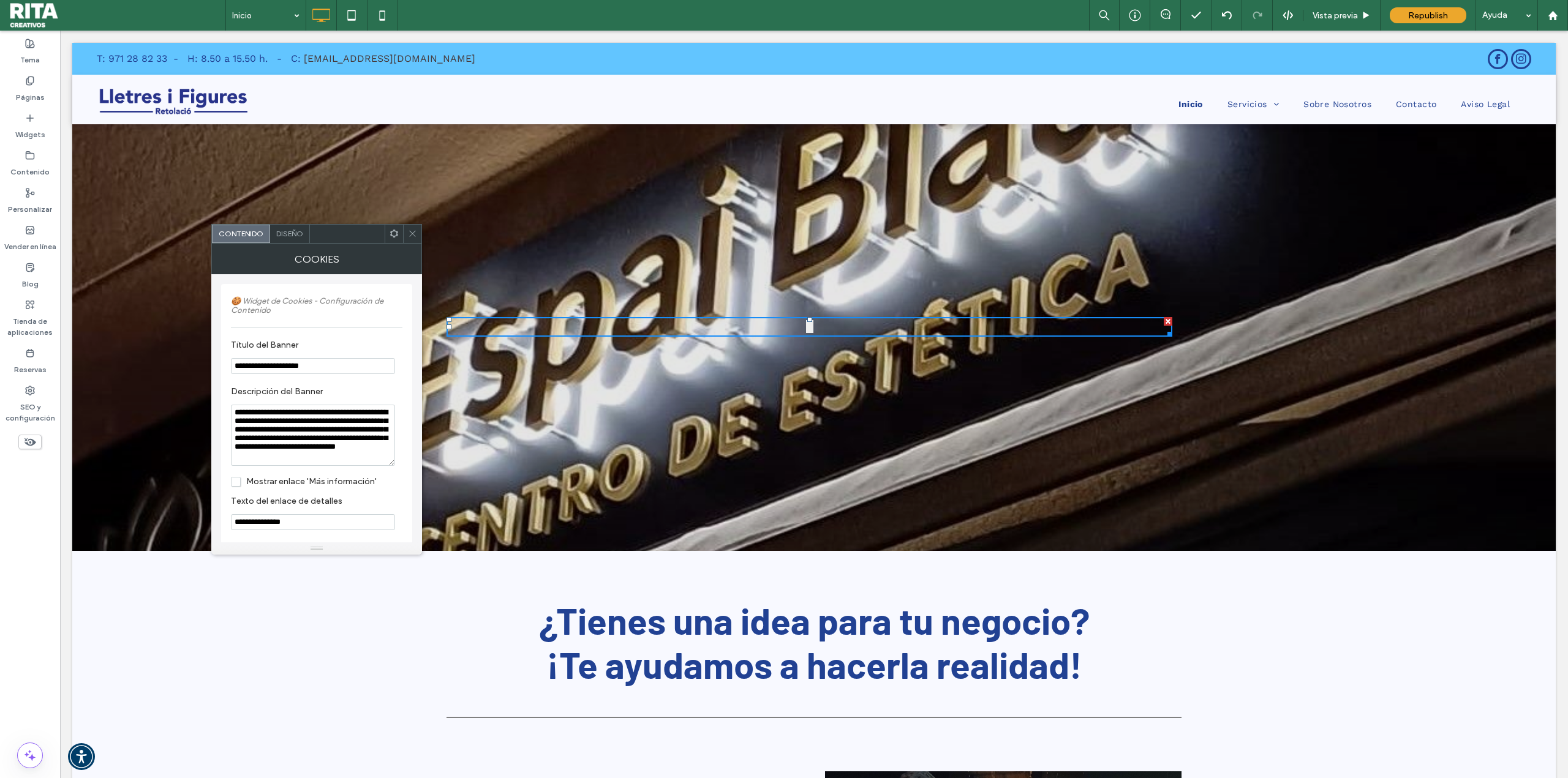
click at [415, 226] on span at bounding box center [412, 234] width 9 height 19
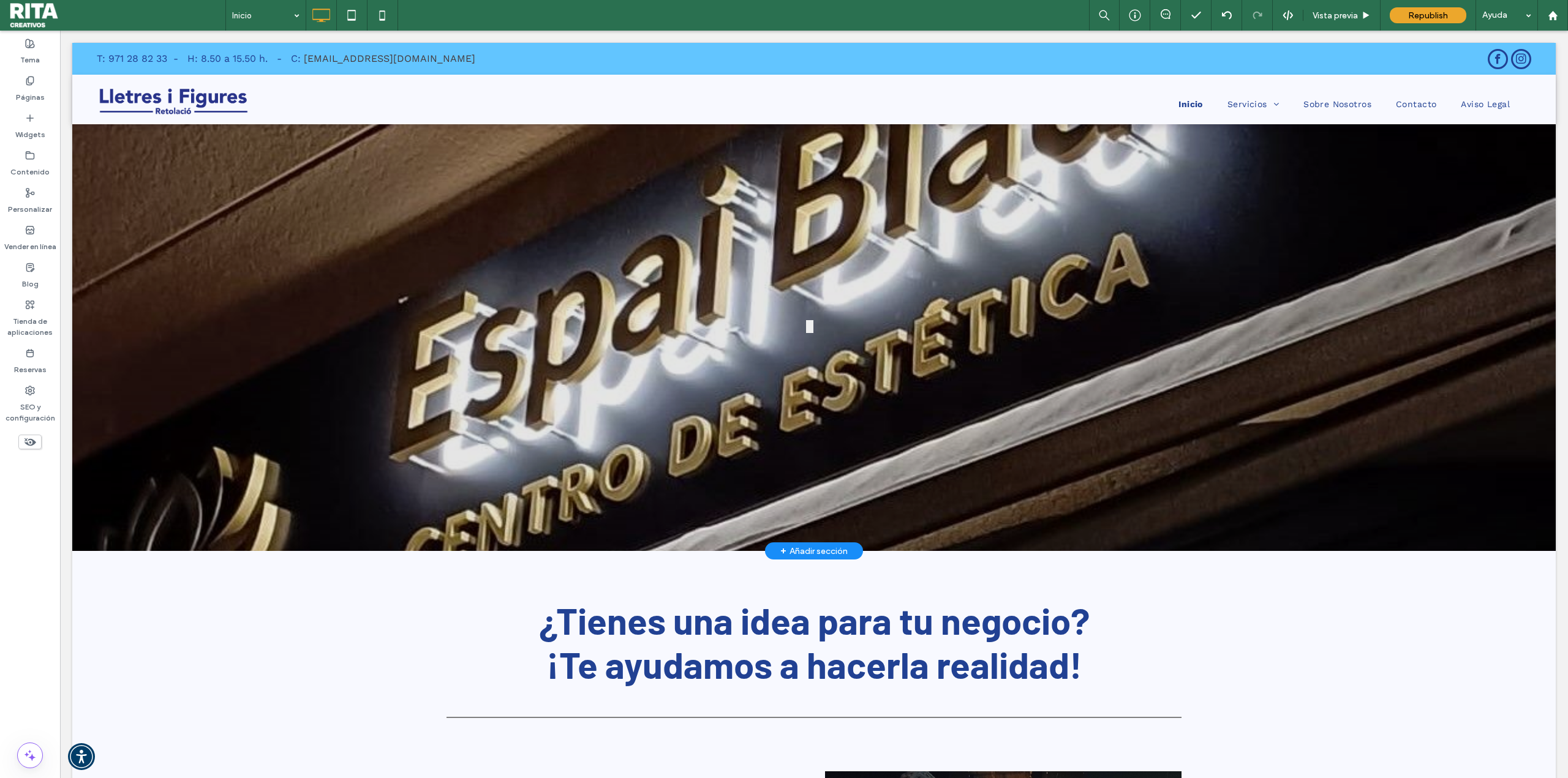
click at [746, 488] on div at bounding box center [814, 327] width 1483 height 449
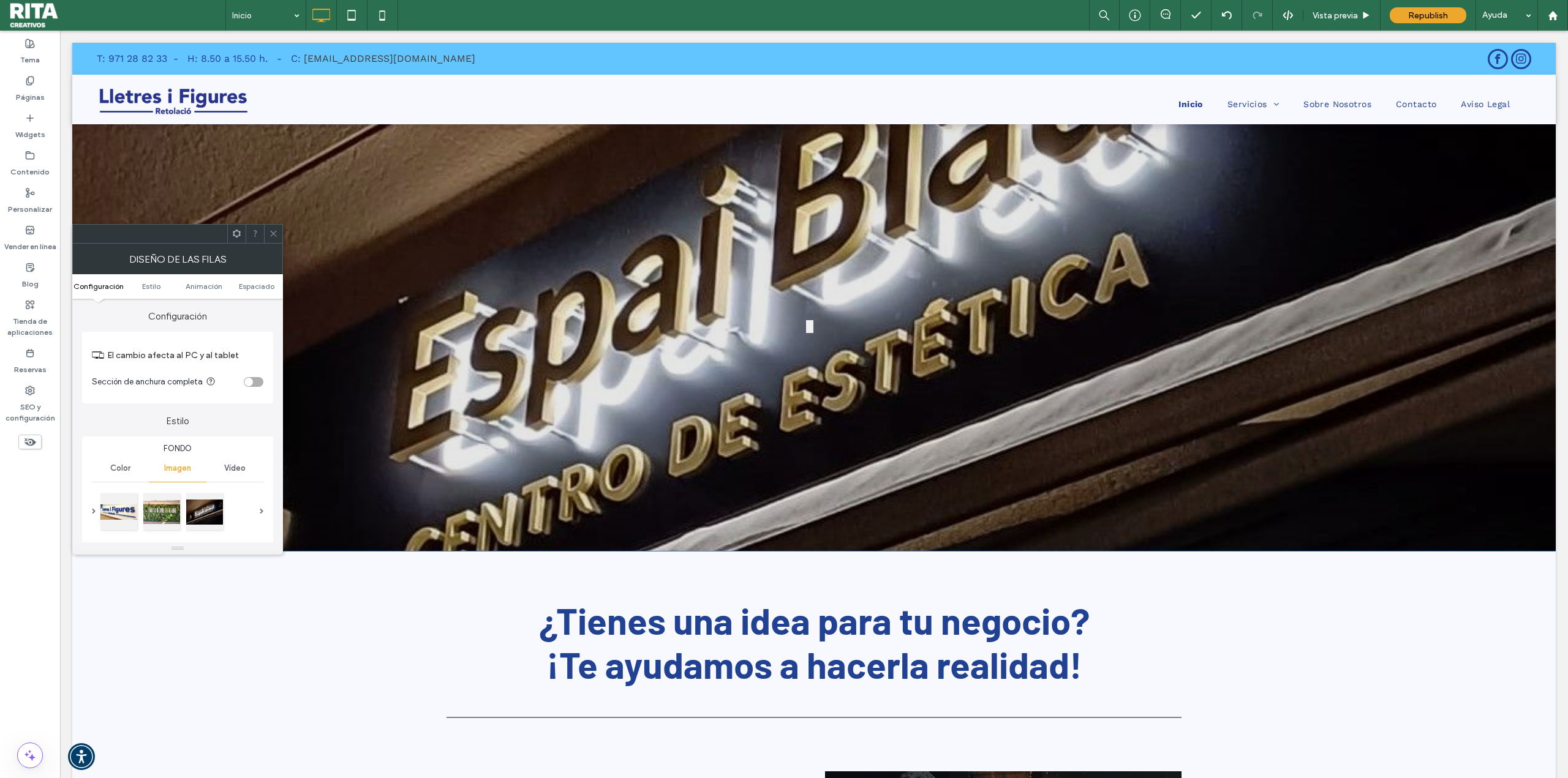
drag, startPoint x: 804, startPoint y: 323, endPoint x: 827, endPoint y: 369, distance: 51.4
click at [827, 369] on div "🍪 Utilizamos cookies Utilizamos cookies para mejorar tu experiencia en nuestro …" at bounding box center [814, 327] width 735 height 142
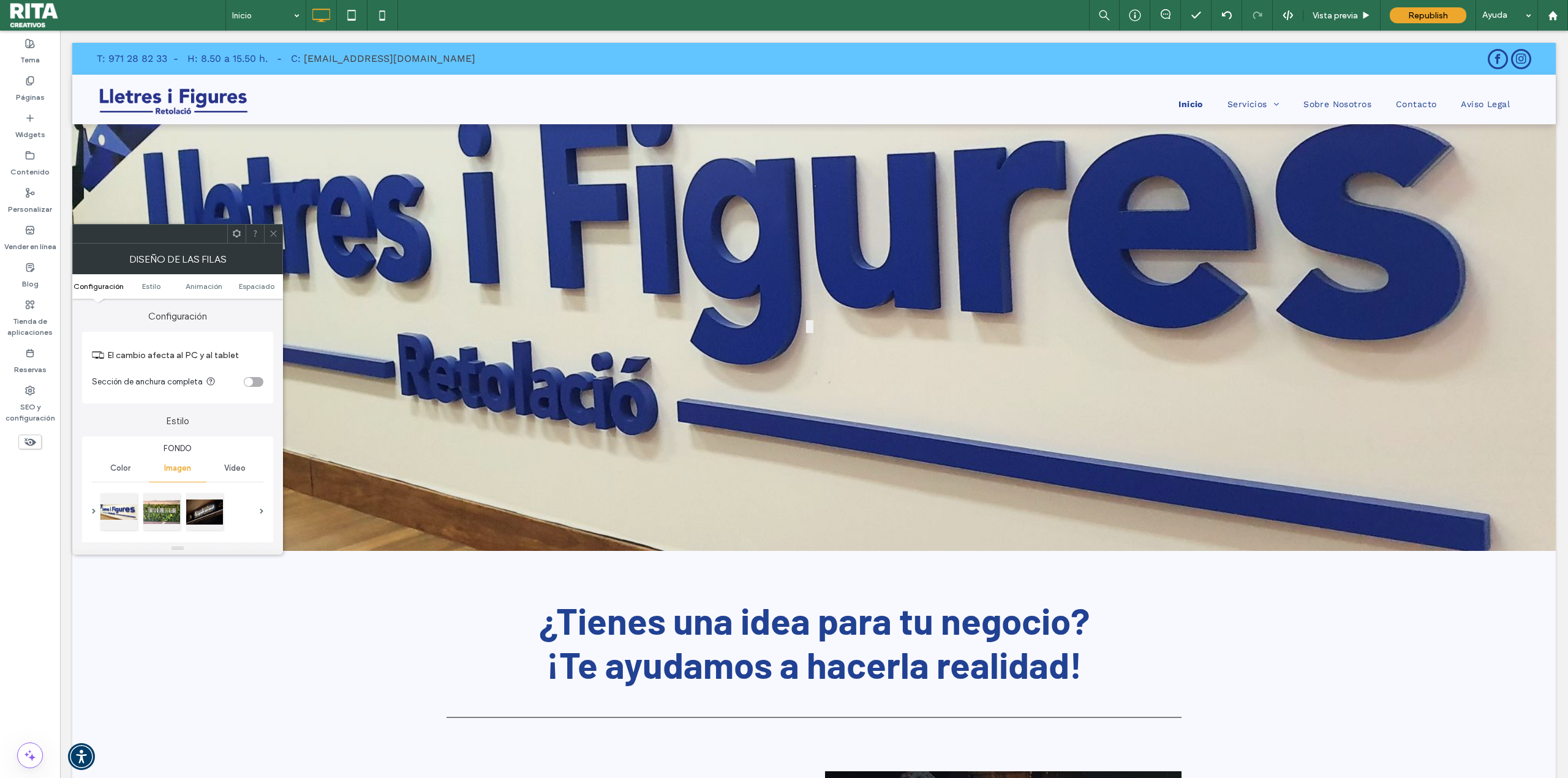
click at [273, 239] on span at bounding box center [274, 234] width 9 height 19
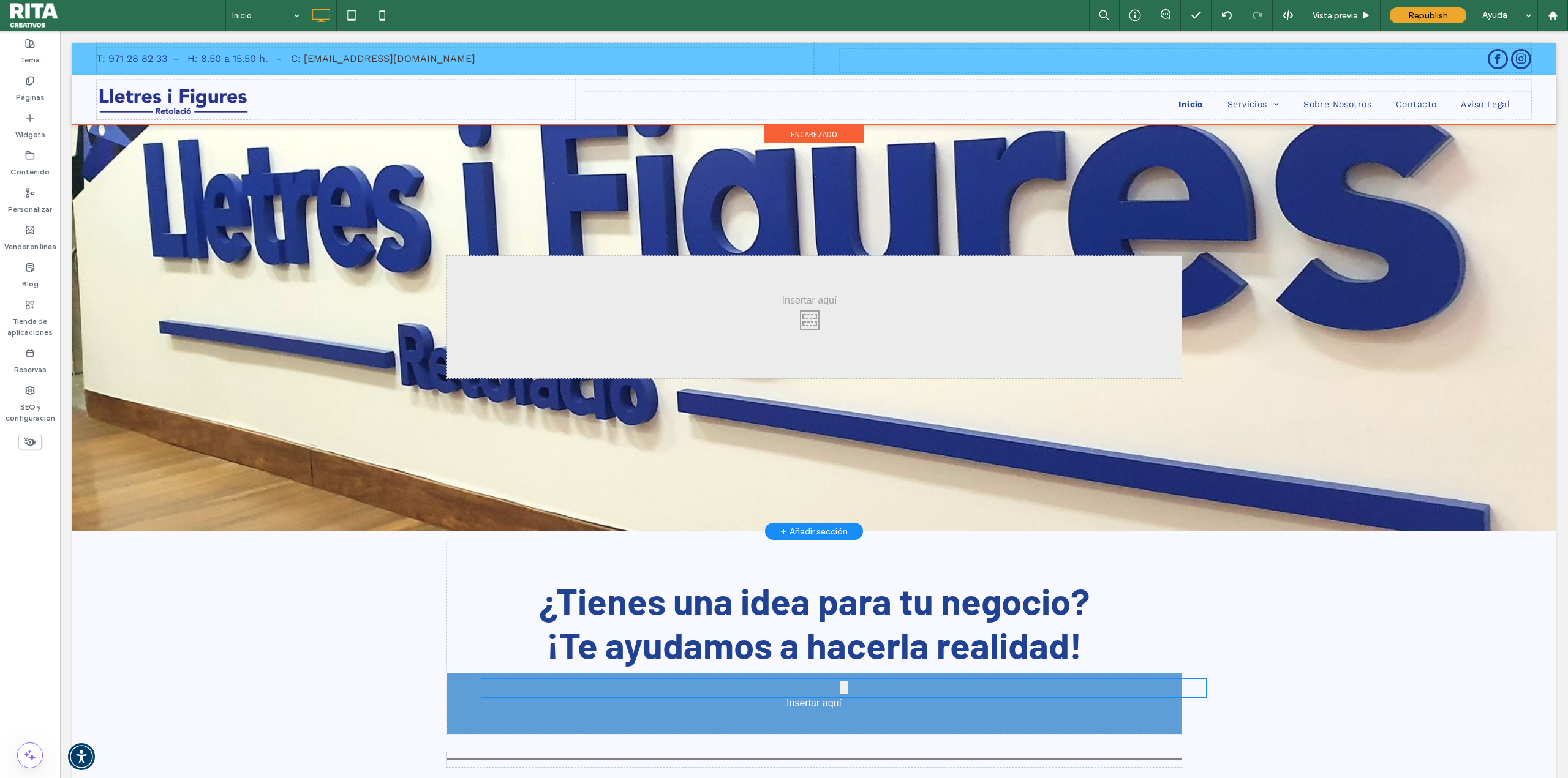
drag, startPoint x: 808, startPoint y: 322, endPoint x: 902, endPoint y: 714, distance: 403.1
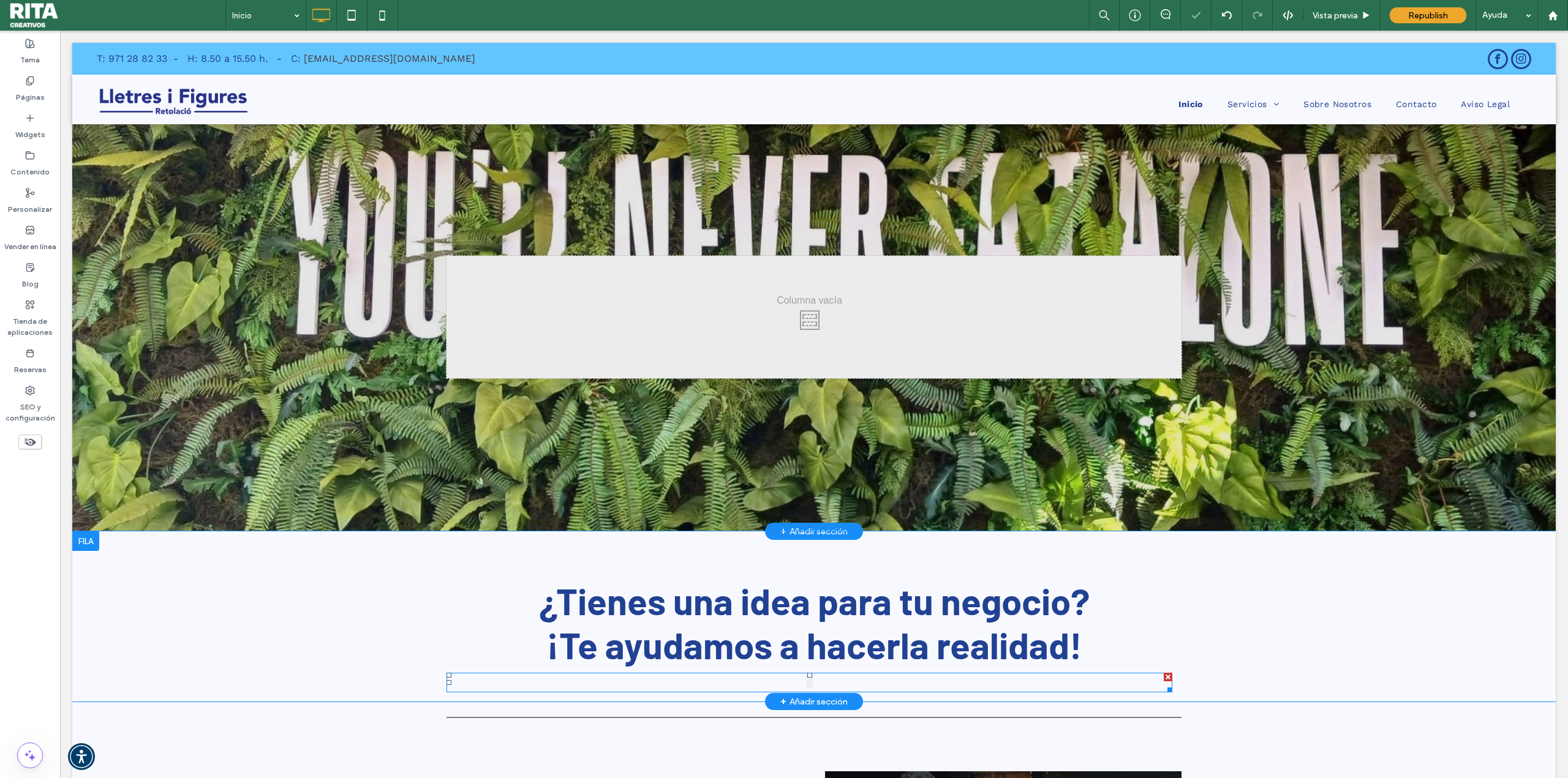
click at [798, 684] on span at bounding box center [810, 682] width 726 height 20
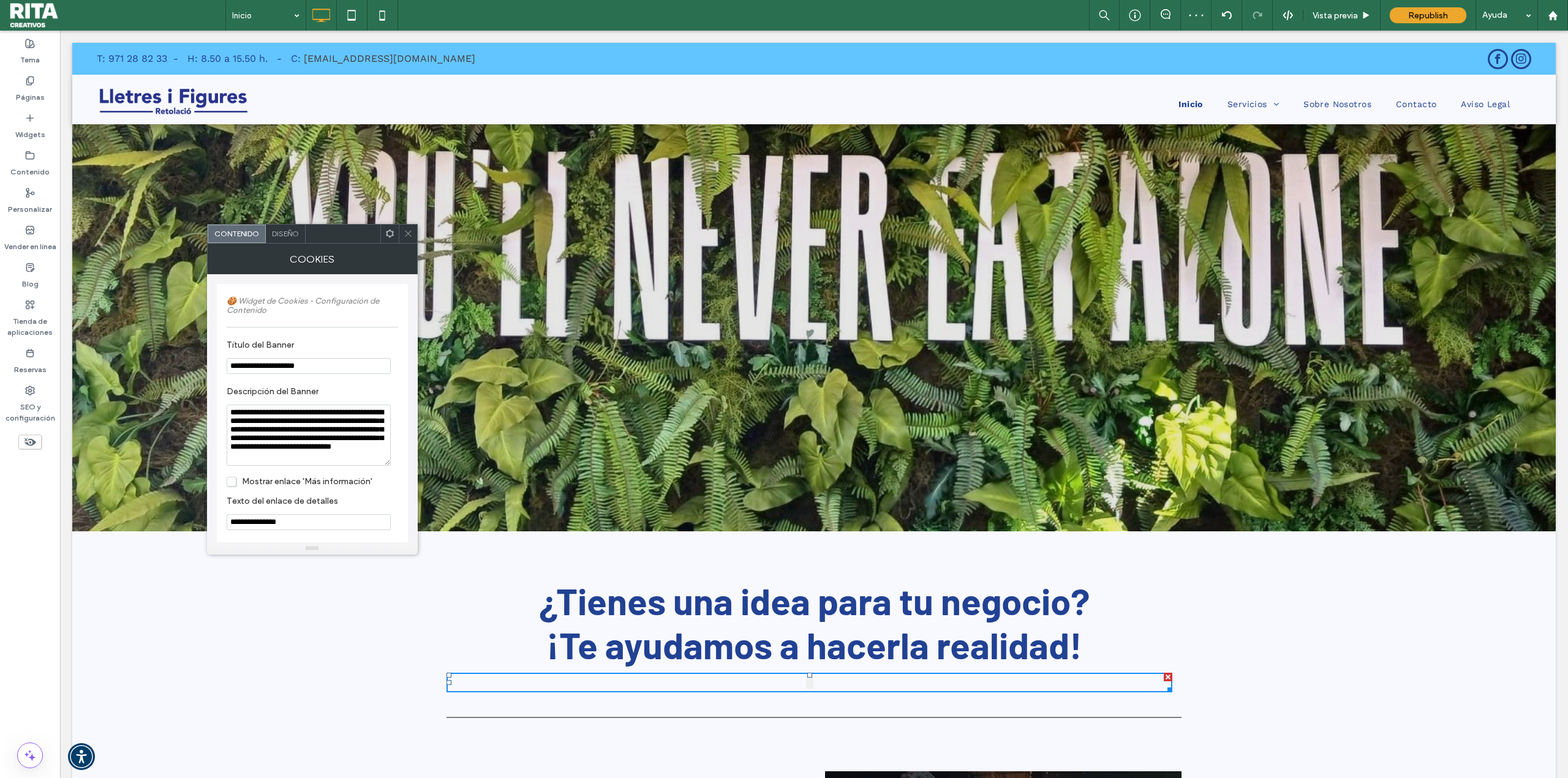
click at [406, 241] on span at bounding box center [409, 234] width 9 height 19
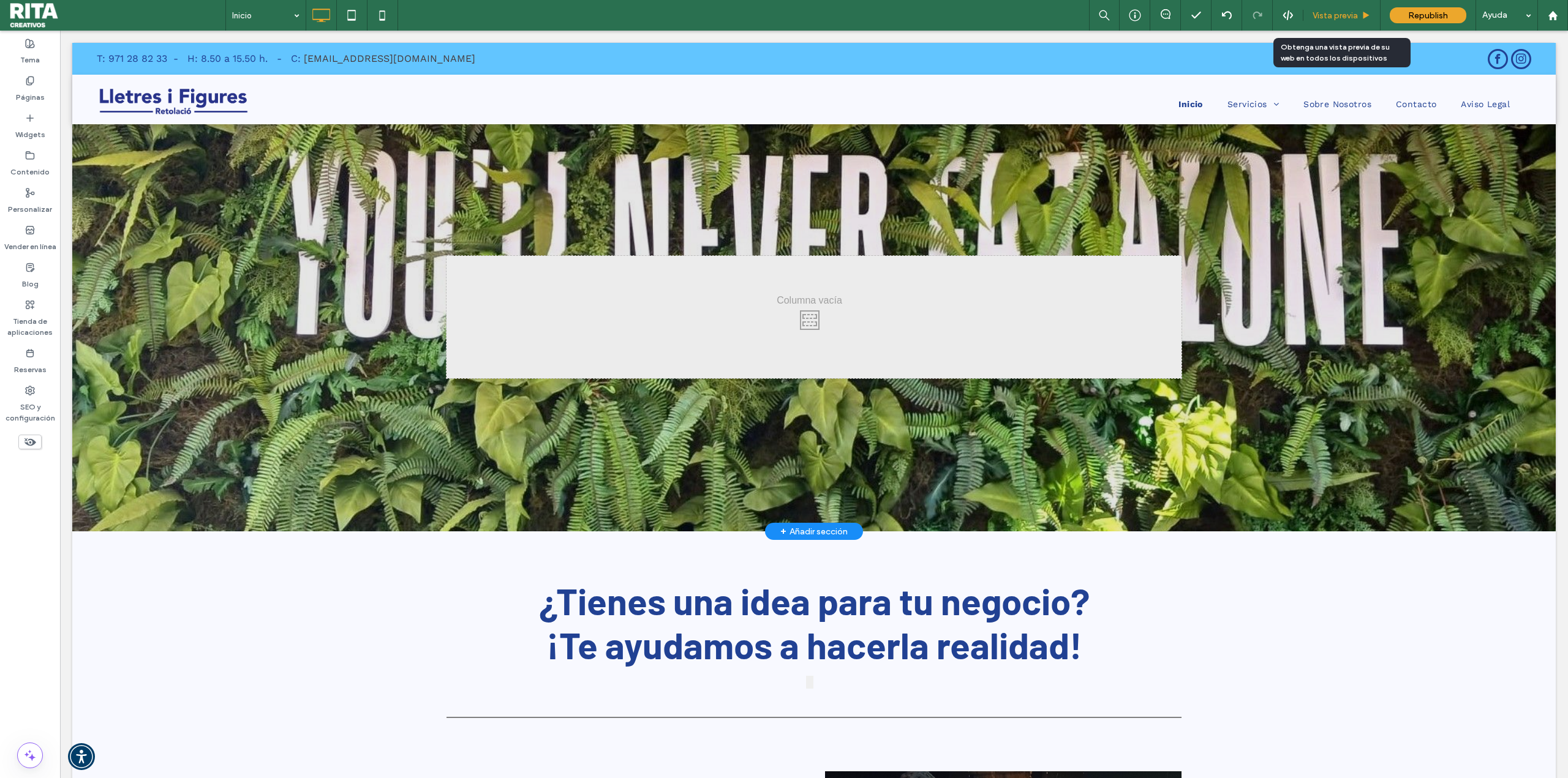
click at [1337, 13] on span "Vista previa" at bounding box center [1335, 15] width 46 height 10
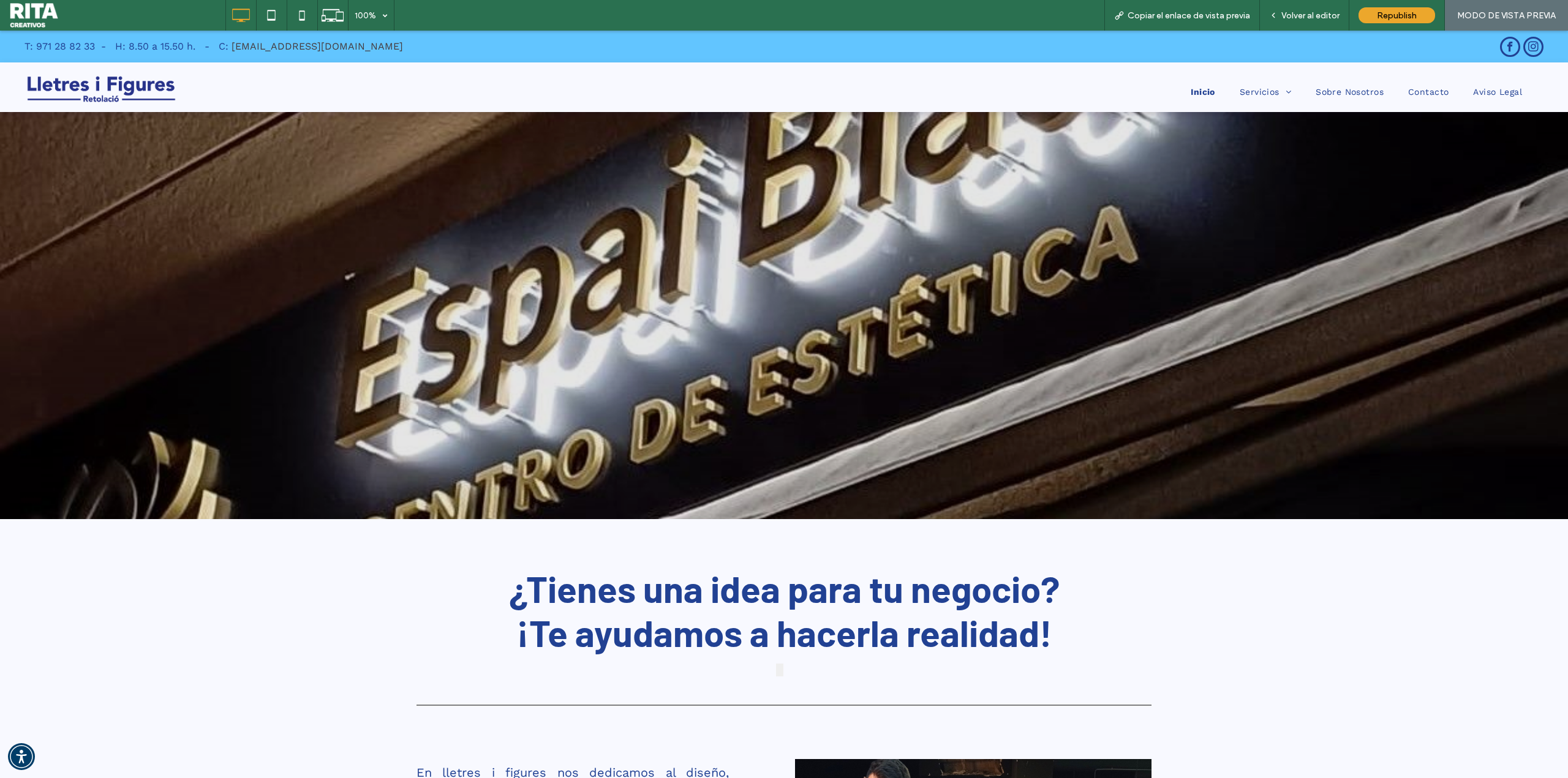
click at [777, 672] on button at bounding box center [780, 670] width 7 height 13
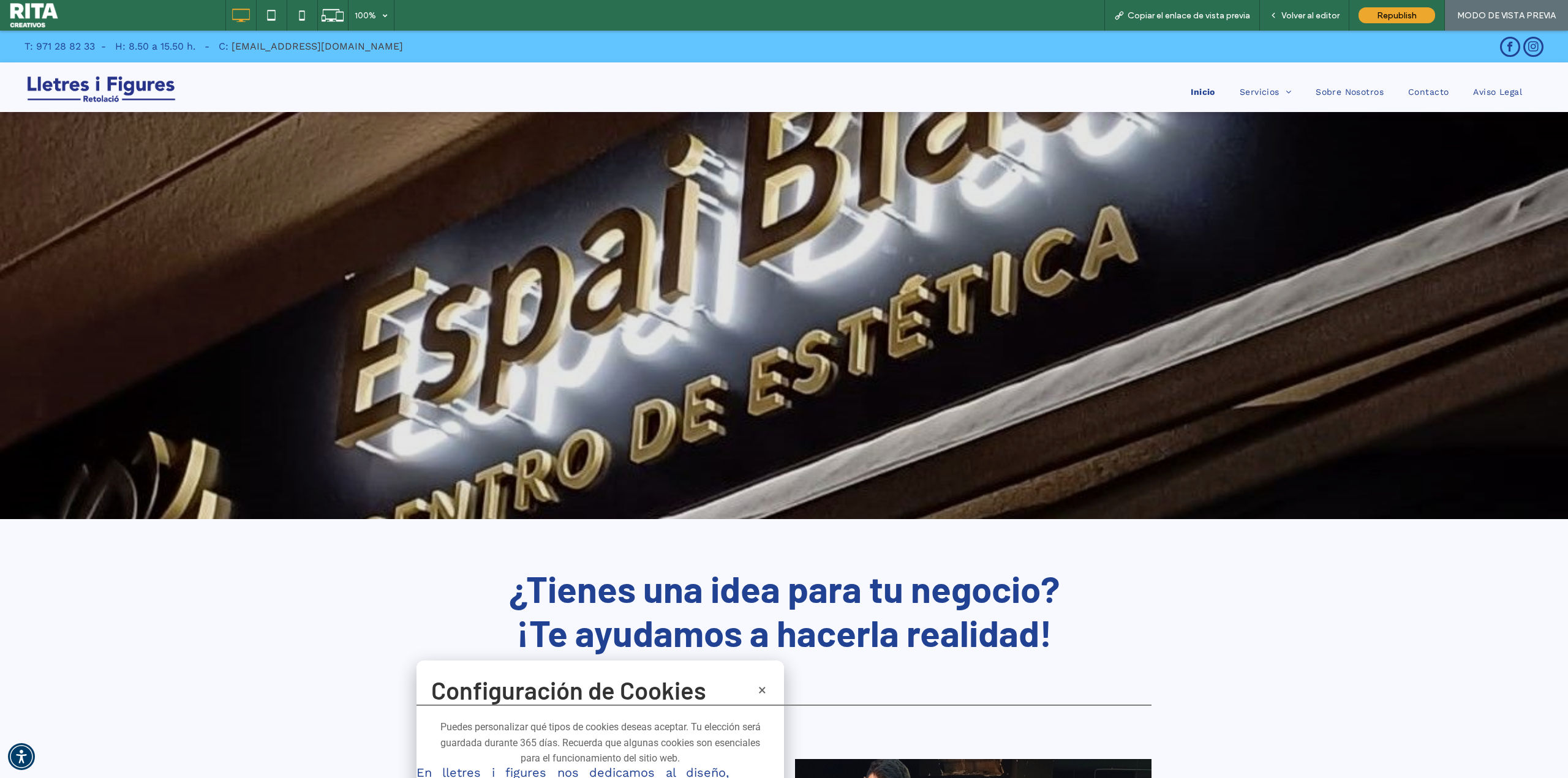
click at [760, 692] on div "Click To Paste Fila + Añadir sección" at bounding box center [784, 706] width 1568 height 34
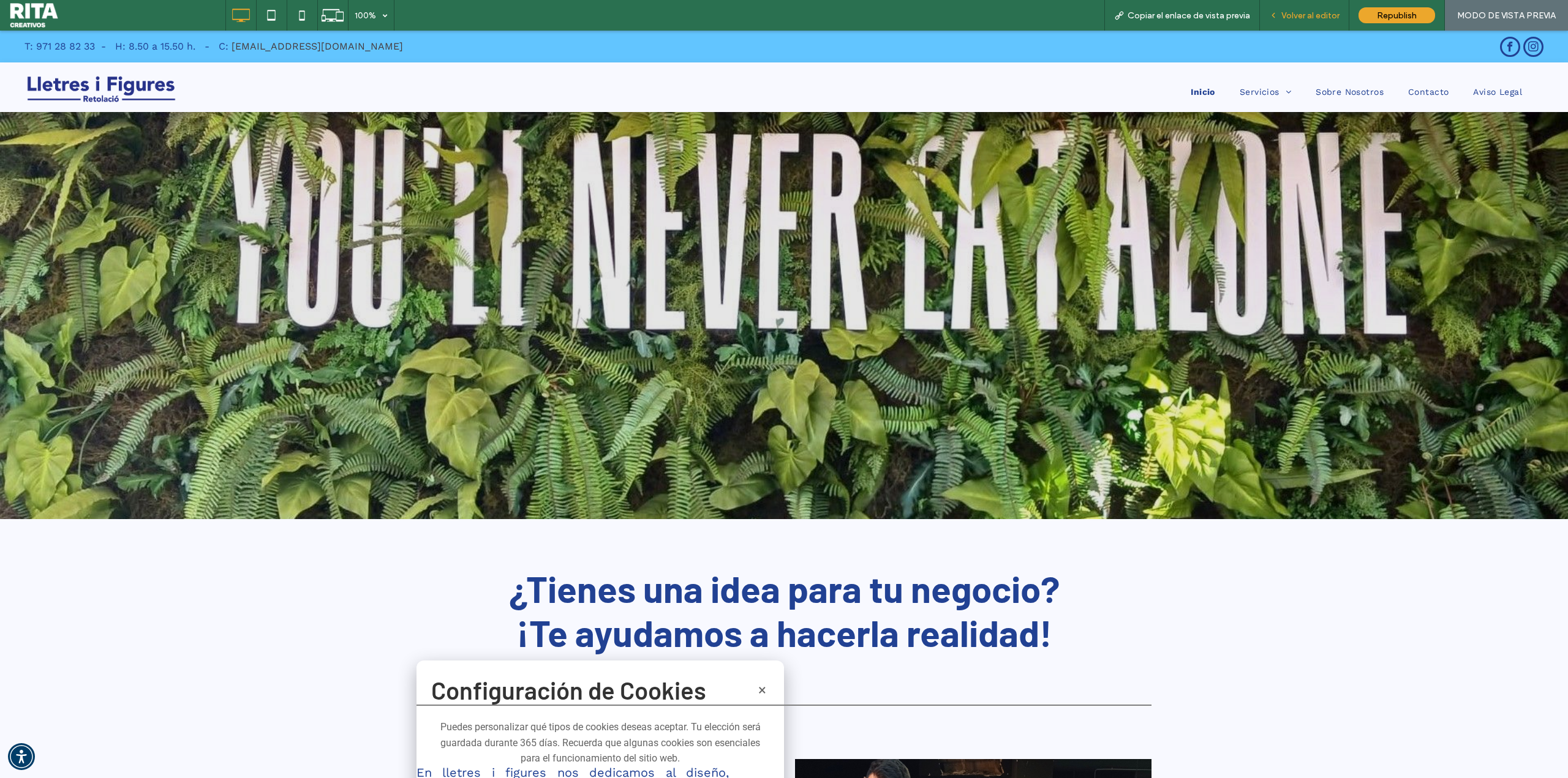
click at [1327, 17] on span "Volver al editor" at bounding box center [1310, 15] width 59 height 10
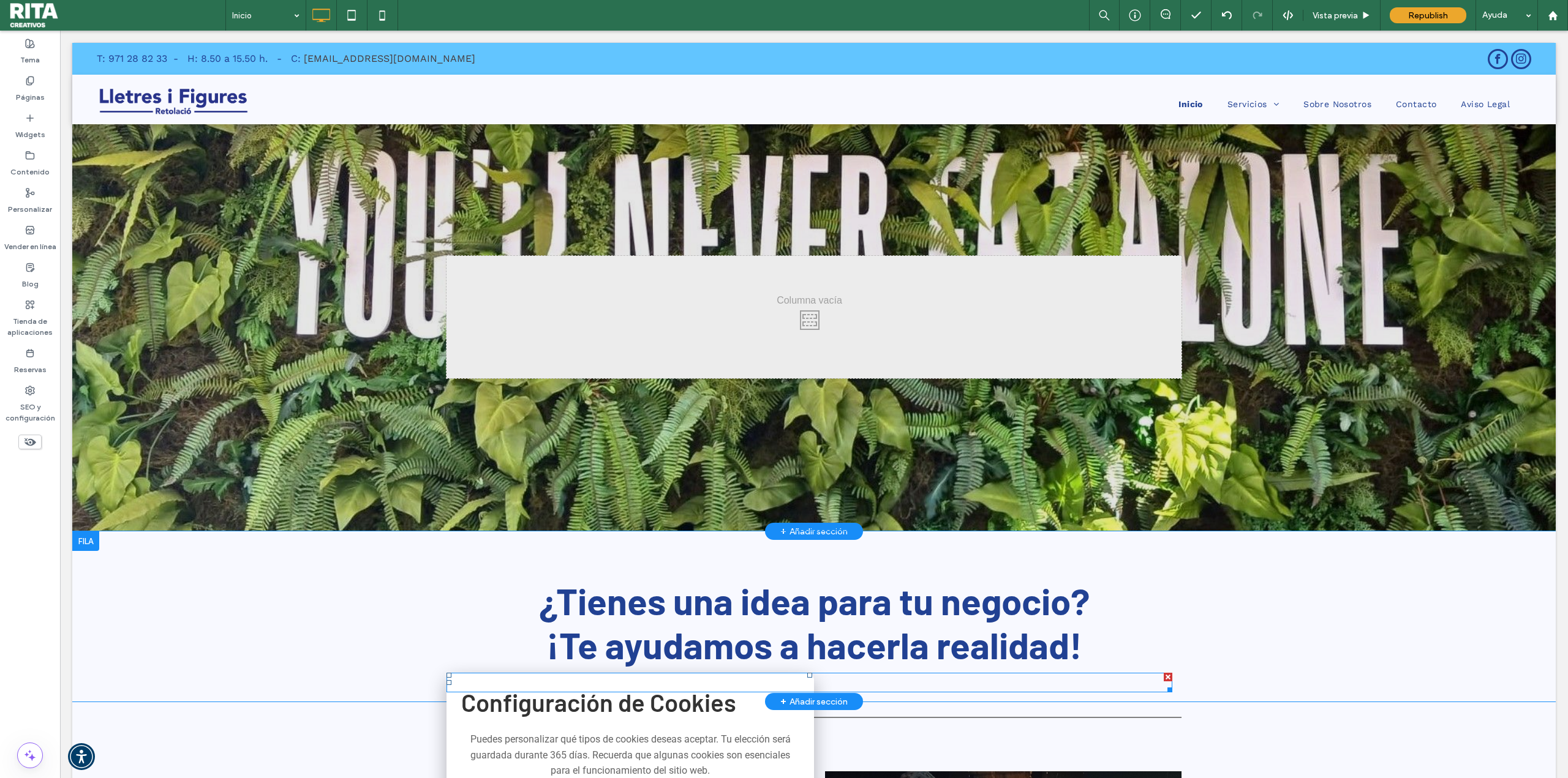
click at [726, 674] on span at bounding box center [810, 682] width 726 height 20
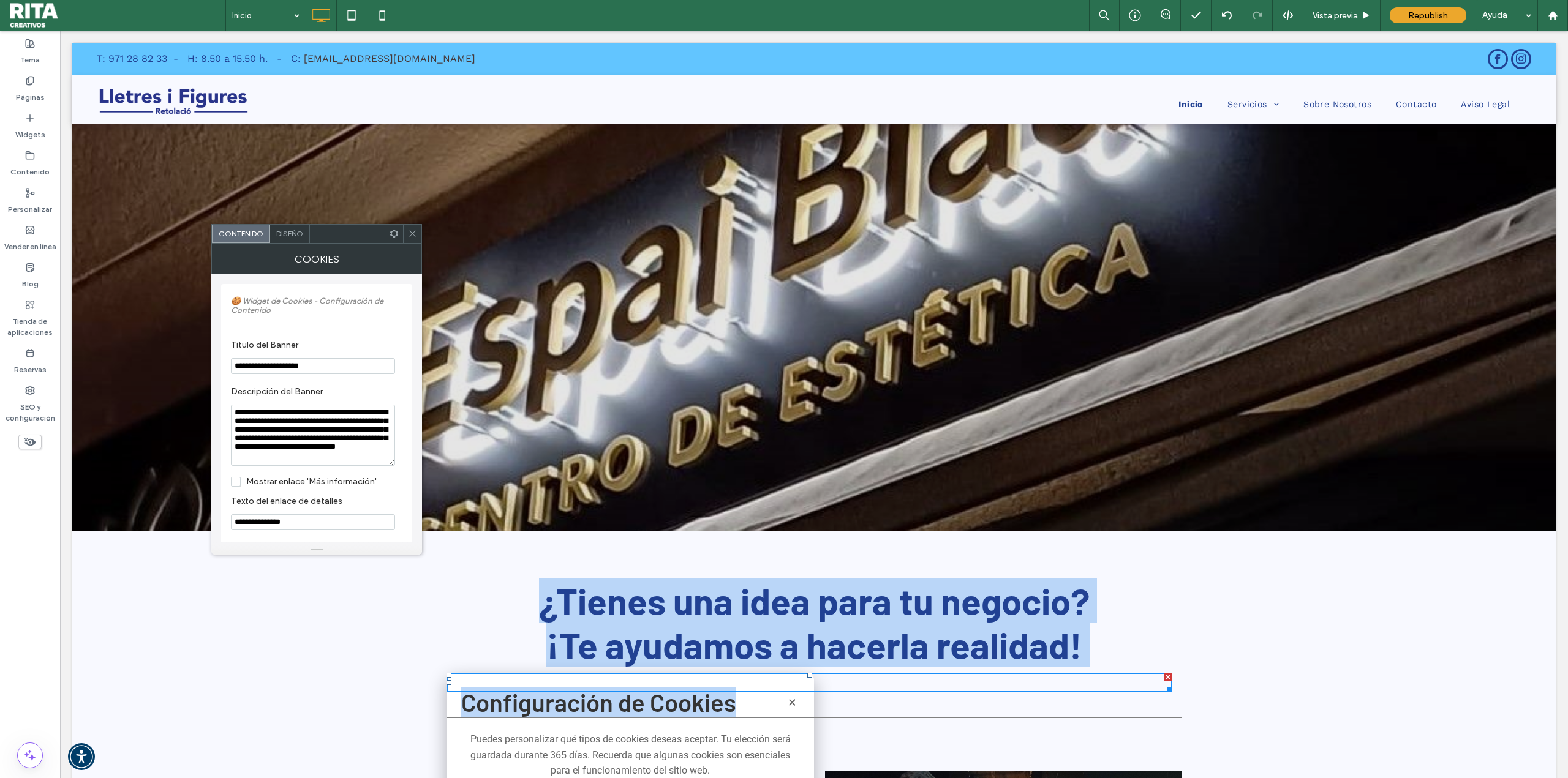
drag, startPoint x: 737, startPoint y: 681, endPoint x: 778, endPoint y: 425, distance: 259.3
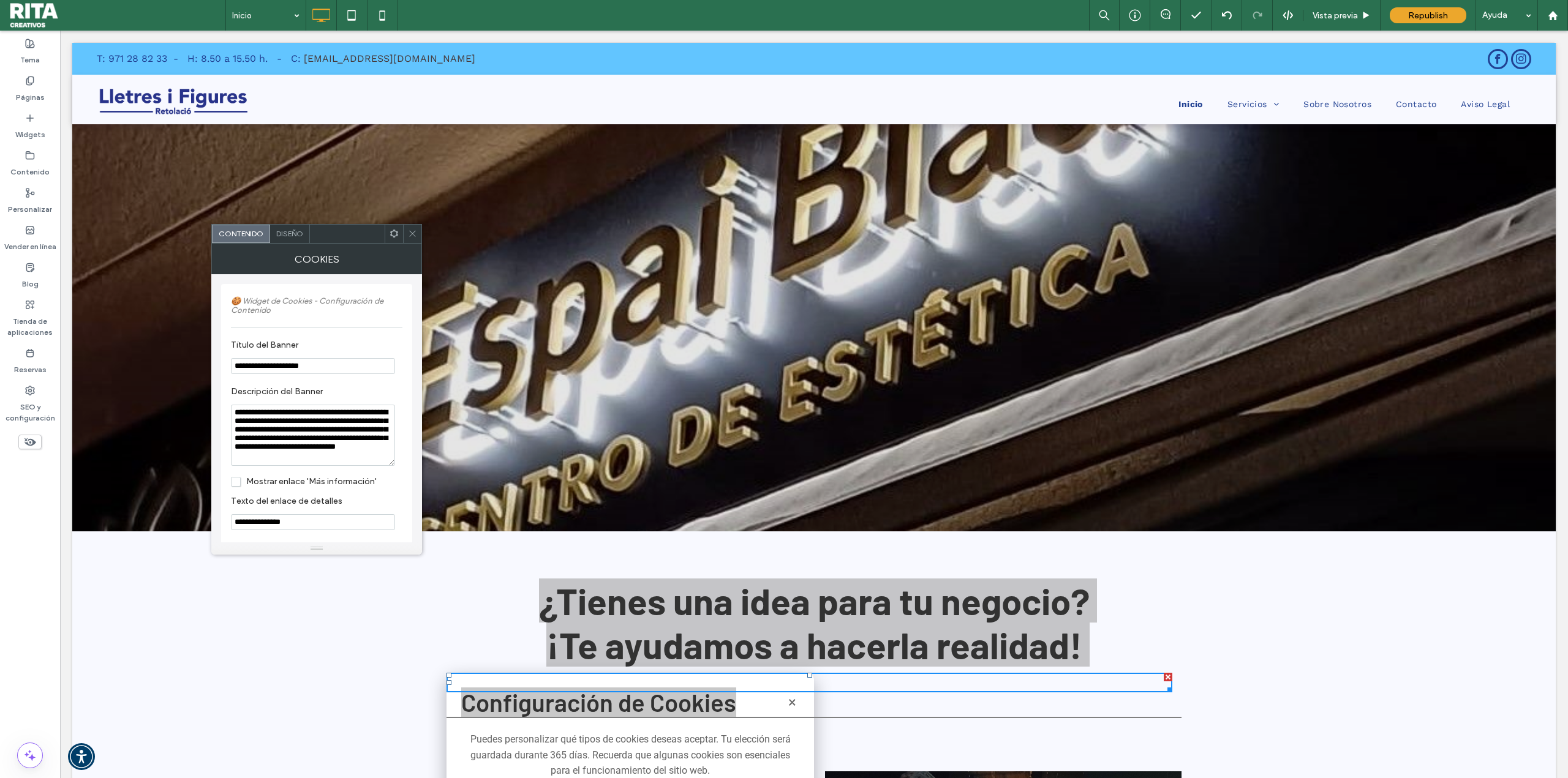
click at [414, 235] on icon at bounding box center [412, 234] width 9 height 9
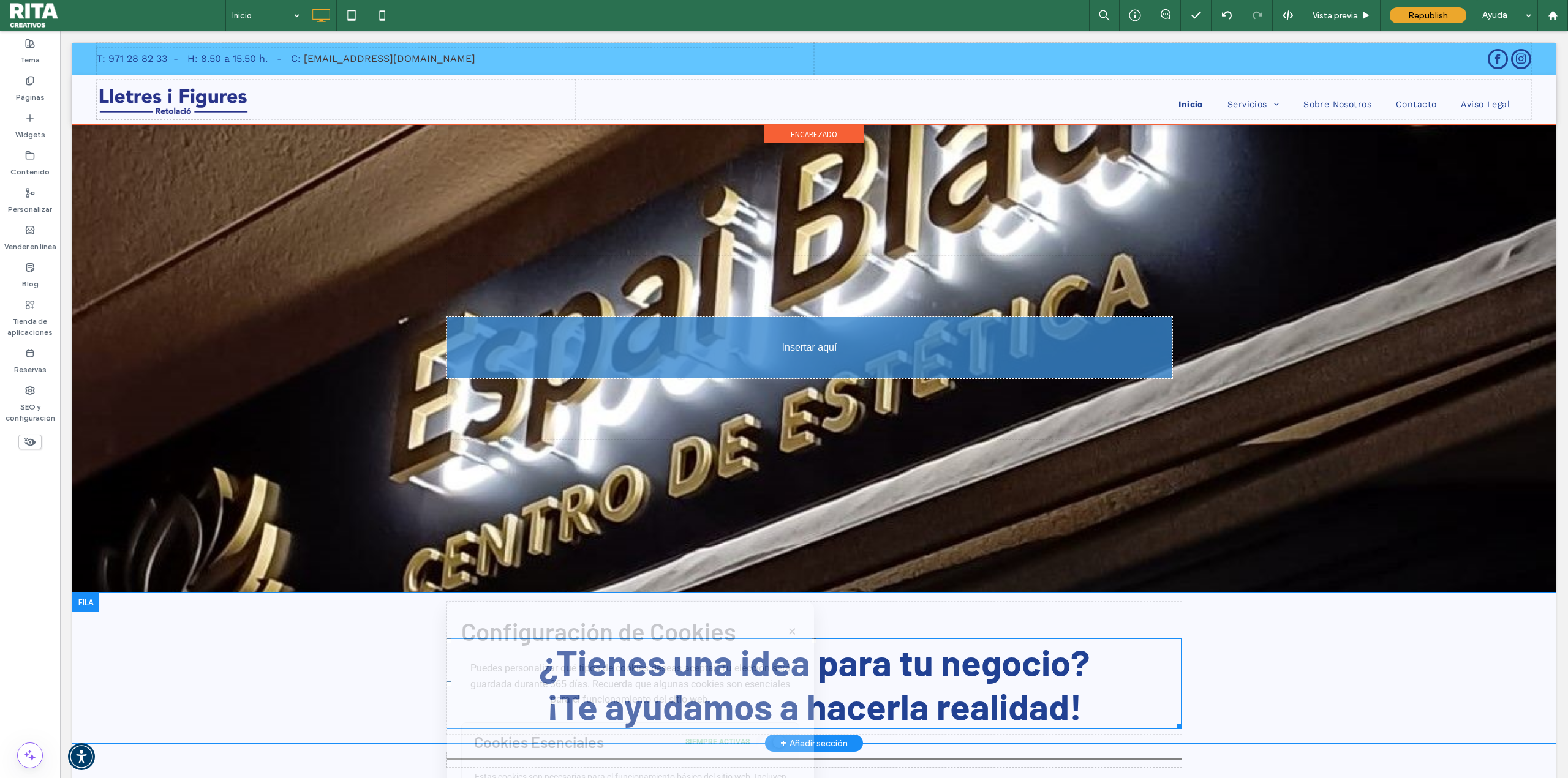
drag, startPoint x: 771, startPoint y: 677, endPoint x: 748, endPoint y: 340, distance: 337.8
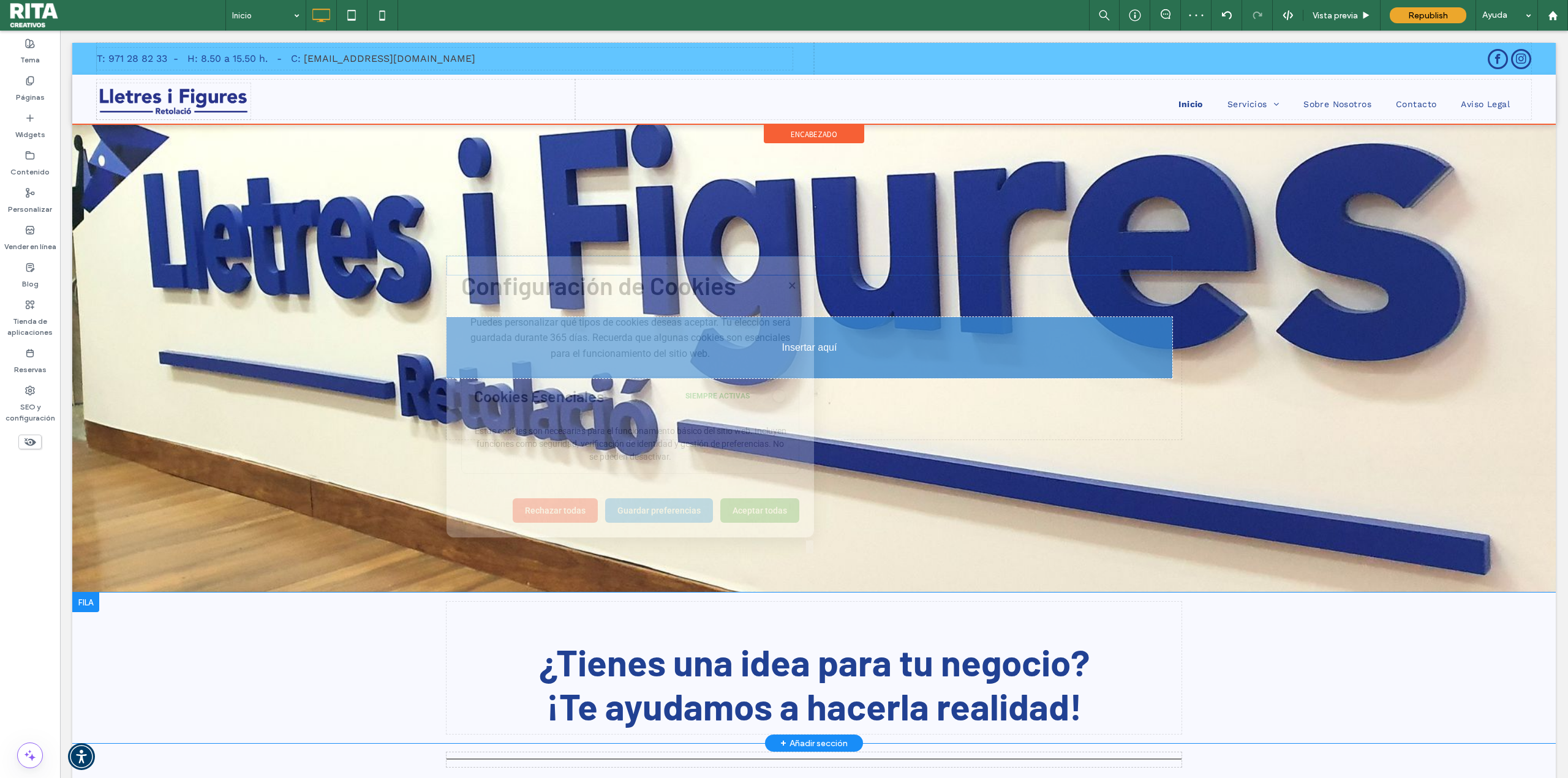
drag, startPoint x: 851, startPoint y: 327, endPoint x: 855, endPoint y: 334, distance: 8.1
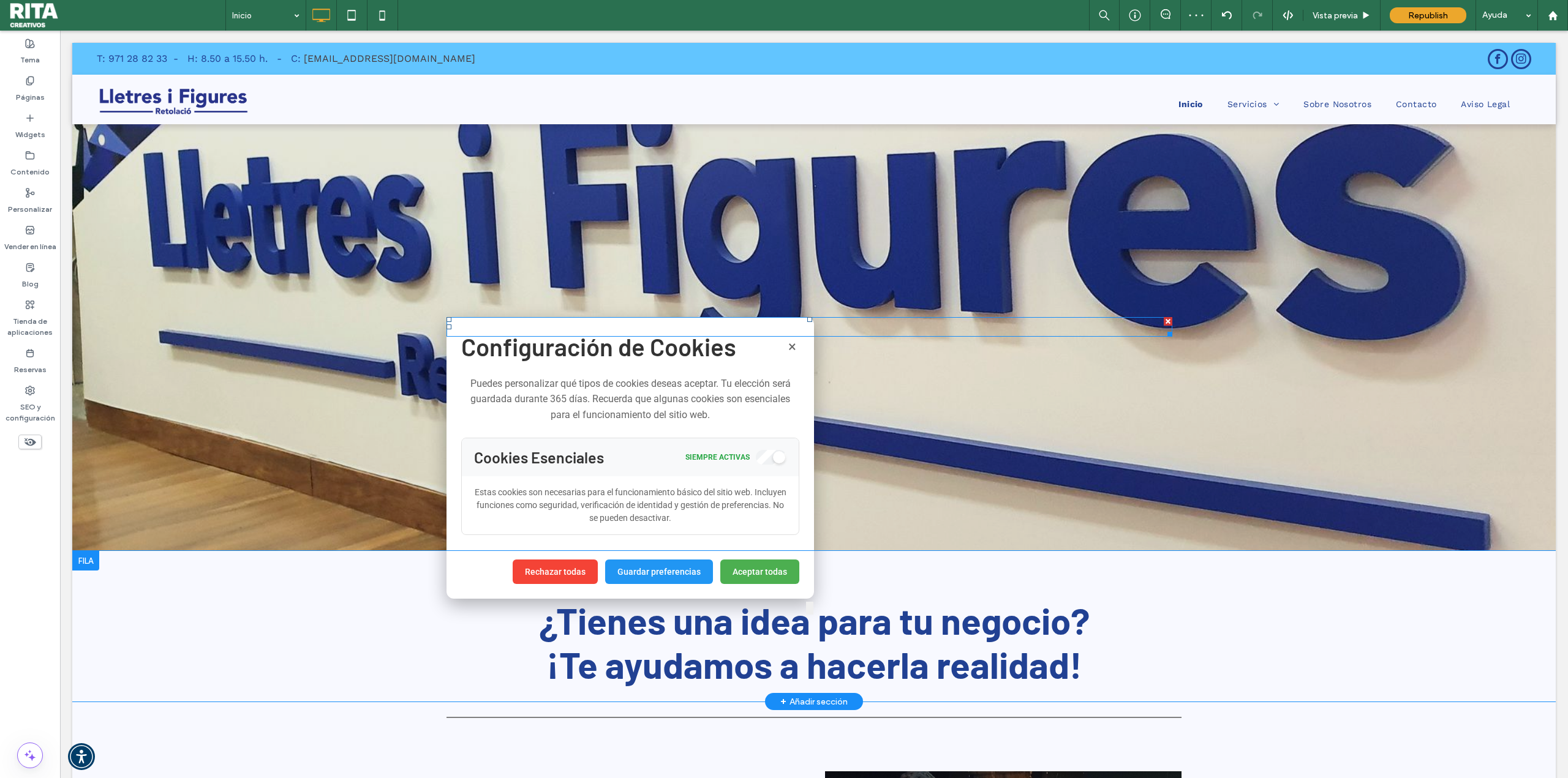
click at [791, 344] on button "×" at bounding box center [791, 346] width 14 height 20
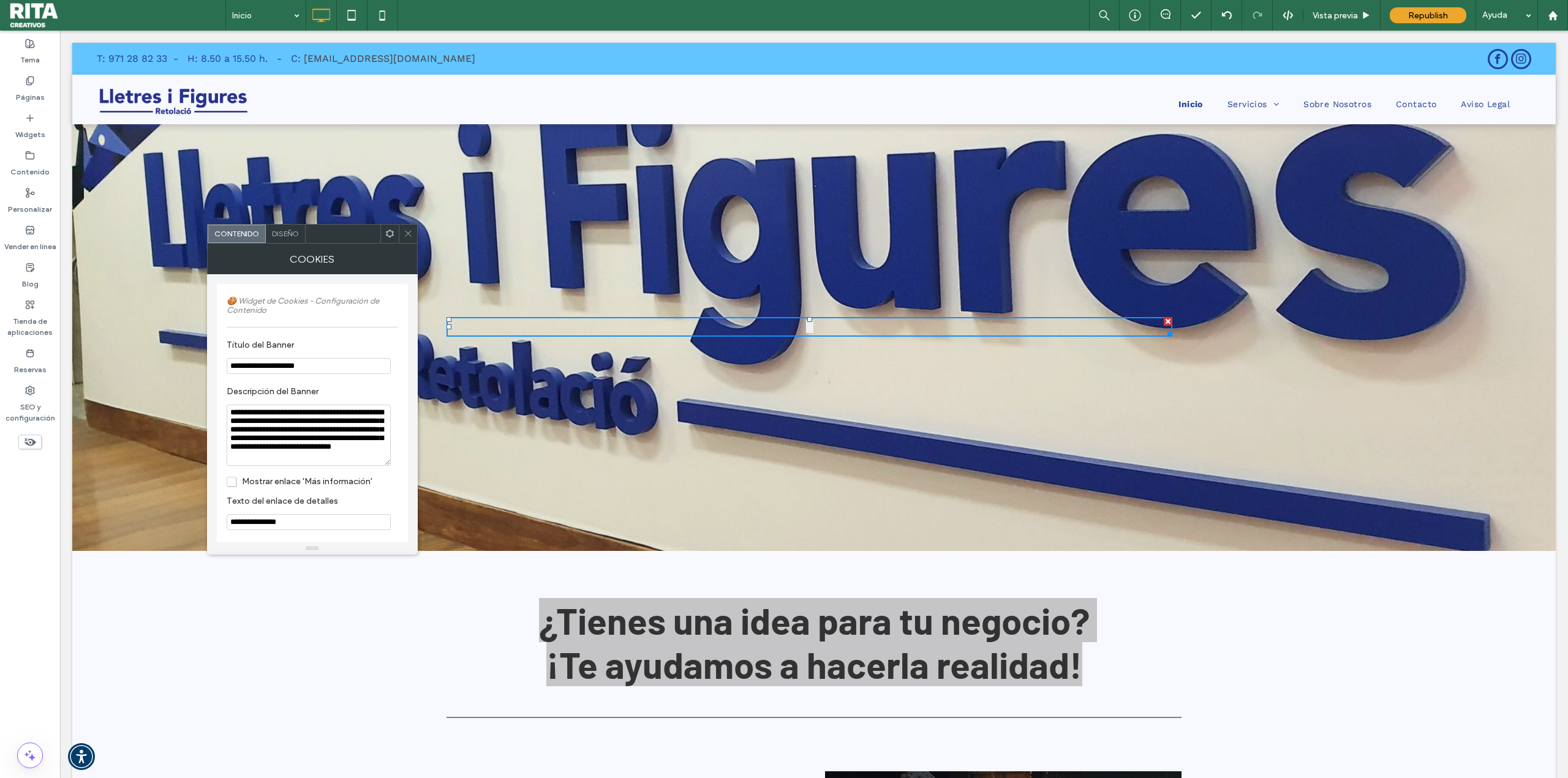
click at [411, 229] on icon at bounding box center [409, 234] width 9 height 9
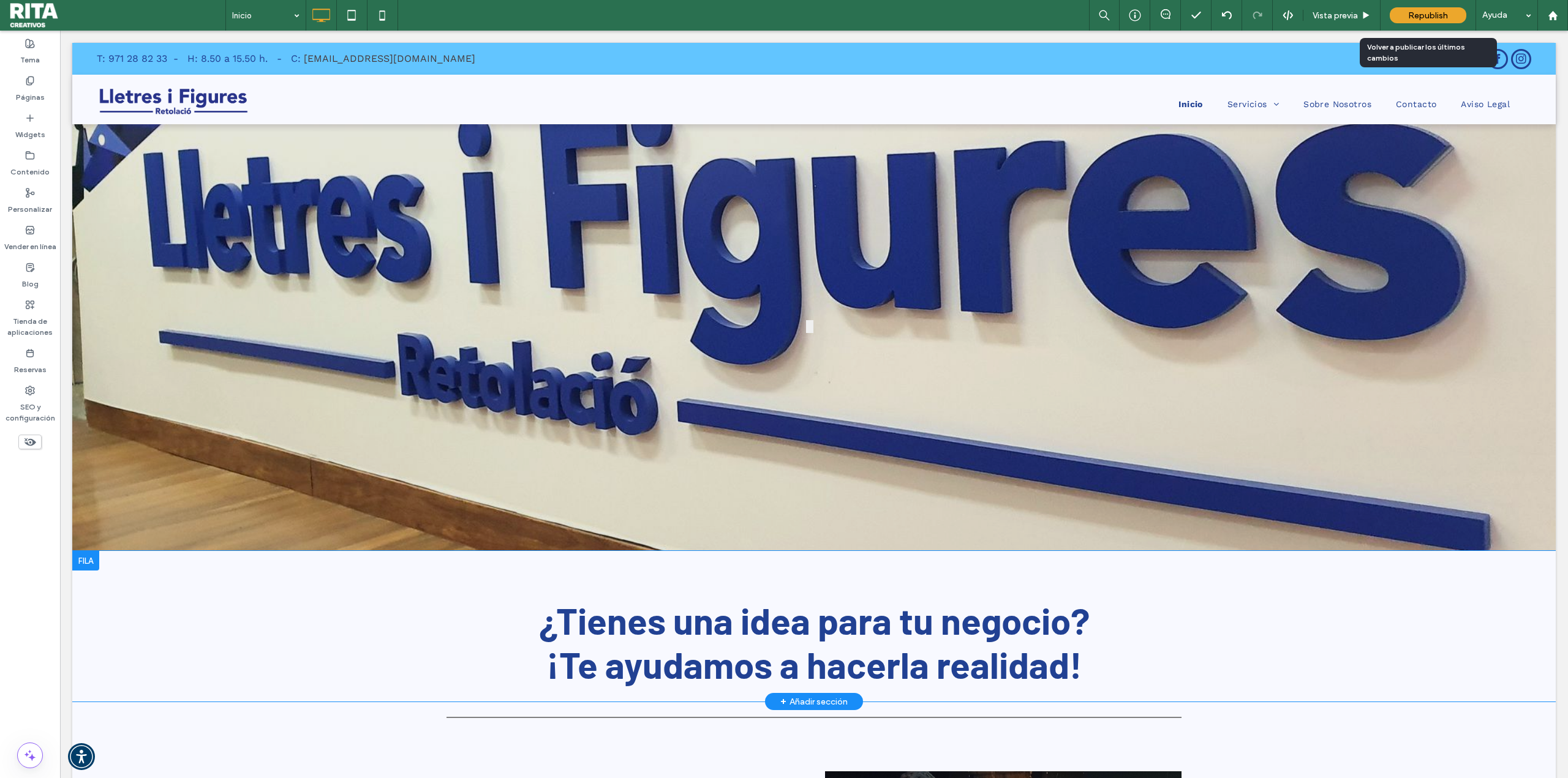
click at [1419, 4] on div "Republish" at bounding box center [1428, 15] width 76 height 31
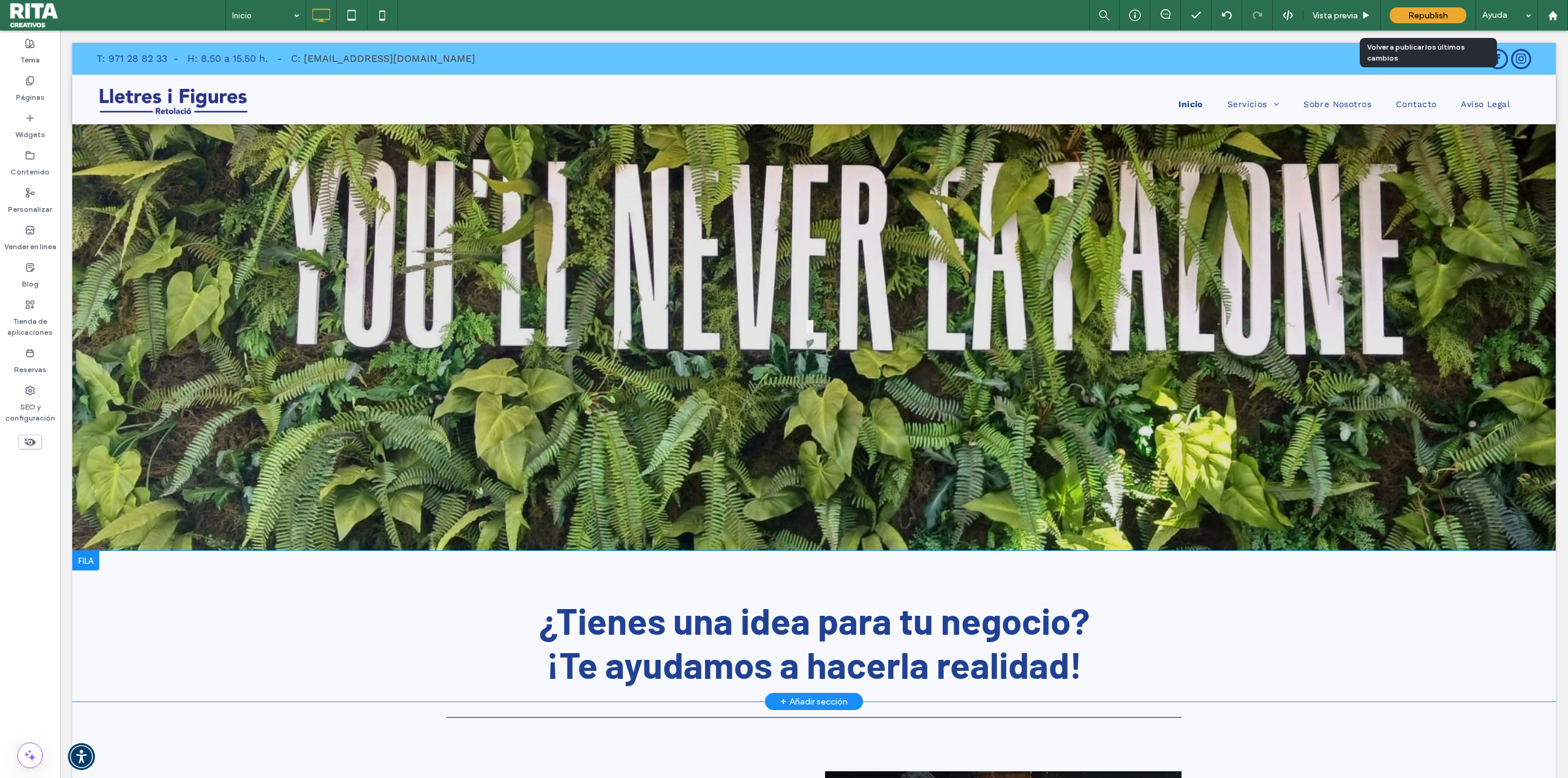
click at [1423, 13] on span "Republish" at bounding box center [1428, 15] width 40 height 10
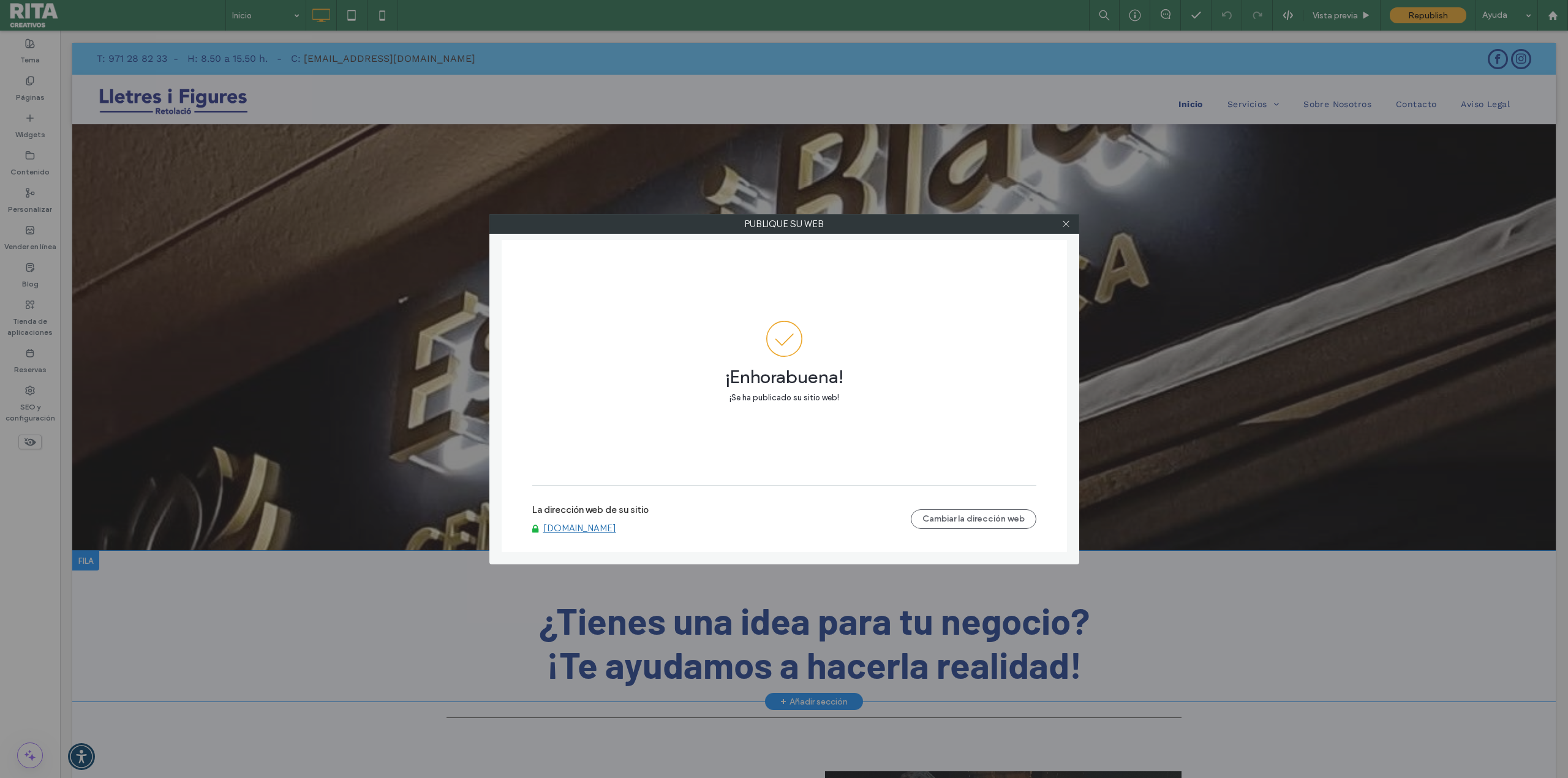
click at [610, 526] on link "[DOMAIN_NAME]" at bounding box center [580, 529] width 73 height 11
click at [1067, 224] on icon at bounding box center [1066, 224] width 9 height 9
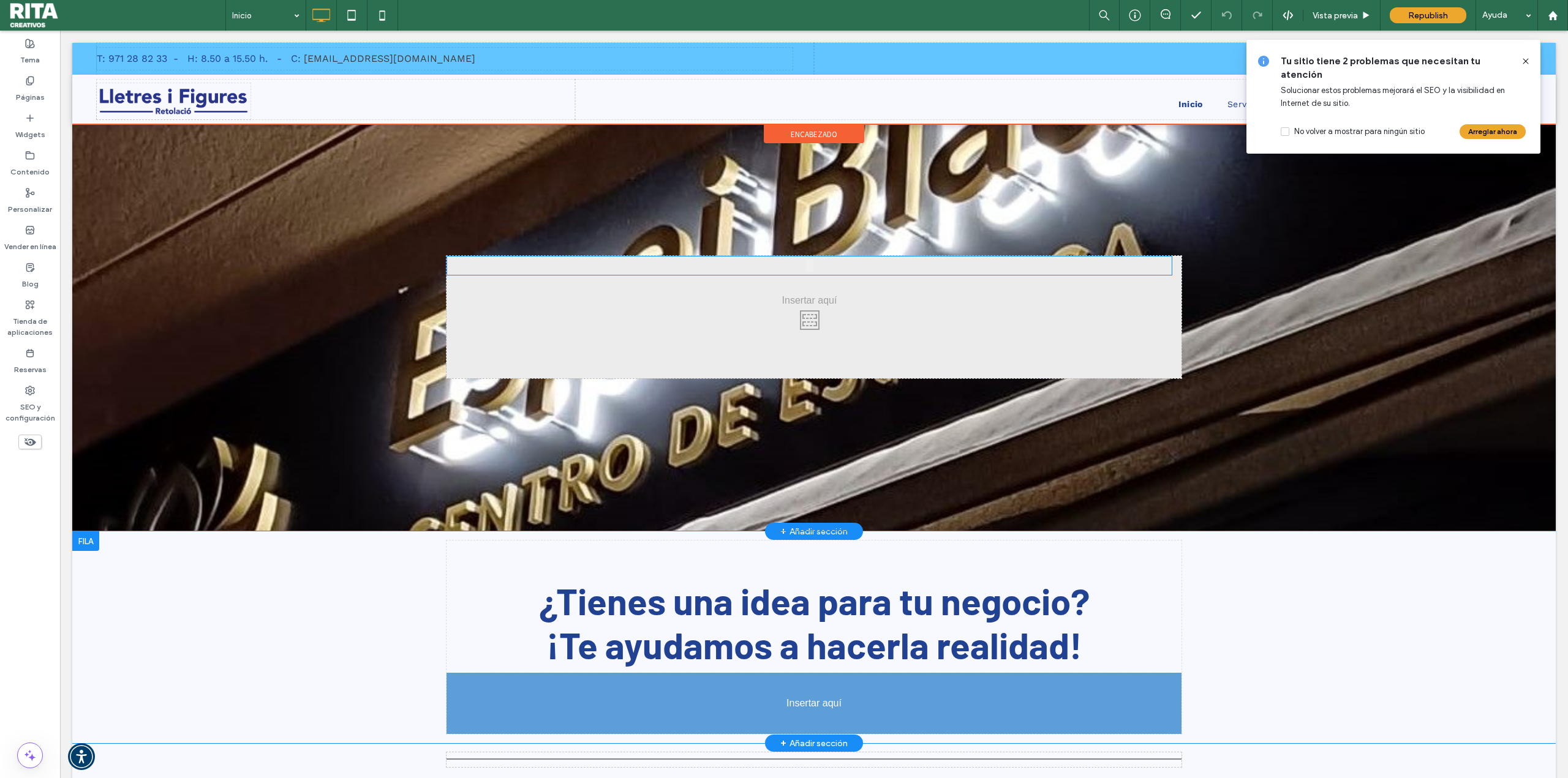
drag, startPoint x: 812, startPoint y: 328, endPoint x: 814, endPoint y: 698, distance: 370.0
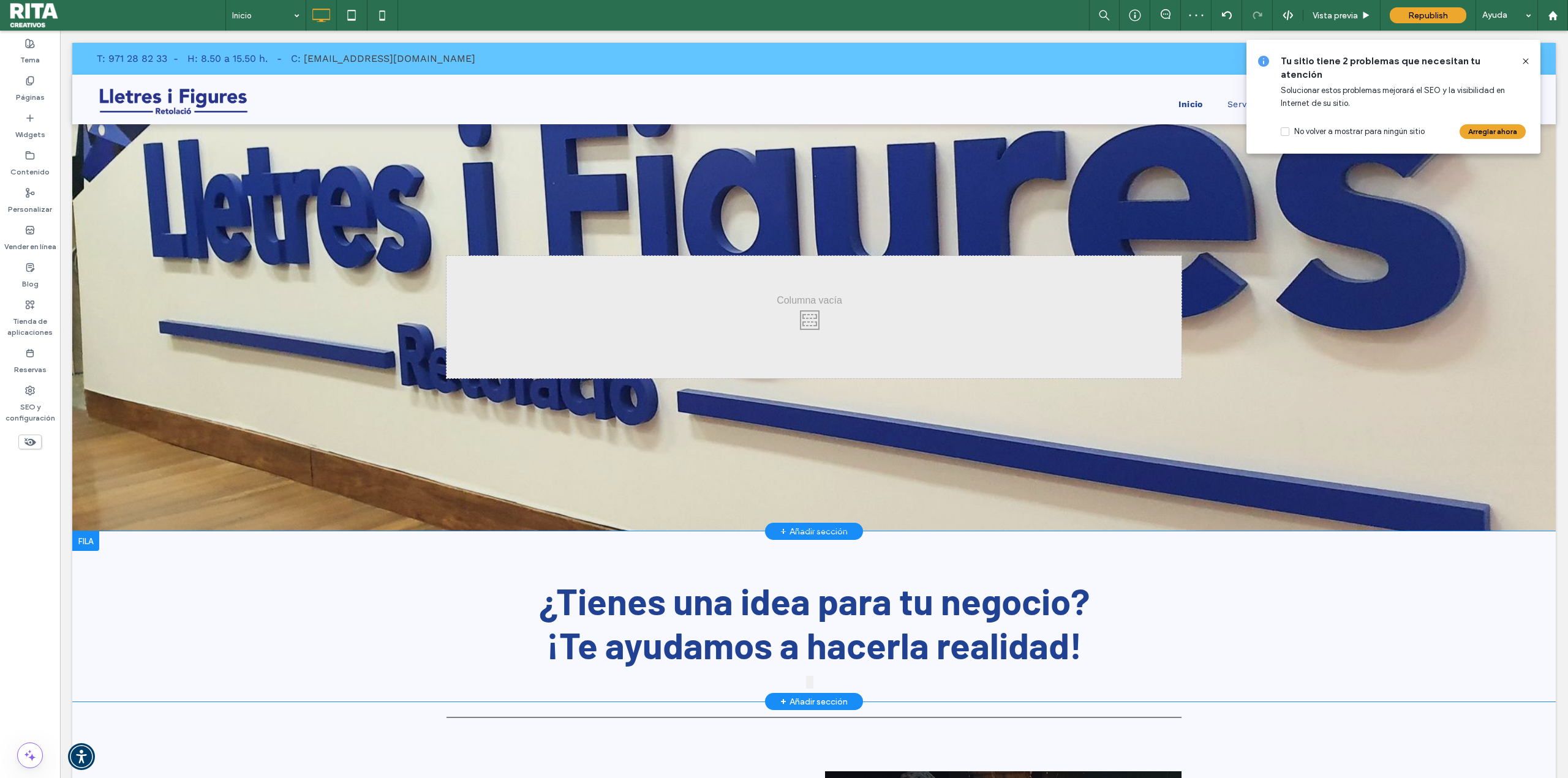
click at [1523, 60] on icon at bounding box center [1526, 61] width 10 height 10
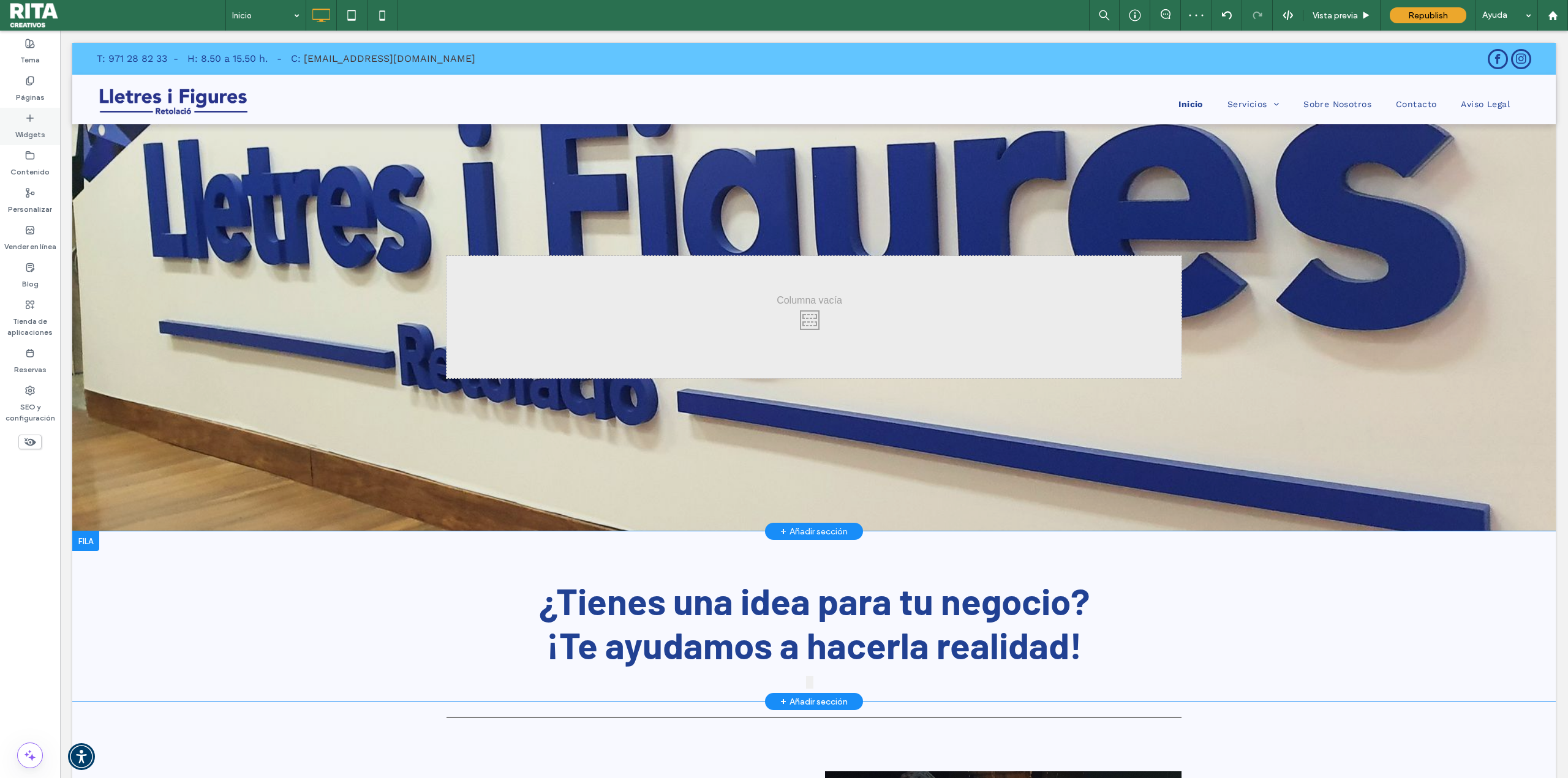
click at [30, 134] on label "Widgets" at bounding box center [30, 131] width 30 height 17
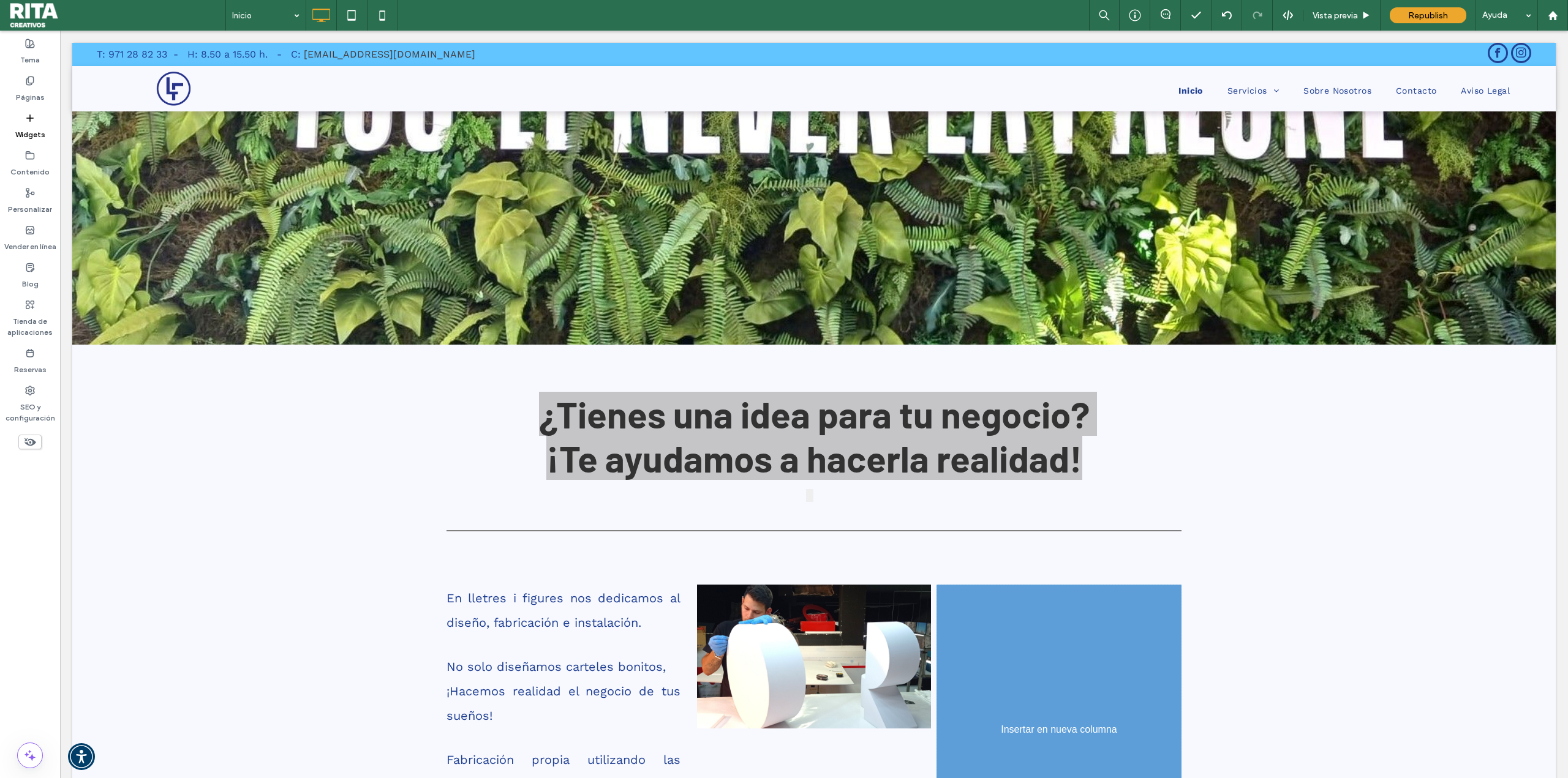
scroll to position [199, 0]
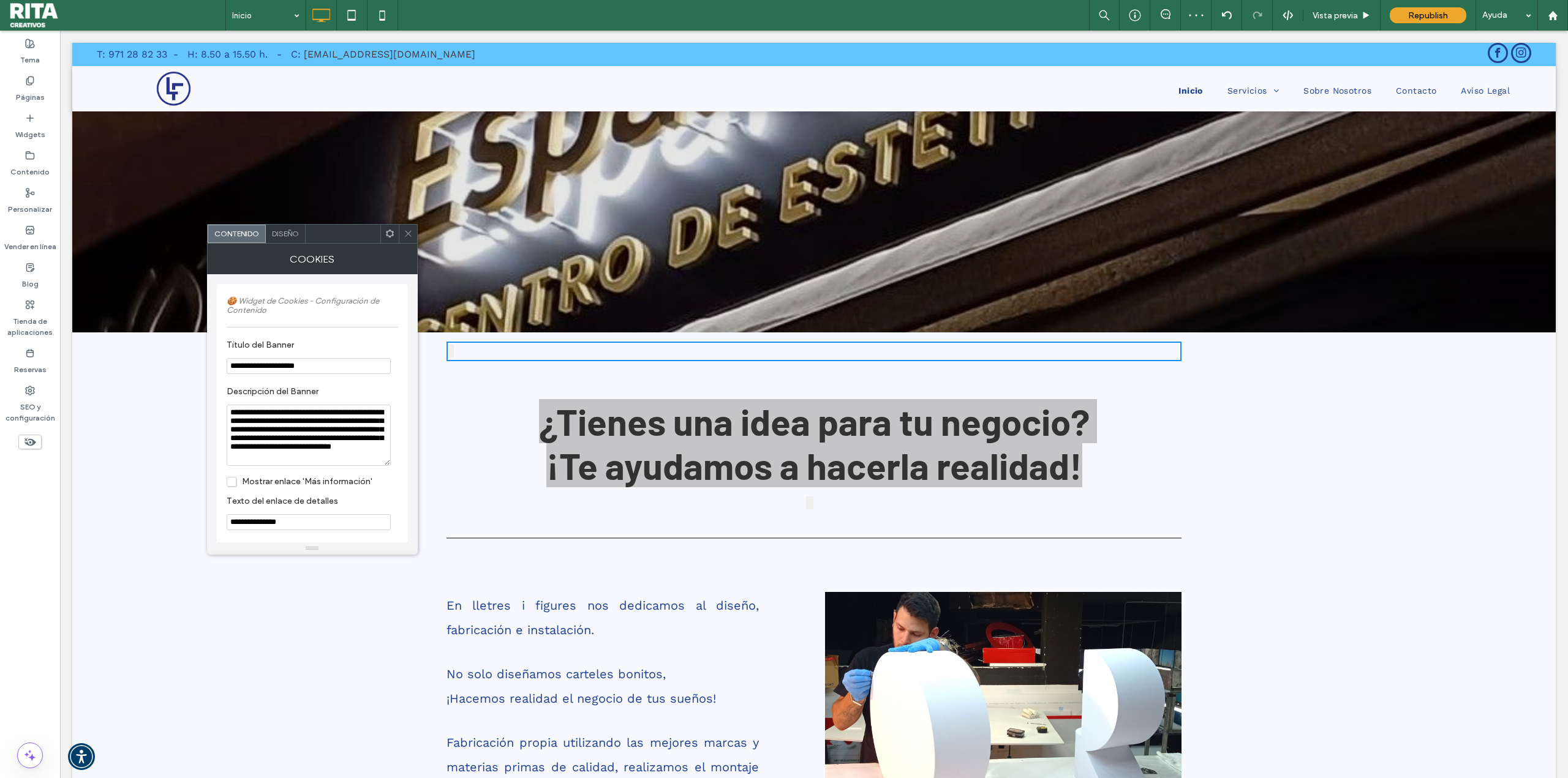
click at [293, 226] on div "Diseño" at bounding box center [286, 234] width 40 height 19
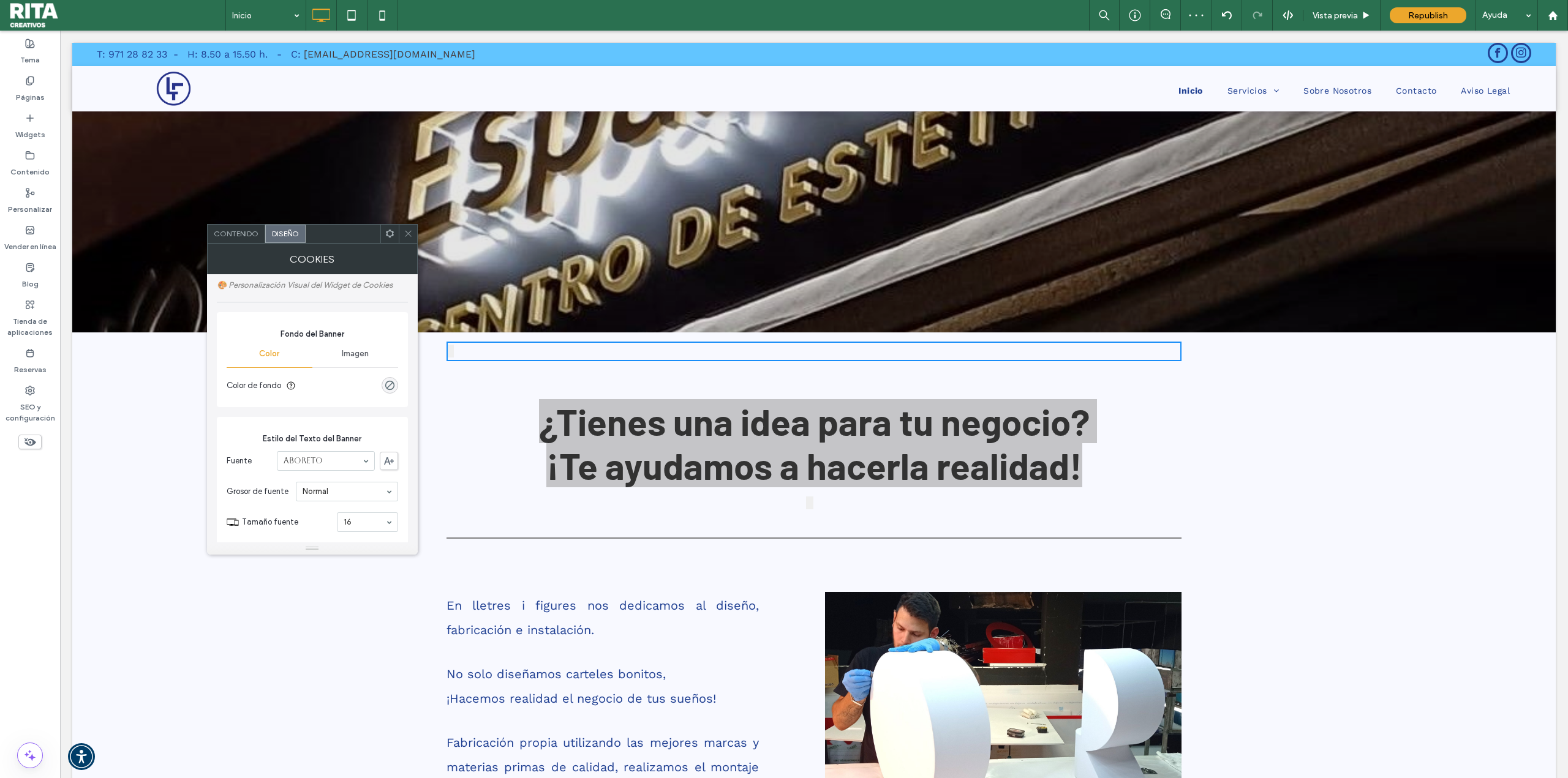
click at [291, 238] on div "Diseño" at bounding box center [285, 234] width 40 height 19
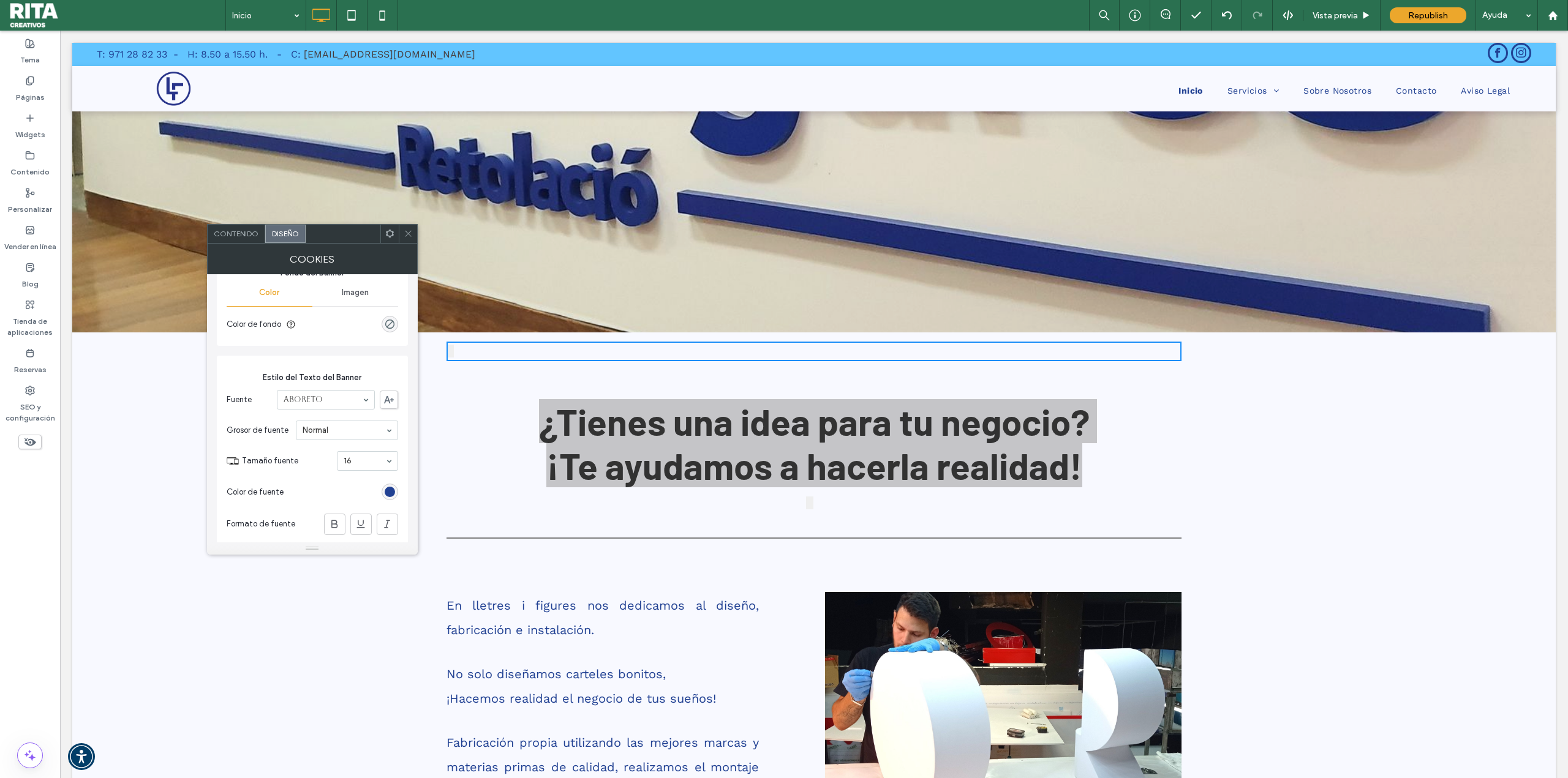
click at [409, 243] on span at bounding box center [409, 234] width 9 height 19
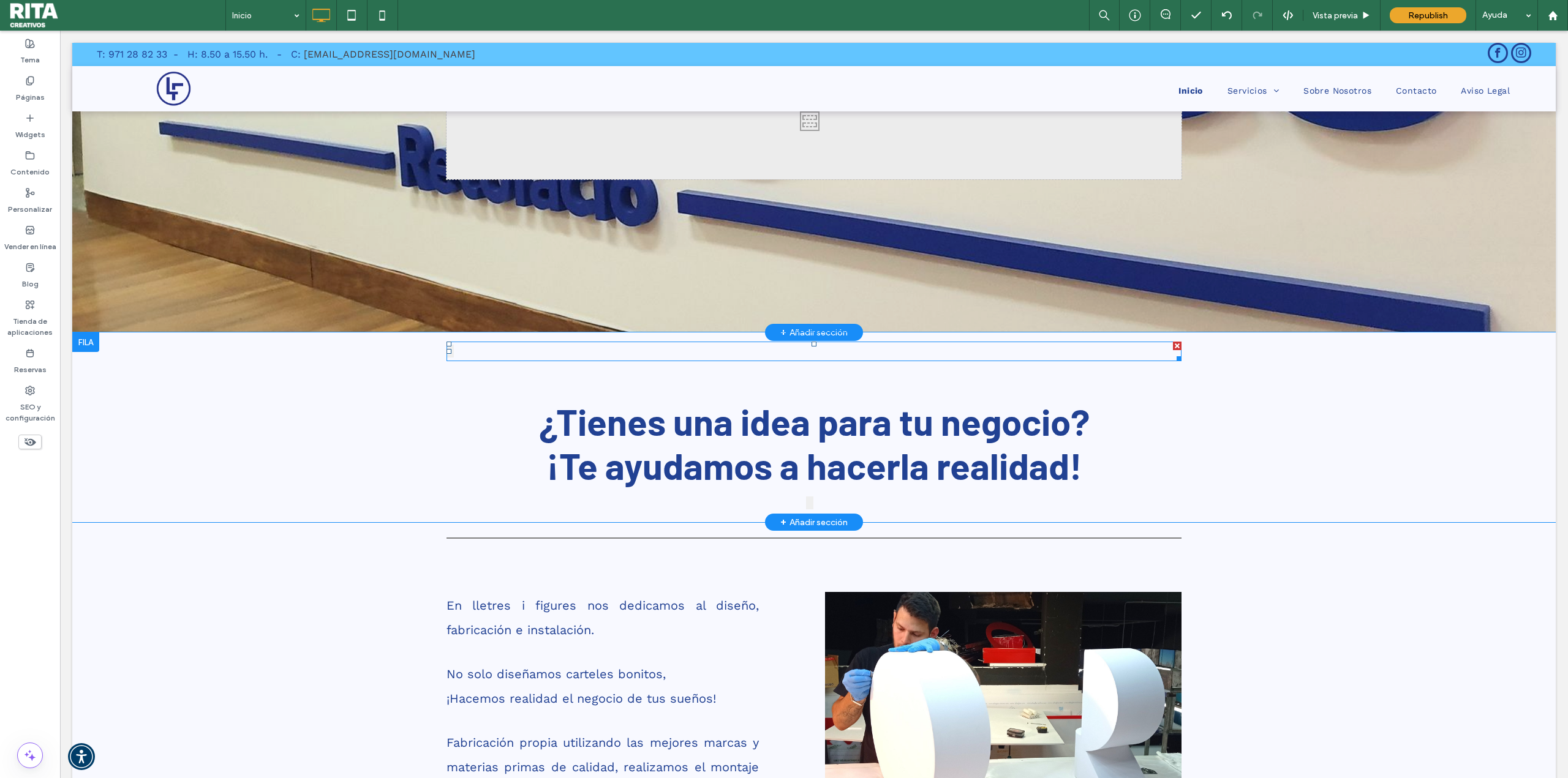
click at [802, 347] on span at bounding box center [814, 351] width 735 height 20
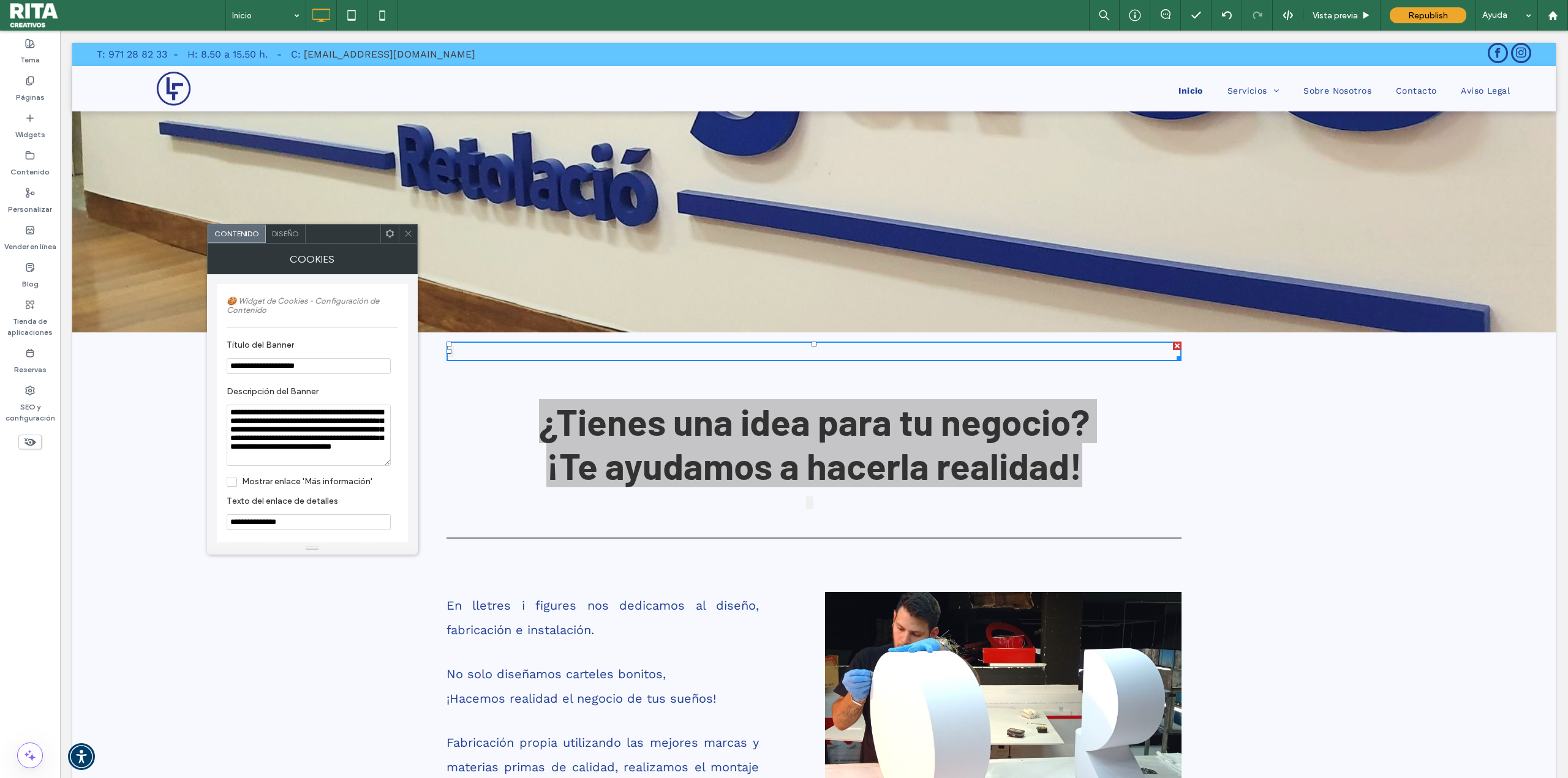
click at [404, 226] on span at bounding box center [409, 234] width 9 height 19
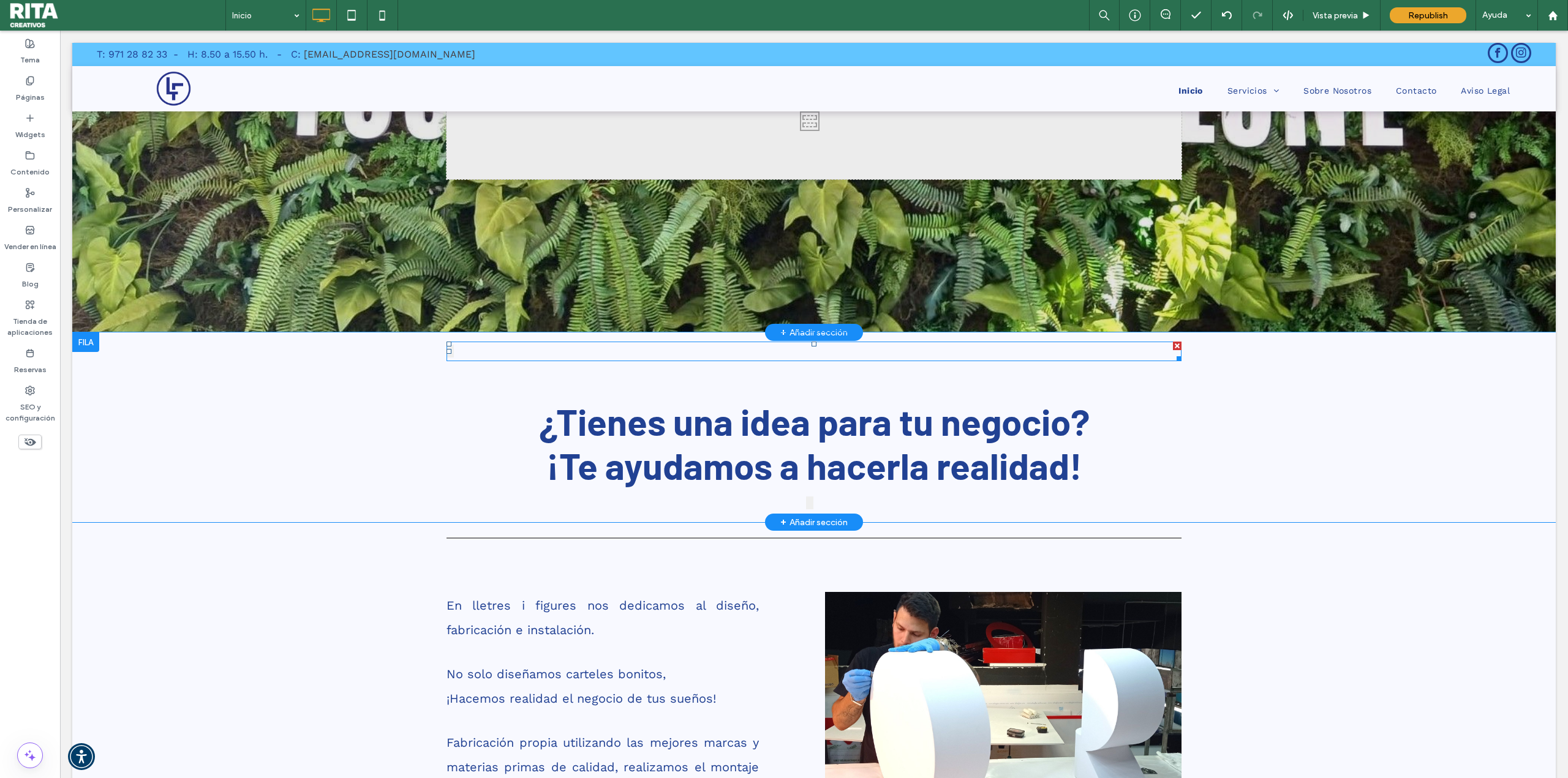
click at [447, 355] on span at bounding box center [814, 351] width 735 height 20
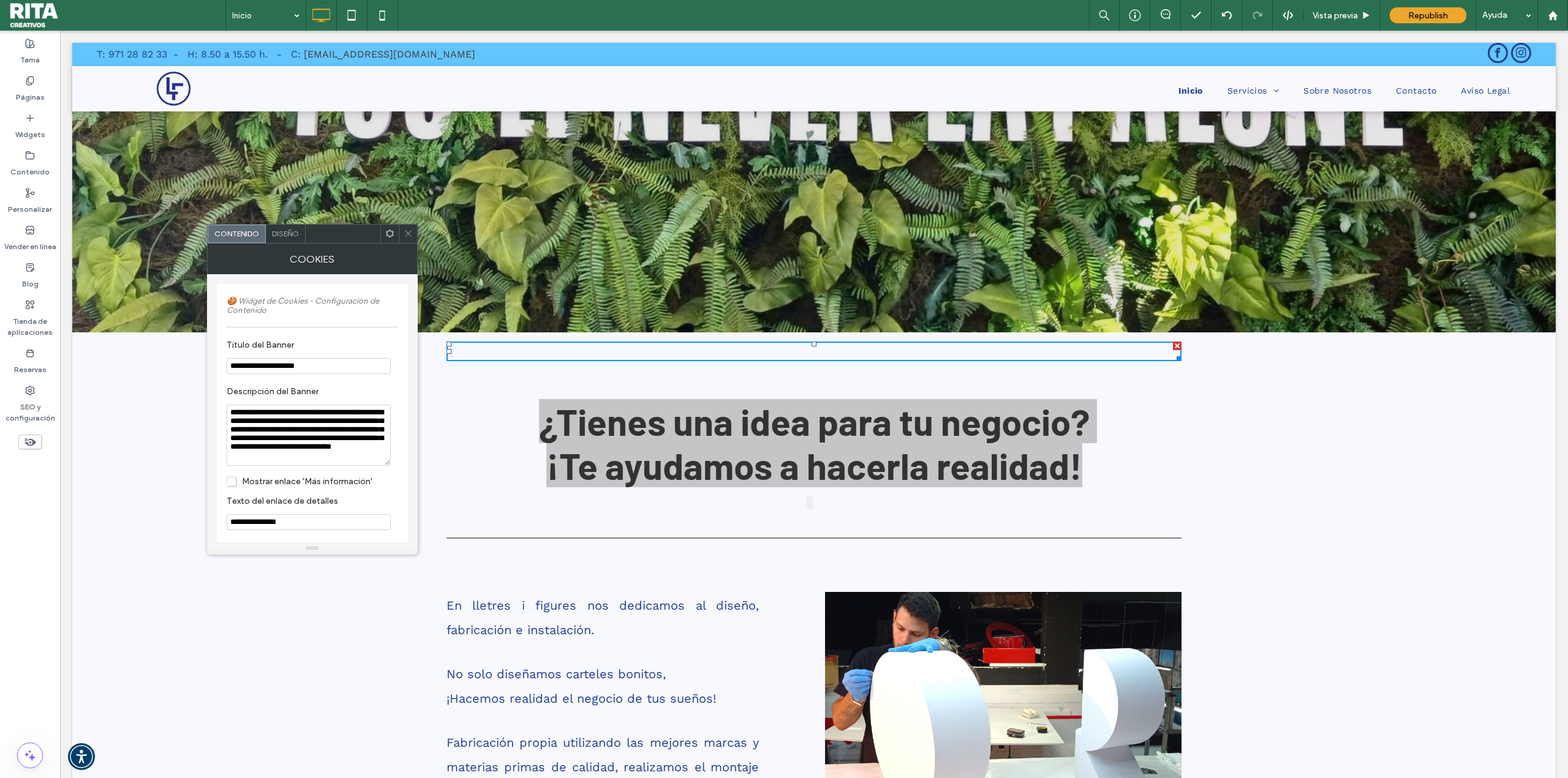
click at [409, 229] on icon at bounding box center [409, 234] width 9 height 9
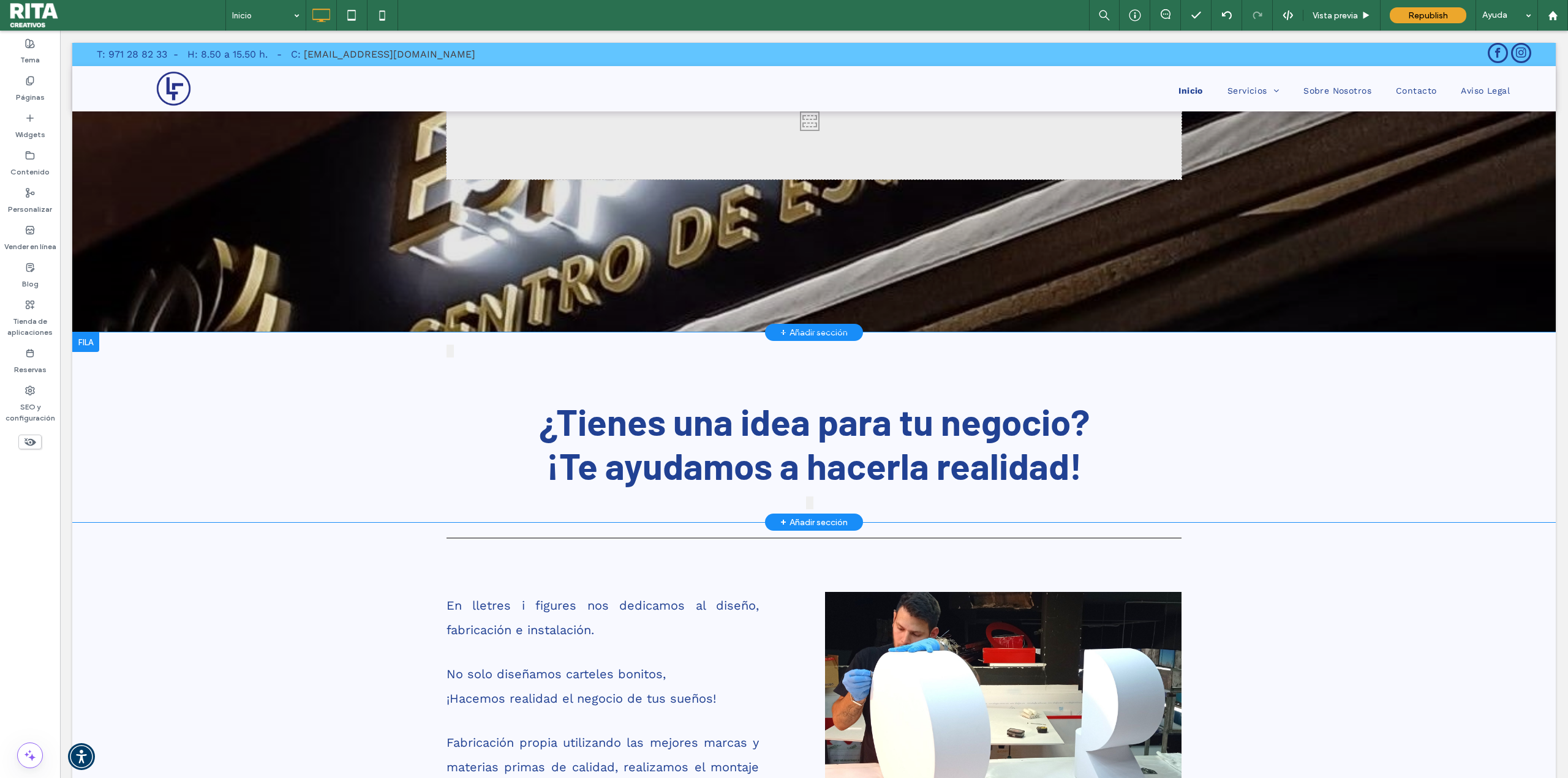
click at [1172, 341] on div "🍪 Utilizamos cookies Utilizamos cookies para mejorar tu experiencia en nuestro …" at bounding box center [814, 427] width 1483 height 190
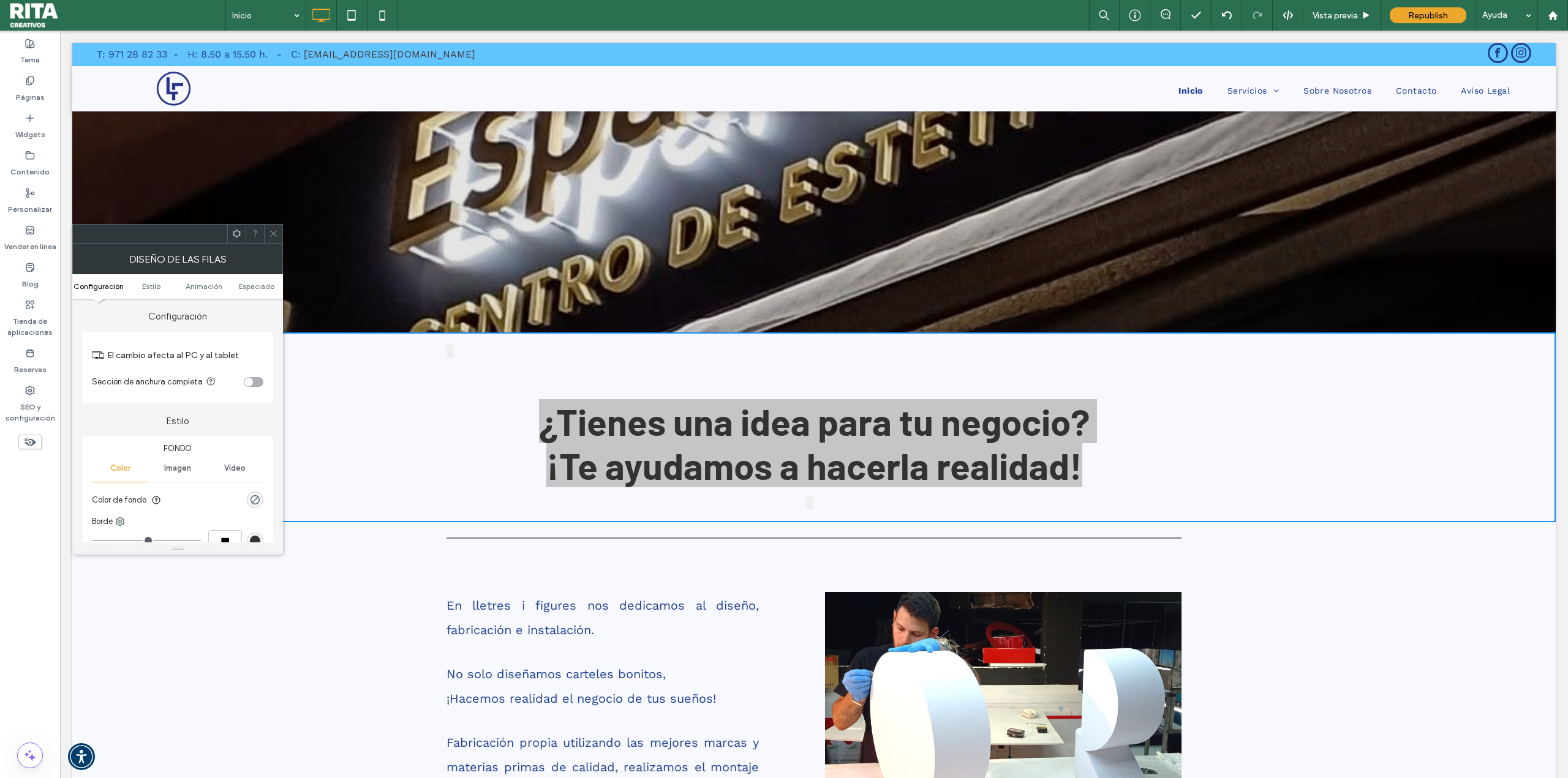
click at [274, 234] on use at bounding box center [273, 234] width 7 height 7
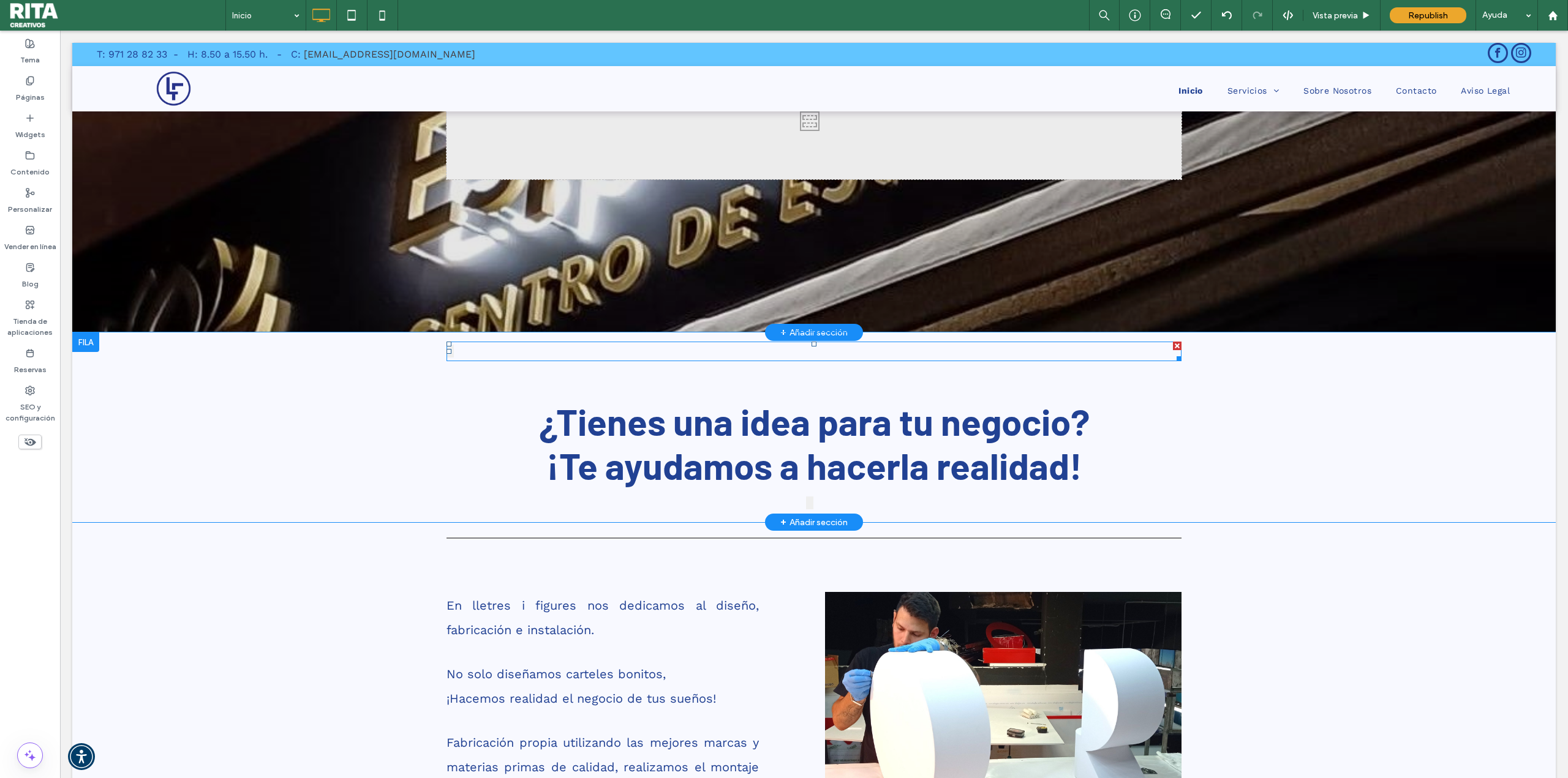
click at [1173, 346] on div at bounding box center [1177, 345] width 8 height 8
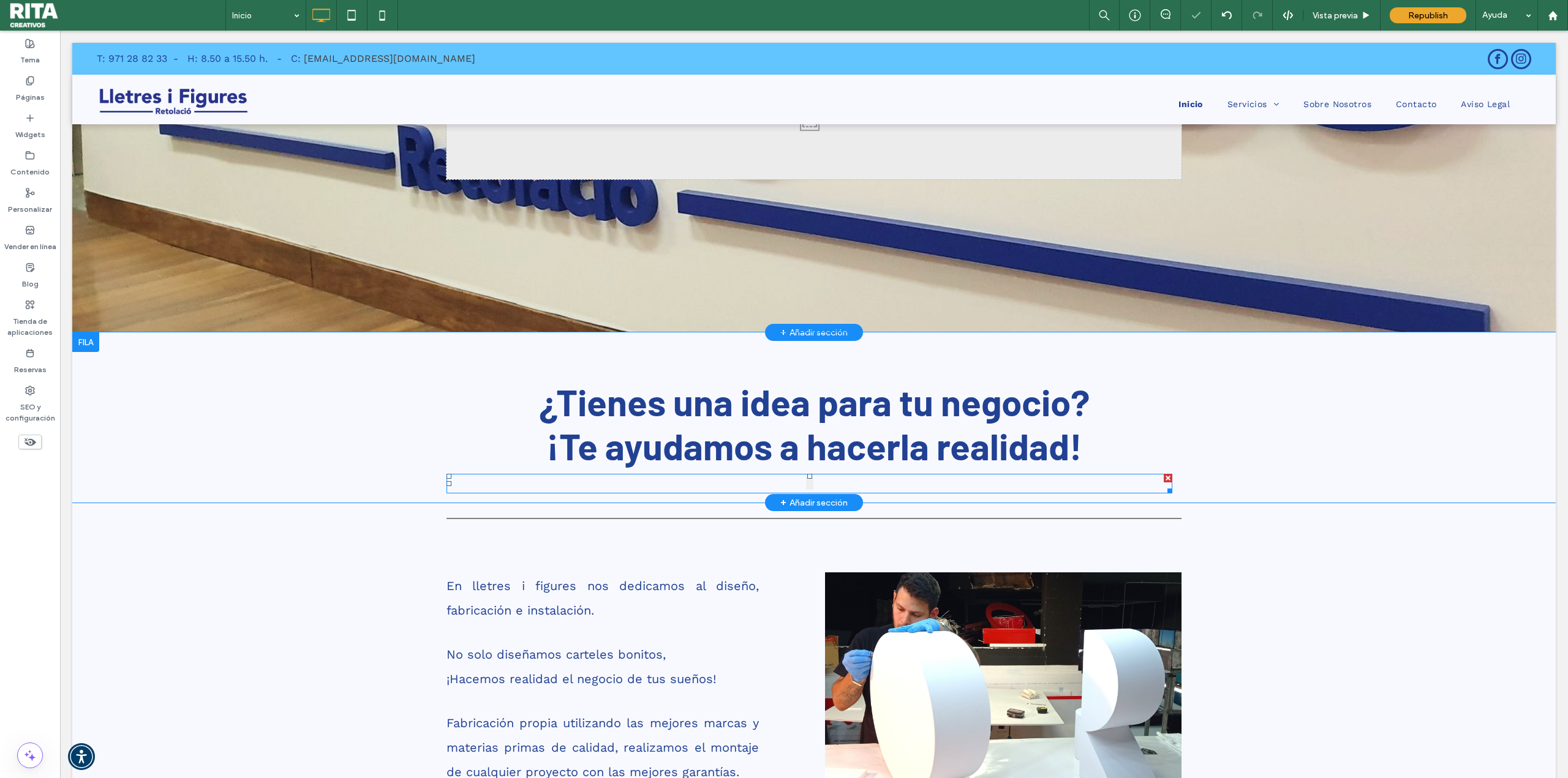
click at [1164, 476] on div at bounding box center [1168, 477] width 8 height 8
